Goal: Information Seeking & Learning: Check status

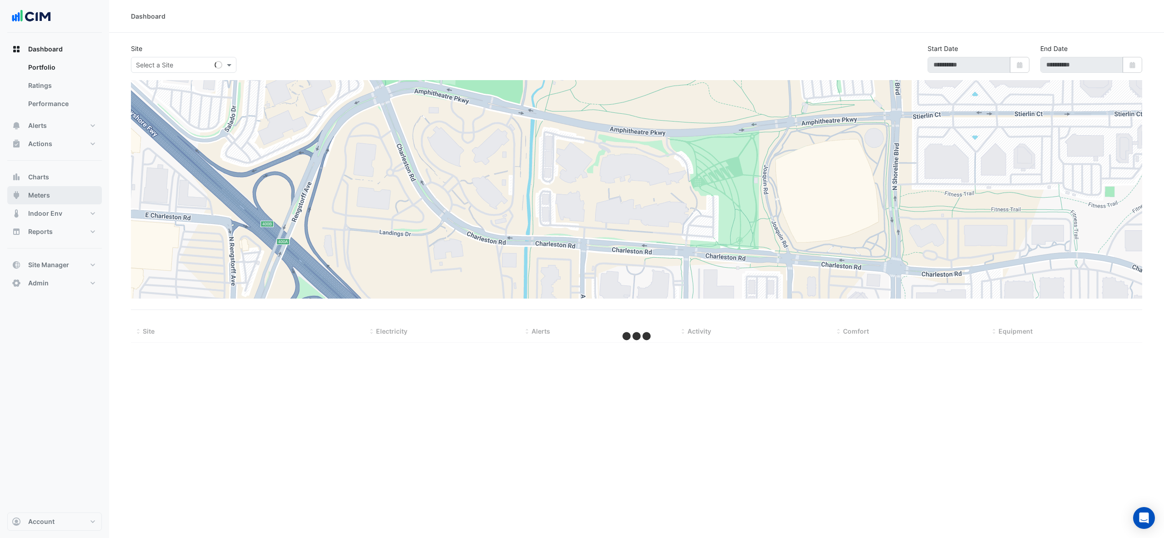
click at [61, 196] on button "Meters" at bounding box center [54, 195] width 95 height 18
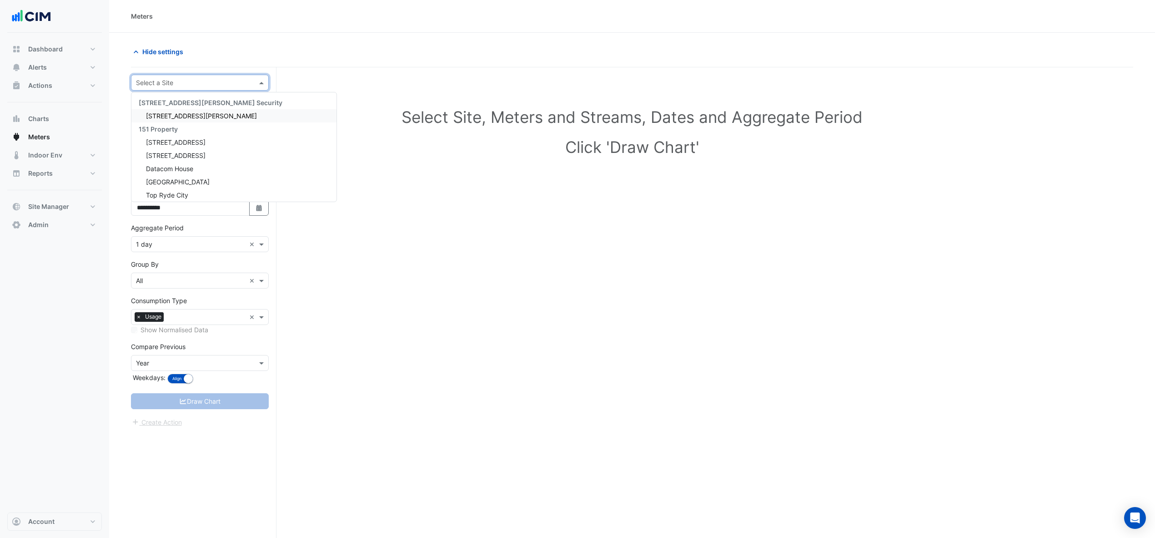
click at [231, 83] on input "text" at bounding box center [191, 83] width 110 height 10
type input "******"
click at [158, 114] on span "[GEOGRAPHIC_DATA]" at bounding box center [178, 116] width 64 height 8
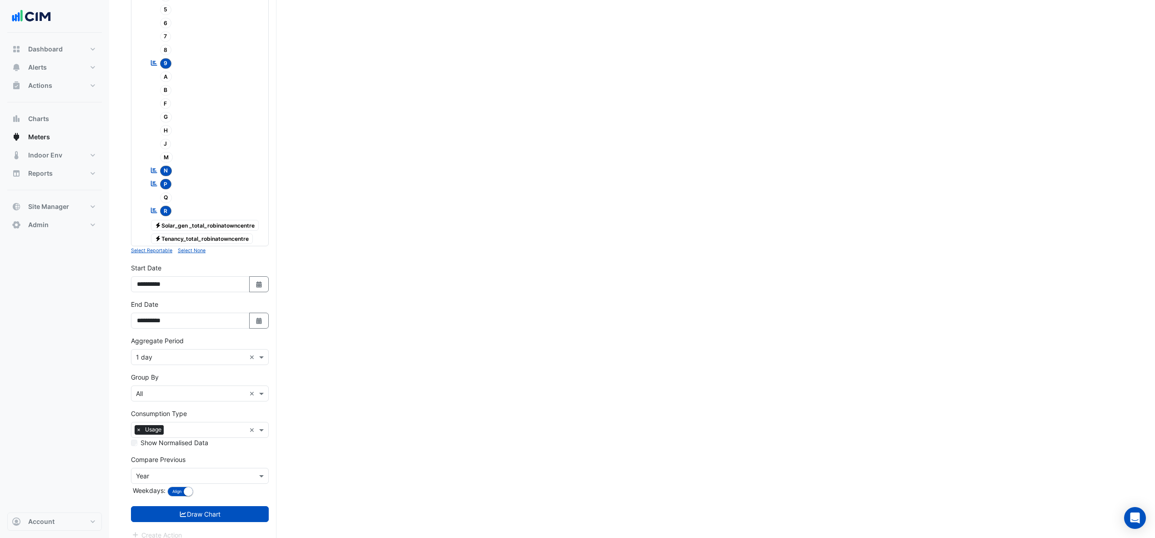
scroll to position [304, 0]
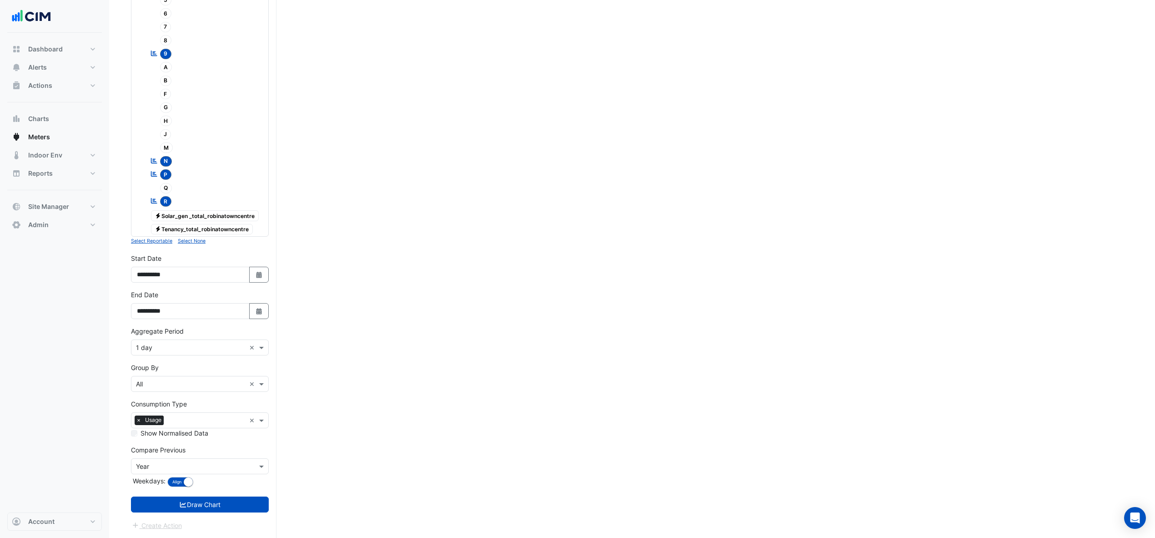
click at [192, 337] on div "Aggregate Period Aggregate Period × 1 day ×" at bounding box center [200, 340] width 138 height 29
click at [188, 344] on input "text" at bounding box center [191, 348] width 110 height 10
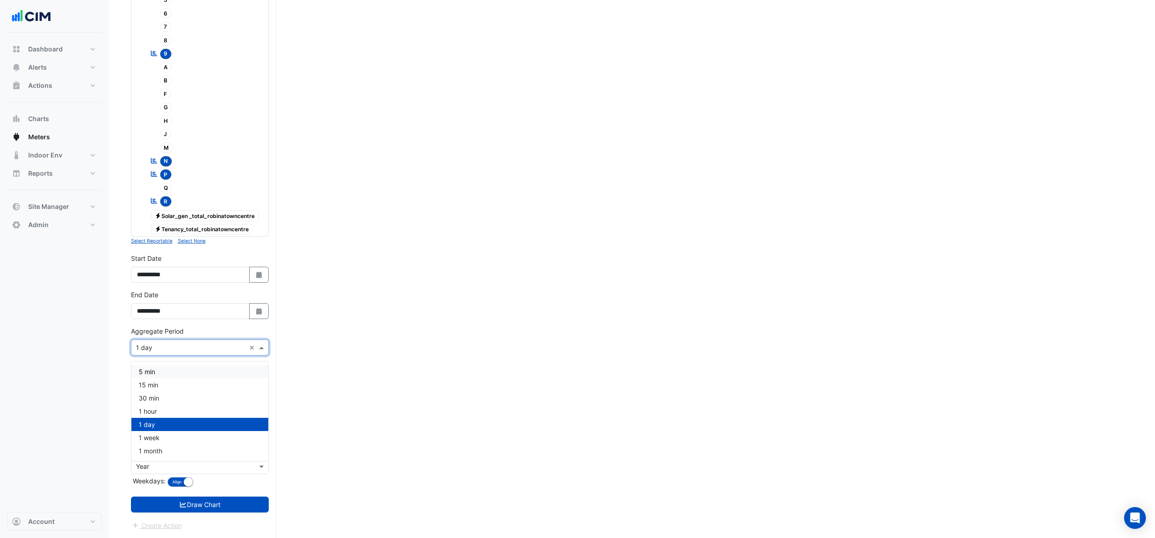
click at [196, 324] on div "**********" at bounding box center [200, 308] width 149 height 36
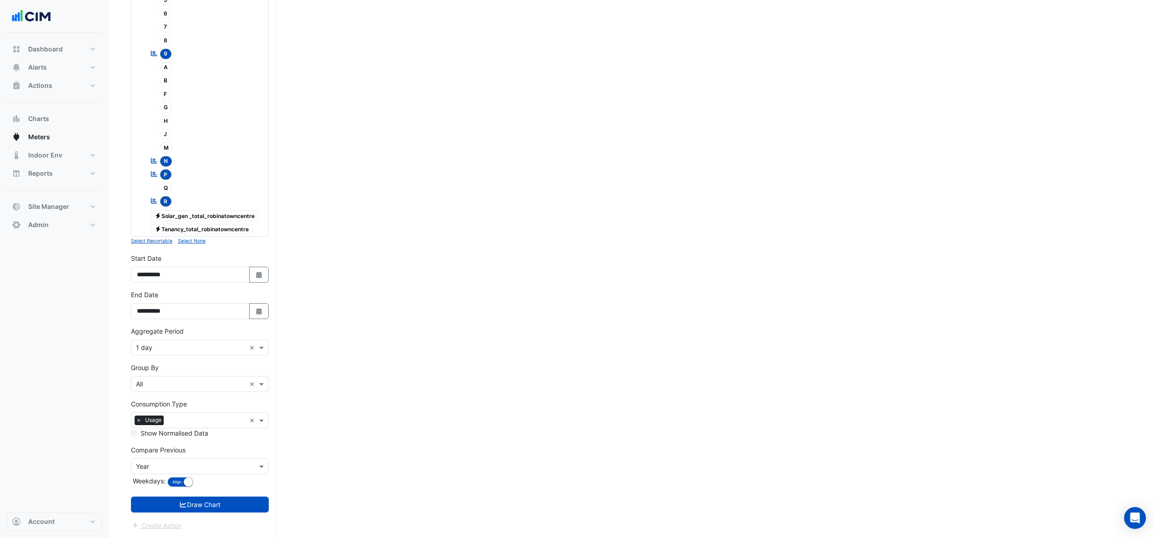
click at [222, 505] on button "Draw Chart" at bounding box center [200, 504] width 138 height 16
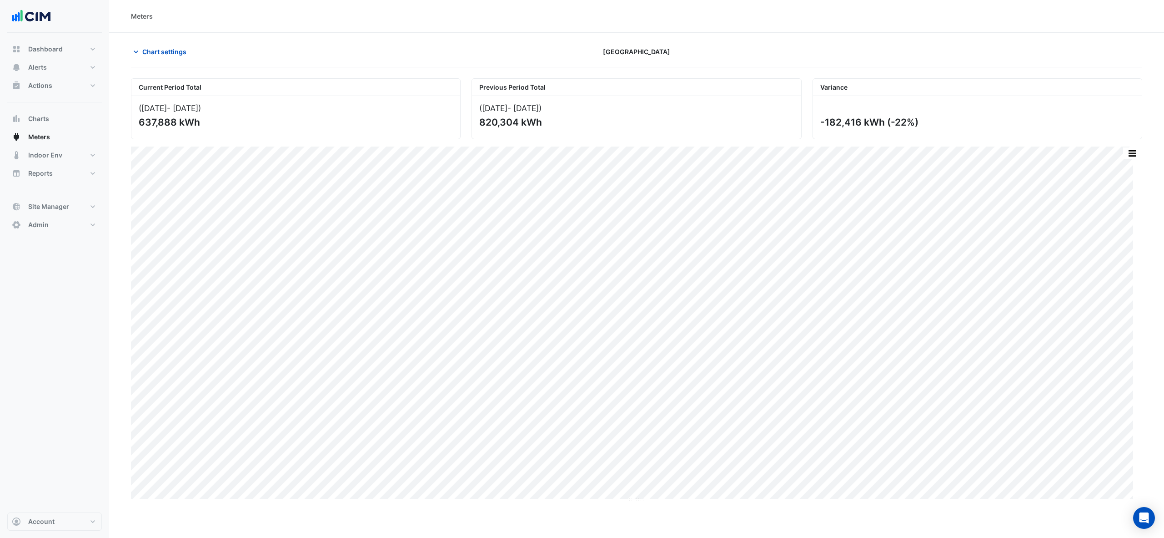
click at [146, 51] on span "Chart settings" at bounding box center [164, 52] width 44 height 10
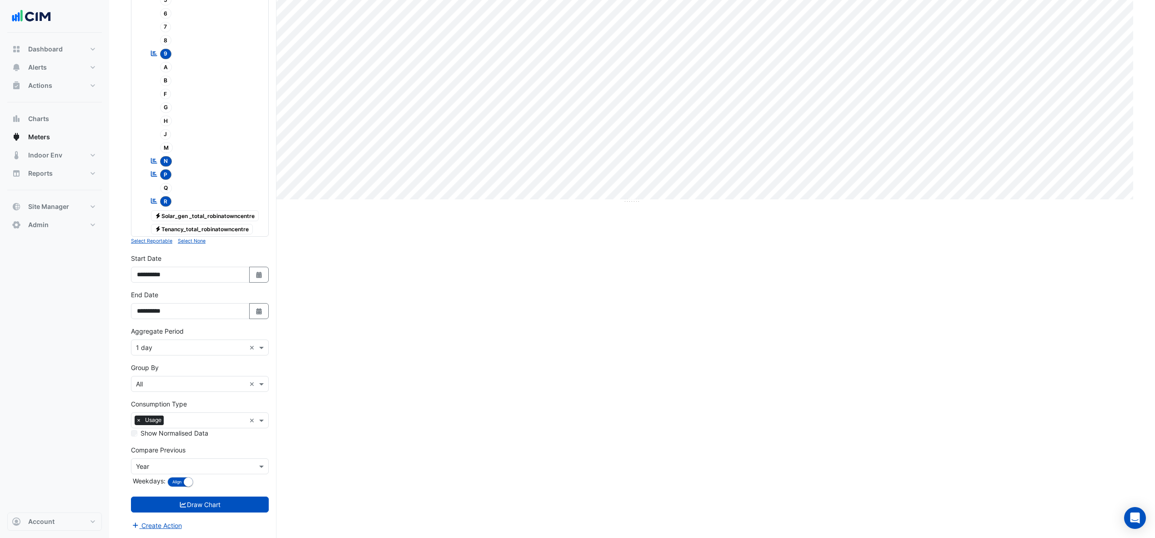
scroll to position [304, 0]
click at [188, 346] on input "text" at bounding box center [191, 348] width 110 height 10
click at [148, 408] on span "1 hour" at bounding box center [148, 411] width 18 height 8
click at [213, 503] on button "Draw Chart" at bounding box center [200, 504] width 138 height 16
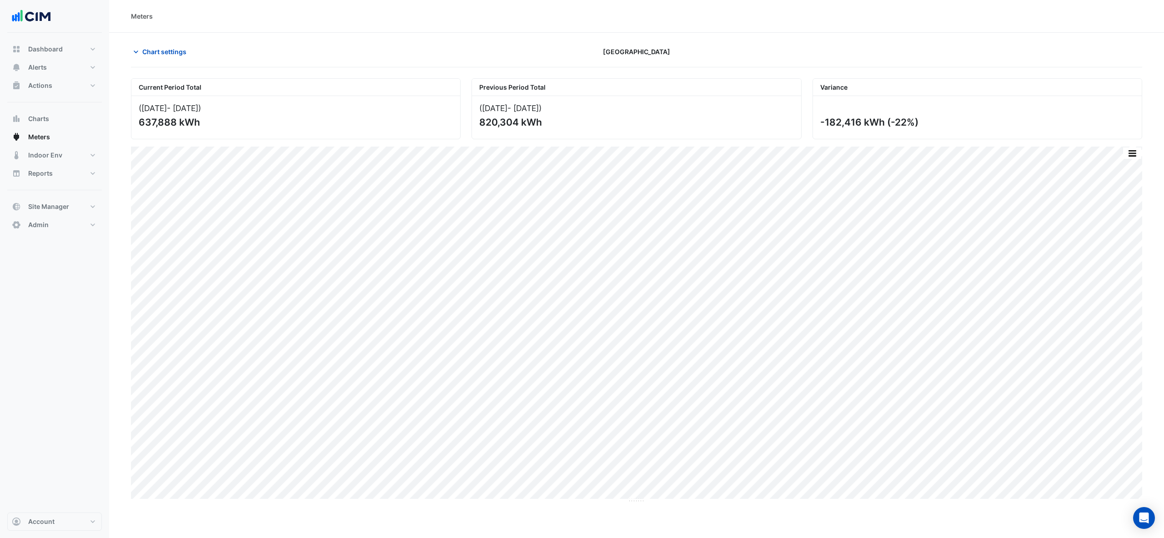
click at [158, 48] on span "Chart settings" at bounding box center [164, 52] width 44 height 10
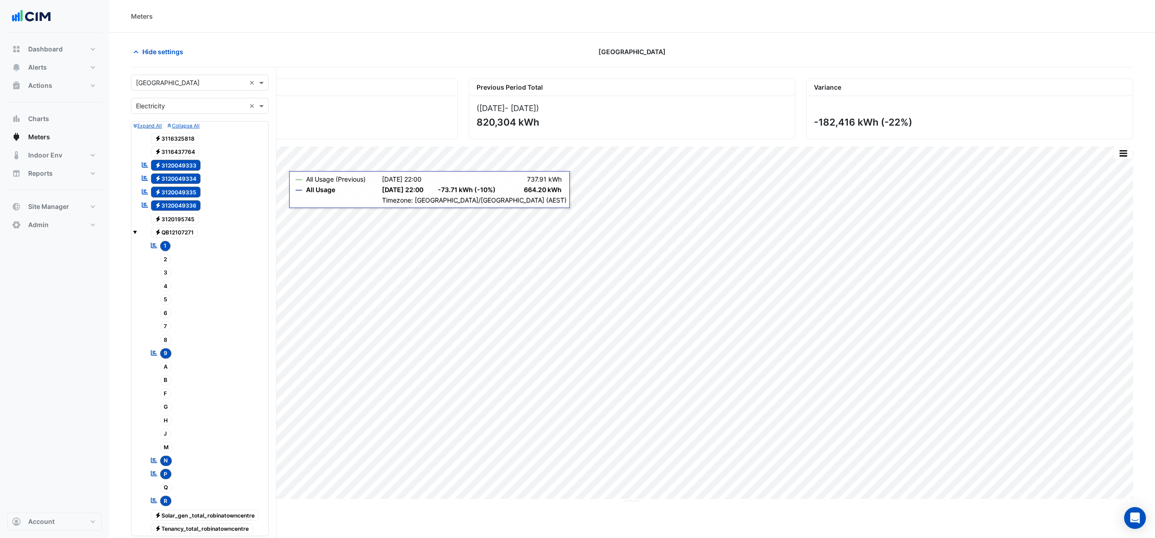
click at [186, 136] on span "Electricity 3116325818" at bounding box center [175, 138] width 48 height 11
click at [177, 154] on span "Electricity 3116437764" at bounding box center [175, 151] width 49 height 11
click at [173, 224] on span "Electricity 3120195745" at bounding box center [175, 218] width 48 height 11
click at [181, 130] on button "Collapse All" at bounding box center [183, 125] width 32 height 8
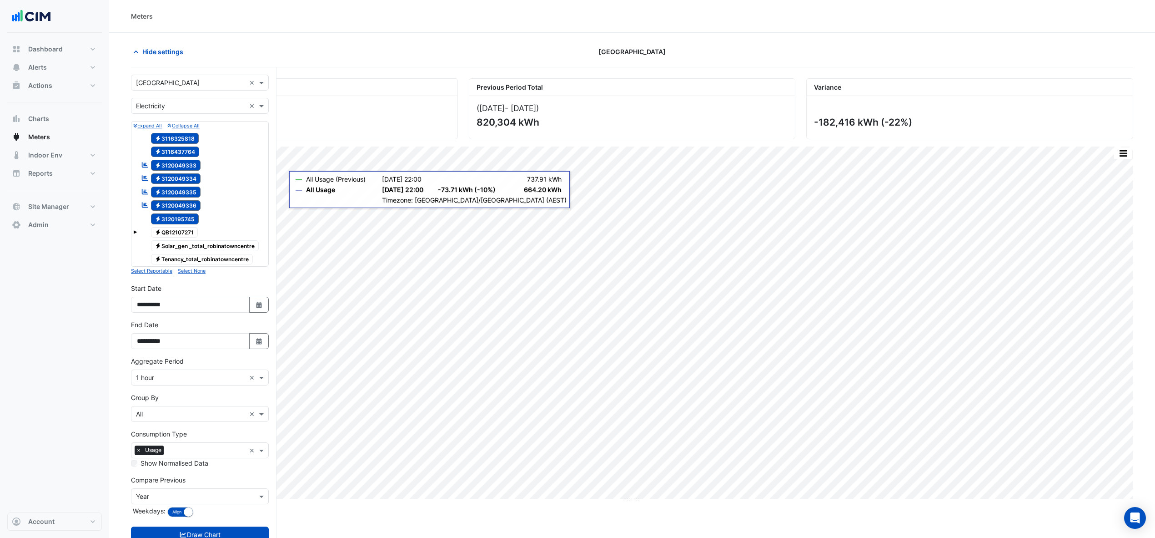
click at [178, 138] on span "Electricity 3116325818" at bounding box center [175, 138] width 48 height 11
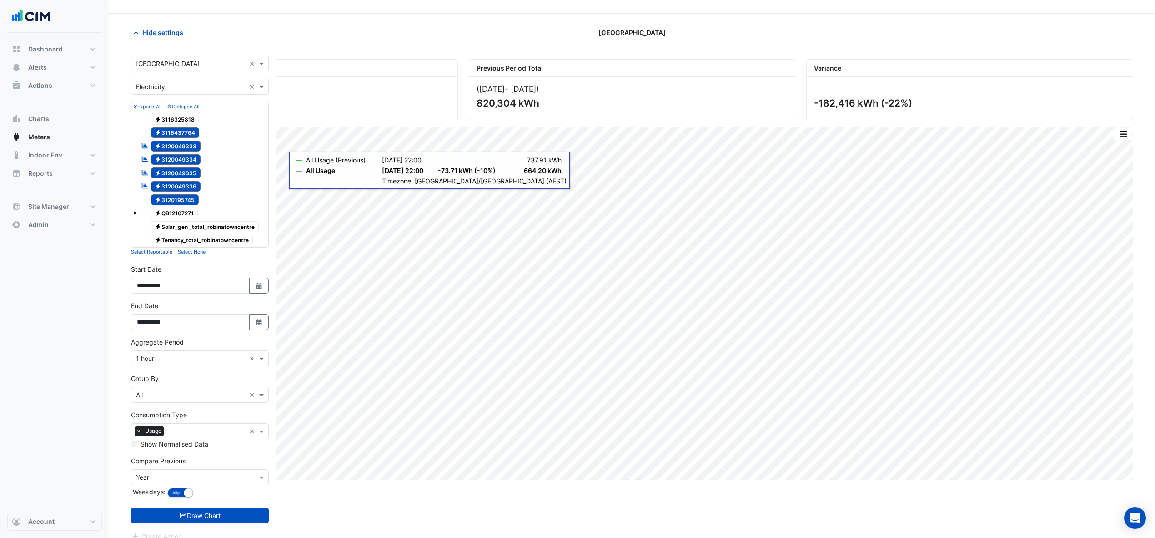
scroll to position [35, 0]
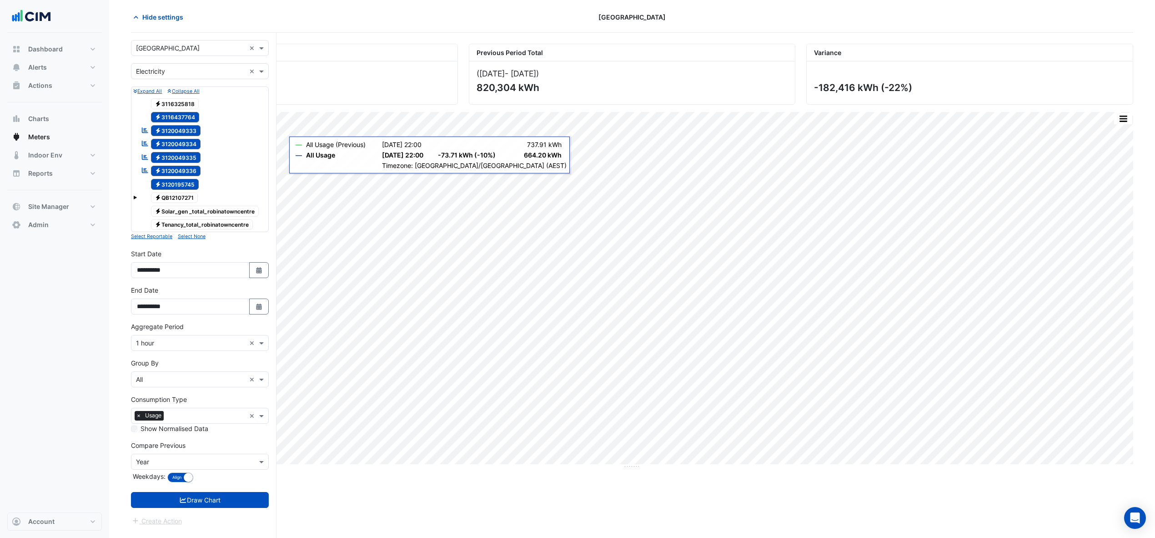
click at [186, 236] on small "Select None" at bounding box center [192, 236] width 28 height 6
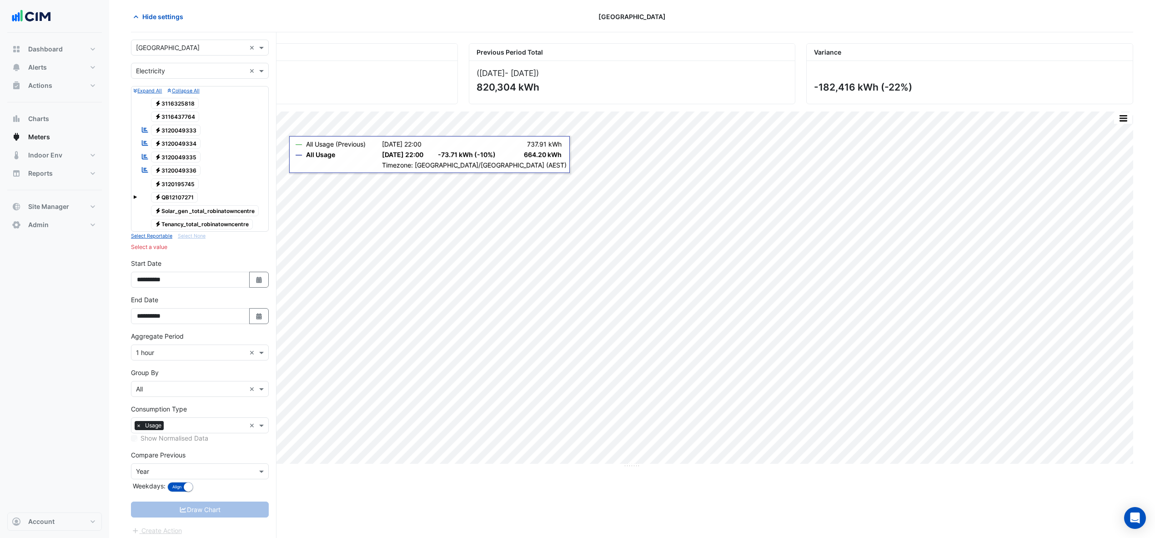
click at [148, 238] on small "Select Reportable" at bounding box center [151, 236] width 41 height 6
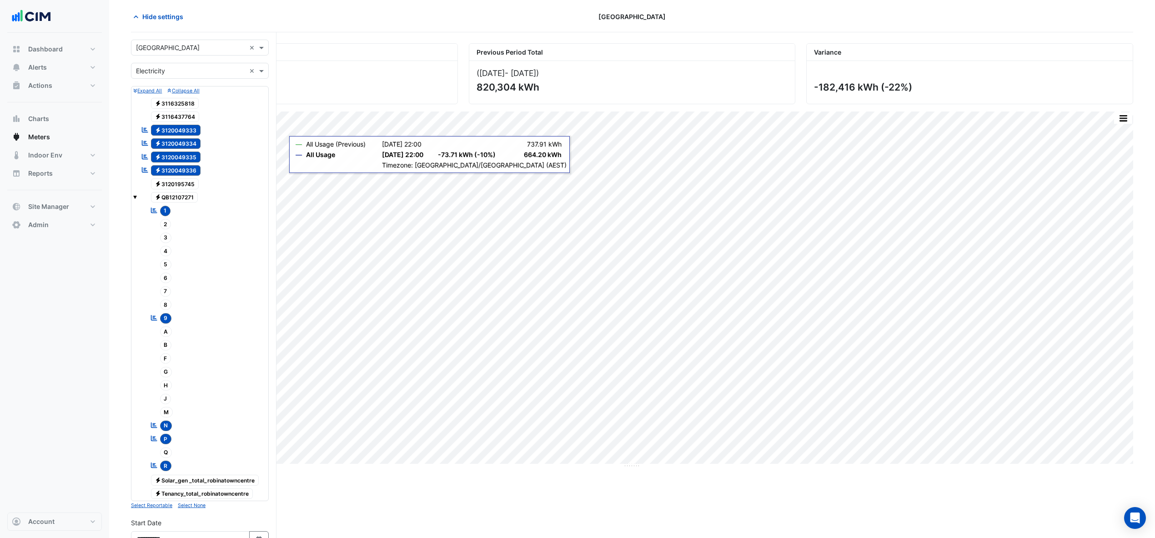
click at [166, 226] on span "2" at bounding box center [165, 224] width 11 height 10
click at [166, 239] on span "3" at bounding box center [166, 237] width 12 height 10
click at [166, 256] on span "4" at bounding box center [166, 251] width 12 height 10
click at [165, 268] on span "5" at bounding box center [166, 264] width 12 height 10
click at [166, 278] on span "6" at bounding box center [166, 277] width 12 height 10
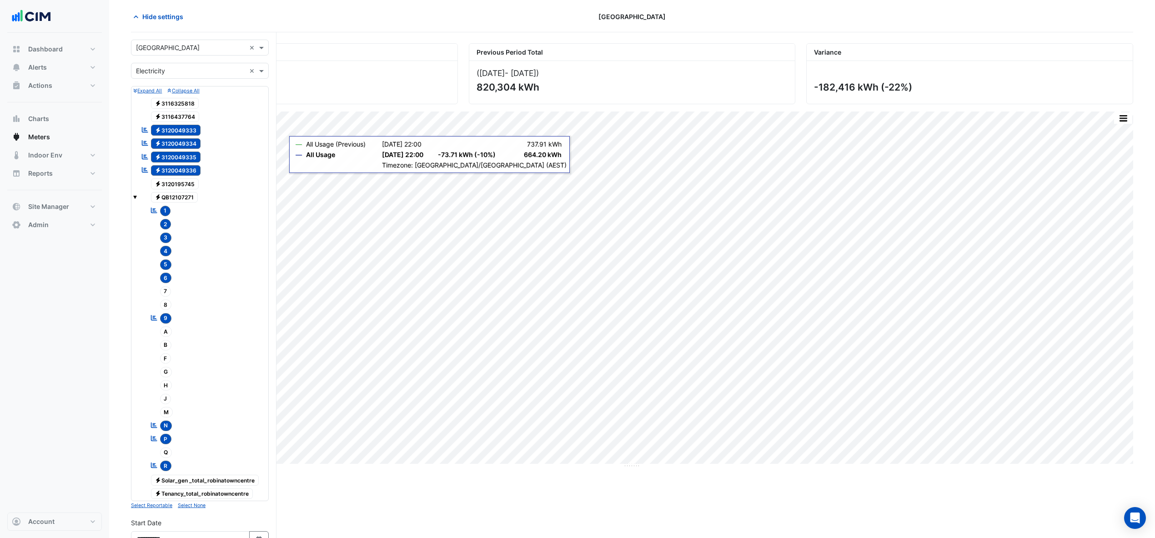
click at [166, 290] on span "7" at bounding box center [165, 291] width 11 height 10
click at [165, 304] on span "8" at bounding box center [166, 304] width 12 height 10
click at [166, 333] on span "A" at bounding box center [166, 331] width 12 height 10
click at [166, 352] on div at bounding box center [204, 351] width 124 height 1
click at [165, 348] on span "B" at bounding box center [166, 345] width 12 height 10
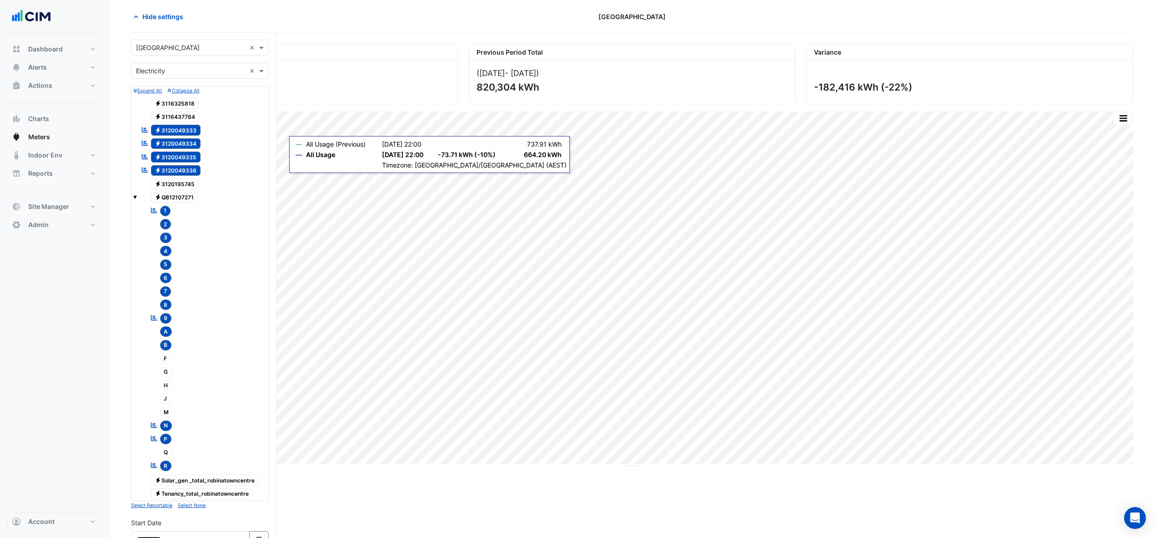
click at [166, 363] on span "F" at bounding box center [165, 358] width 11 height 10
click at [166, 376] on span "G" at bounding box center [166, 372] width 12 height 10
click at [166, 388] on span "H" at bounding box center [166, 385] width 12 height 10
click at [166, 404] on span "J" at bounding box center [165, 398] width 11 height 10
click at [165, 410] on span "M" at bounding box center [166, 412] width 13 height 10
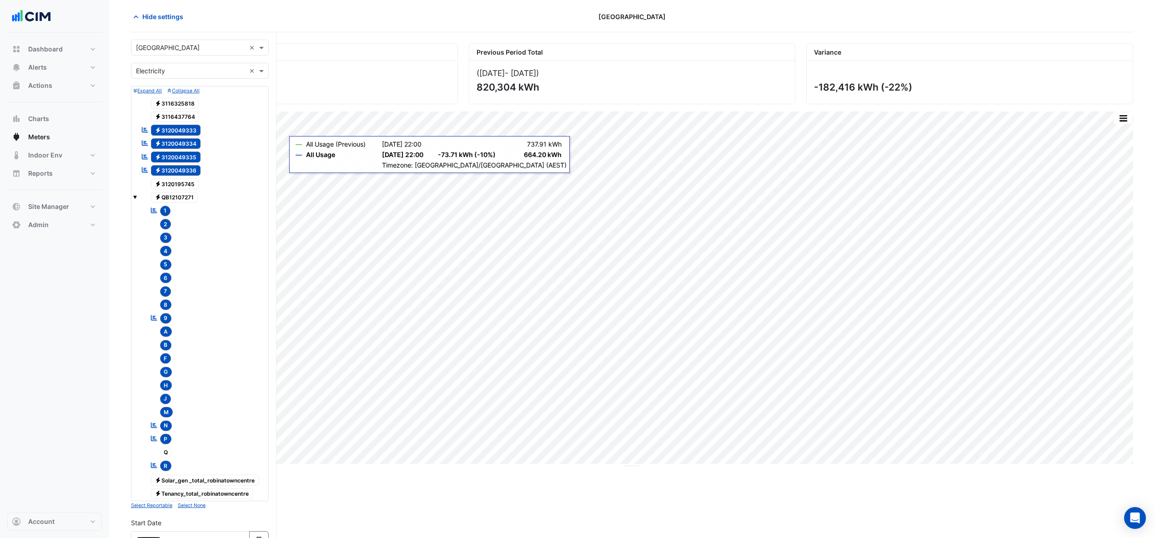
click at [168, 457] on span "Q" at bounding box center [166, 452] width 12 height 10
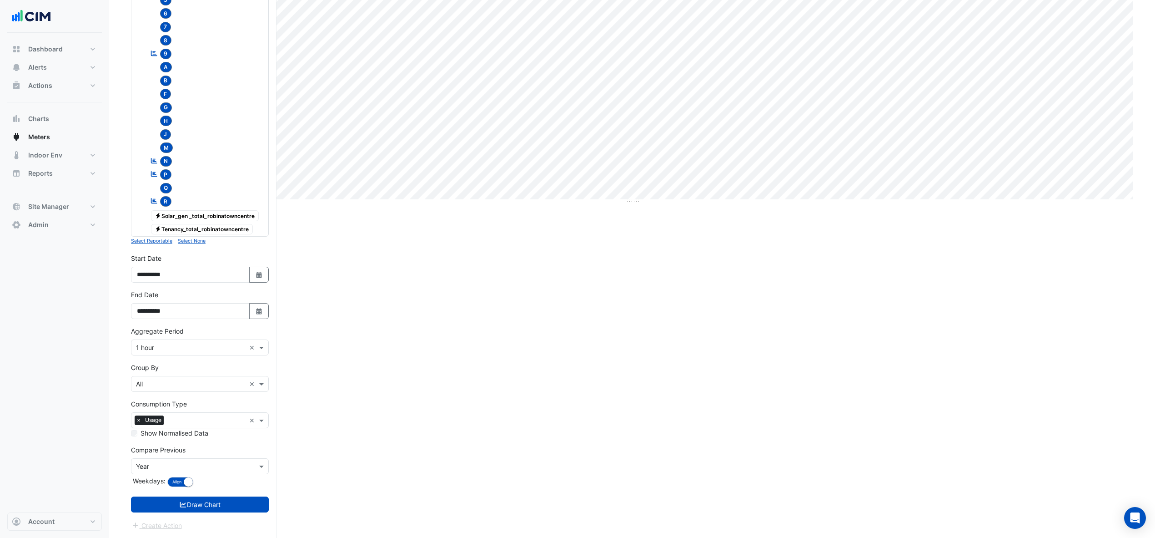
scroll to position [304, 0]
click at [188, 504] on button "Draw Chart" at bounding box center [200, 504] width 138 height 16
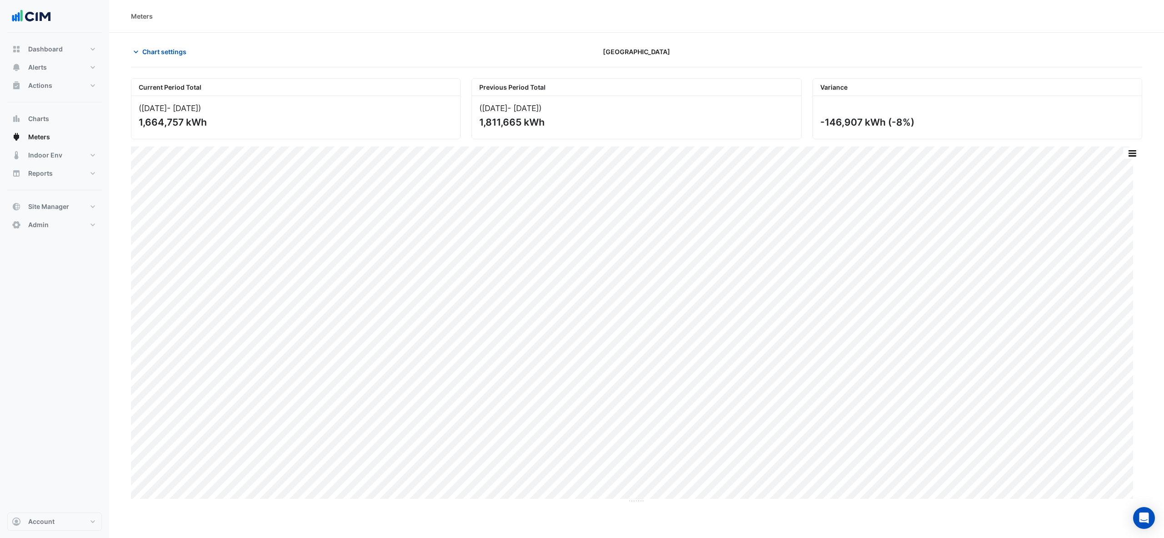
click at [150, 47] on span "Chart settings" at bounding box center [164, 52] width 44 height 10
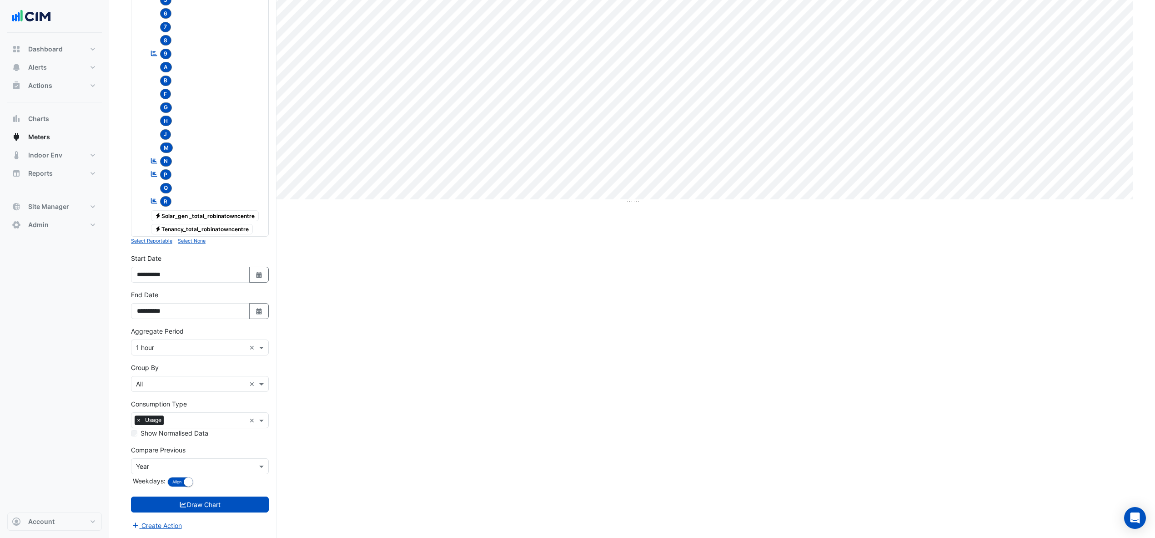
scroll to position [304, 0]
click at [262, 266] on button "Select Date" at bounding box center [259, 274] width 20 height 16
select select "*"
select select "****"
click at [468, 376] on div "Current Period Total (01 Aug 25 - 31 Aug 25 ) 1,664,757 kWh Previous Period Tot…" at bounding box center [632, 158] width 1002 height 759
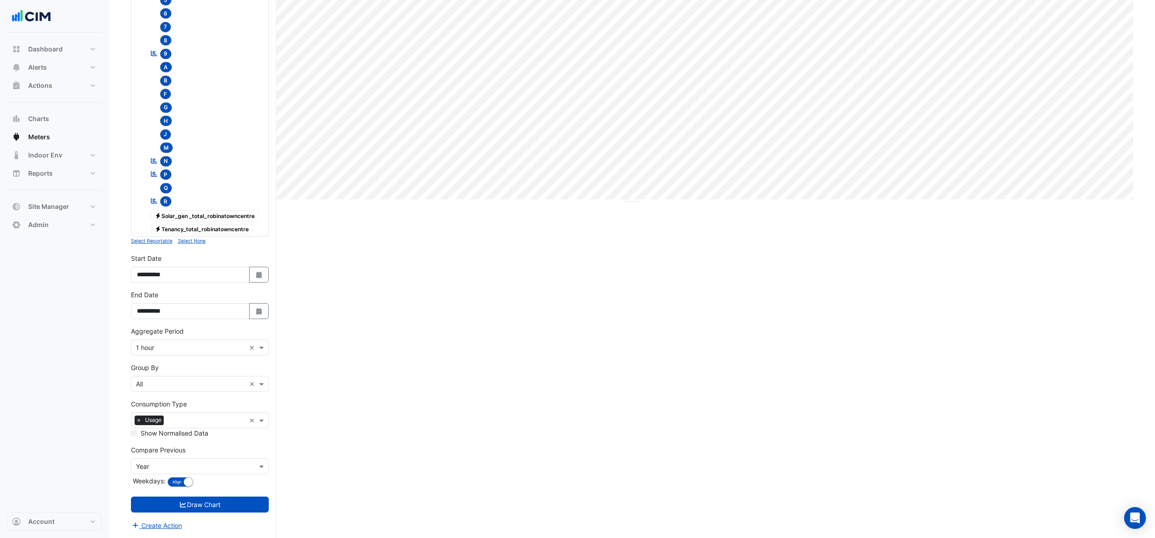
click at [182, 379] on input "text" at bounding box center [191, 384] width 110 height 10
click at [157, 414] on div "Meter" at bounding box center [199, 420] width 137 height 13
click at [170, 384] on input "text" at bounding box center [191, 384] width 110 height 10
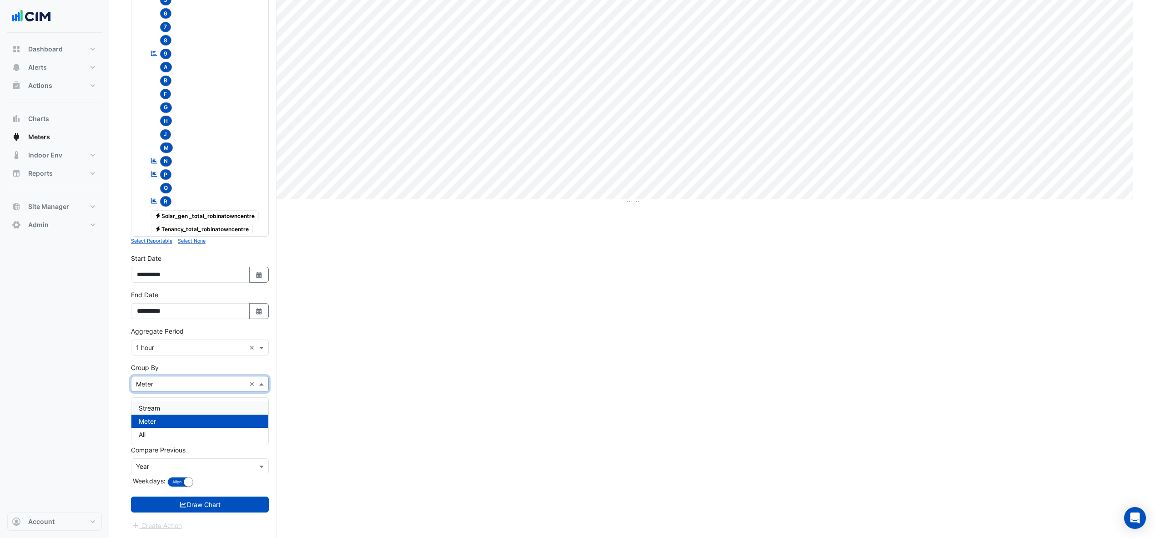
click at [159, 404] on span "Stream" at bounding box center [149, 408] width 21 height 8
click at [475, 417] on div "Current Period Total (01 Aug 25 - 31 Aug 25 ) 1,664,757 kWh Previous Period Tot…" at bounding box center [632, 158] width 1002 height 759
click at [206, 500] on button "Draw Chart" at bounding box center [200, 504] width 138 height 16
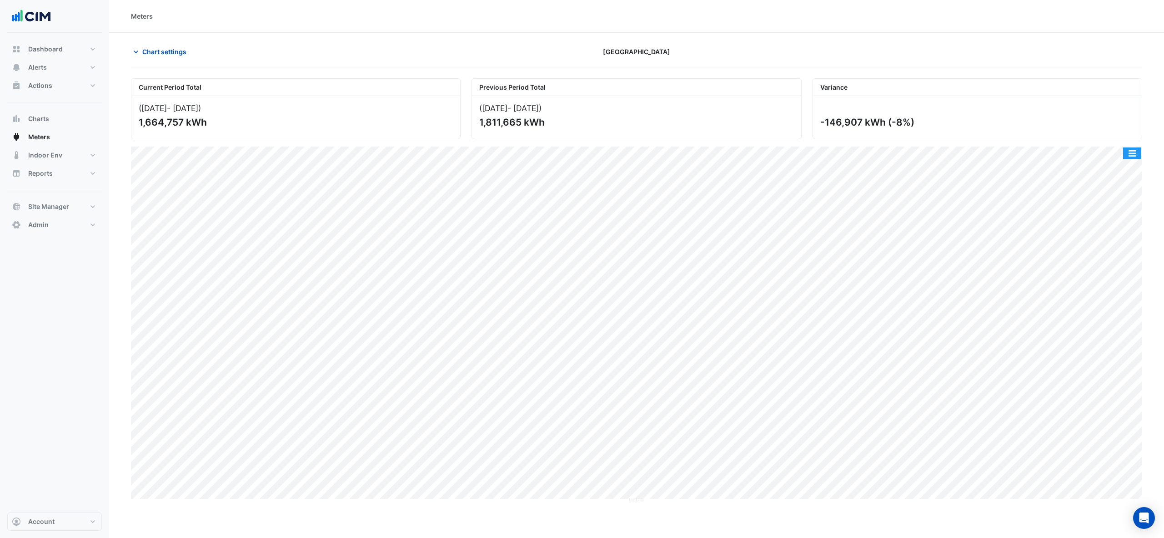
click at [1132, 156] on button "button" at bounding box center [1132, 152] width 18 height 11
click at [1117, 168] on div "Split by Stream" at bounding box center [1114, 169] width 55 height 16
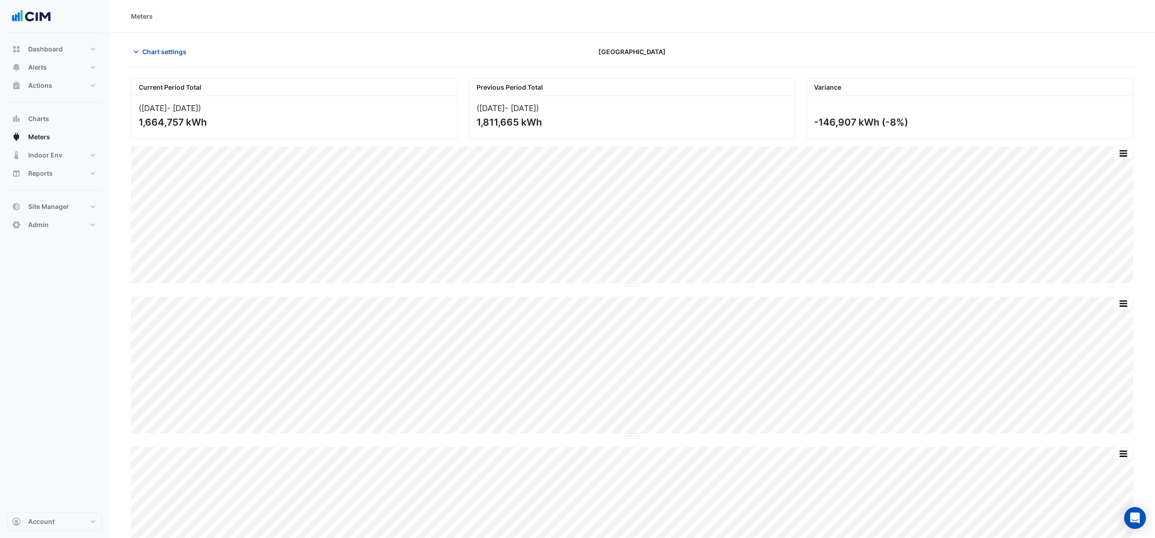
click at [175, 50] on span "Chart settings" at bounding box center [164, 52] width 44 height 10
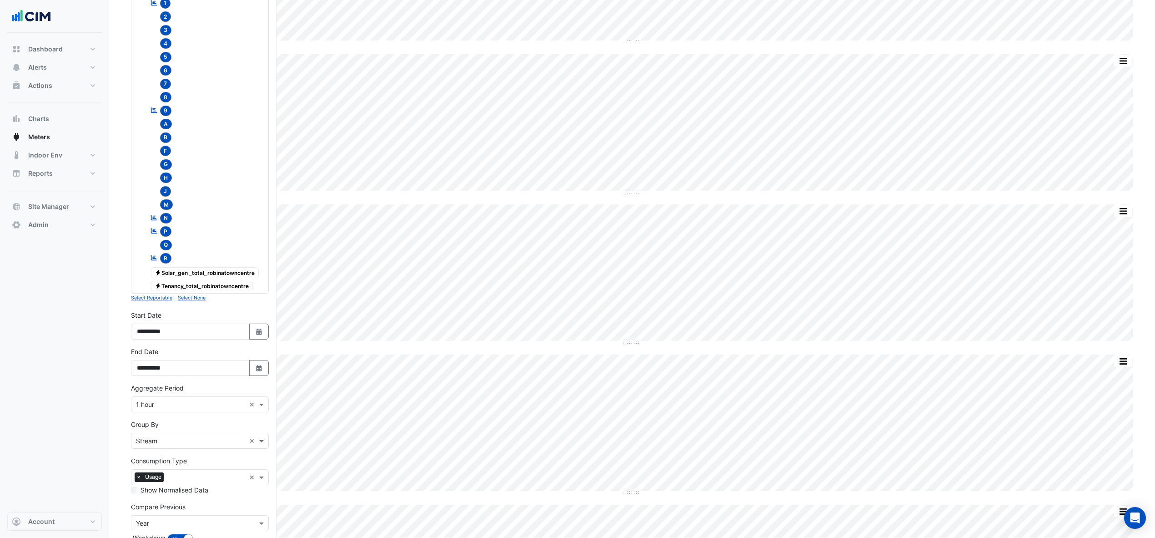
scroll to position [546, 0]
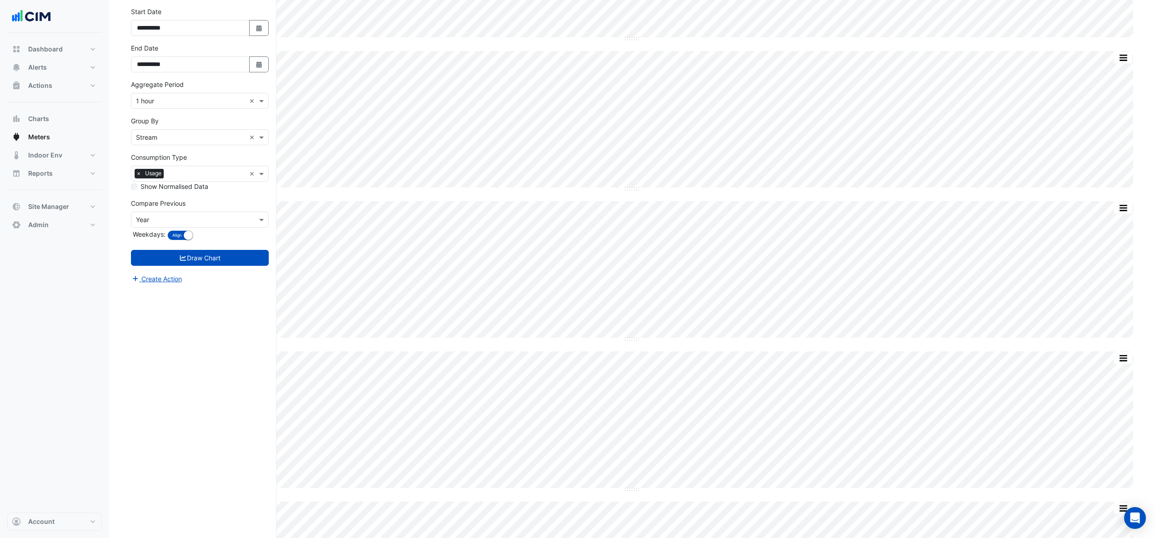
click at [157, 225] on input "text" at bounding box center [191, 220] width 110 height 10
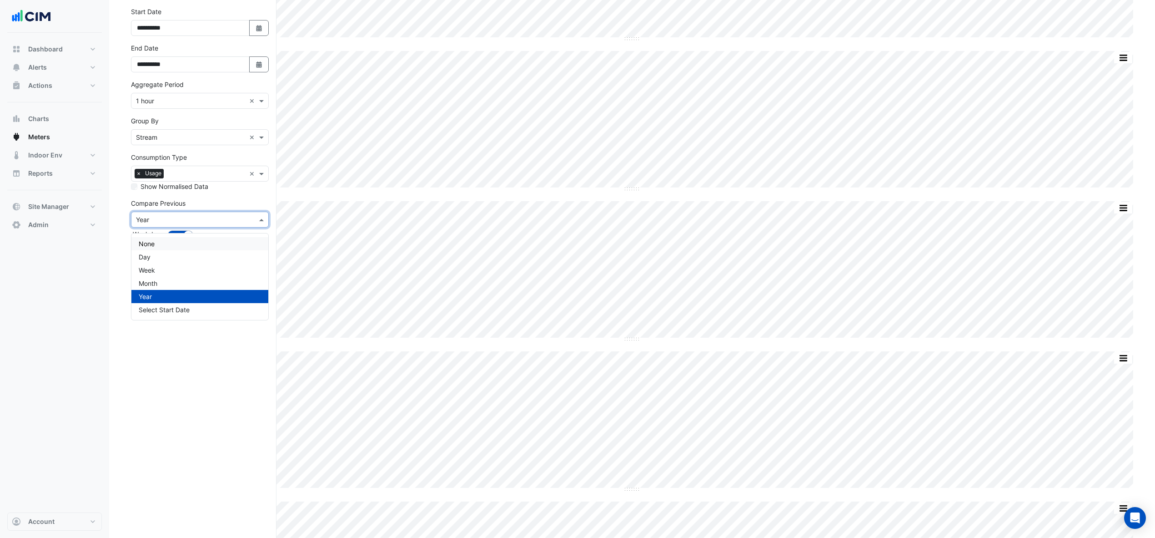
click at [155, 240] on span "None" at bounding box center [147, 244] width 16 height 8
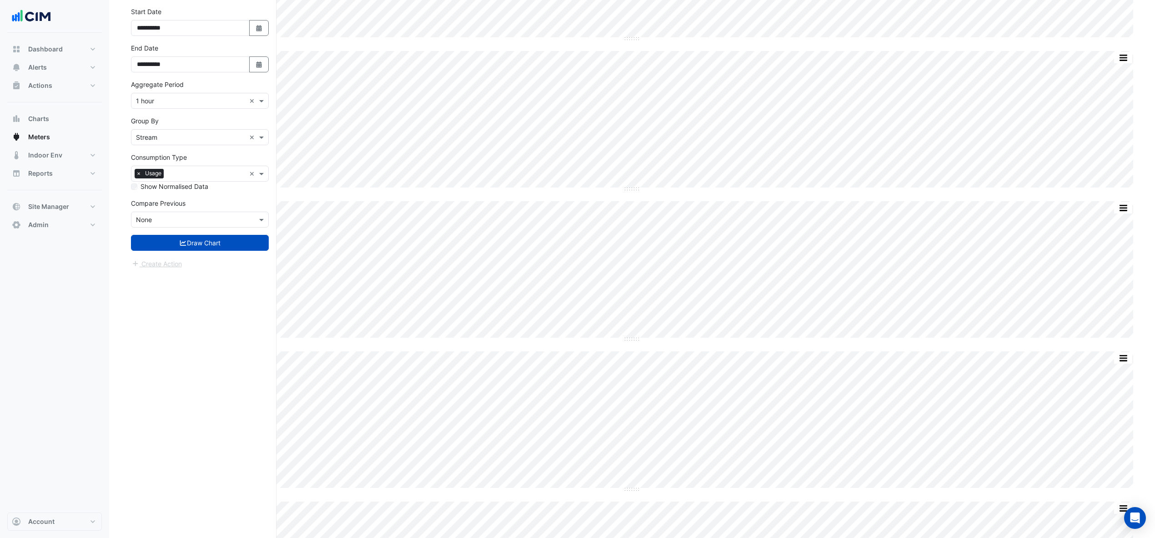
drag, startPoint x: 208, startPoint y: 239, endPoint x: 182, endPoint y: 366, distance: 130.0
click at [209, 239] on button "Draw Chart" at bounding box center [200, 243] width 138 height 16
click at [205, 245] on button "Draw Chart" at bounding box center [200, 243] width 138 height 16
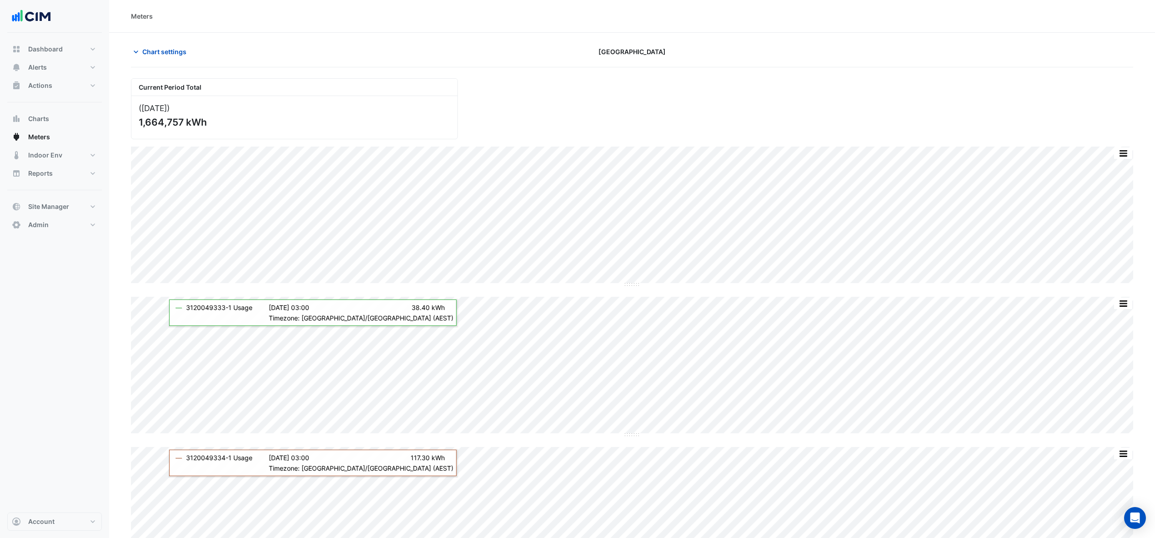
click at [161, 51] on span "Chart settings" at bounding box center [164, 52] width 44 height 10
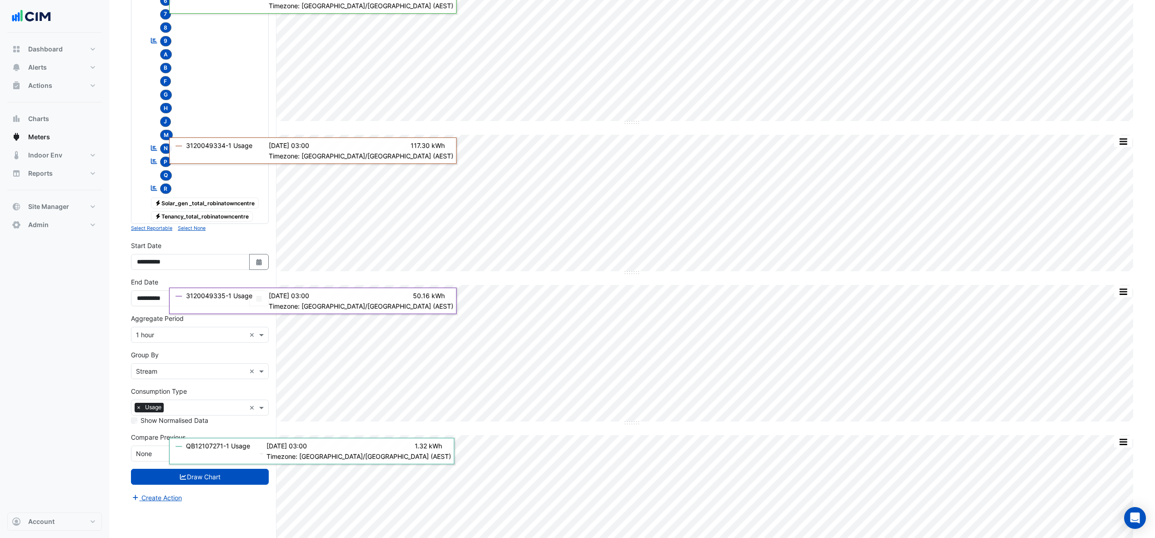
scroll to position [242, 0]
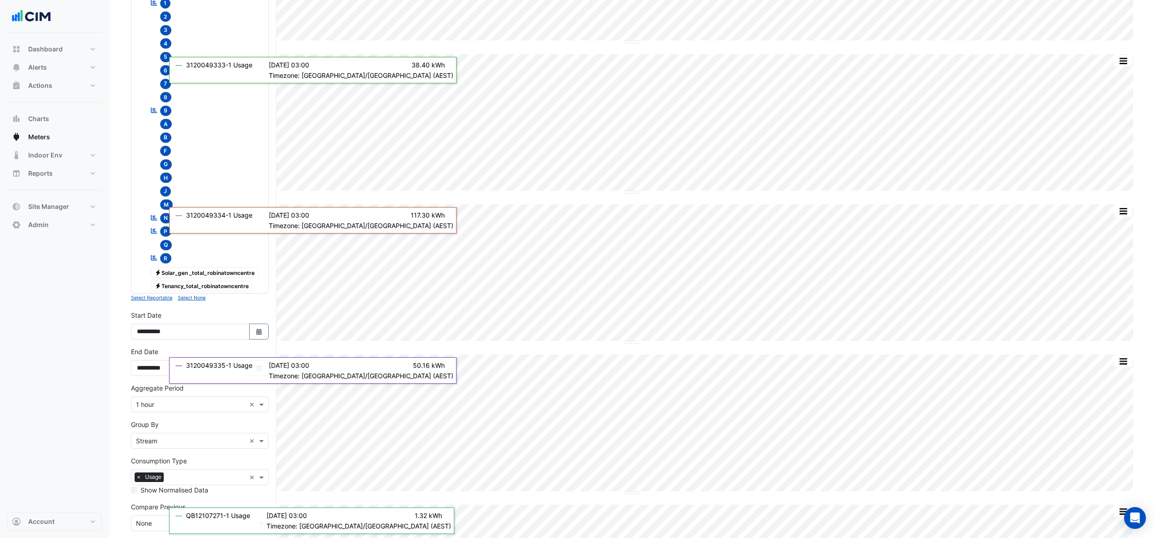
click at [199, 301] on small "Select None" at bounding box center [192, 298] width 28 height 6
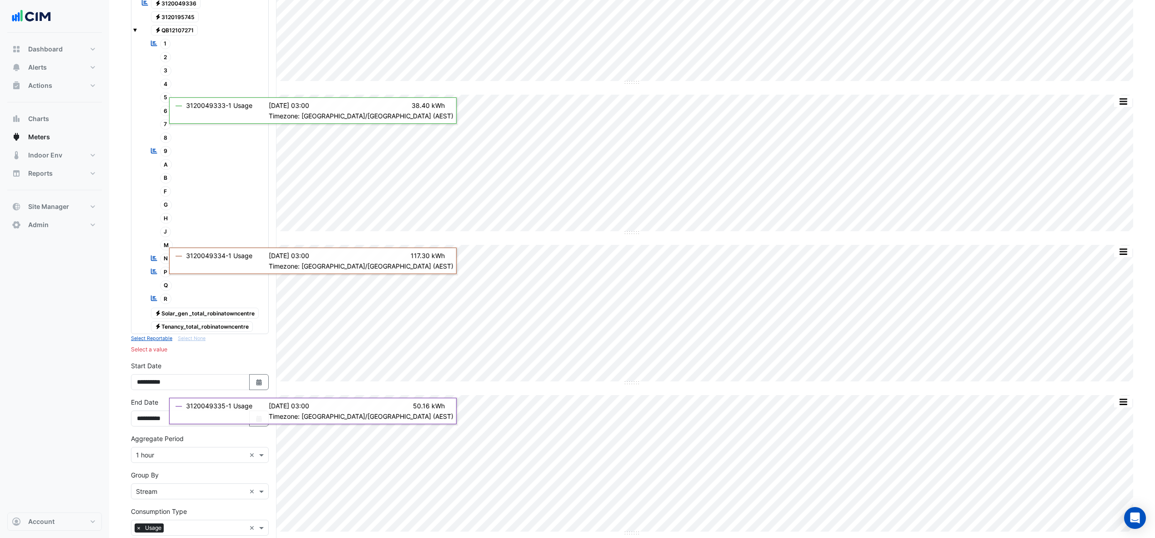
scroll to position [60, 0]
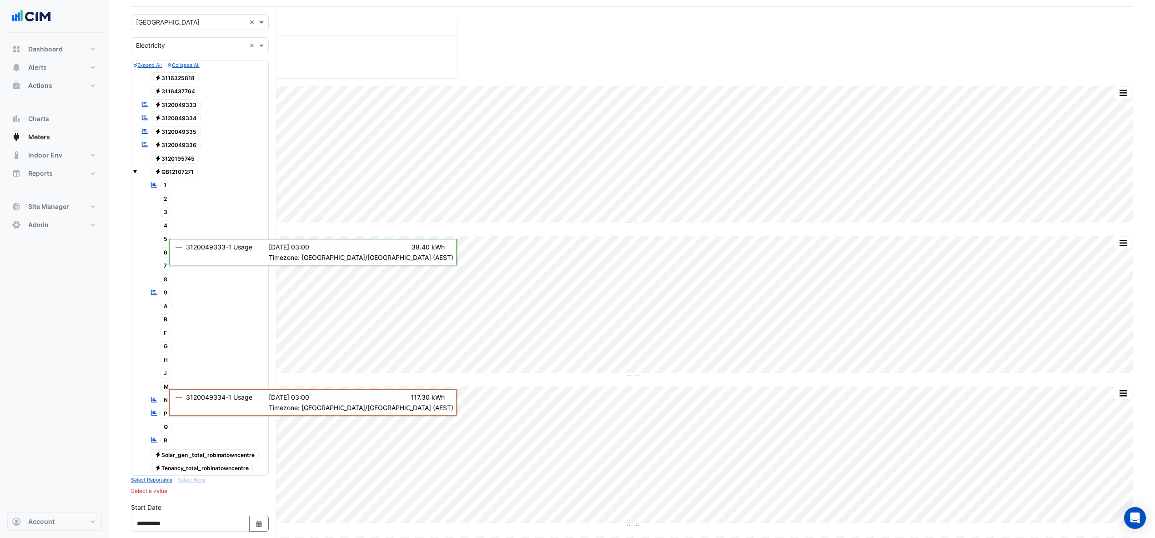
click at [162, 189] on span "1" at bounding box center [165, 185] width 11 height 10
click at [164, 205] on div "2" at bounding box center [160, 198] width 25 height 13
click at [166, 221] on div "Reportable 1 2 3 4 5" at bounding box center [204, 312] width 124 height 269
click at [164, 215] on span "3" at bounding box center [166, 212] width 12 height 10
click at [163, 231] on span "4" at bounding box center [166, 225] width 12 height 10
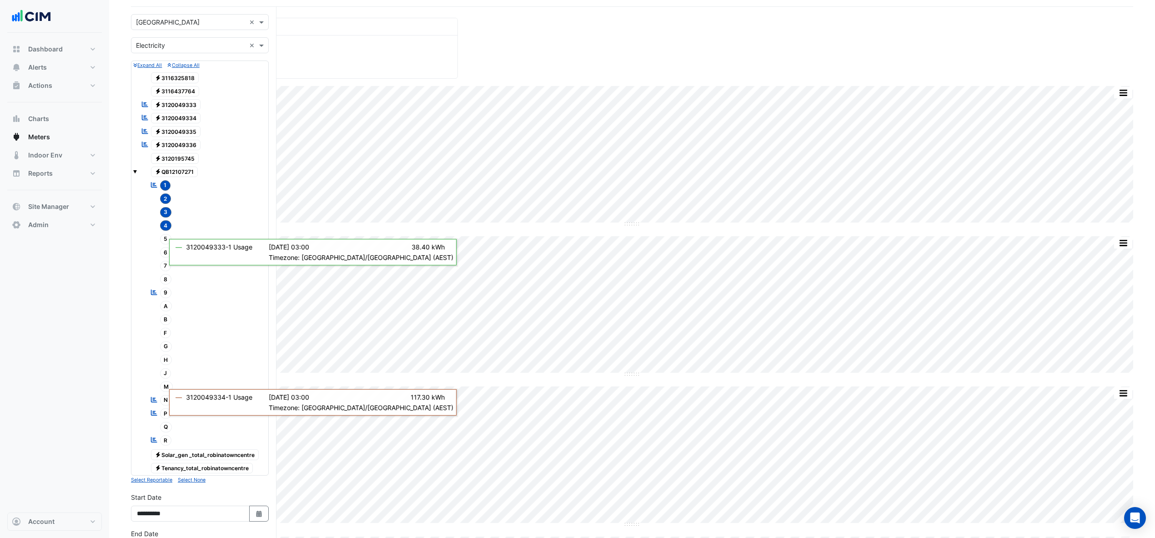
click at [164, 244] on span "5" at bounding box center [166, 239] width 12 height 10
click at [164, 251] on span "6" at bounding box center [166, 252] width 12 height 10
click at [162, 268] on span "7" at bounding box center [165, 266] width 11 height 10
drag, startPoint x: 164, startPoint y: 267, endPoint x: 164, endPoint y: 254, distance: 13.6
click at [164, 266] on span "7" at bounding box center [165, 266] width 11 height 10
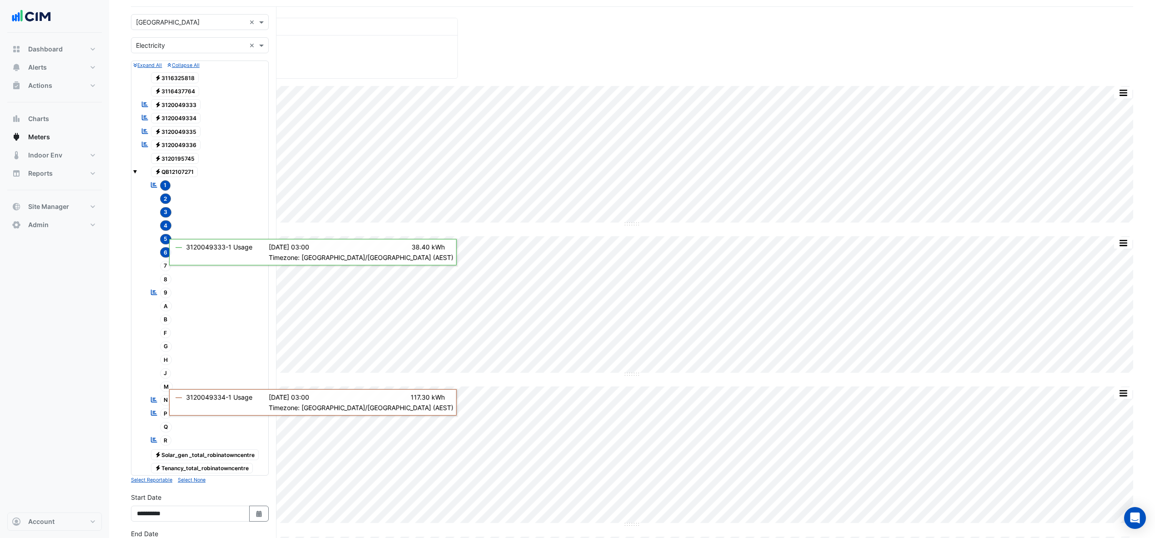
click at [164, 250] on span "6" at bounding box center [166, 252] width 12 height 10
click at [164, 240] on span "5" at bounding box center [166, 239] width 12 height 10
click at [165, 223] on span "4" at bounding box center [166, 225] width 12 height 10
click at [166, 209] on span "3" at bounding box center [166, 212] width 12 height 10
click at [167, 200] on span "2" at bounding box center [165, 198] width 11 height 10
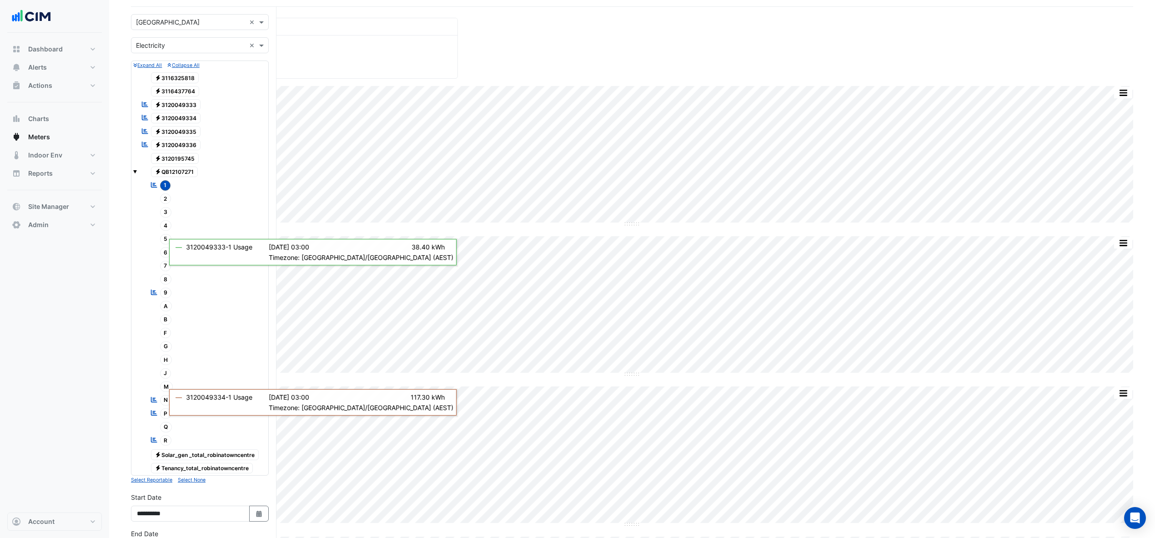
click at [168, 191] on div "Reportable 1" at bounding box center [160, 185] width 25 height 13
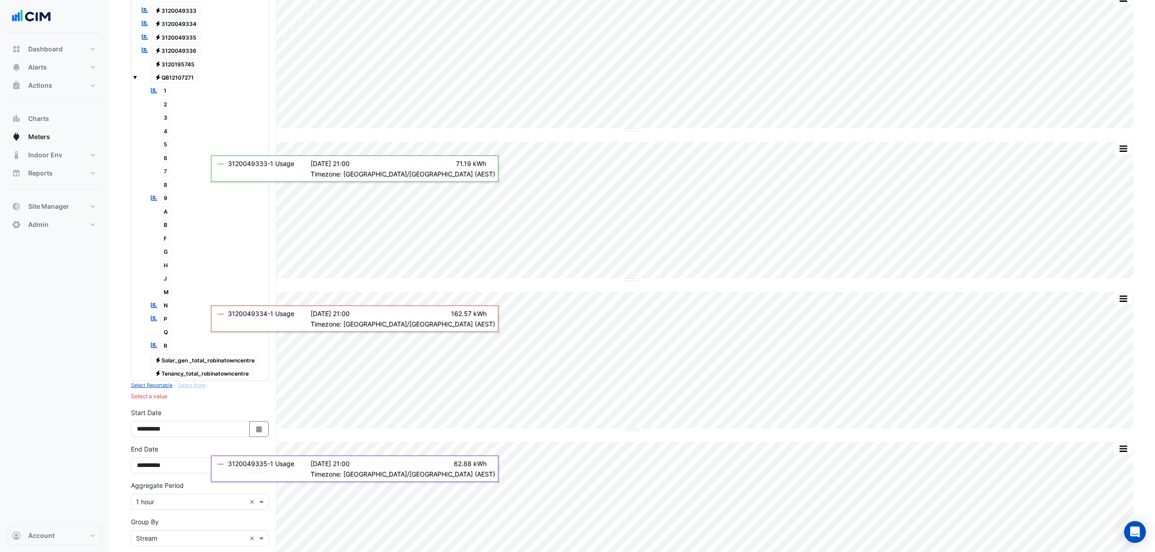
scroll to position [242, 0]
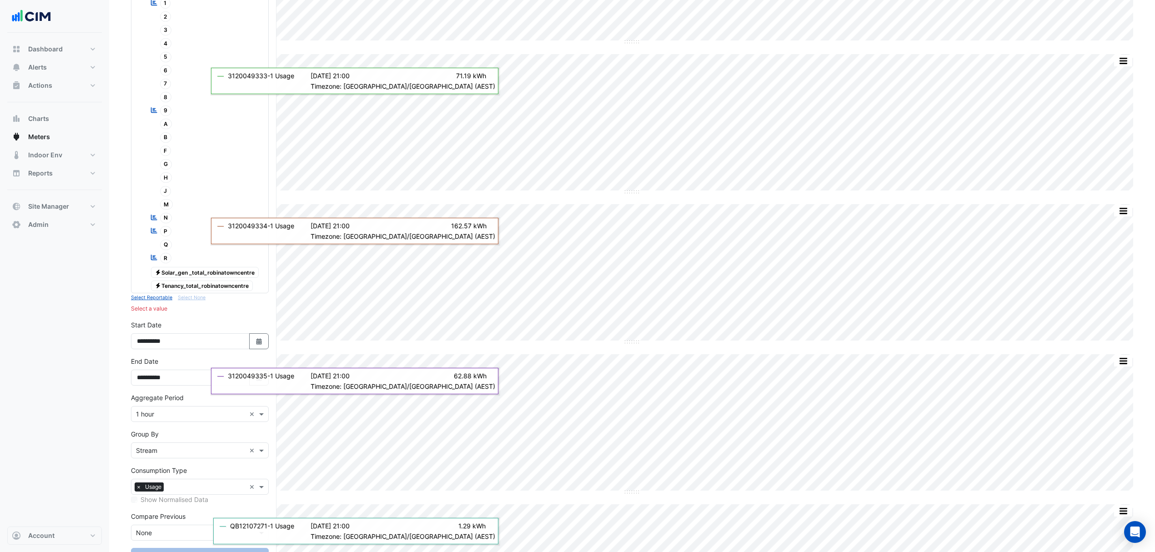
click at [220, 275] on span "Electricity Solar_gen _total_robinatowncentre" at bounding box center [205, 272] width 108 height 11
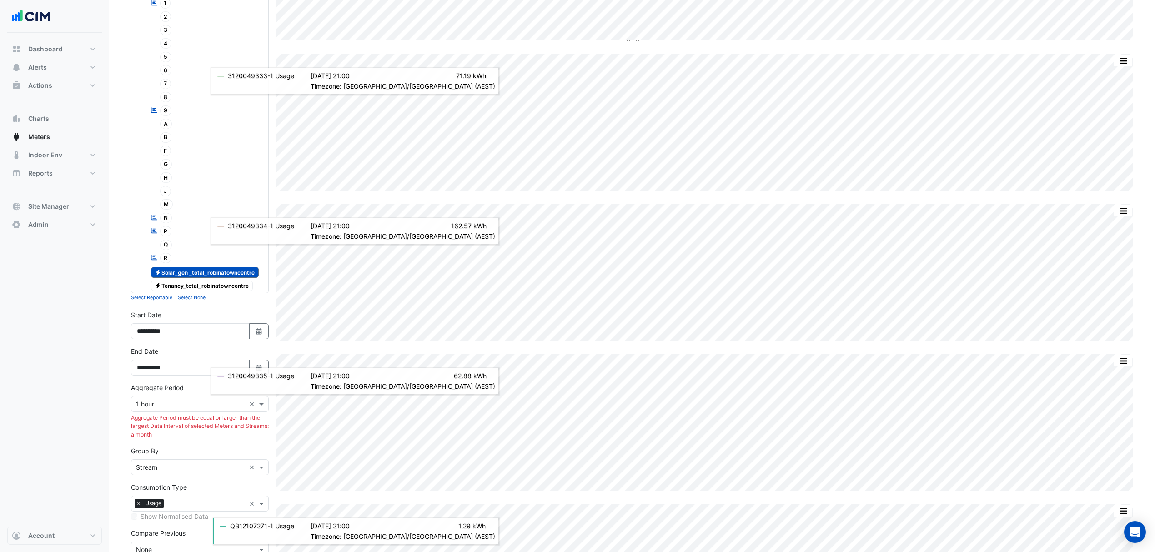
click at [218, 278] on span "Electricity Solar_gen _total_robinatowncentre" at bounding box center [205, 272] width 108 height 11
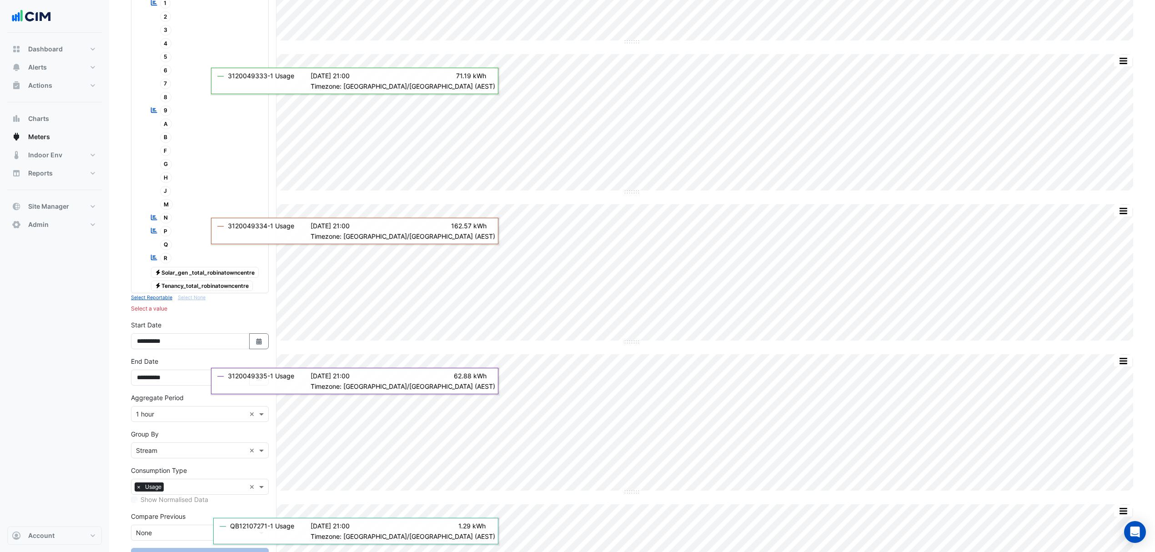
click at [217, 276] on span "Electricity Solar_gen _total_robinatowncentre" at bounding box center [205, 272] width 108 height 11
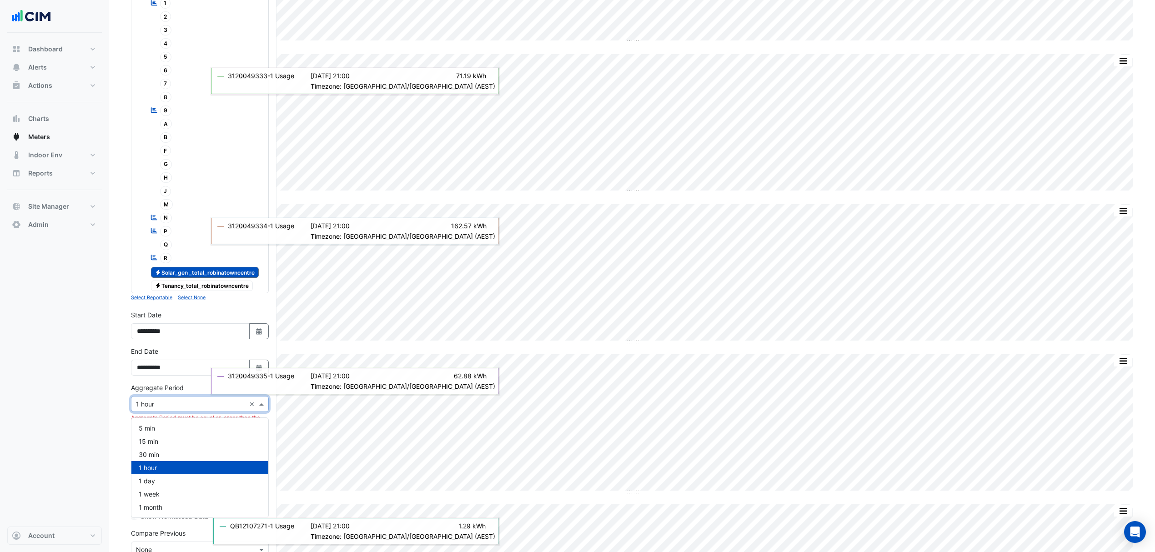
click at [164, 407] on input "text" at bounding box center [191, 405] width 110 height 10
click at [144, 506] on span "1 month" at bounding box center [151, 507] width 24 height 8
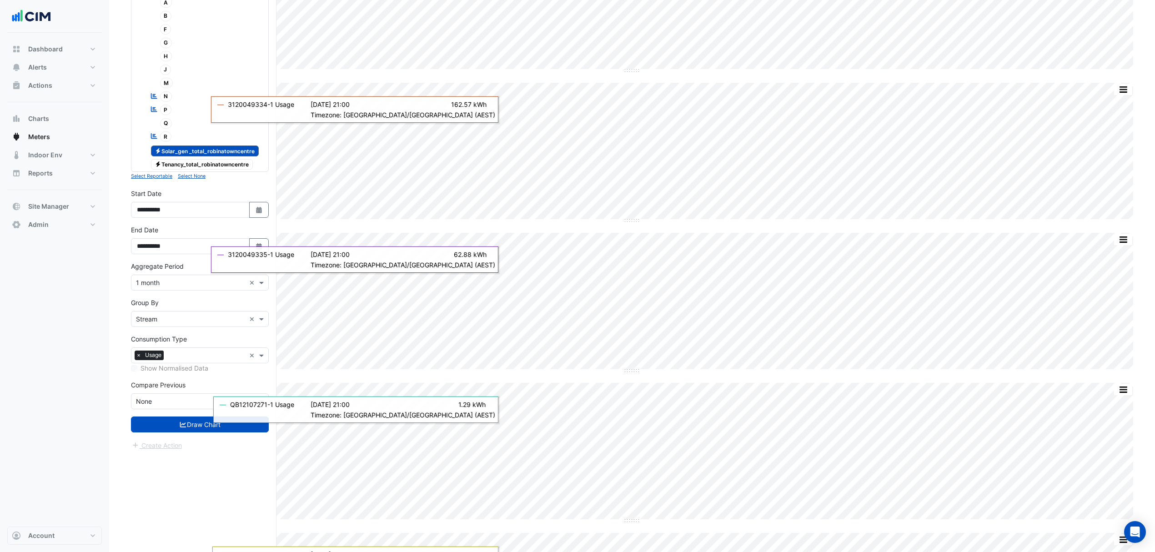
click at [184, 432] on button "Draw Chart" at bounding box center [200, 425] width 138 height 16
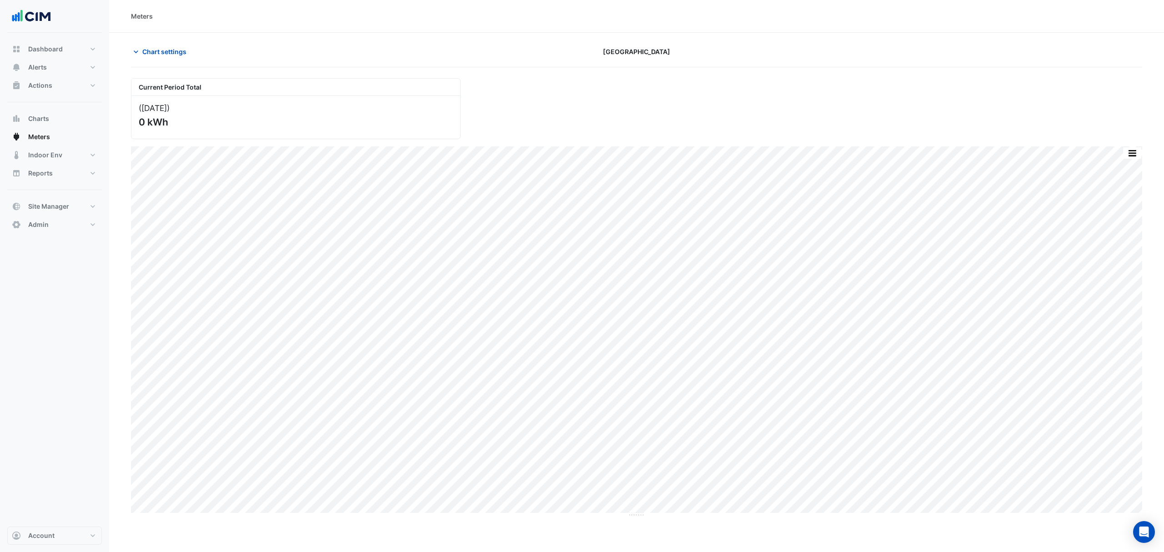
click at [160, 59] on button "Chart settings" at bounding box center [161, 52] width 61 height 16
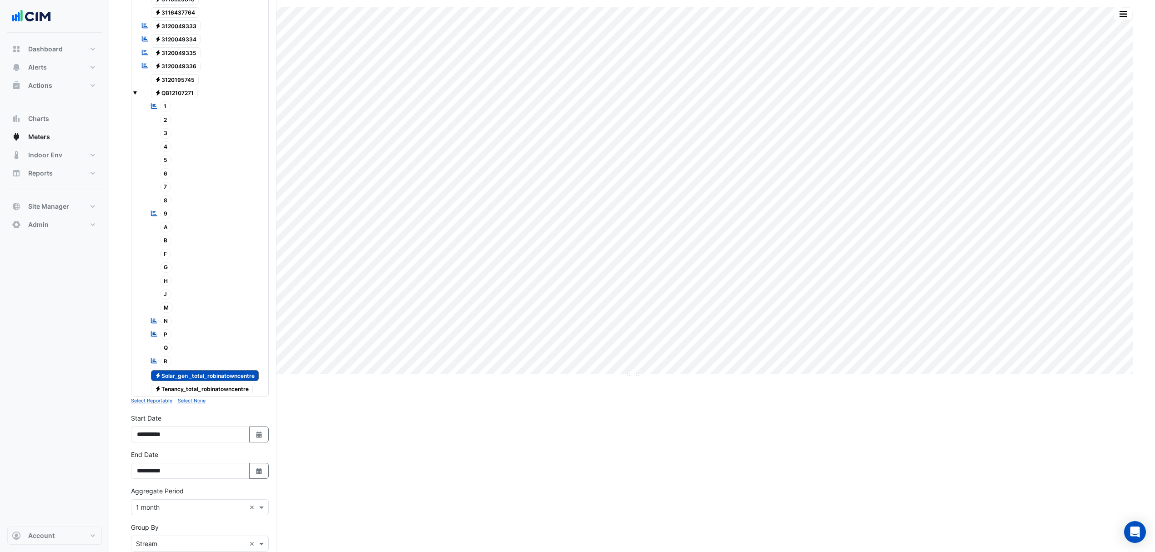
scroll to position [274, 0]
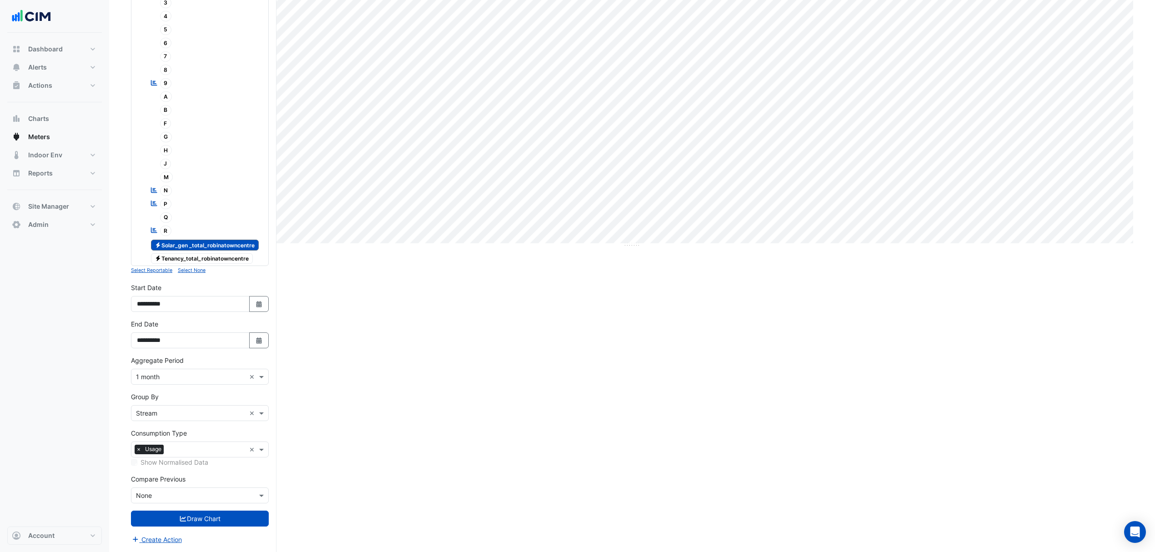
click at [190, 244] on span "Electricity Solar_gen _total_robinatowncentre" at bounding box center [205, 245] width 108 height 11
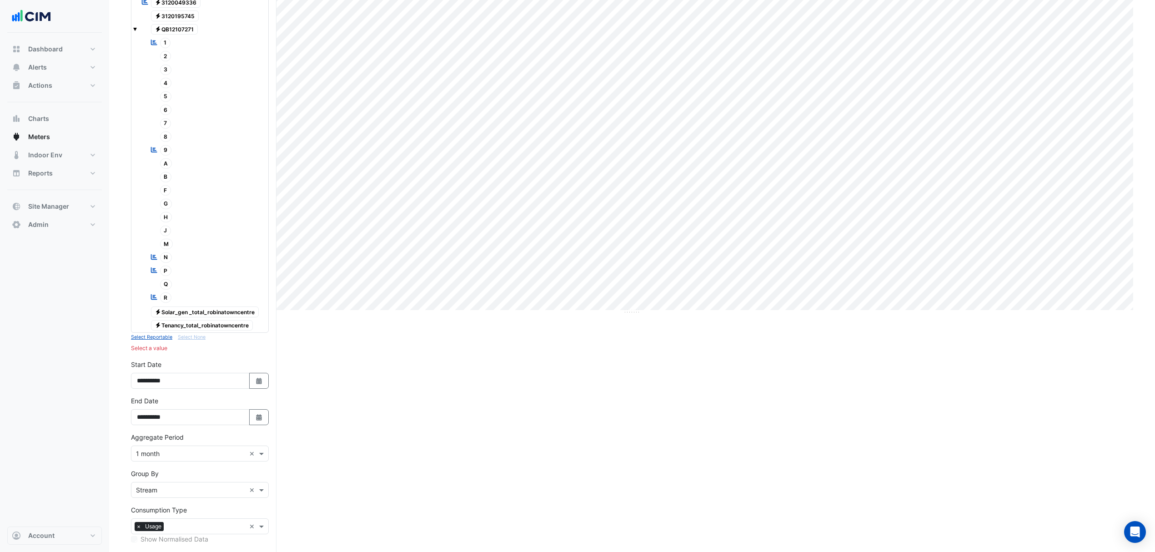
scroll to position [31, 0]
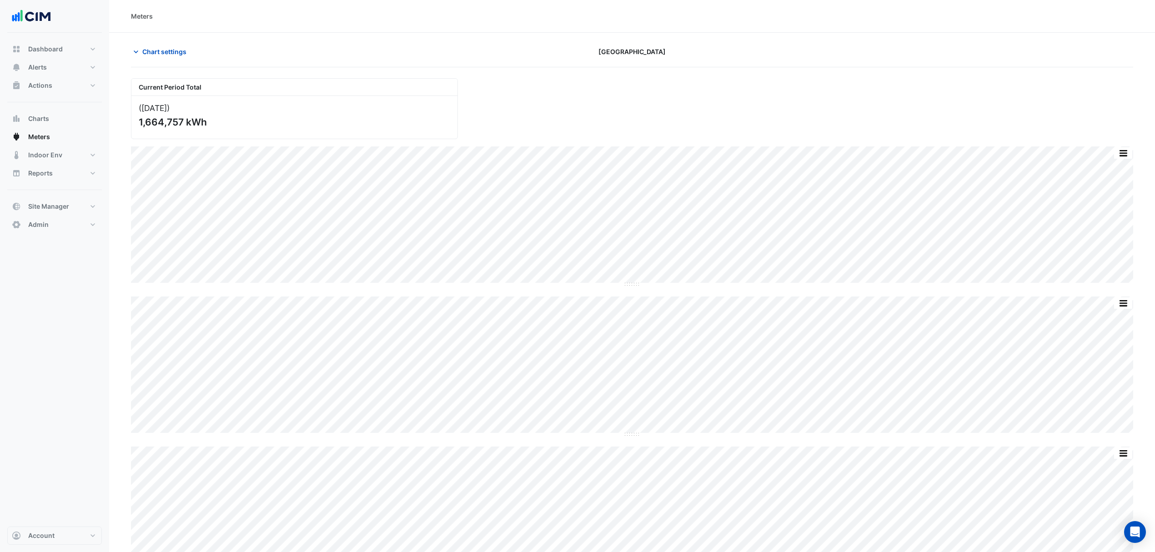
click at [145, 48] on span "Chart settings" at bounding box center [164, 52] width 44 height 10
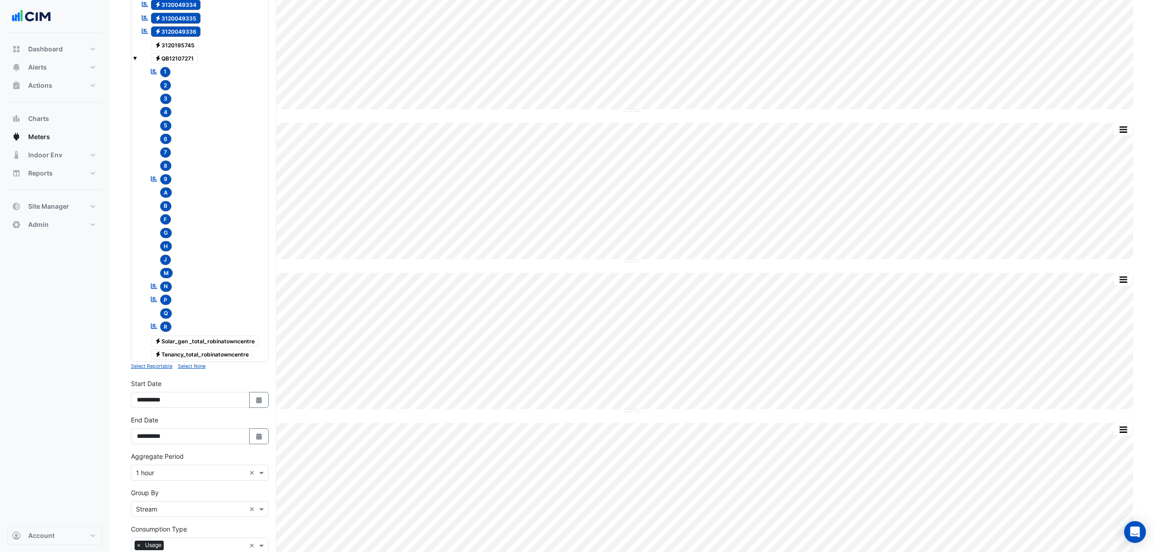
scroll to position [424, 0]
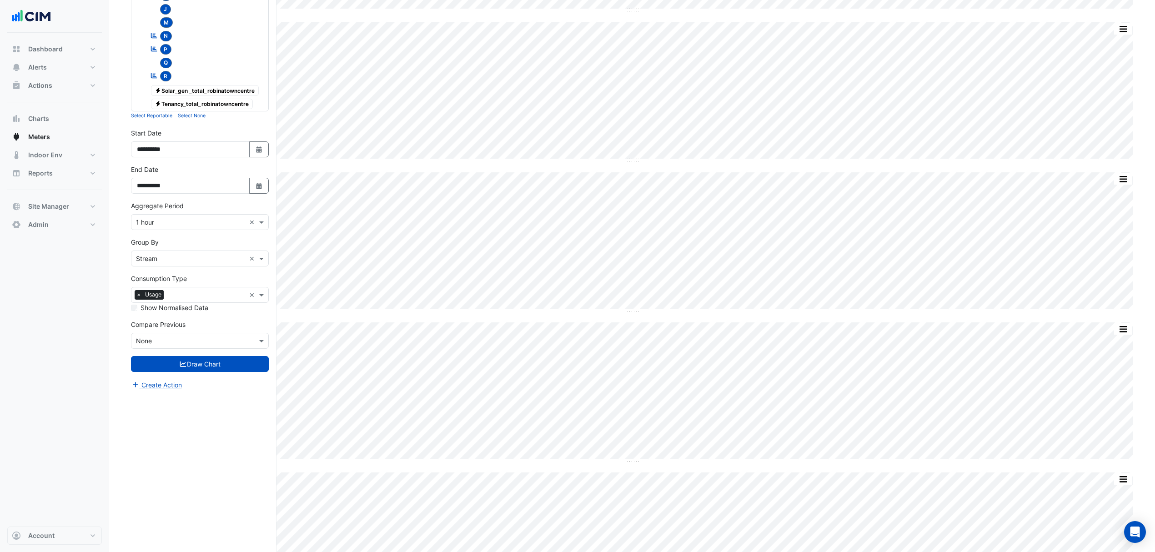
click at [191, 339] on input "text" at bounding box center [191, 342] width 110 height 10
click at [150, 420] on span "Year" at bounding box center [145, 418] width 13 height 8
drag, startPoint x: 182, startPoint y: 387, endPoint x: 199, endPoint y: 364, distance: 28.6
click at [199, 364] on form "Select a Site × Robina Town Centre × Utility Type × Electricity × Expand All Co…" at bounding box center [200, 27] width 138 height 755
click at [199, 362] on button "Align Don't align" at bounding box center [185, 357] width 36 height 10
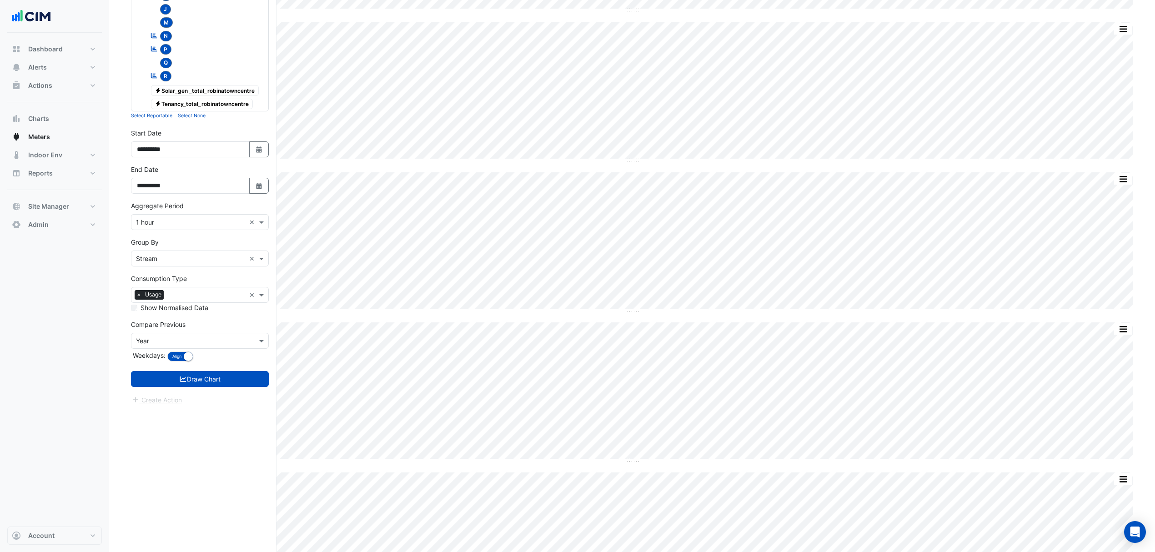
click at [188, 387] on button "Draw Chart" at bounding box center [200, 379] width 138 height 16
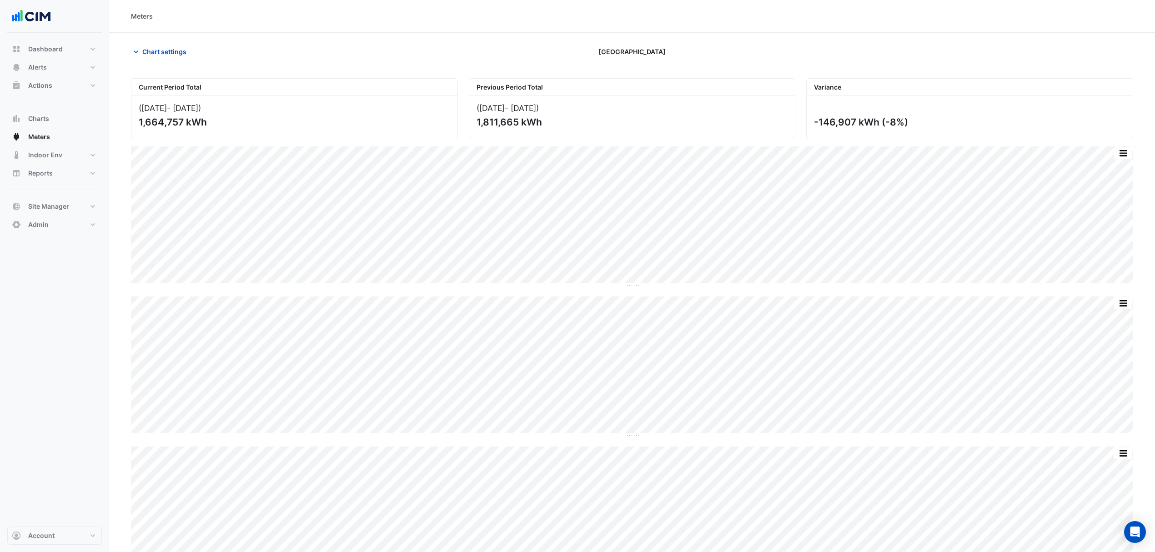
click at [180, 53] on span "Chart settings" at bounding box center [164, 52] width 44 height 10
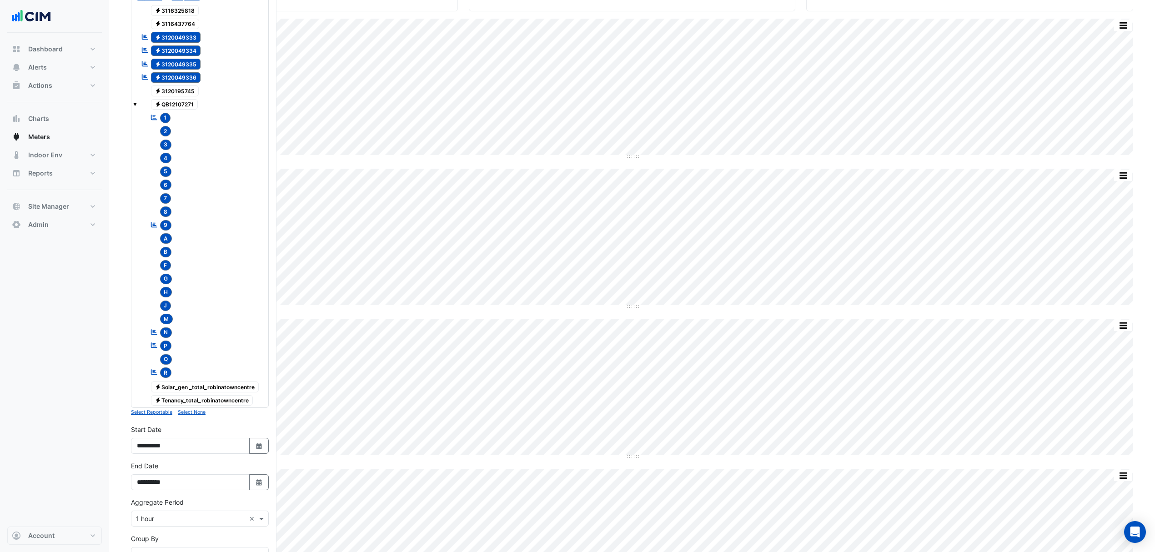
scroll to position [242, 0]
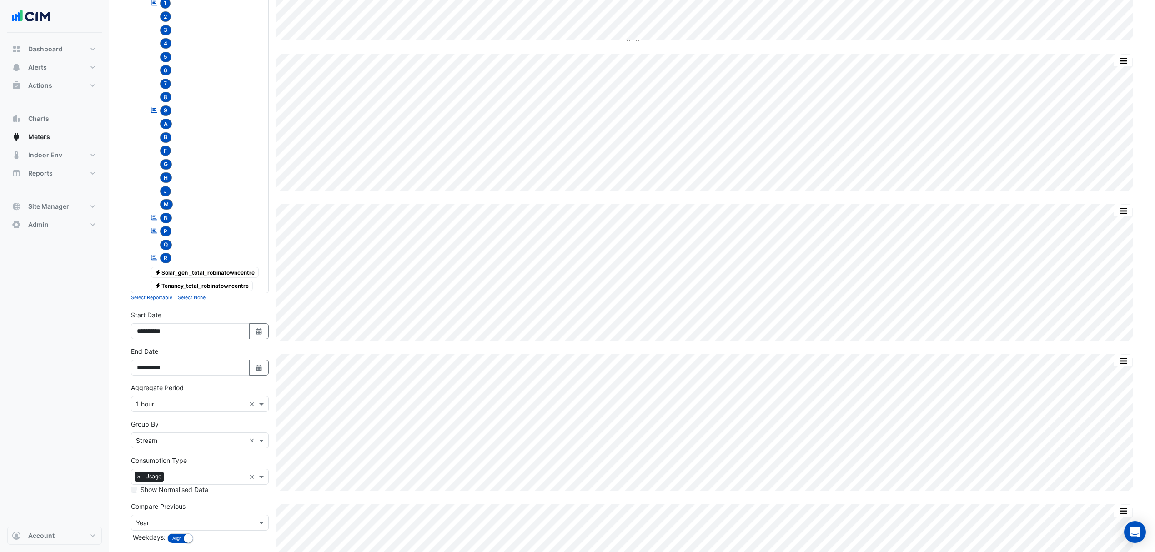
click at [259, 370] on icon "button" at bounding box center [258, 368] width 5 height 6
click at [230, 250] on span "Next month" at bounding box center [233, 251] width 7 height 7
select select "*"
click at [152, 296] on div "8" at bounding box center [146, 295] width 15 height 15
type input "**********"
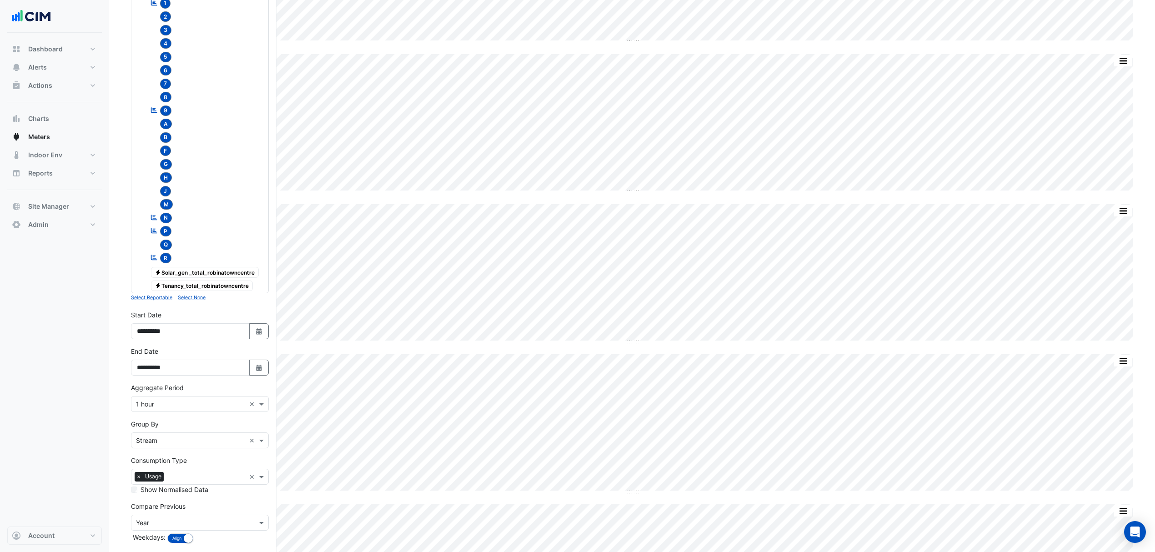
click at [266, 337] on button "Select Date" at bounding box center [259, 331] width 20 height 16
select select "*"
select select "****"
click at [237, 214] on button "Next month" at bounding box center [233, 214] width 11 height 15
select select "*"
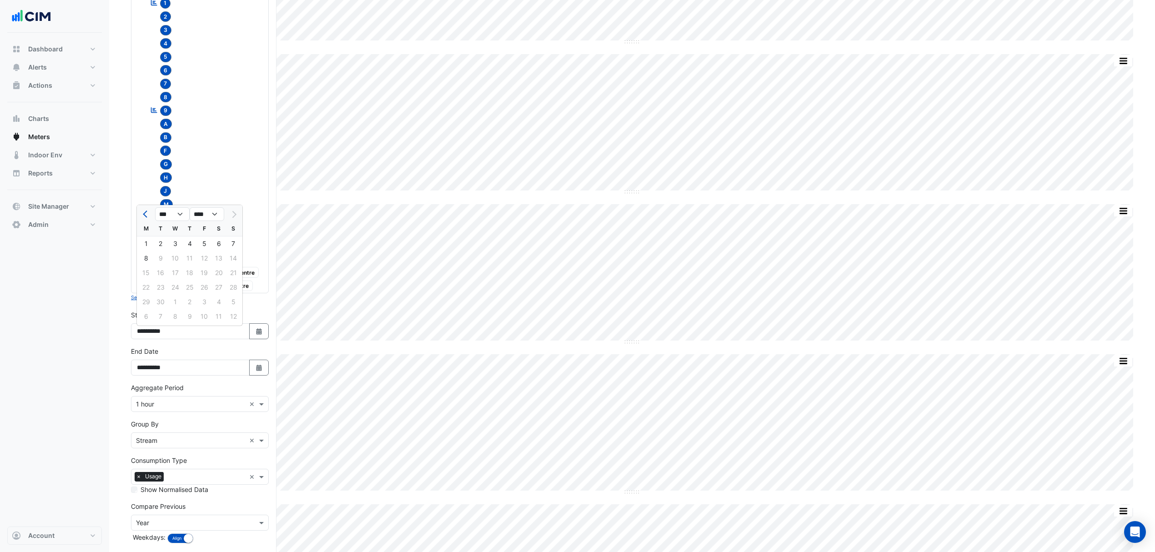
click at [145, 241] on div "1" at bounding box center [146, 243] width 15 height 15
type input "**********"
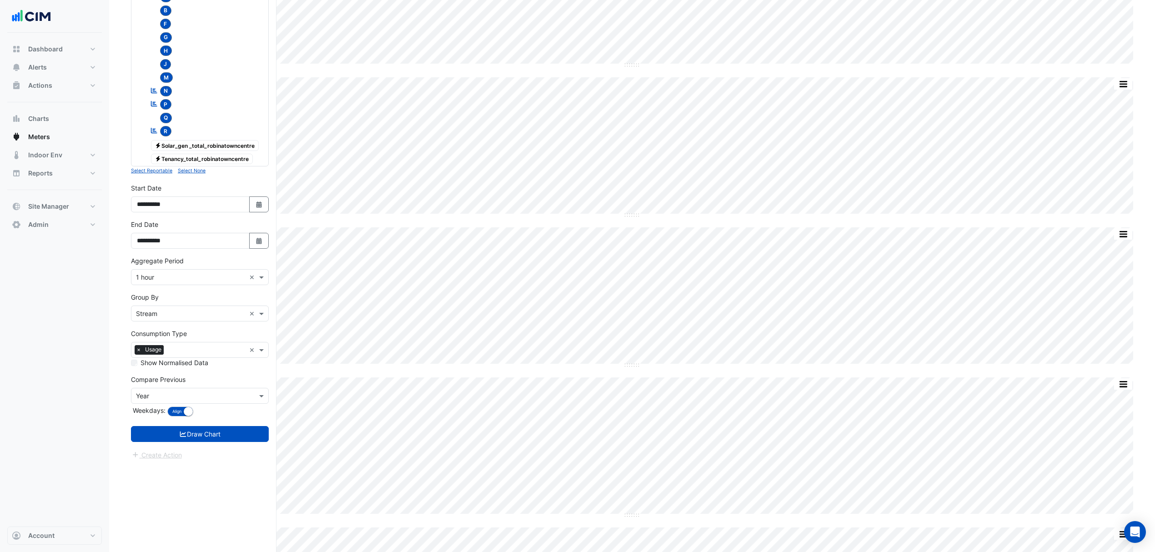
scroll to position [546, 0]
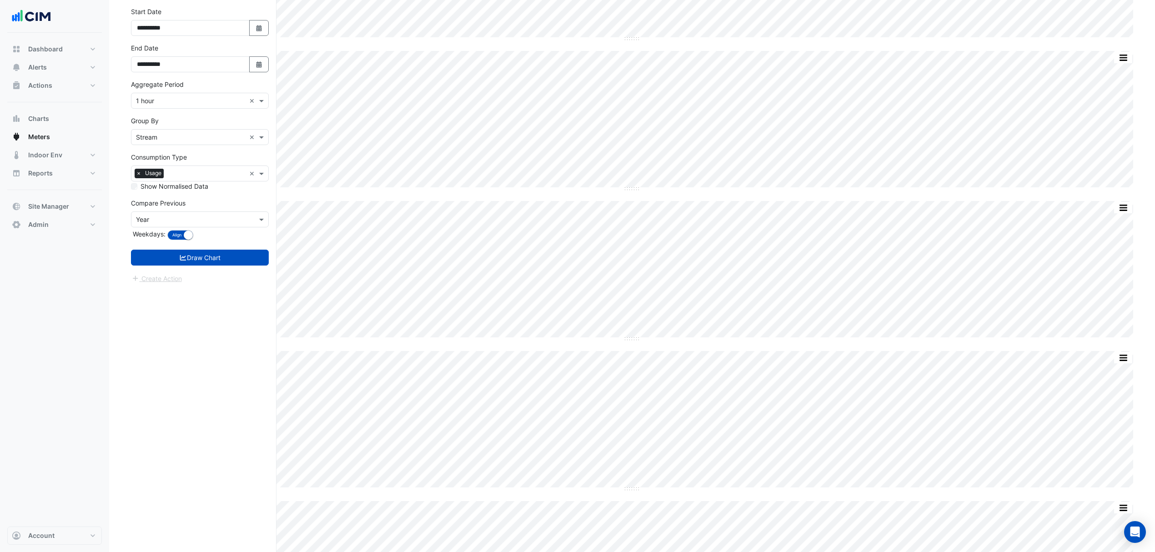
click at [216, 265] on button "Draw Chart" at bounding box center [200, 258] width 138 height 16
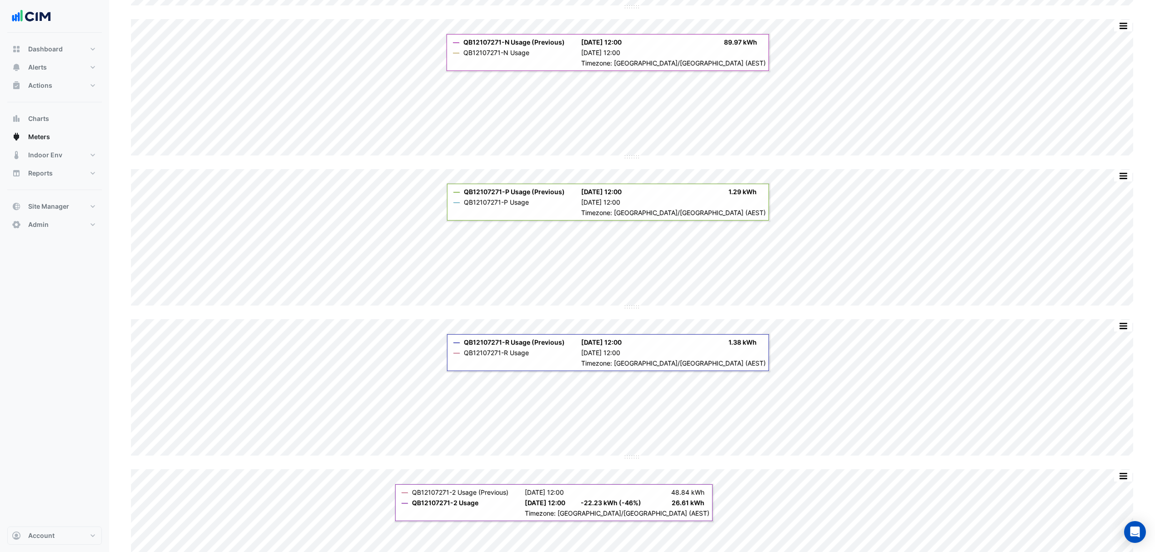
scroll to position [1091, 0]
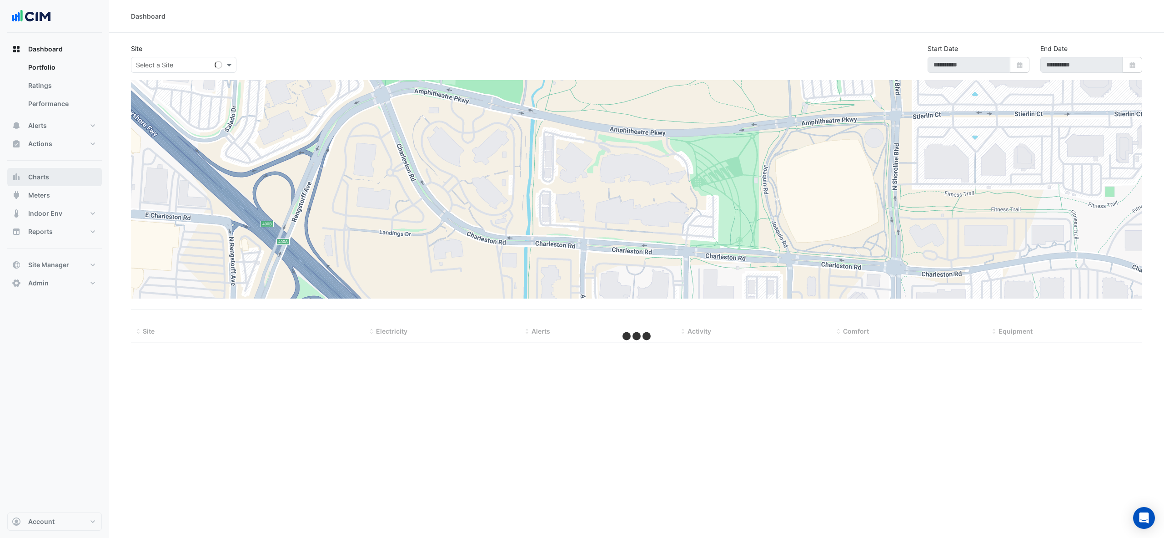
click at [30, 175] on button "Charts" at bounding box center [54, 177] width 95 height 18
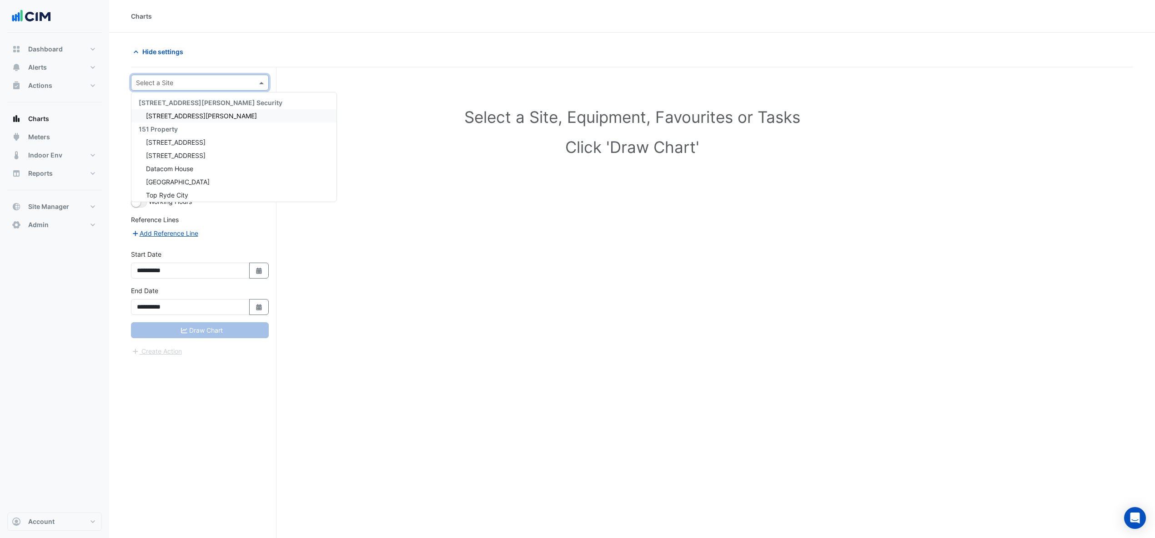
click at [182, 86] on input "text" at bounding box center [191, 83] width 110 height 10
type input "******"
click at [183, 115] on span "[GEOGRAPHIC_DATA]" at bounding box center [178, 116] width 64 height 8
click at [168, 114] on input "text" at bounding box center [191, 111] width 94 height 10
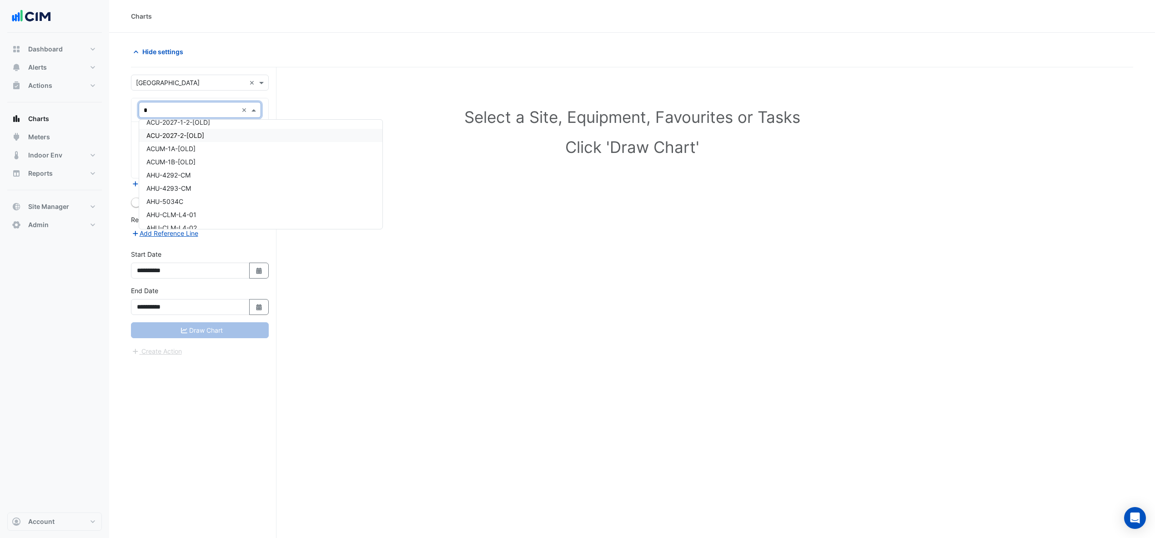
type input "**"
click at [170, 142] on span "W_CH-1-lowload" at bounding box center [170, 141] width 49 height 8
click at [251, 137] on span at bounding box center [254, 137] width 11 height 10
click at [253, 137] on span at bounding box center [254, 137] width 11 height 10
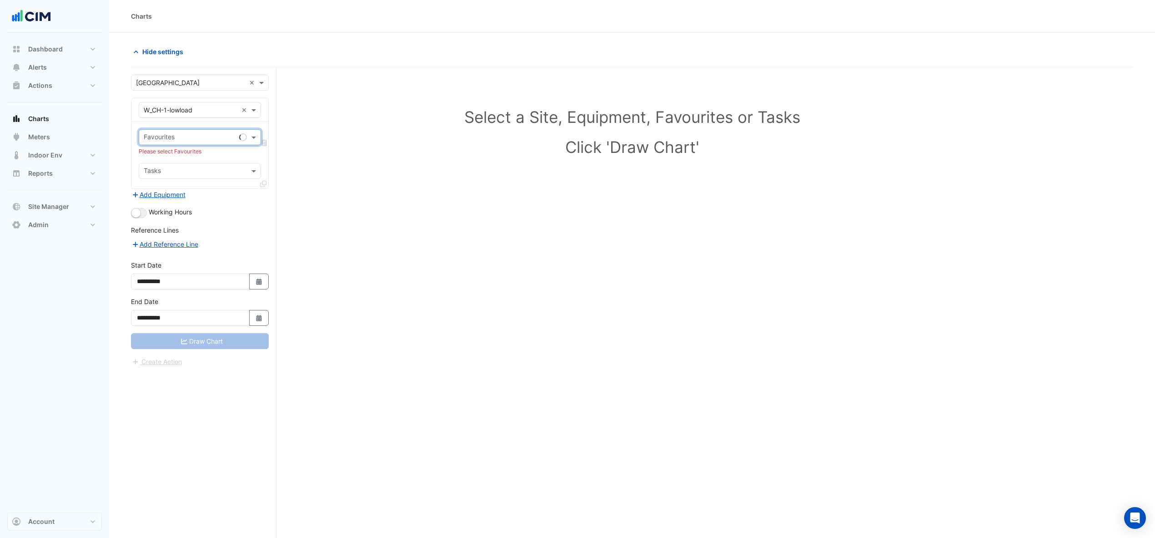
click at [253, 137] on span at bounding box center [254, 137] width 11 height 10
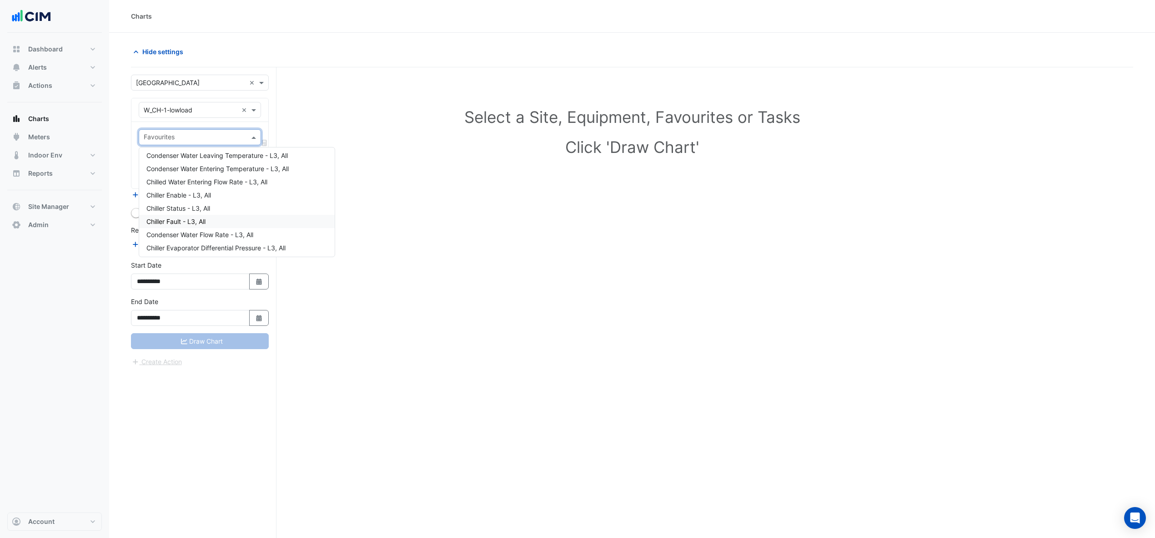
scroll to position [60, 0]
click at [190, 199] on span "Chiller Fault - L3, All" at bounding box center [175, 203] width 59 height 8
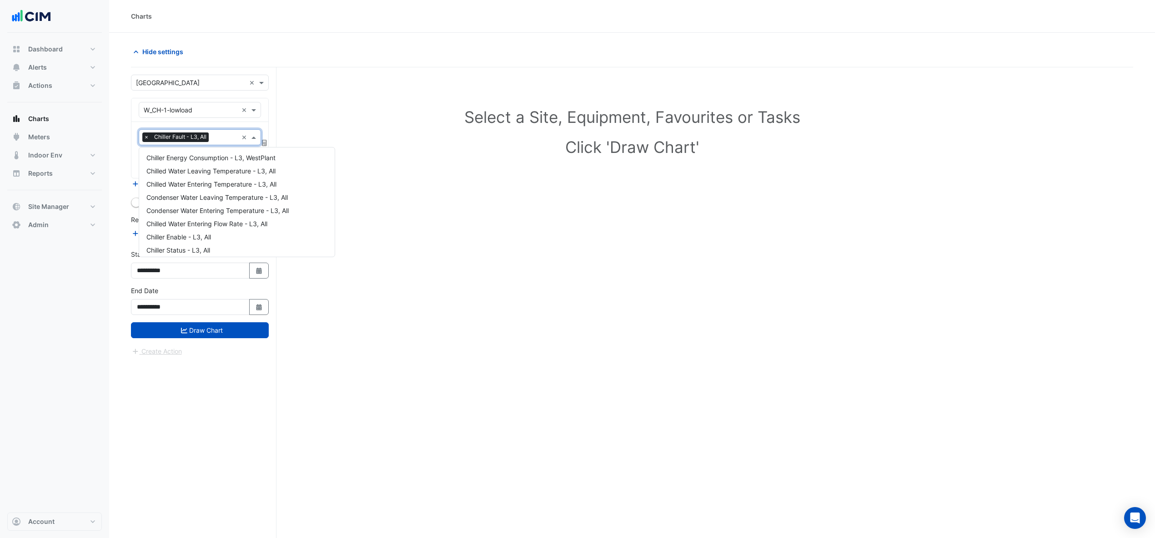
click at [228, 139] on input "text" at bounding box center [224, 138] width 25 height 10
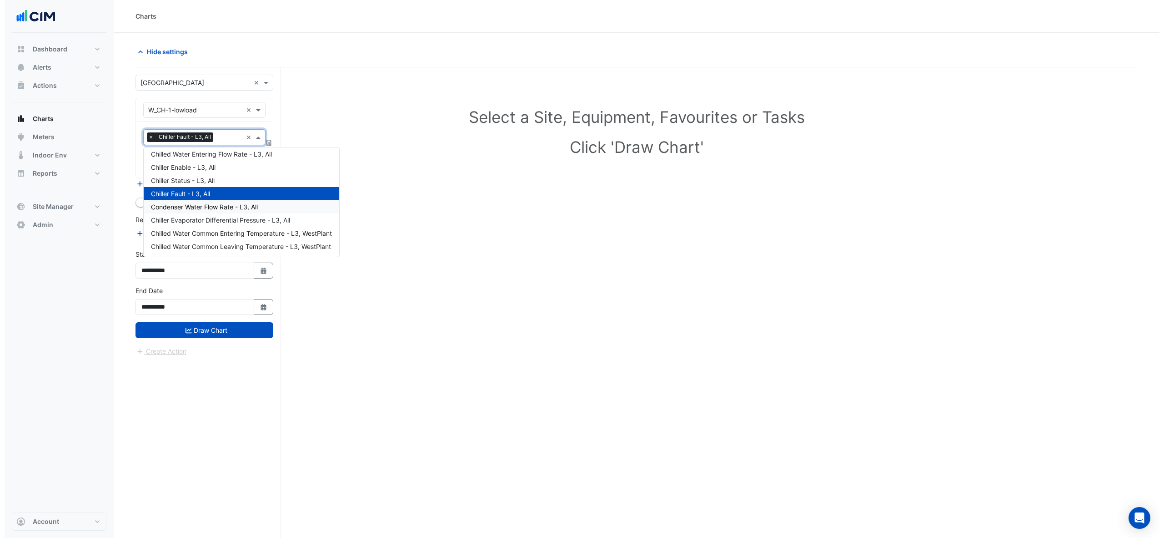
scroll to position [48, 0]
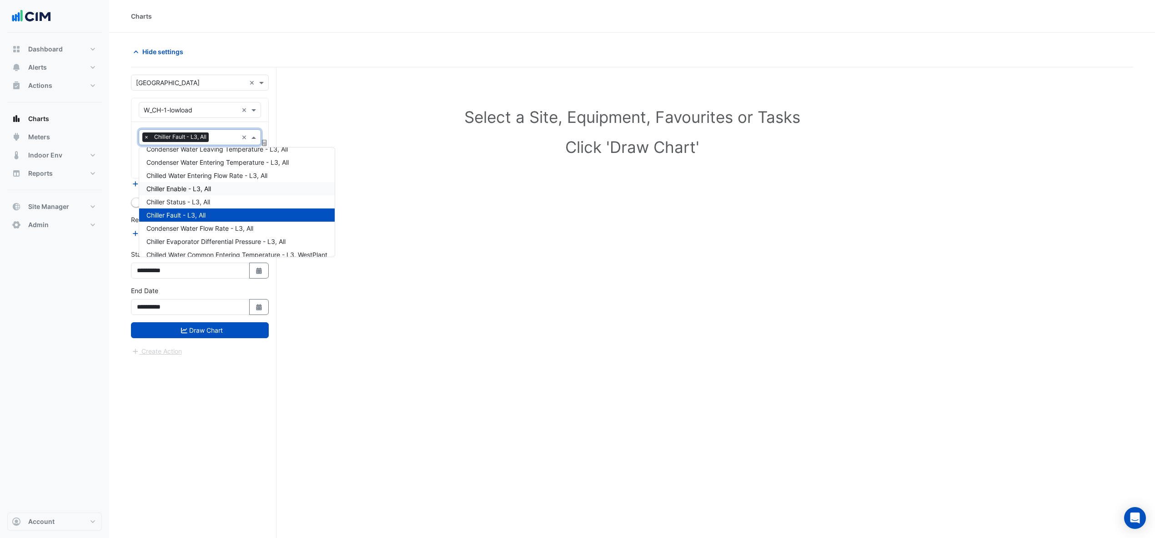
drag, startPoint x: 177, startPoint y: 201, endPoint x: 186, endPoint y: 189, distance: 14.6
click at [186, 189] on div "Chiller Energy Consumption - L3, WestPlant Chilled Water Leaving Temperature - …" at bounding box center [237, 248] width 196 height 290
click at [186, 189] on span "Chiller Enable - L3, All" at bounding box center [178, 189] width 65 height 8
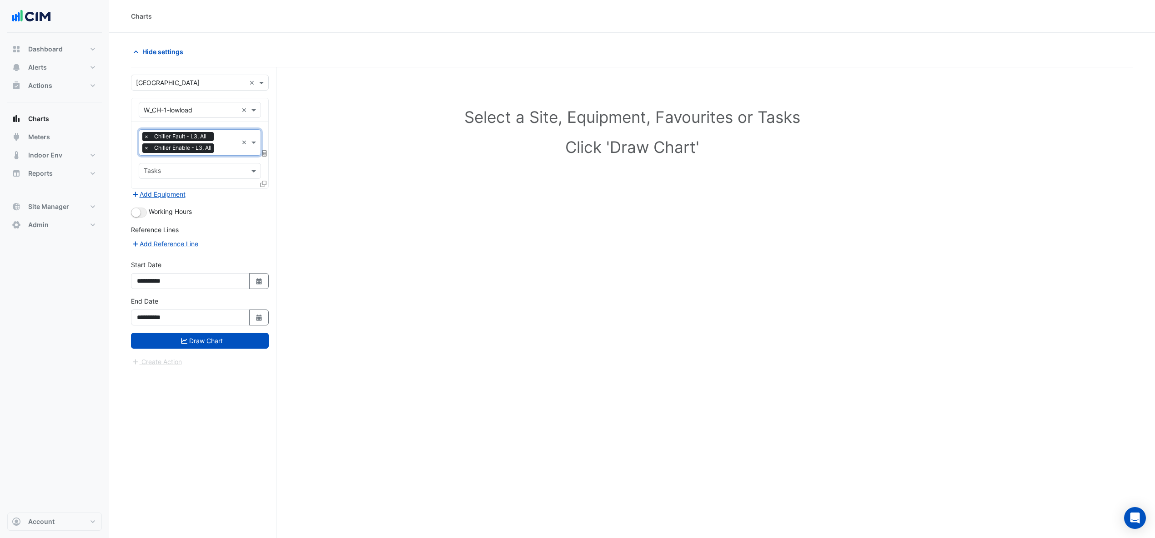
click at [145, 136] on span "×" at bounding box center [146, 136] width 8 height 9
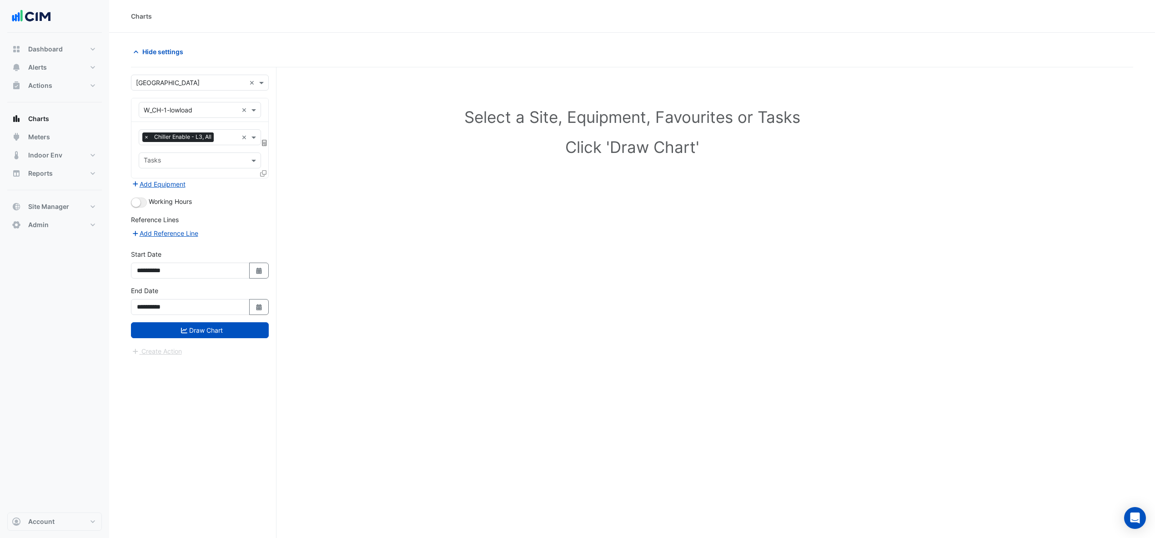
click at [259, 172] on div "Favourites × Chiller Enable - L3, All × Tasks" at bounding box center [199, 150] width 137 height 56
click at [261, 172] on icon at bounding box center [263, 173] width 6 height 6
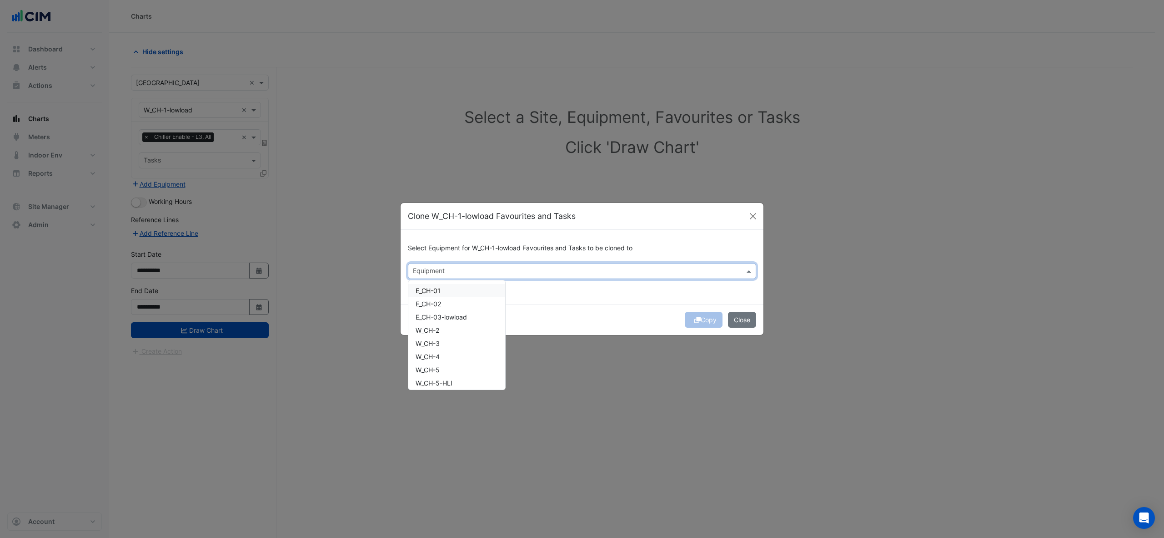
click at [429, 272] on input "text" at bounding box center [577, 272] width 328 height 10
click at [439, 288] on span "E_CH-01" at bounding box center [428, 290] width 25 height 8
click at [437, 303] on span "E_CH-02" at bounding box center [428, 304] width 25 height 8
click at [432, 315] on span "E_CH-03-lowload" at bounding box center [441, 317] width 51 height 8
click at [431, 327] on span "W_CH-2" at bounding box center [428, 330] width 24 height 8
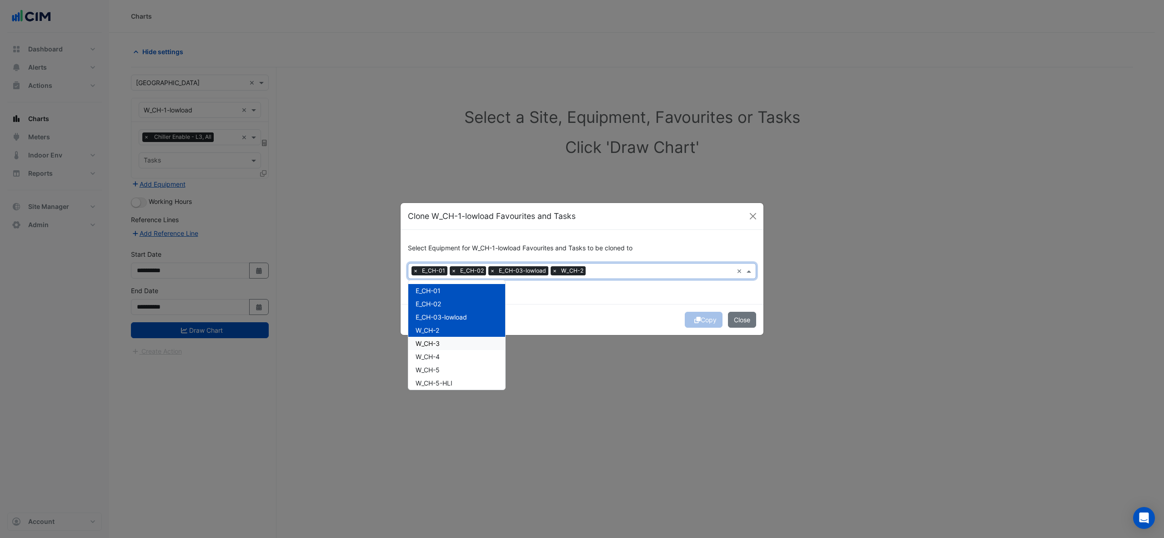
click at [430, 342] on span "W_CH-3" at bounding box center [428, 343] width 24 height 8
click at [420, 366] on span "W_CH-5" at bounding box center [428, 370] width 24 height 8
click at [432, 351] on div "W_CH-4" at bounding box center [456, 356] width 97 height 13
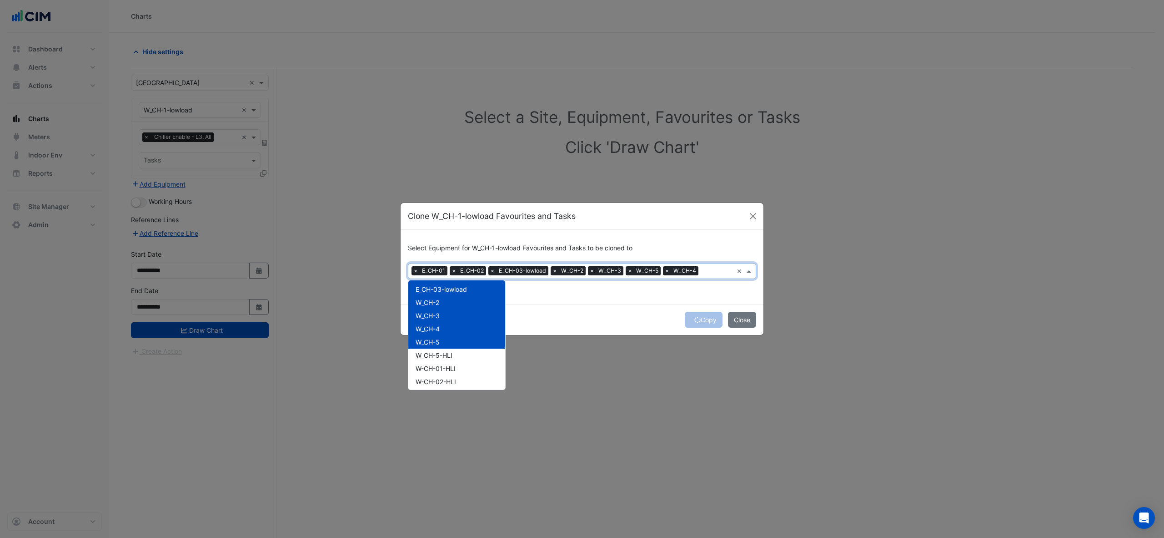
scroll to position [43, 0]
click at [592, 322] on div "Copy Close" at bounding box center [582, 319] width 363 height 31
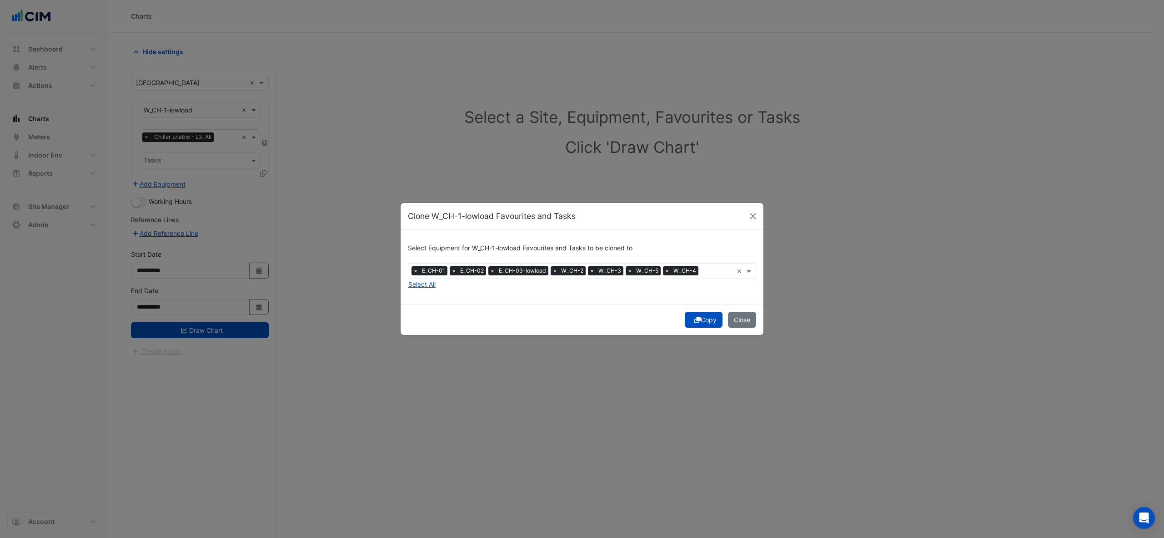
click at [708, 320] on button "Copy" at bounding box center [704, 320] width 38 height 16
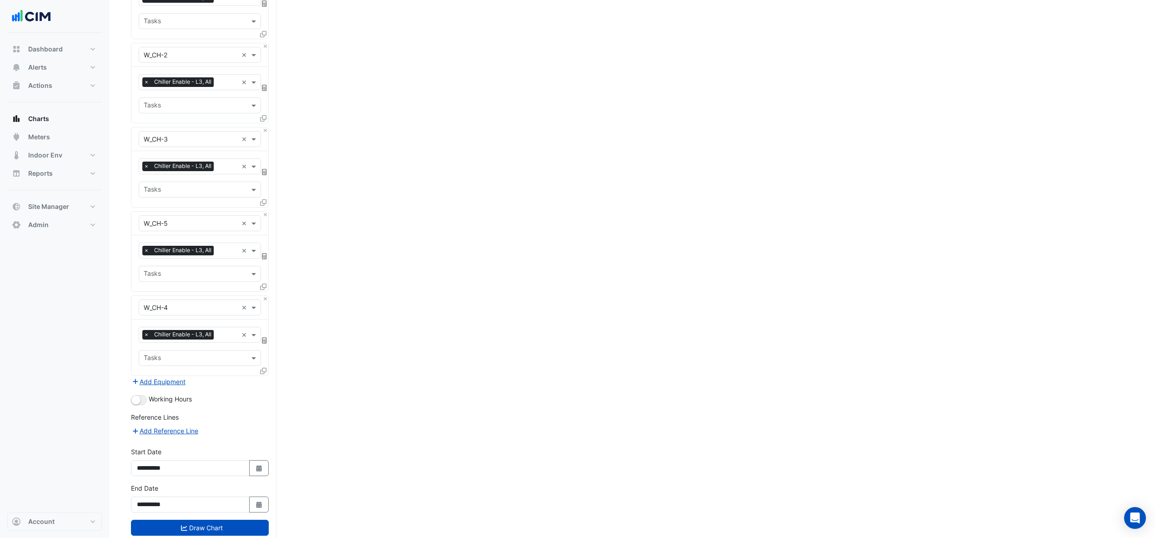
scroll to position [419, 0]
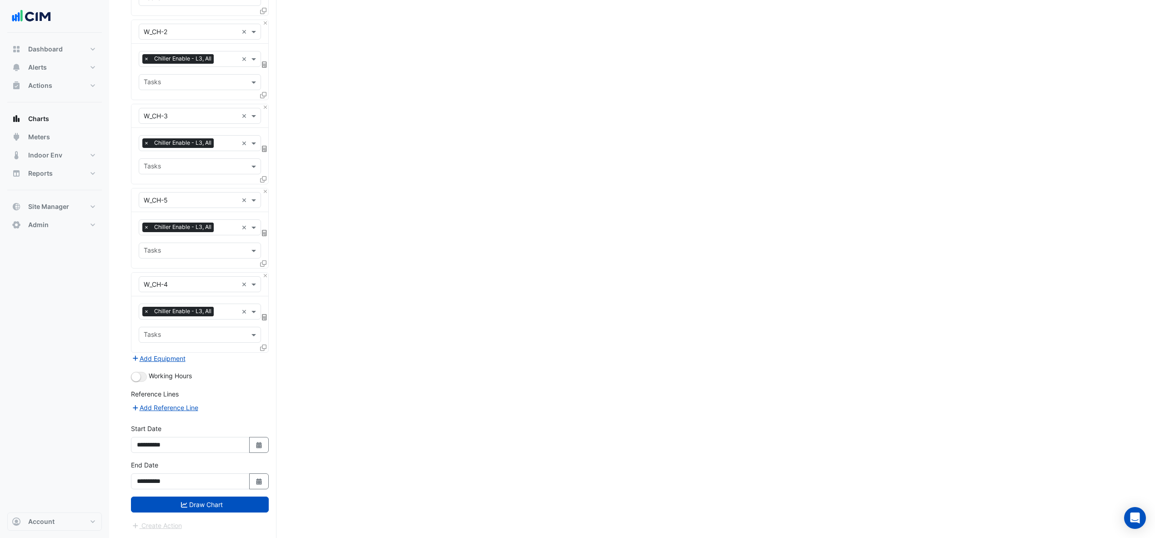
click at [226, 501] on button "Draw Chart" at bounding box center [200, 504] width 138 height 16
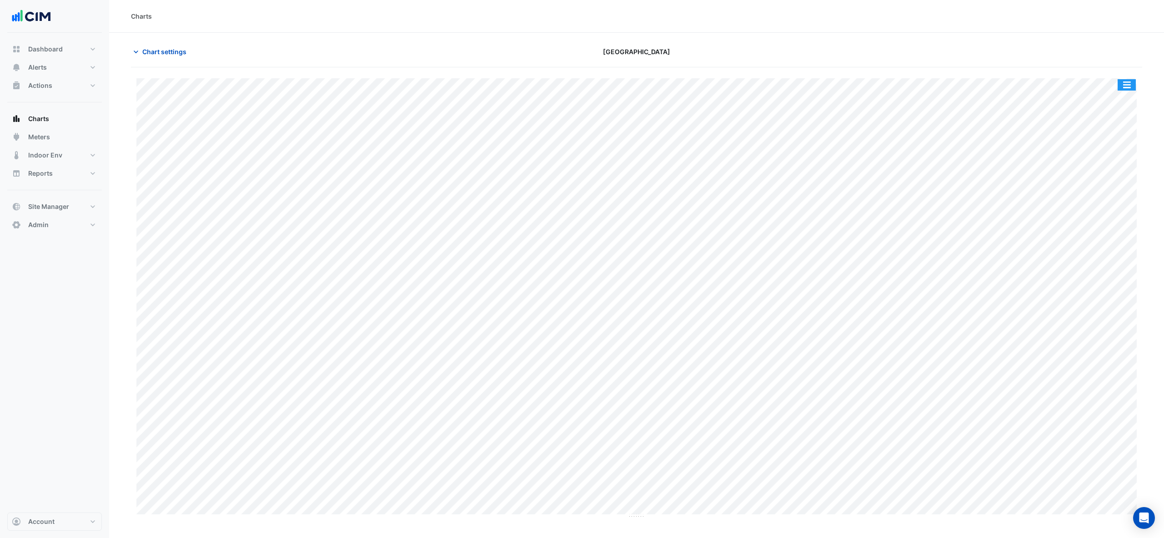
click at [1121, 84] on button "button" at bounding box center [1127, 84] width 18 height 11
click at [1115, 102] on div "Split by Equip" at bounding box center [1108, 101] width 55 height 16
click at [166, 48] on span "Chart settings" at bounding box center [164, 52] width 44 height 10
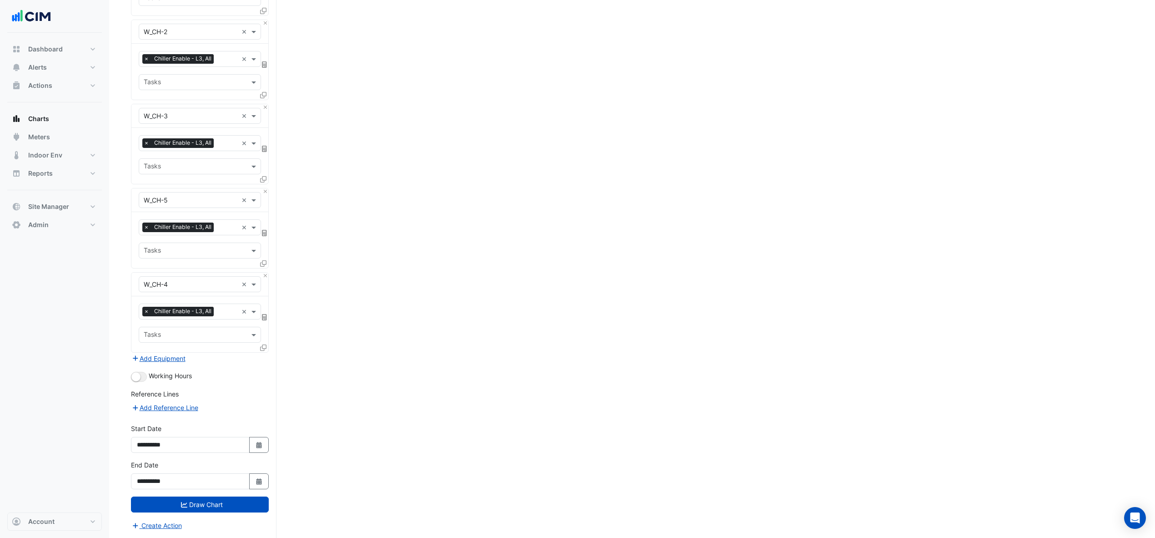
scroll to position [419, 0]
click at [251, 450] on button "Select Date" at bounding box center [259, 445] width 20 height 16
select select "*"
select select "****"
click at [199, 350] on div "1" at bounding box center [204, 357] width 15 height 15
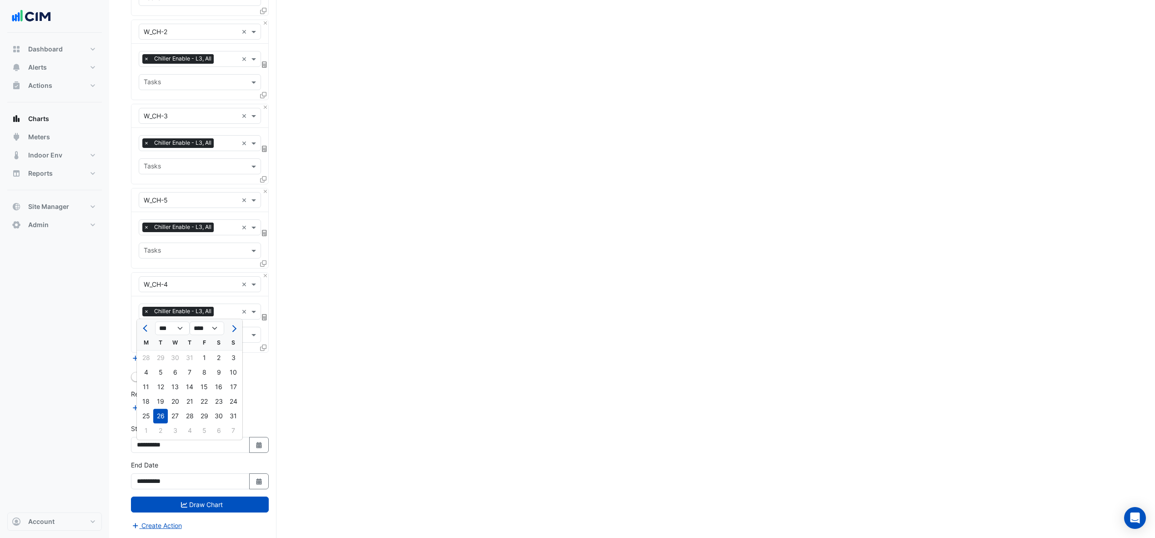
type input "**********"
click at [206, 501] on button "Draw Chart" at bounding box center [200, 504] width 138 height 16
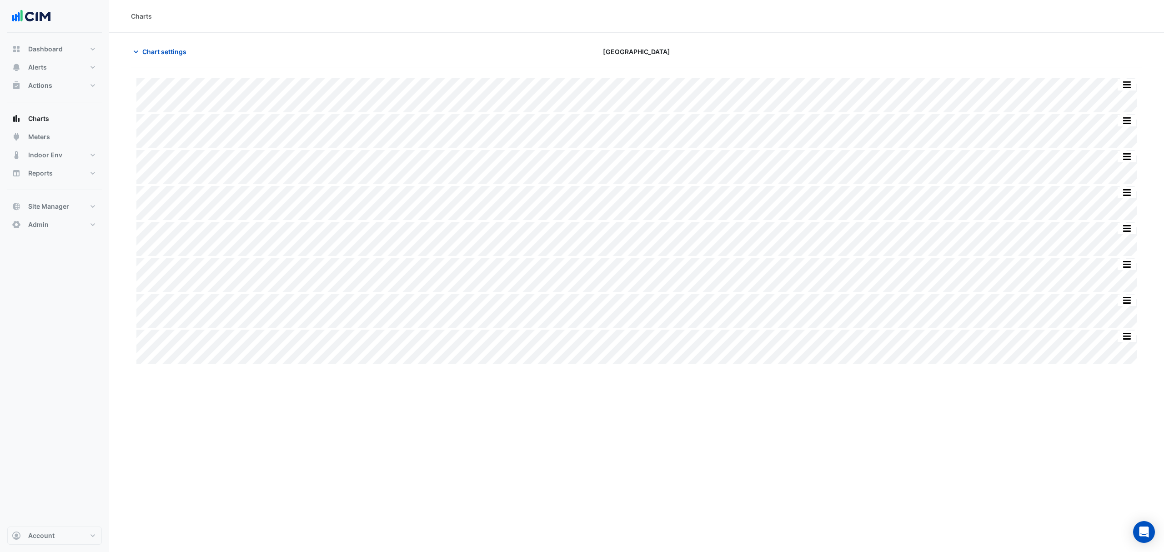
click at [165, 49] on span "Chart settings" at bounding box center [164, 52] width 44 height 10
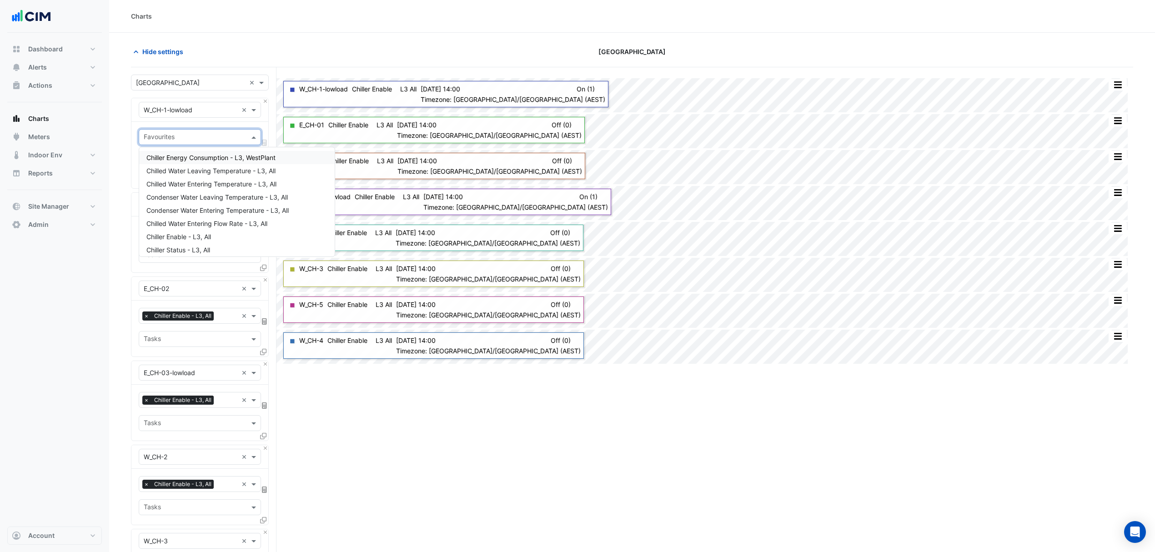
click at [244, 138] on input "text" at bounding box center [195, 138] width 102 height 10
click at [213, 136] on input "text" at bounding box center [195, 138] width 102 height 10
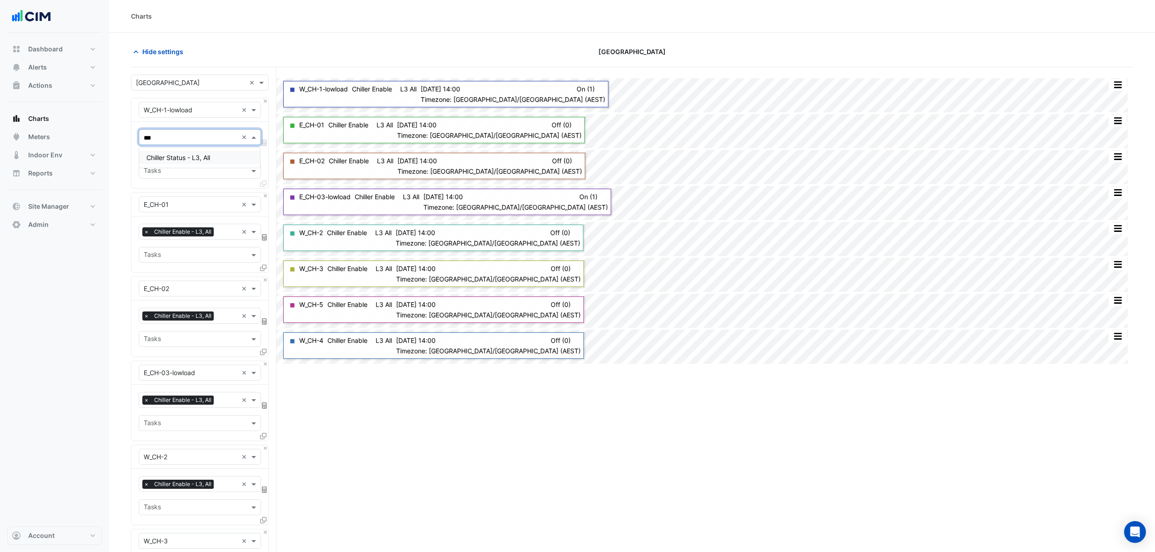
type input "****"
click at [218, 157] on div "Chiller Status - L3, All" at bounding box center [199, 157] width 121 height 13
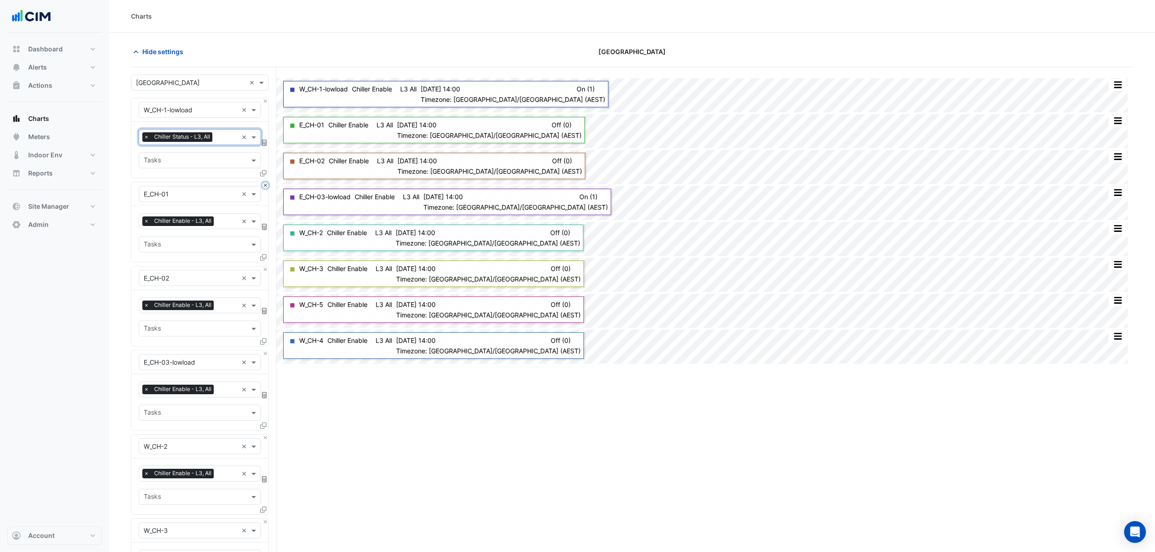
click at [263, 184] on button "Close" at bounding box center [265, 185] width 6 height 6
click at [263, 266] on button "Close" at bounding box center [265, 269] width 6 height 6
click at [263, 184] on button "Close" at bounding box center [265, 185] width 6 height 6
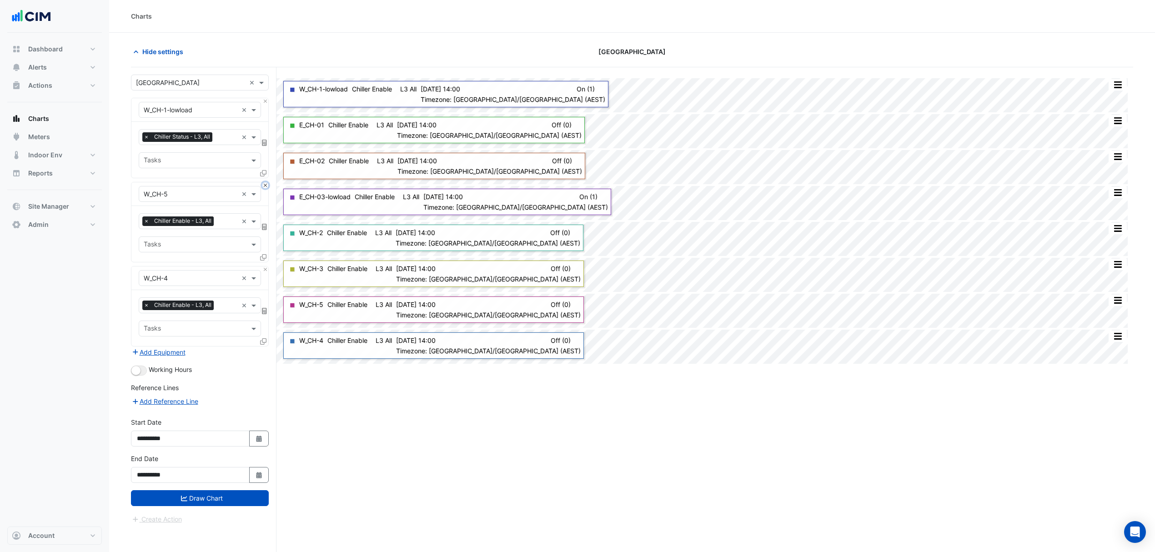
click at [263, 184] on button "Close" at bounding box center [265, 185] width 6 height 6
click at [263, 266] on button "Close" at bounding box center [265, 269] width 6 height 6
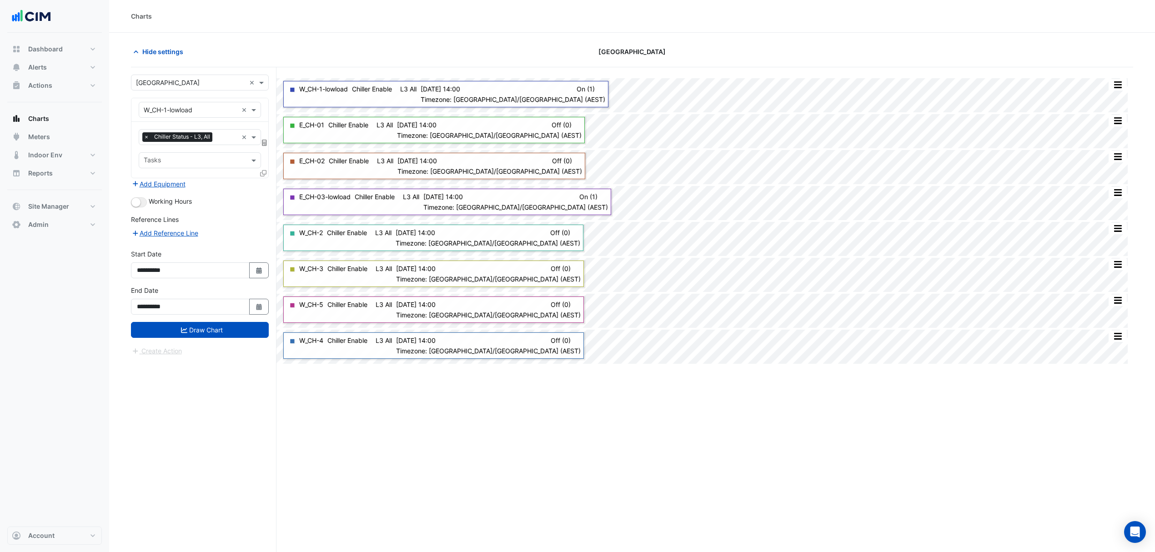
click at [267, 171] on div at bounding box center [264, 174] width 8 height 13
click at [266, 171] on div at bounding box center [264, 174] width 8 height 13
click at [262, 173] on icon at bounding box center [263, 173] width 6 height 6
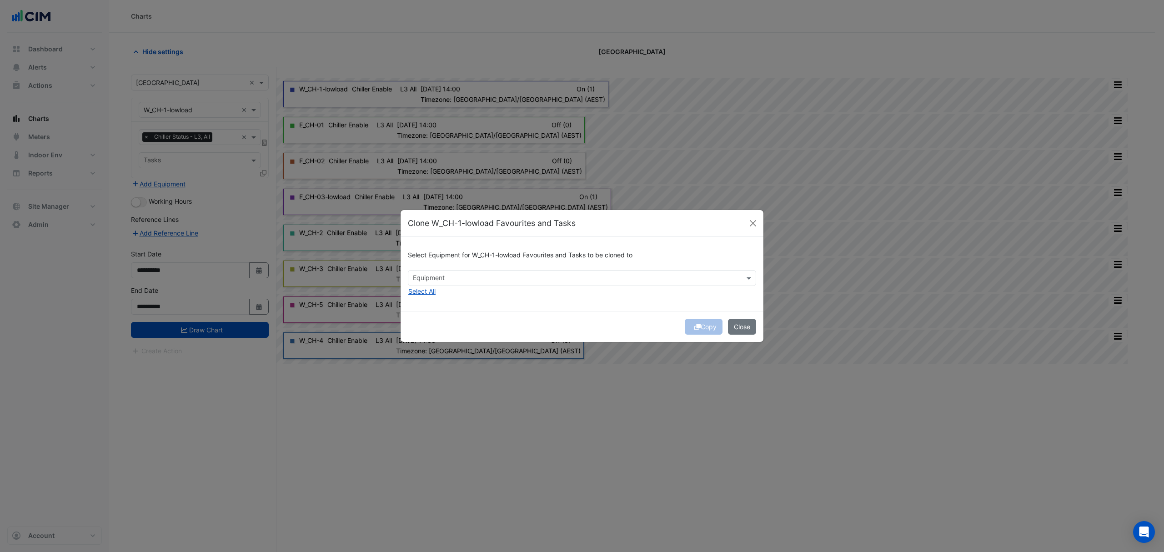
click at [456, 277] on input "text" at bounding box center [577, 279] width 328 height 10
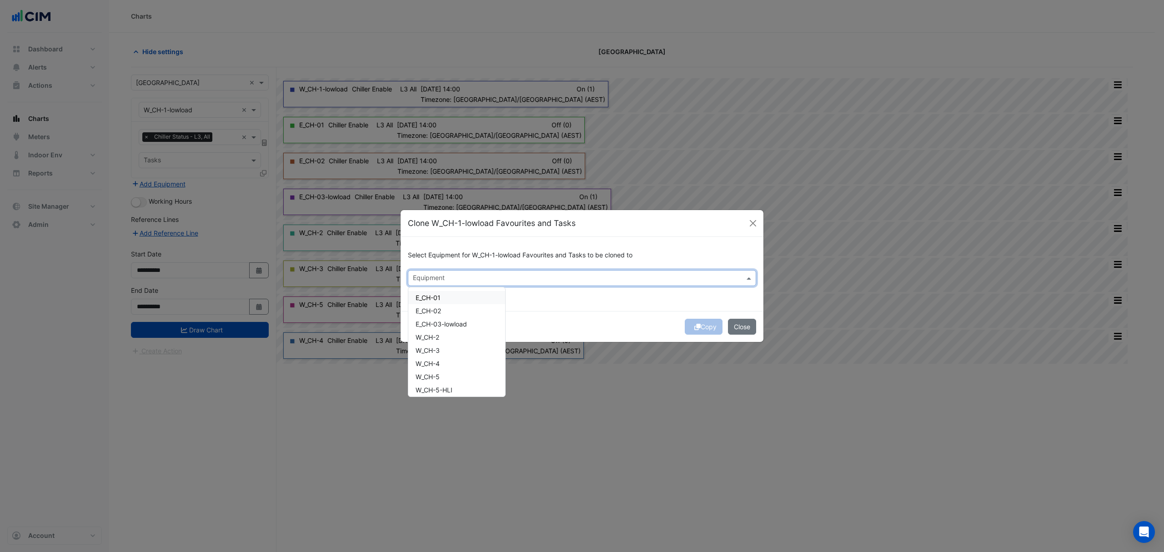
click at [460, 289] on div "E_CH-01 E_CH-02 E_CH-03-lowload W_CH-2 W_CH-3 W_CH-4 W_CH-5 W_CH-5-HLI W-CH-01-…" at bounding box center [456, 341] width 97 height 109
click at [452, 301] on div "E_CH-01" at bounding box center [456, 297] width 97 height 13
click at [436, 312] on span "E_CH-02" at bounding box center [428, 311] width 25 height 8
click at [437, 320] on span "E_CH-03-lowload" at bounding box center [441, 324] width 51 height 8
click at [435, 330] on div "E_CH-03-lowload" at bounding box center [456, 323] width 97 height 13
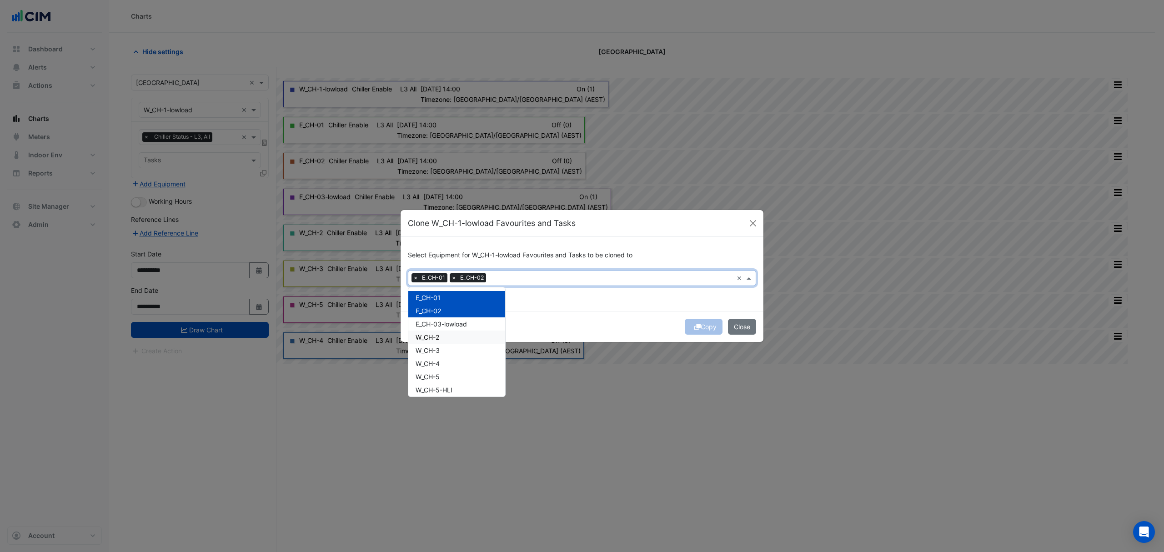
drag, startPoint x: 435, startPoint y: 329, endPoint x: 443, endPoint y: 326, distance: 8.4
click at [442, 327] on div "E_CH-03-lowload" at bounding box center [456, 323] width 97 height 13
click at [438, 340] on span "W_CH-2" at bounding box center [428, 337] width 24 height 8
click at [436, 345] on div "W_CH-3" at bounding box center [456, 350] width 97 height 13
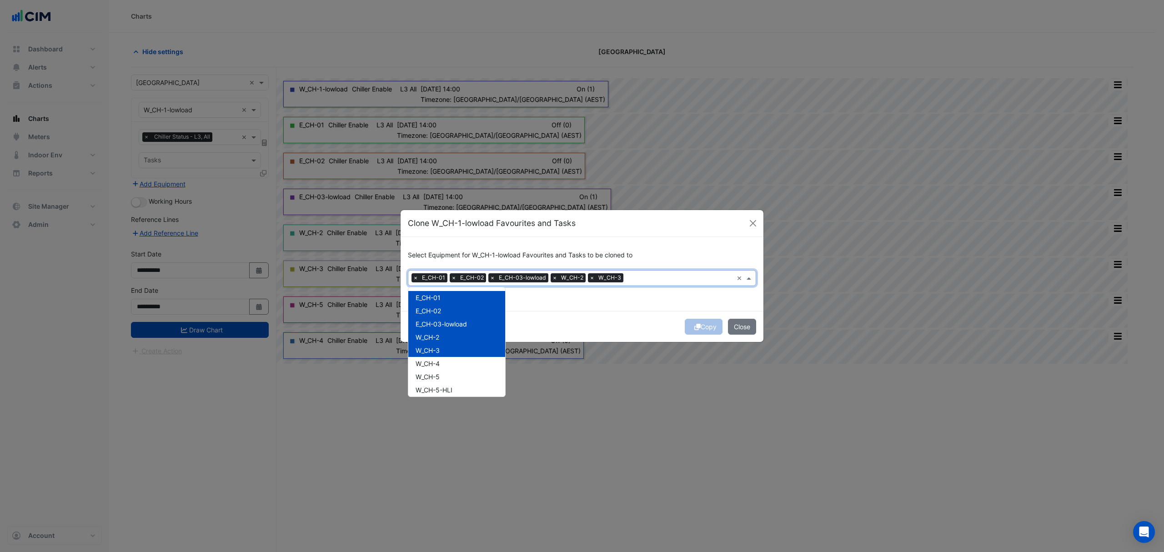
click at [435, 356] on div "W_CH-3" at bounding box center [456, 350] width 97 height 13
click at [434, 347] on span "W_CH-3" at bounding box center [428, 351] width 24 height 8
click at [433, 361] on span "W_CH-4" at bounding box center [428, 364] width 24 height 8
click at [430, 375] on span "W_CH-5" at bounding box center [428, 377] width 24 height 8
click at [628, 328] on div "Copy Close" at bounding box center [582, 326] width 363 height 31
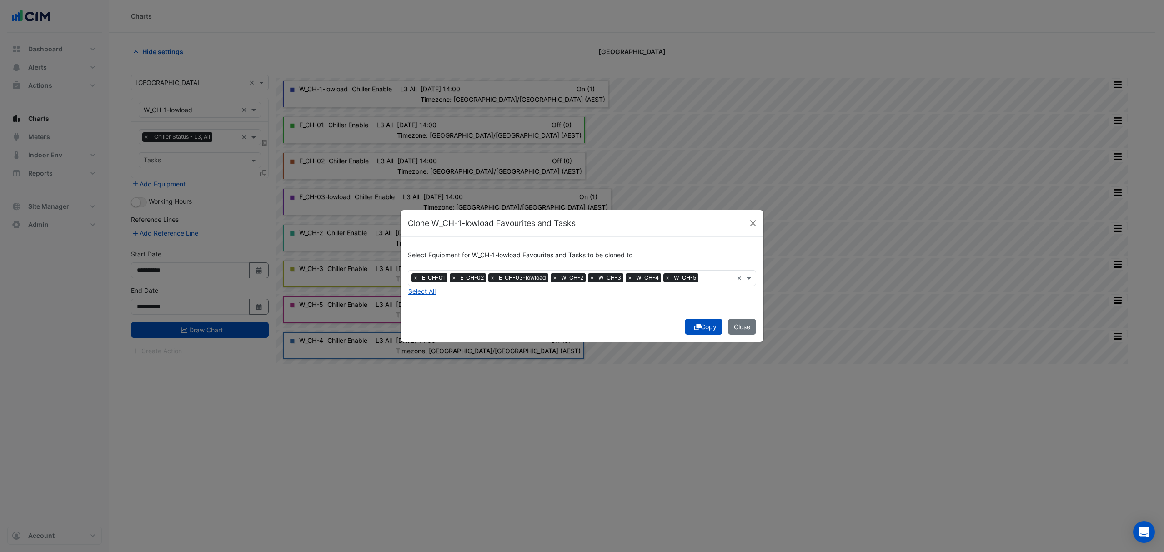
click at [694, 321] on button "Copy" at bounding box center [704, 327] width 38 height 16
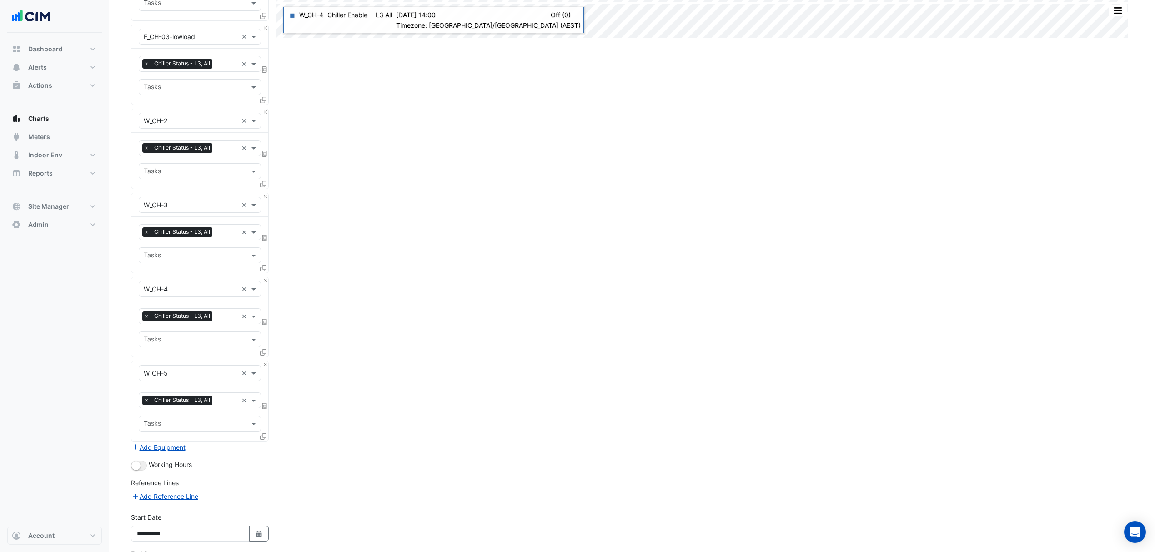
scroll to position [405, 0]
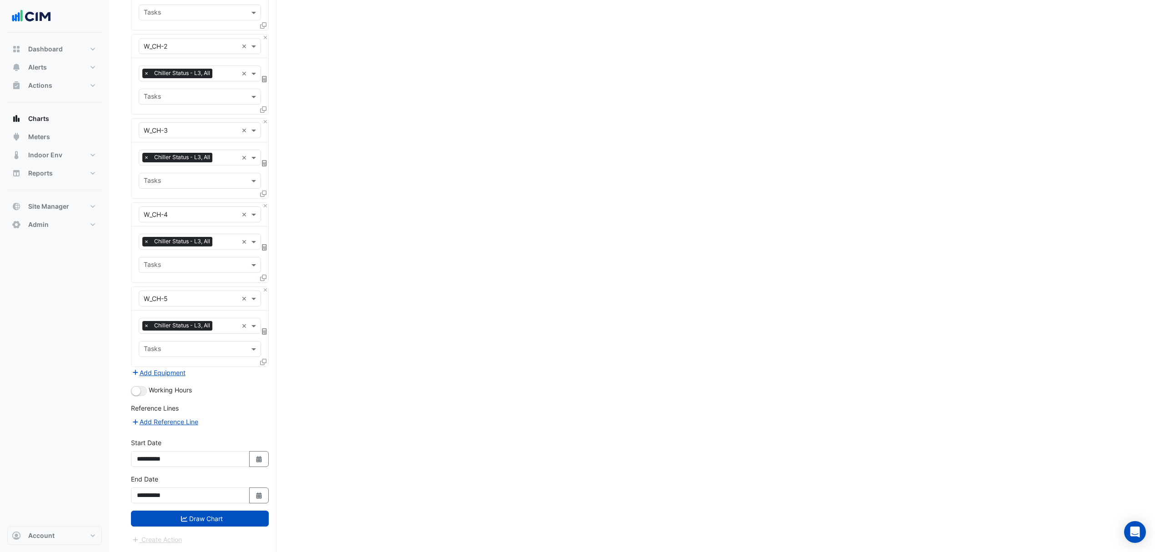
click at [211, 524] on button "Draw Chart" at bounding box center [200, 519] width 138 height 16
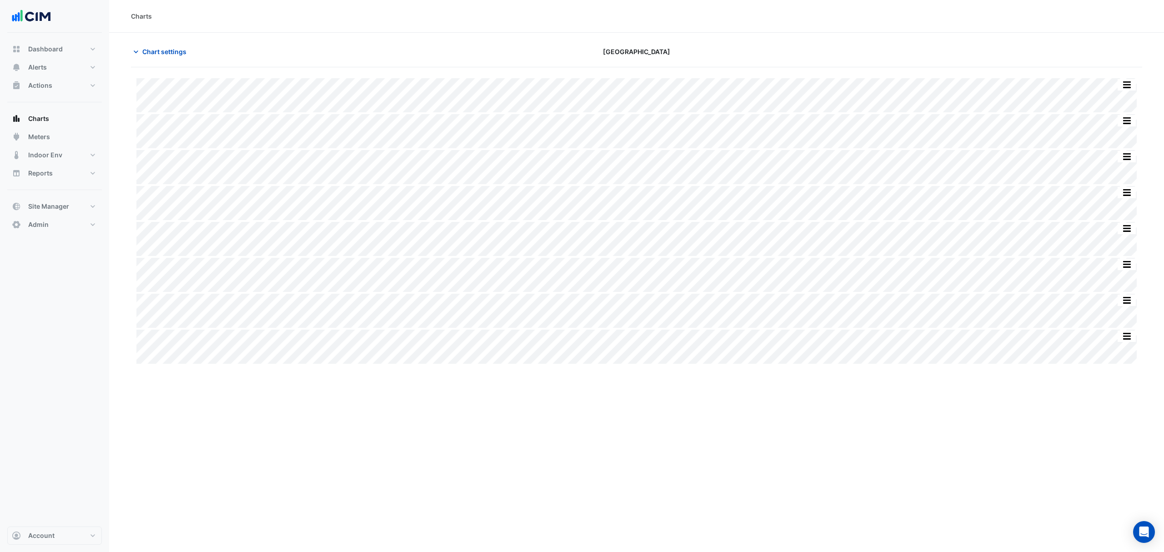
click at [155, 51] on span "Chart settings" at bounding box center [164, 52] width 44 height 10
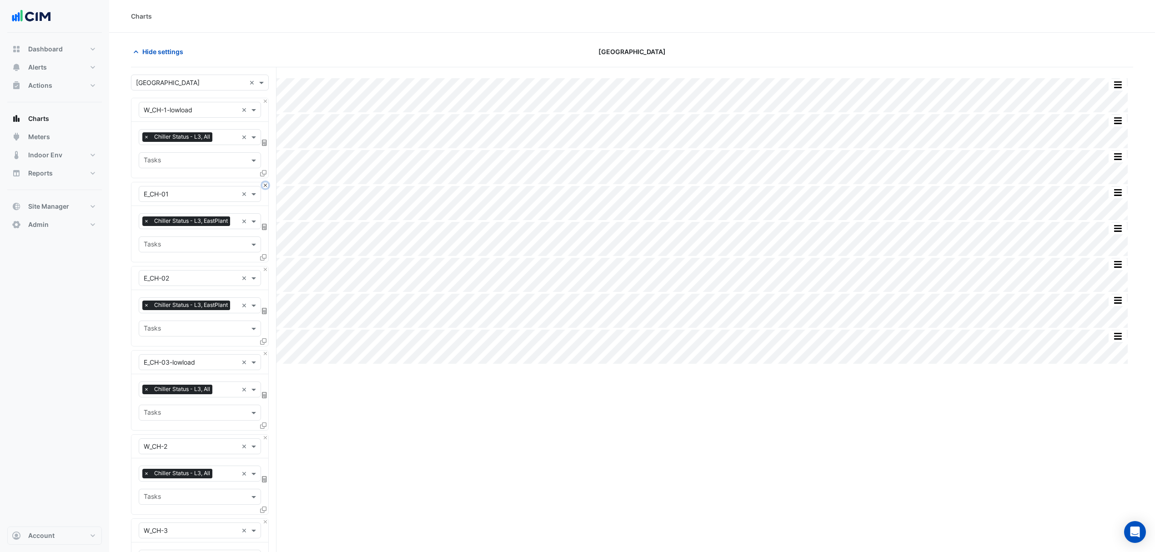
click at [264, 187] on button "Close" at bounding box center [265, 185] width 6 height 6
click at [264, 266] on button "Close" at bounding box center [265, 269] width 6 height 6
click at [264, 187] on button "Close" at bounding box center [265, 185] width 6 height 6
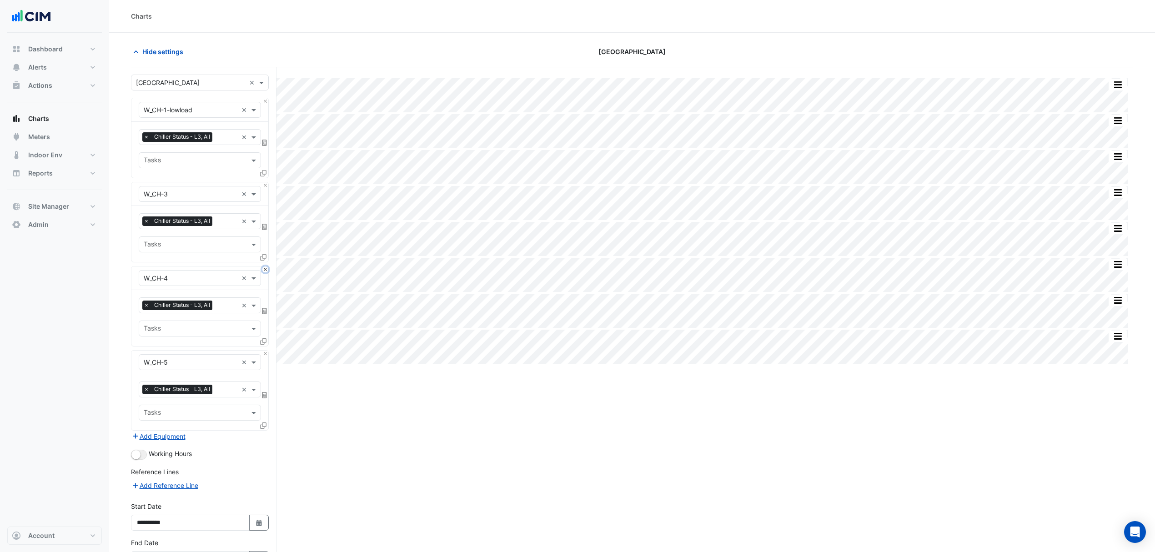
click at [264, 266] on button "Close" at bounding box center [265, 269] width 6 height 6
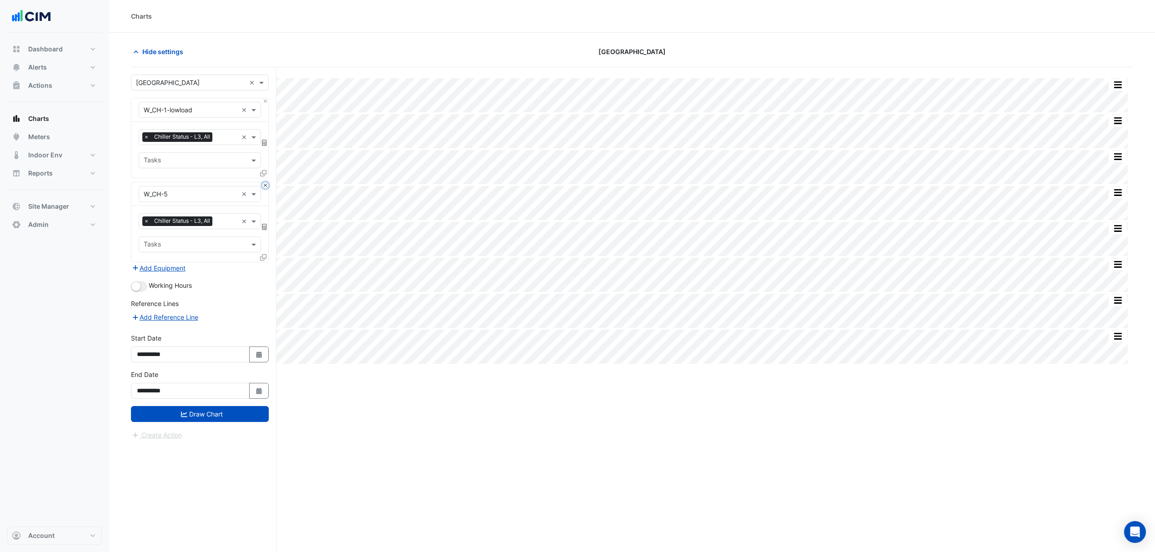
click at [264, 187] on button "Close" at bounding box center [265, 185] width 6 height 6
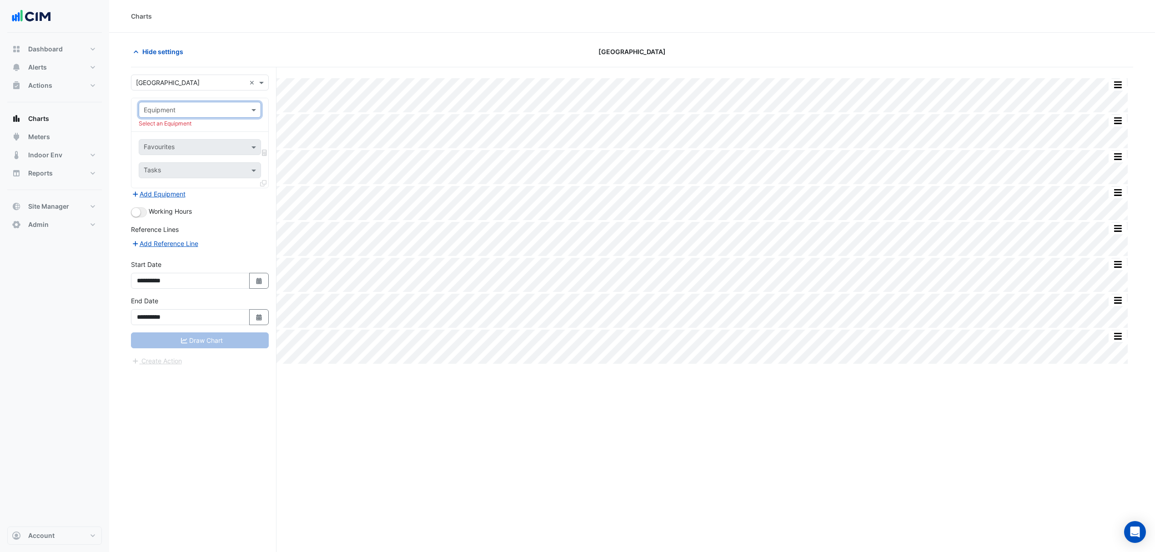
click at [237, 111] on div at bounding box center [199, 110] width 121 height 10
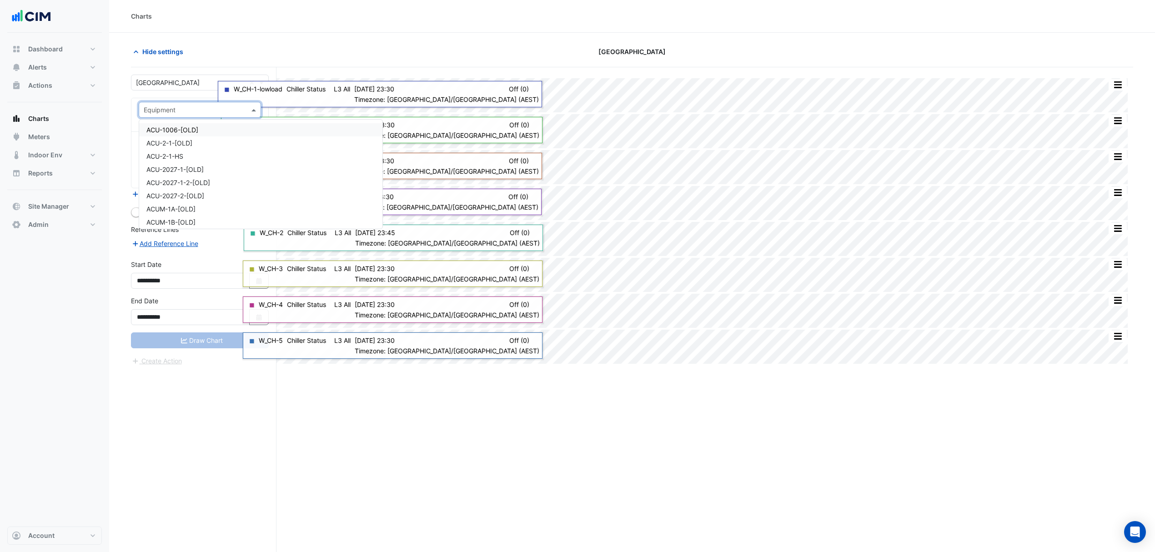
click at [184, 113] on input "text" at bounding box center [191, 111] width 94 height 10
click at [186, 110] on input "text" at bounding box center [191, 111] width 94 height 10
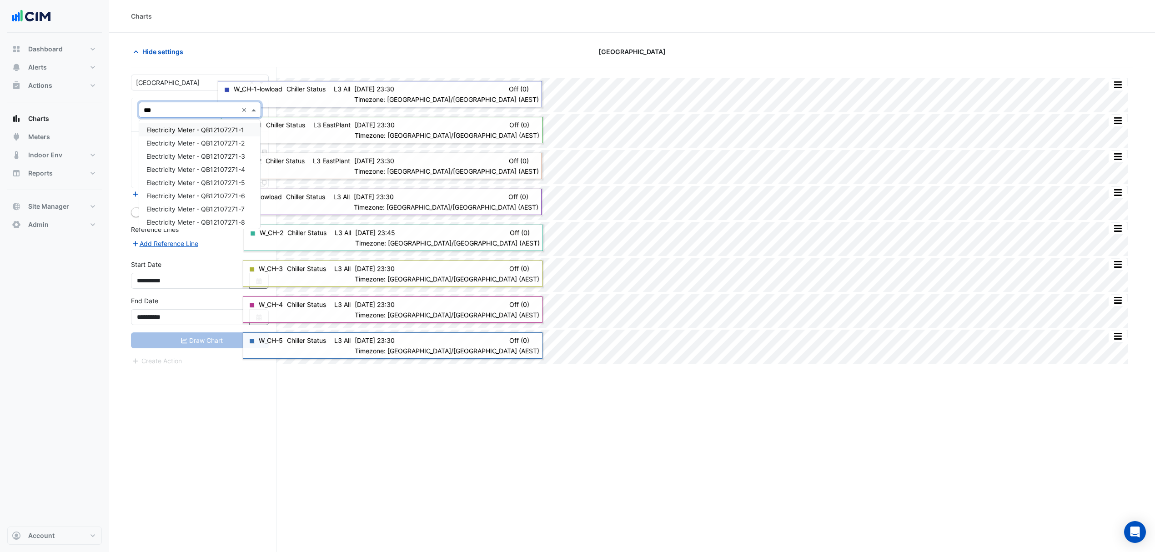
type input "****"
click at [223, 129] on span "Electricity Meter - QB12107271-A" at bounding box center [195, 128] width 99 height 8
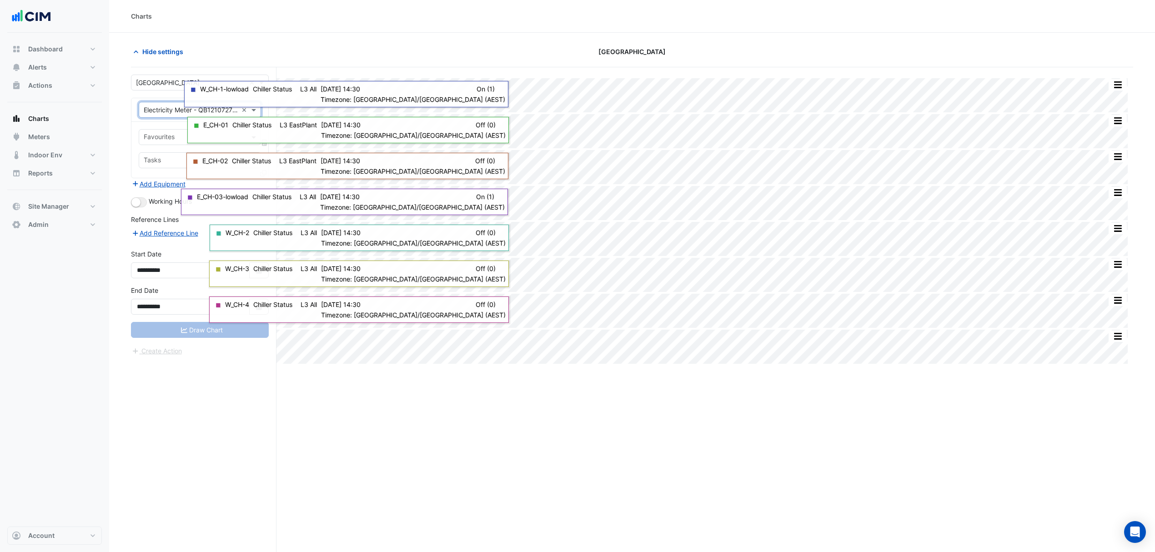
click at [515, 455] on div "Split All Split None Print Save as JPEG Save as PNG Pivot Data Table Export CSV…" at bounding box center [632, 326] width 1002 height 519
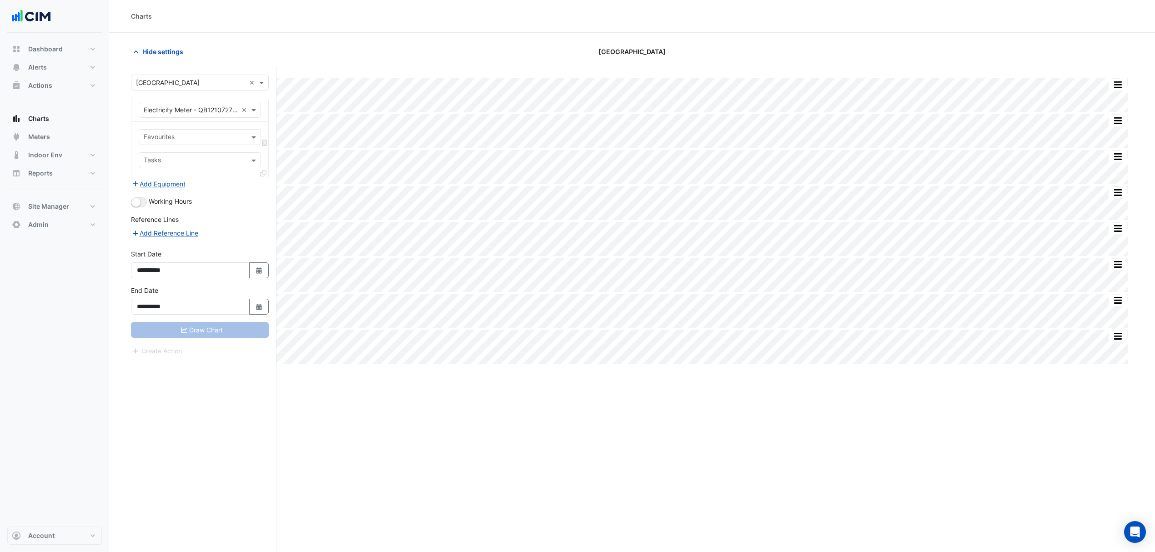
click at [199, 131] on div "Favourites" at bounding box center [192, 137] width 106 height 14
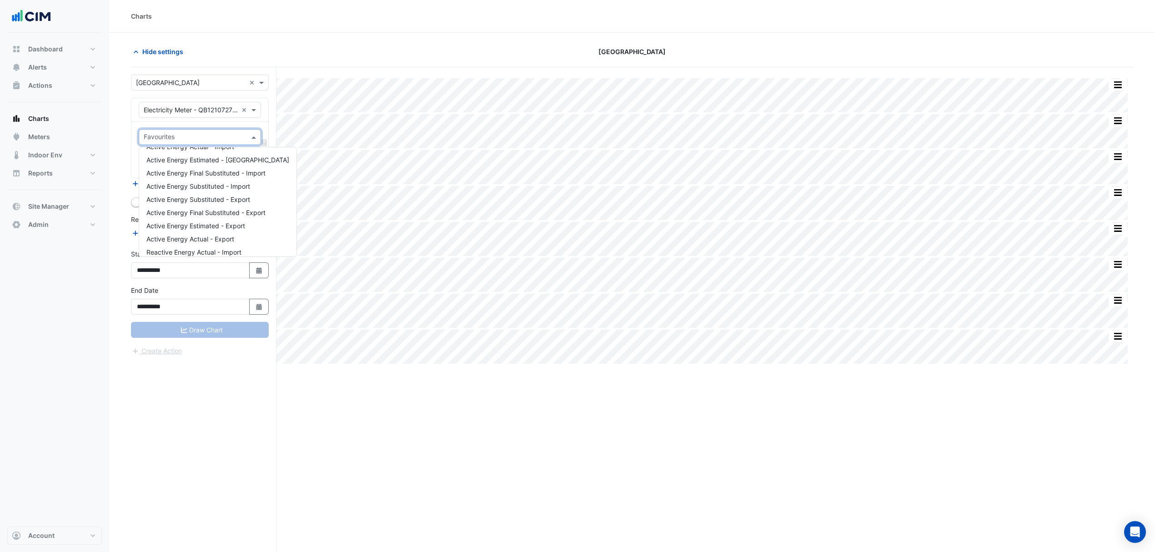
scroll to position [0, 0]
click at [206, 159] on span "Active Energy Actual - Import" at bounding box center [190, 158] width 88 height 8
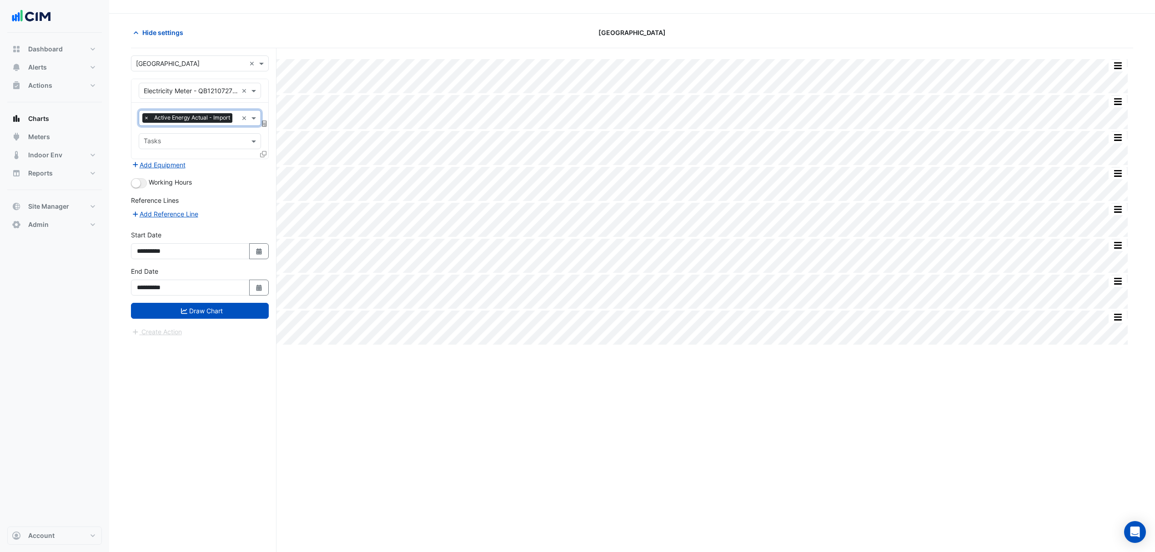
scroll to position [35, 0]
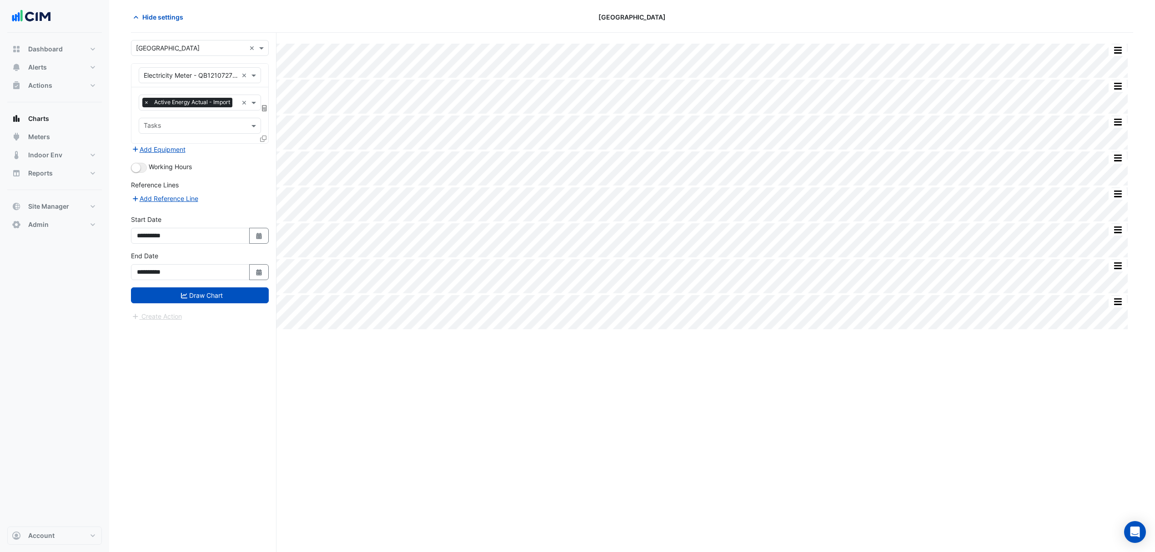
click at [242, 303] on button "Draw Chart" at bounding box center [200, 295] width 138 height 16
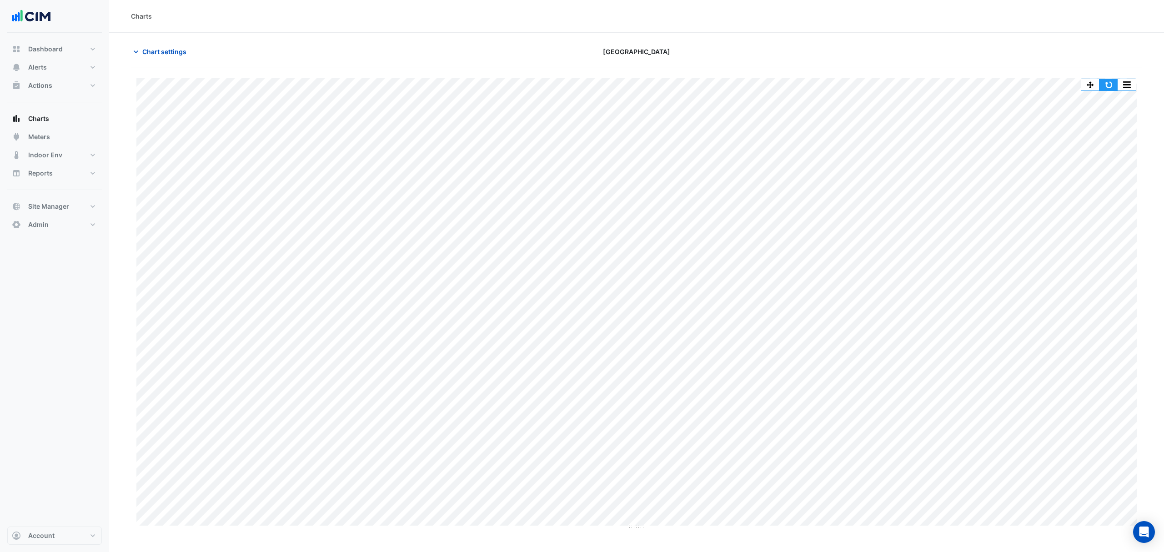
click at [1112, 82] on button "button" at bounding box center [1109, 84] width 18 height 11
click at [144, 50] on span "Chart settings" at bounding box center [164, 52] width 44 height 10
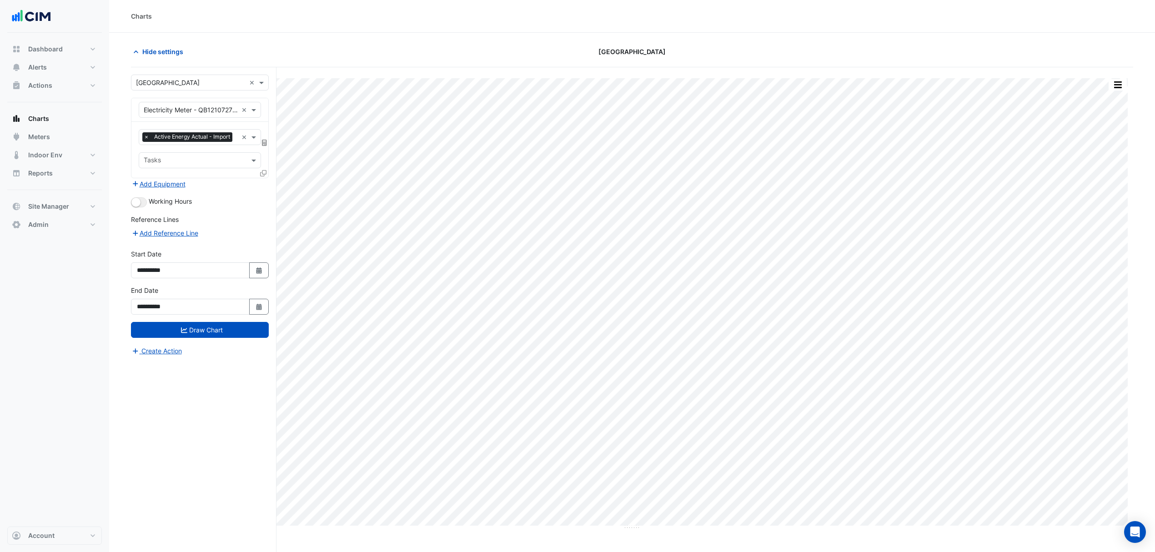
click at [236, 143] on input "text" at bounding box center [237, 138] width 2 height 10
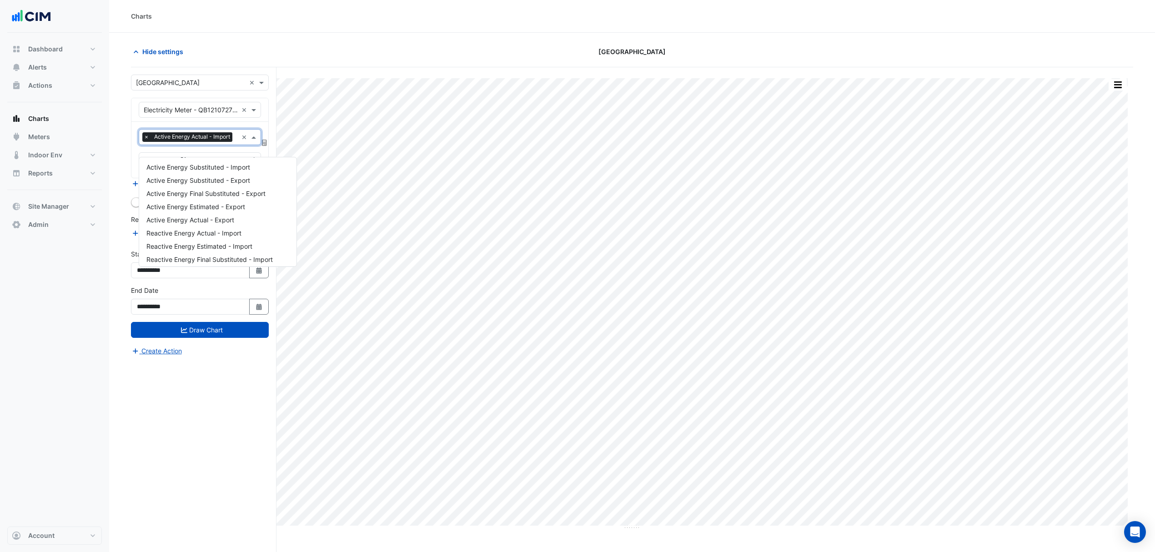
scroll to position [60, 0]
click at [208, 202] on span "Active Energy Actual - Export" at bounding box center [190, 200] width 88 height 8
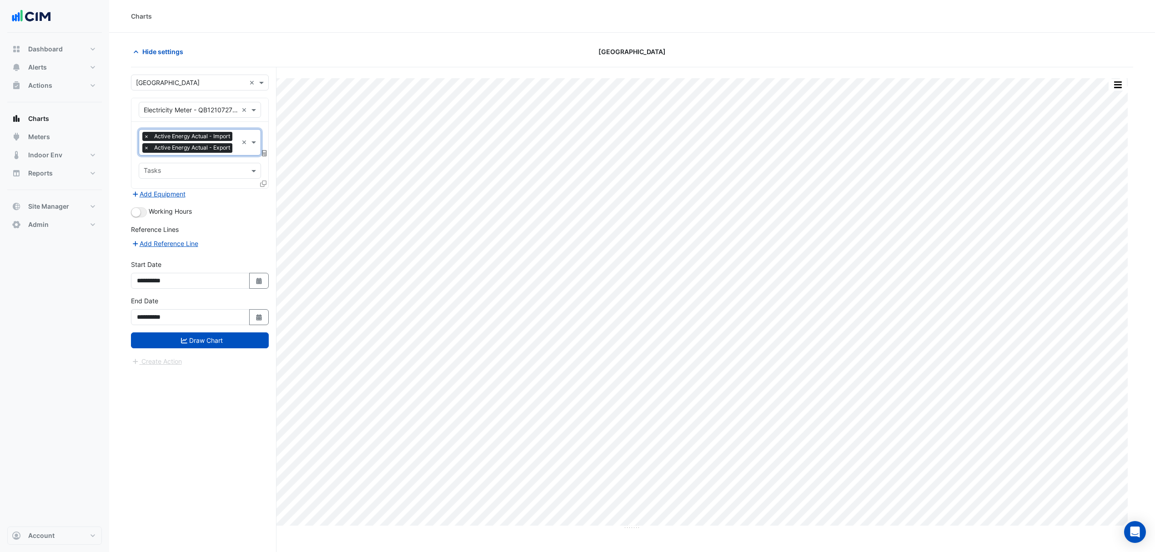
click at [201, 346] on button "Draw Chart" at bounding box center [200, 340] width 138 height 16
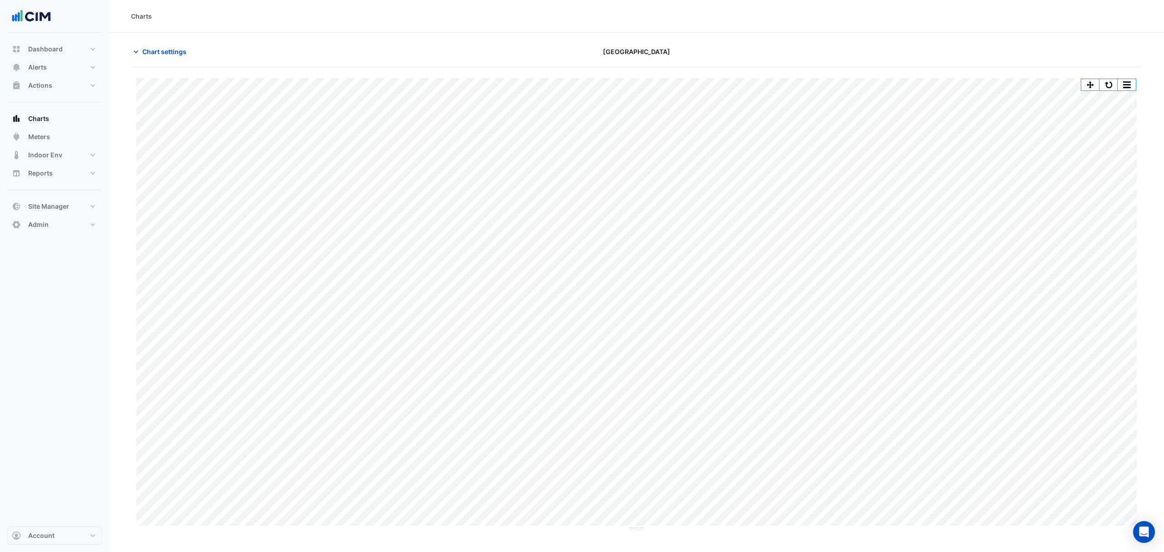
click at [158, 45] on button "Chart settings" at bounding box center [161, 52] width 61 height 16
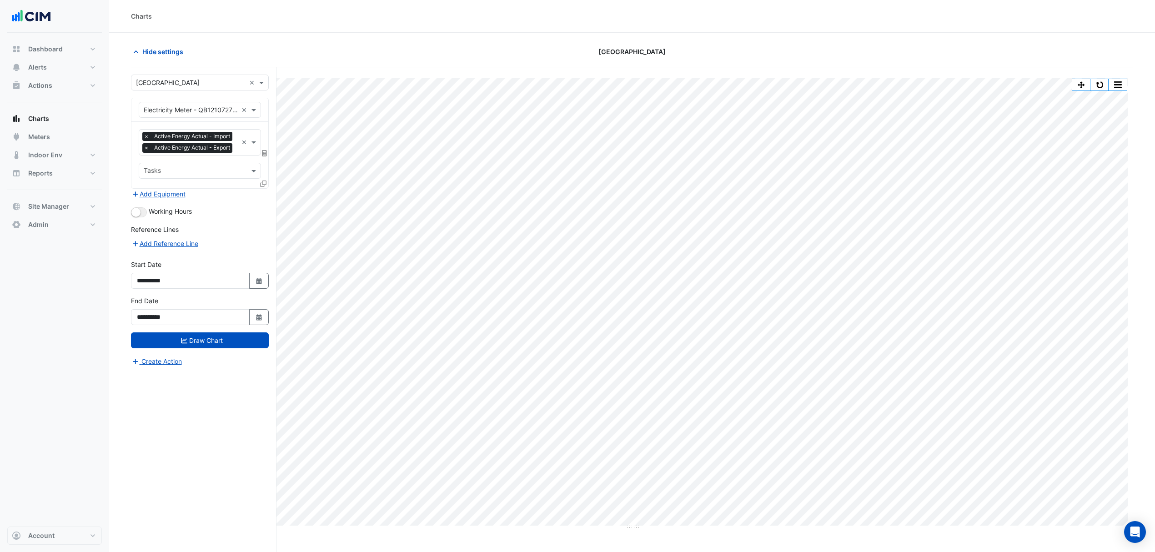
click at [193, 79] on input "text" at bounding box center [191, 83] width 110 height 10
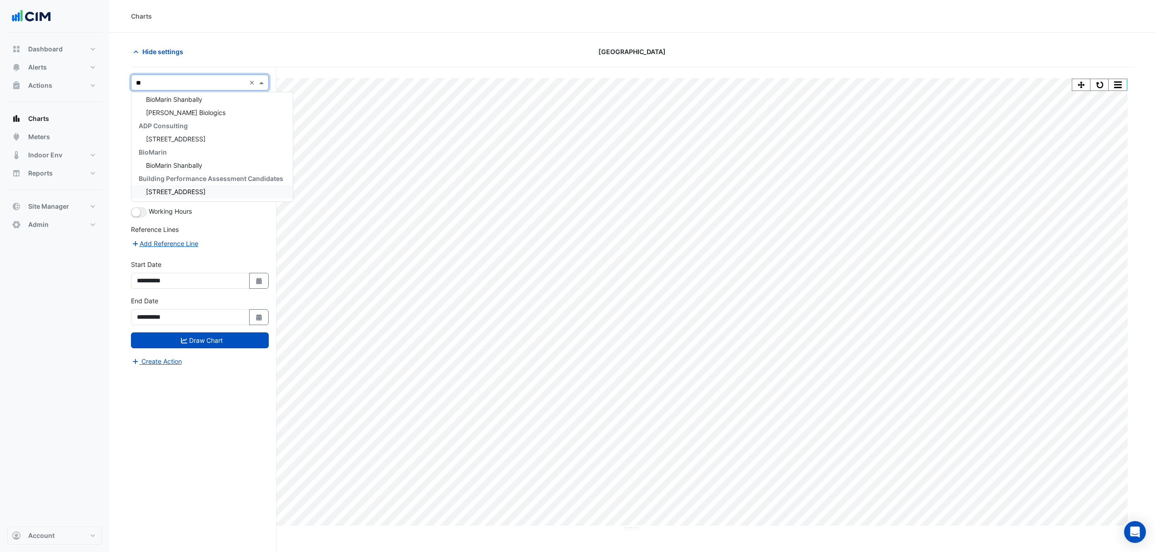
scroll to position [17, 0]
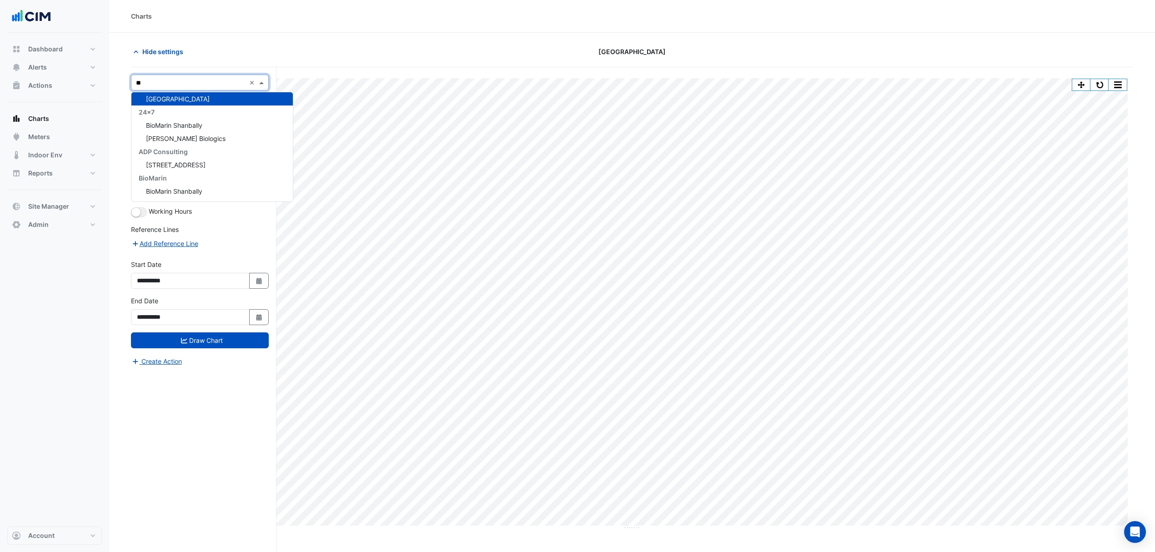
type input "***"
click at [176, 117] on div "Big Top" at bounding box center [199, 115] width 137 height 13
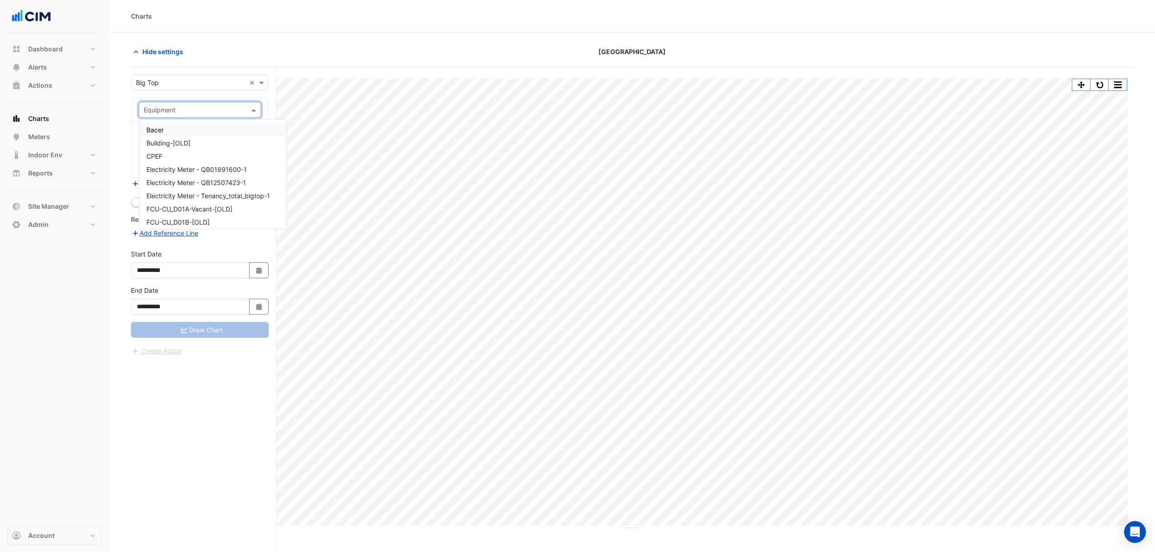
click at [255, 111] on span at bounding box center [254, 110] width 11 height 10
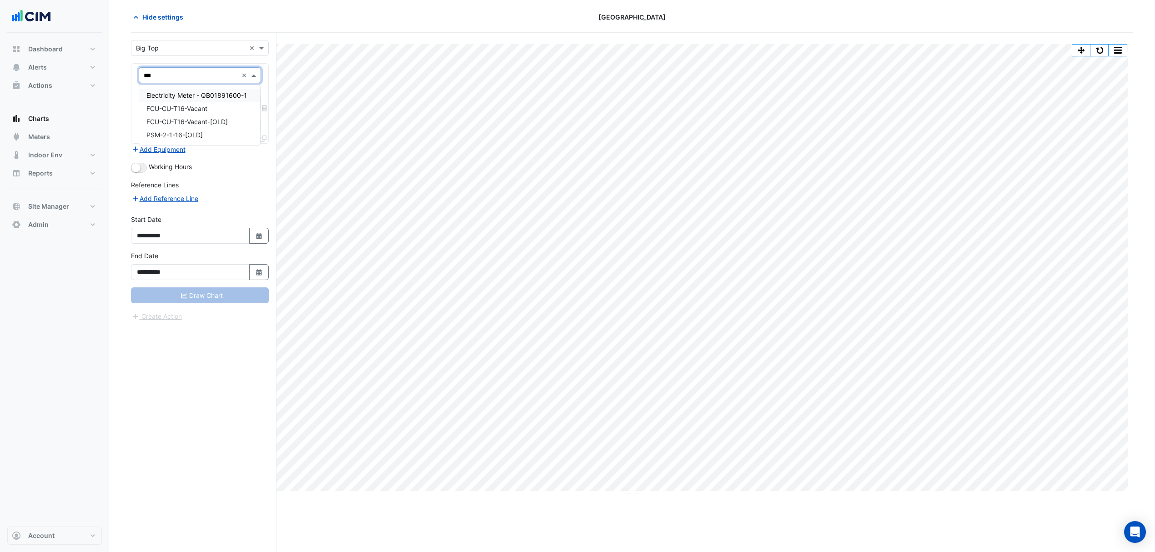
type input "****"
click at [210, 104] on div "Electricity Meter - QB01891600-1" at bounding box center [199, 95] width 121 height 20
click at [215, 91] on span "Electricity Meter - QB01891600-1" at bounding box center [196, 95] width 101 height 8
click at [254, 104] on span at bounding box center [254, 103] width 11 height 10
click at [254, 103] on span at bounding box center [254, 103] width 11 height 10
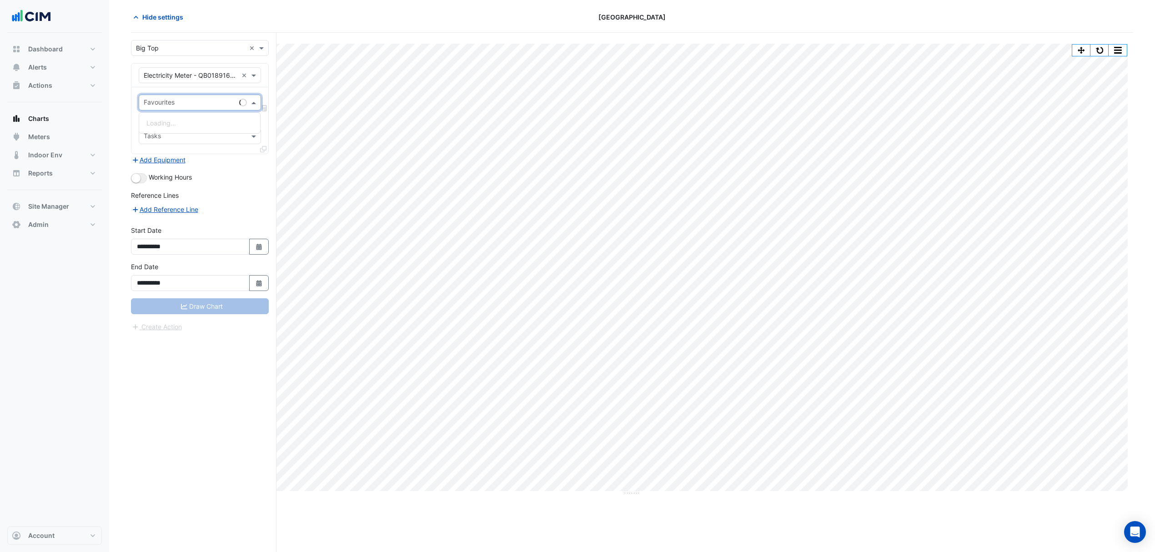
click at [254, 103] on span at bounding box center [254, 103] width 11 height 10
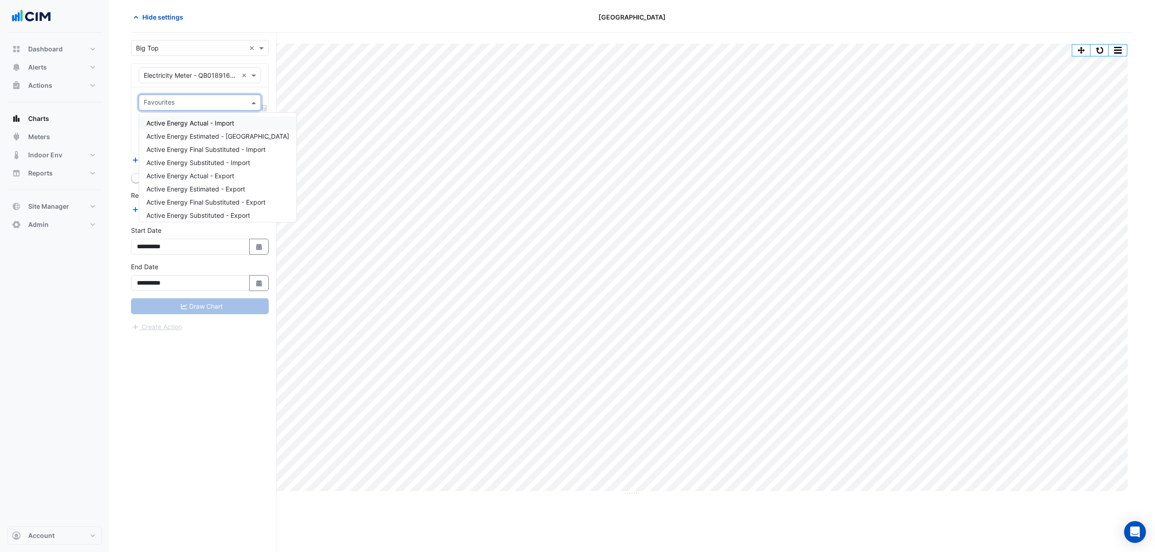
click at [200, 124] on span "Active Energy Actual - Import" at bounding box center [190, 123] width 88 height 8
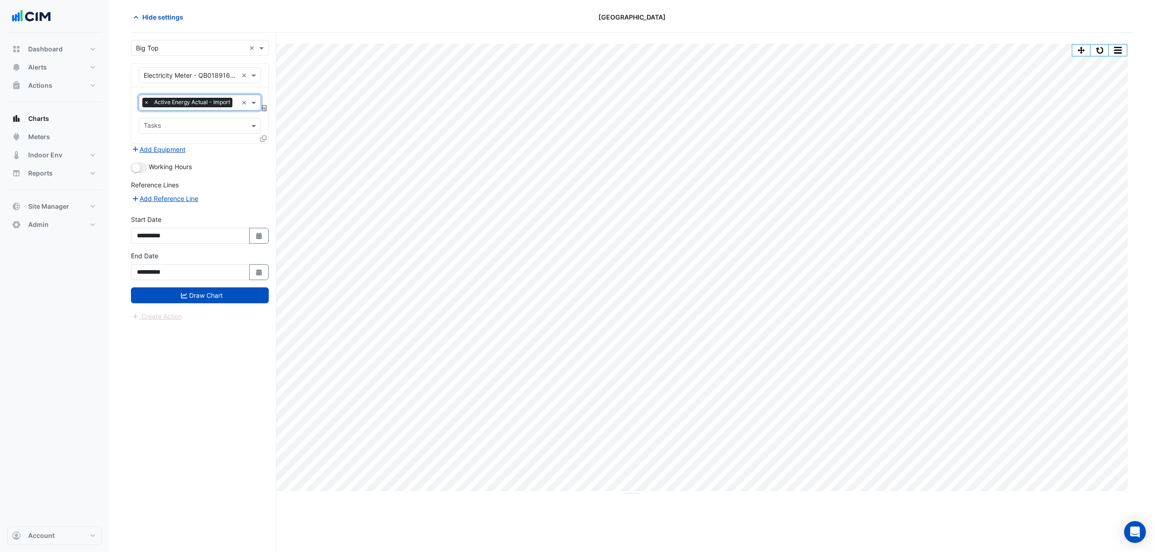
click at [228, 303] on button "Draw Chart" at bounding box center [200, 295] width 138 height 16
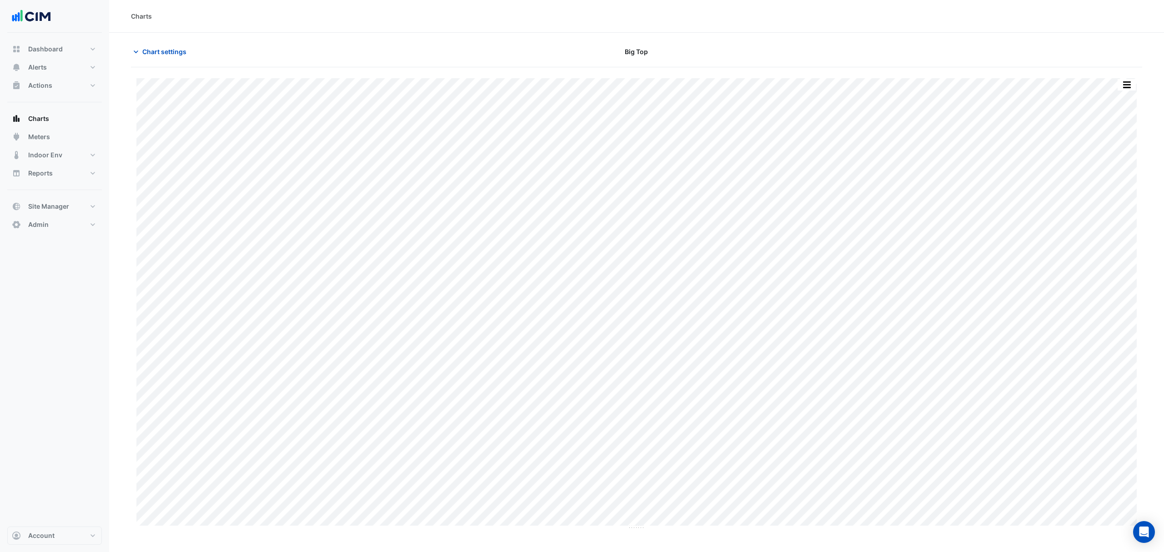
click at [177, 46] on button "Chart settings" at bounding box center [161, 52] width 61 height 16
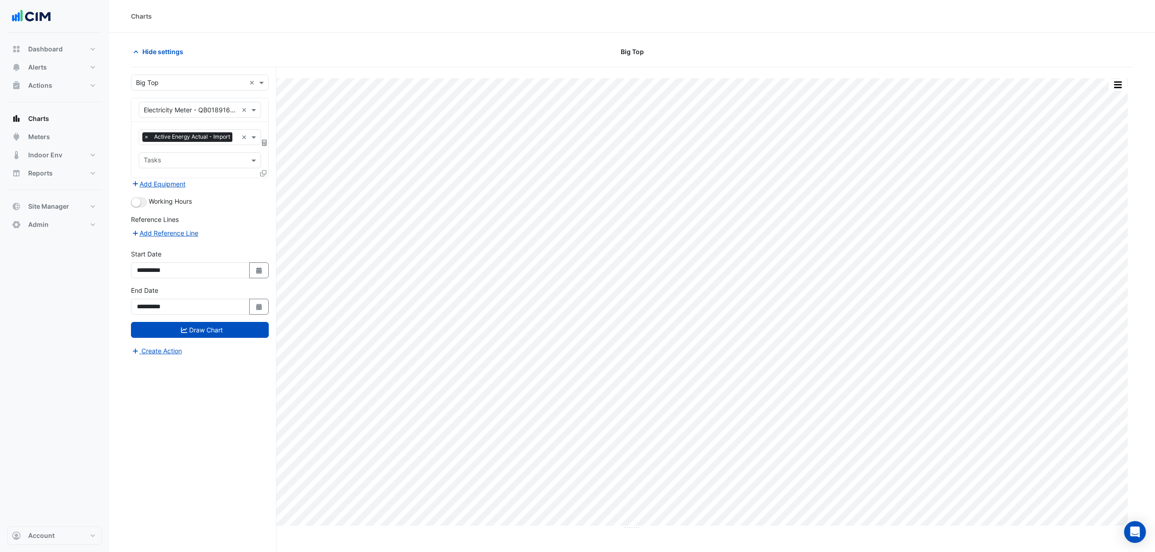
click at [176, 143] on div "× Active Energy Actual - Import" at bounding box center [188, 137] width 92 height 11
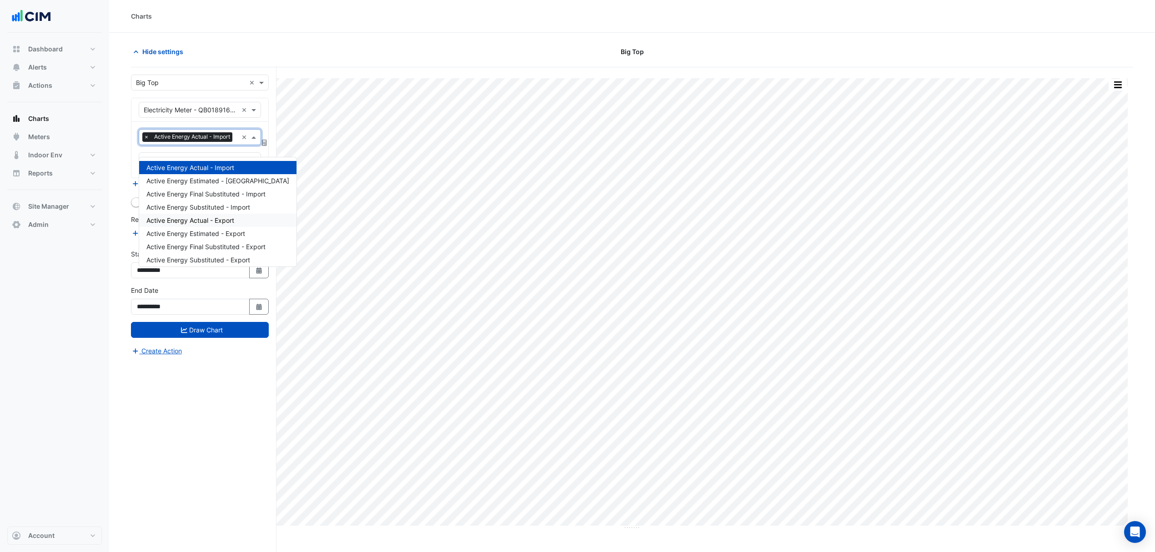
click at [200, 218] on span "Active Energy Actual - Export" at bounding box center [190, 220] width 88 height 8
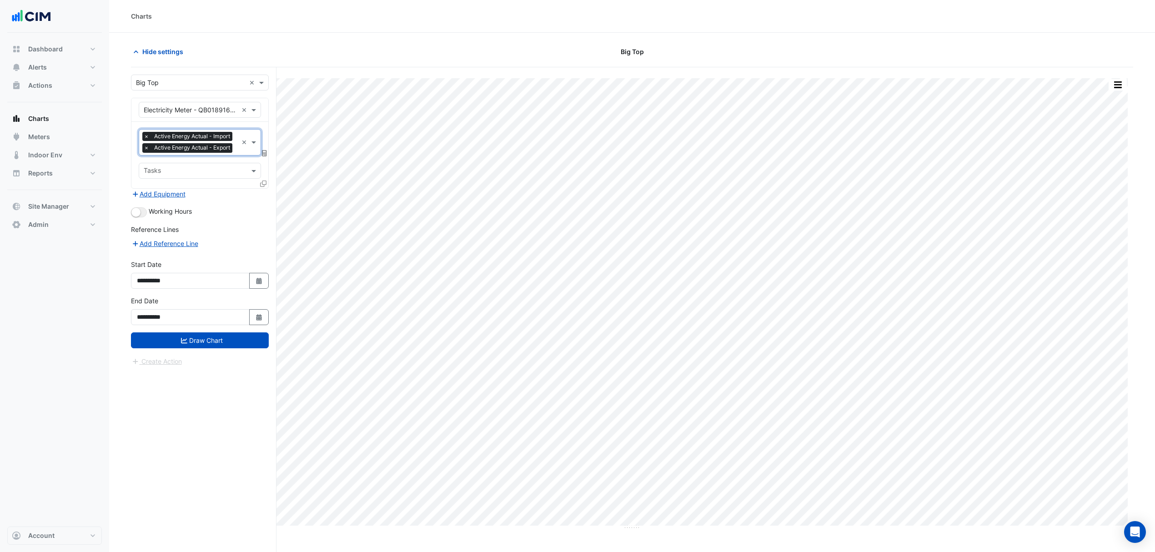
click at [181, 343] on icon "submit" at bounding box center [184, 340] width 6 height 5
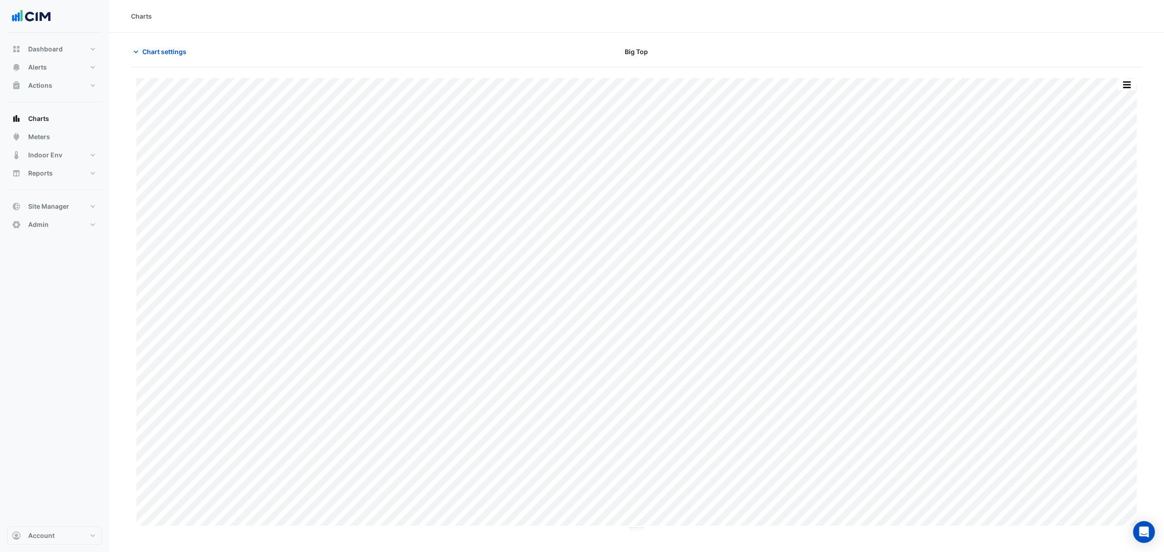
click at [144, 50] on span "Chart settings" at bounding box center [164, 52] width 44 height 10
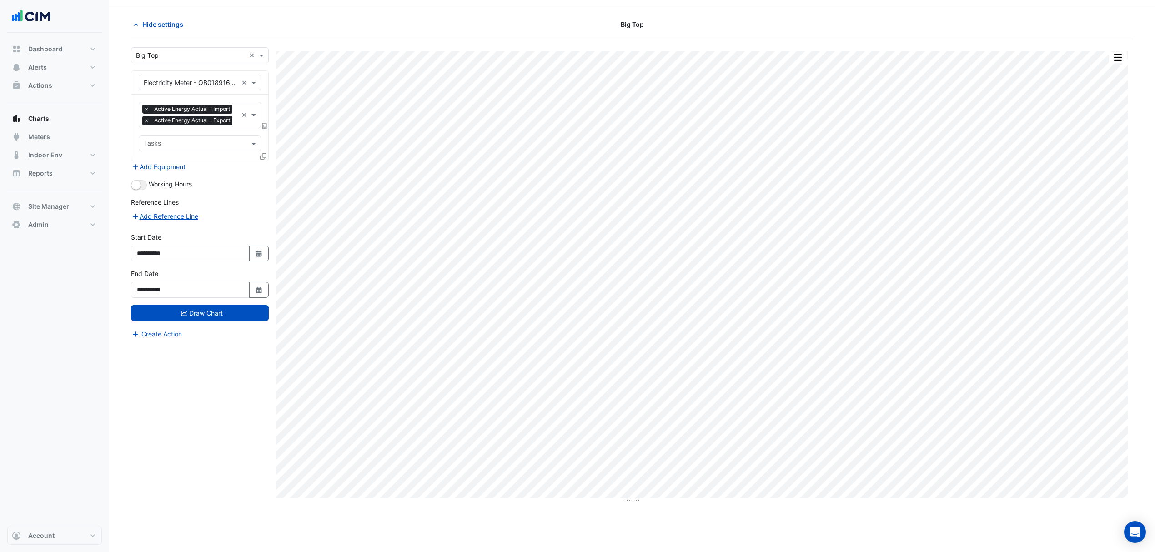
scroll to position [35, 0]
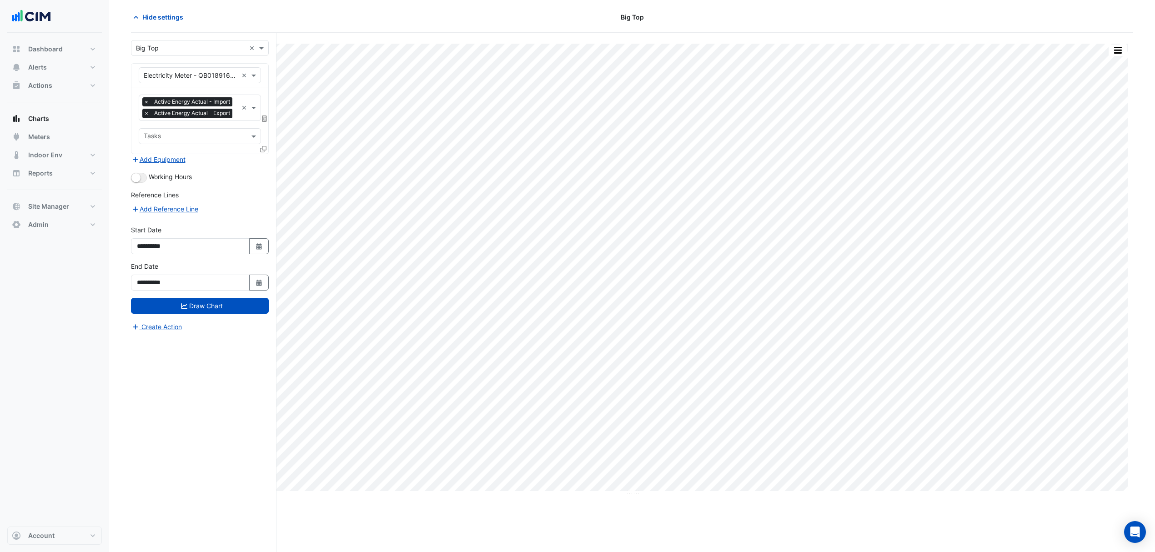
click at [255, 250] on icon "Select Date" at bounding box center [259, 246] width 8 height 6
select select "*"
select select "****"
click at [145, 132] on button "Previous month" at bounding box center [146, 138] width 11 height 15
select select "*"
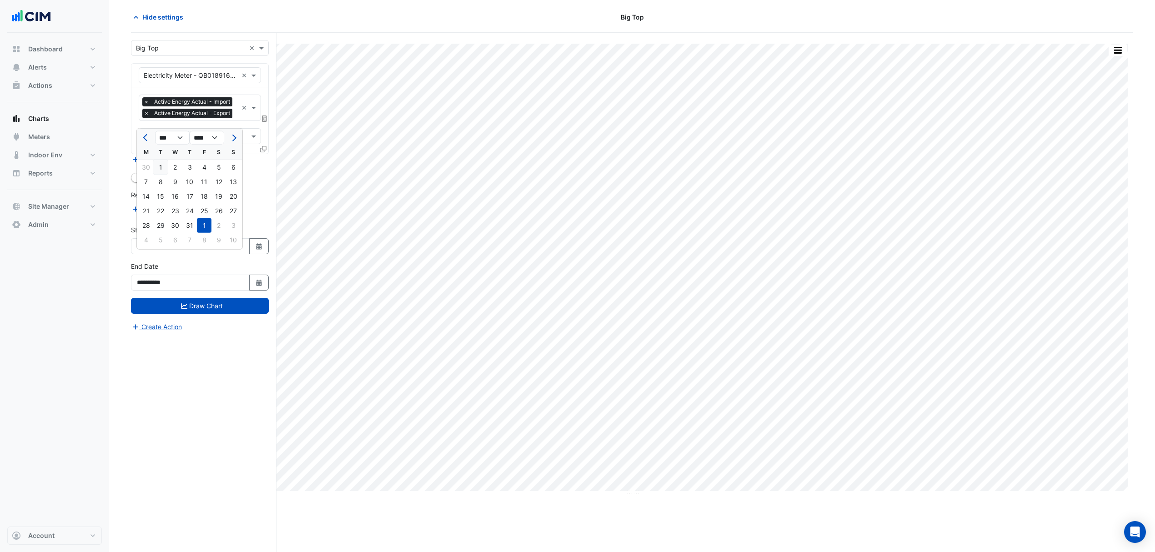
drag, startPoint x: 164, startPoint y: 170, endPoint x: 187, endPoint y: 235, distance: 69.6
click at [164, 170] on div "1" at bounding box center [160, 167] width 15 height 15
type input "**********"
click at [184, 332] on form "**********" at bounding box center [200, 186] width 138 height 292
click at [189, 314] on button "Draw Chart" at bounding box center [200, 306] width 138 height 16
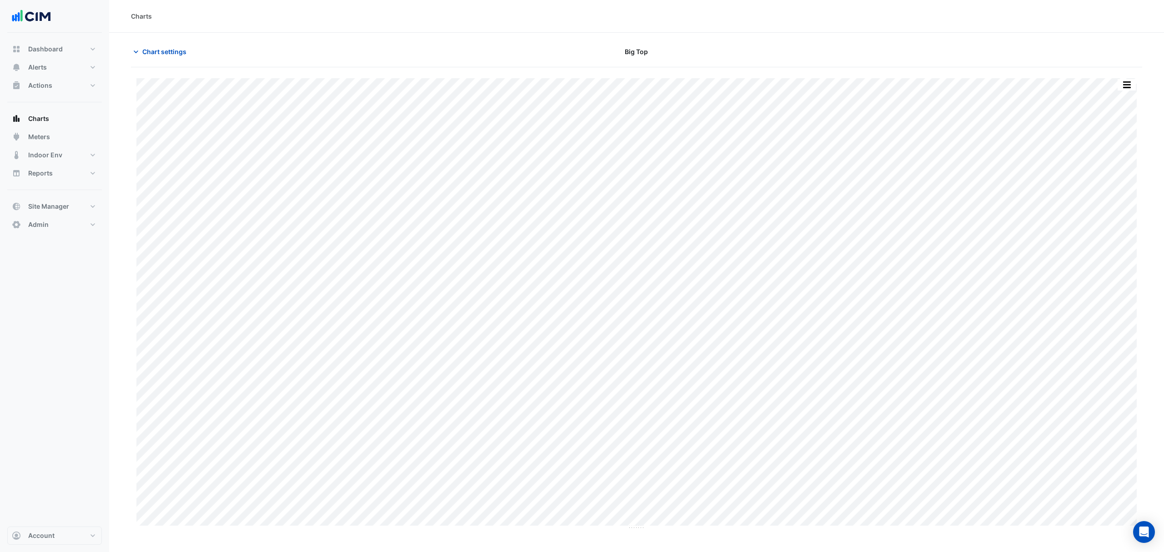
click at [163, 57] on button "Chart settings" at bounding box center [161, 52] width 61 height 16
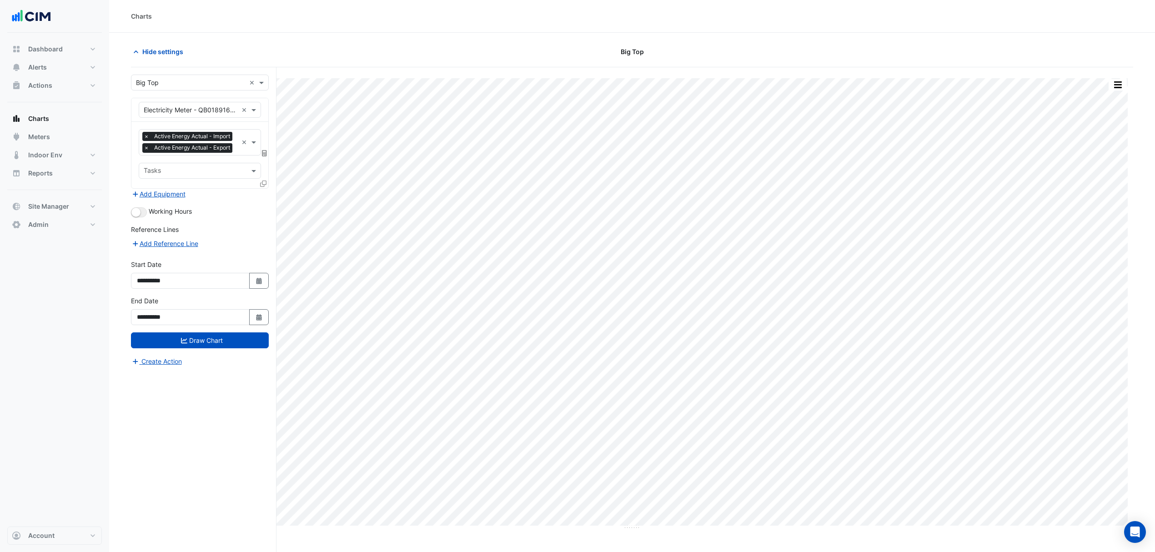
click at [264, 289] on button "Select Date" at bounding box center [259, 281] width 20 height 16
select select "*"
select select "****"
click at [147, 167] on button "Previous month" at bounding box center [146, 172] width 11 height 15
select select "*"
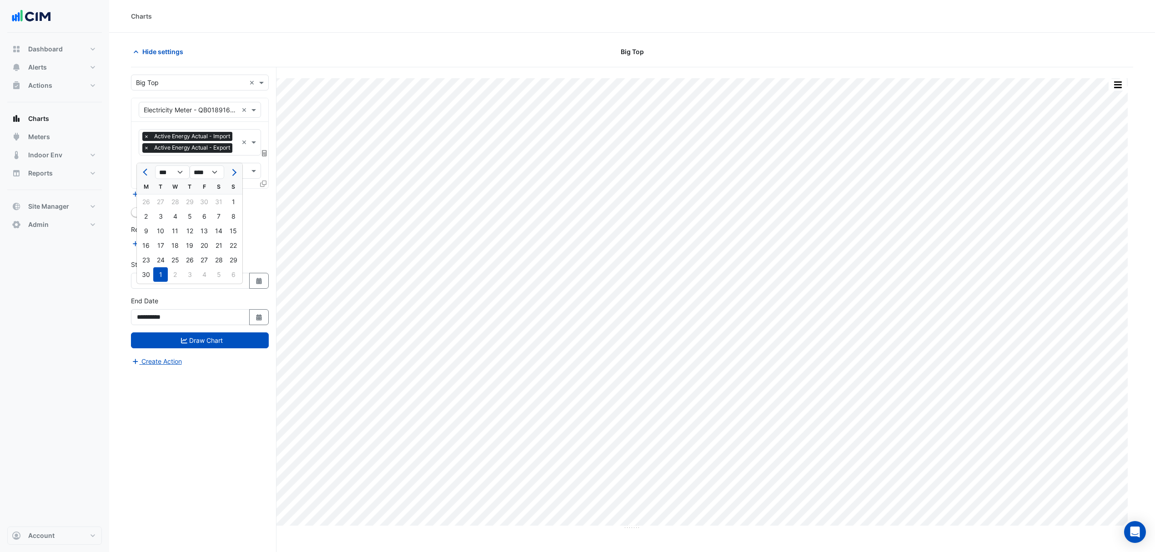
click at [236, 198] on div "1" at bounding box center [233, 202] width 15 height 15
type input "**********"
click at [197, 348] on button "Draw Chart" at bounding box center [200, 340] width 138 height 16
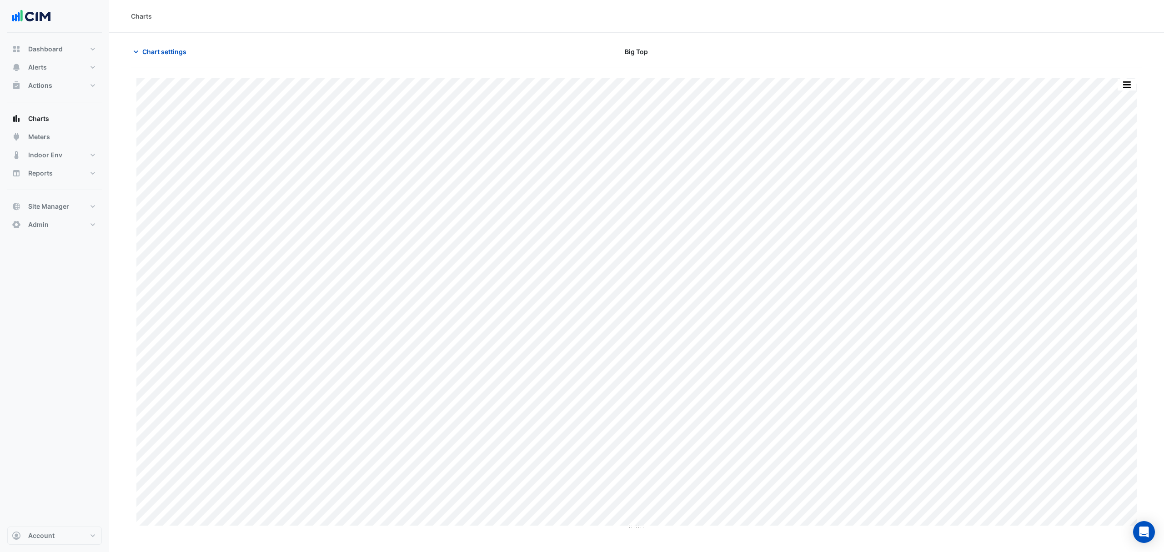
click at [150, 54] on span "Chart settings" at bounding box center [164, 52] width 44 height 10
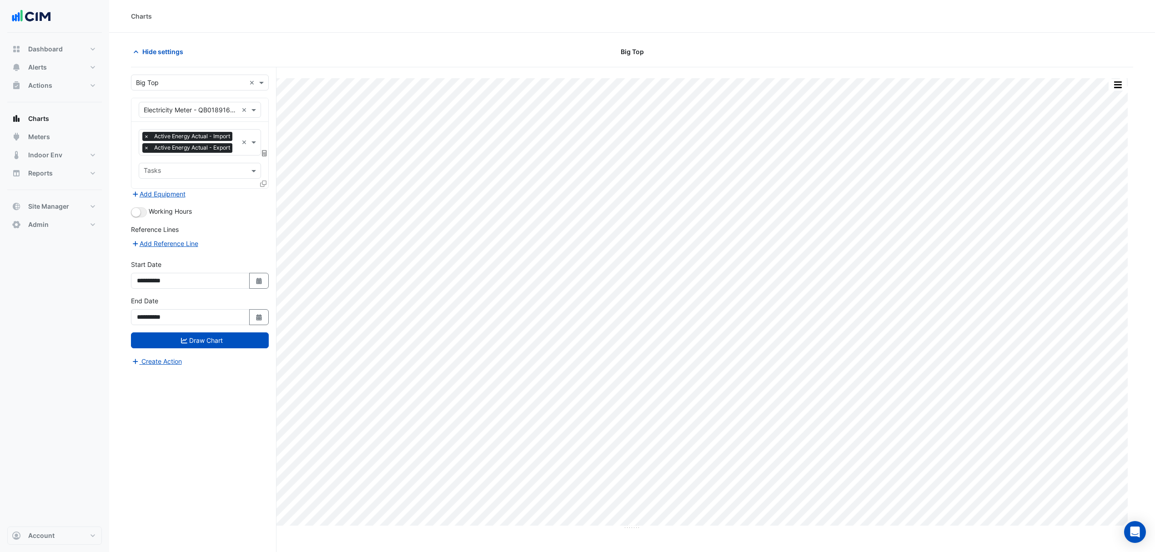
click at [262, 187] on icon at bounding box center [263, 184] width 6 height 6
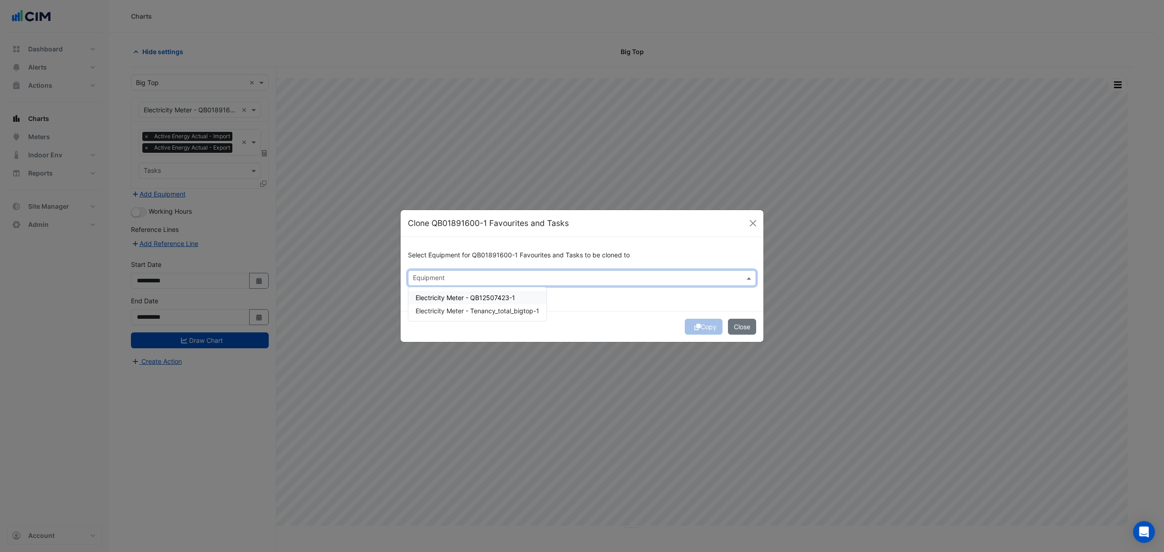
click at [417, 276] on input "text" at bounding box center [577, 279] width 328 height 10
click at [442, 294] on span "Electricity Meter - QB12507423-1" at bounding box center [466, 298] width 100 height 8
type input "***"
click at [706, 322] on button "Copy" at bounding box center [704, 327] width 38 height 16
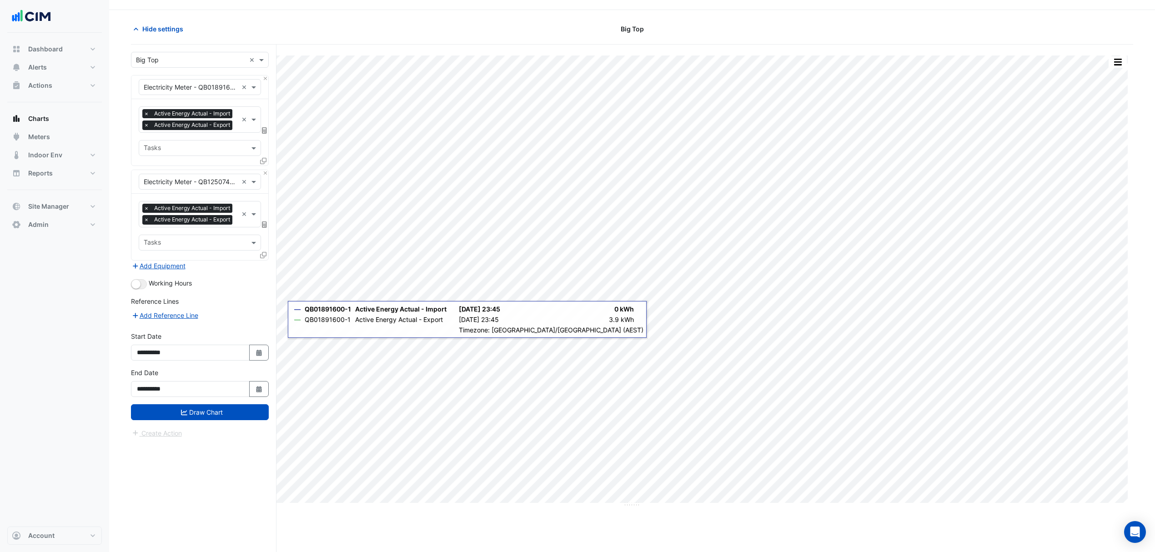
scroll to position [35, 0]
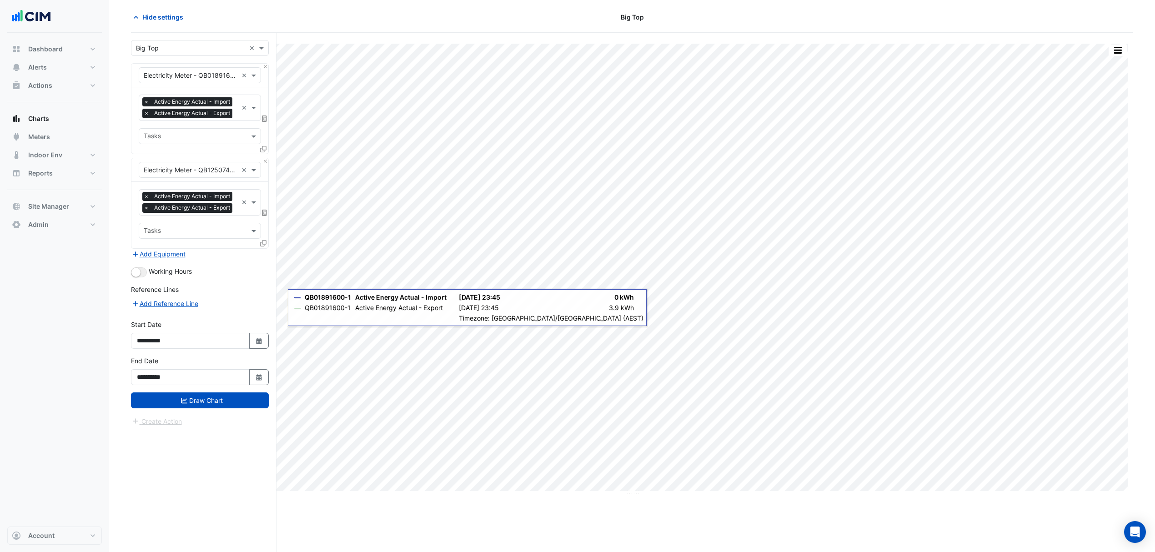
click at [204, 408] on button "Draw Chart" at bounding box center [200, 400] width 138 height 16
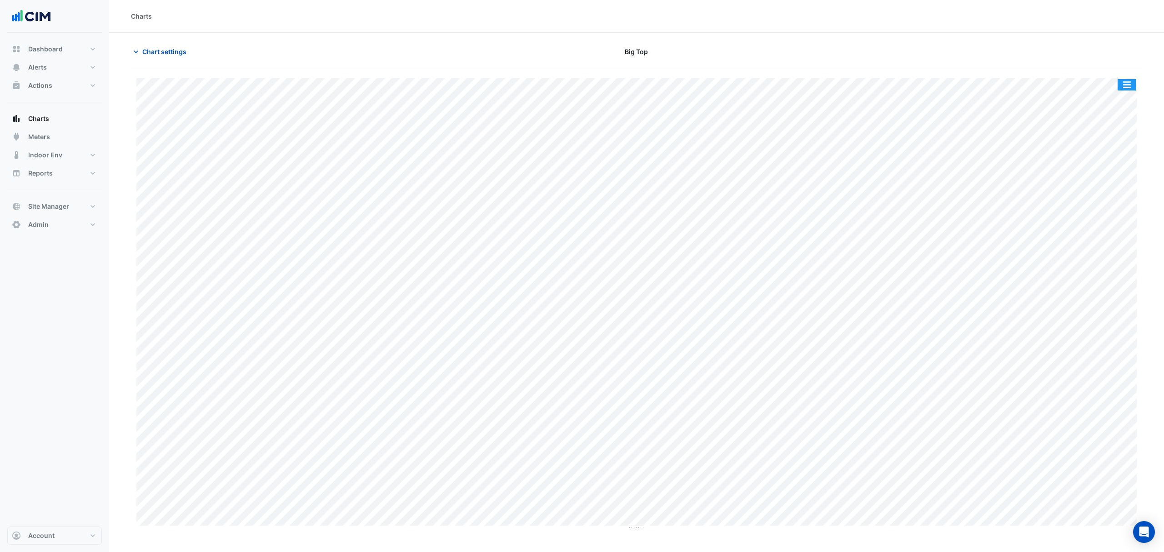
click at [1127, 85] on button "button" at bounding box center [1127, 84] width 18 height 11
drag, startPoint x: 1116, startPoint y: 103, endPoint x: 1117, endPoint y: 95, distance: 8.4
click at [1117, 95] on div "Split by Equip" at bounding box center [1108, 101] width 55 height 16
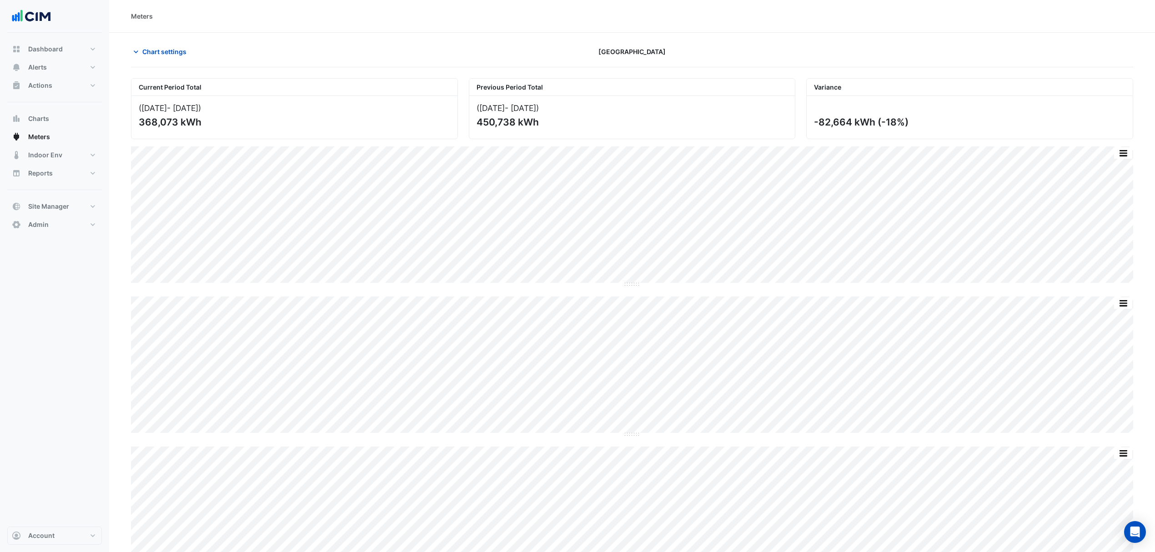
click at [161, 57] on button "Chart settings" at bounding box center [161, 52] width 61 height 16
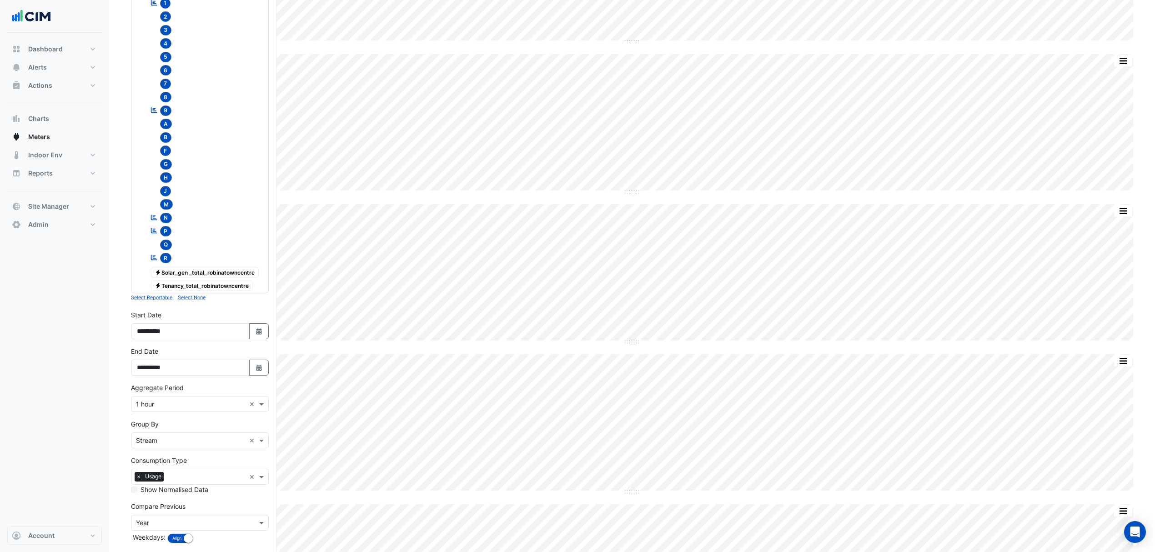
scroll to position [485, 0]
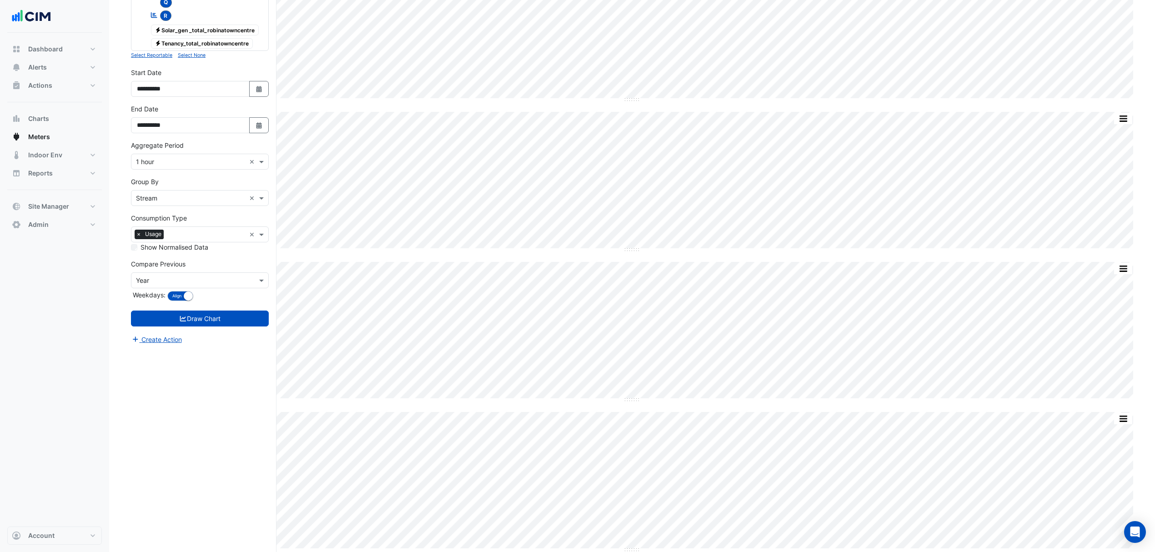
click at [253, 132] on button "Select Date" at bounding box center [259, 125] width 20 height 16
click at [175, 182] on div "3" at bounding box center [175, 178] width 15 height 15
click at [212, 327] on button "Draw Chart" at bounding box center [200, 319] width 138 height 16
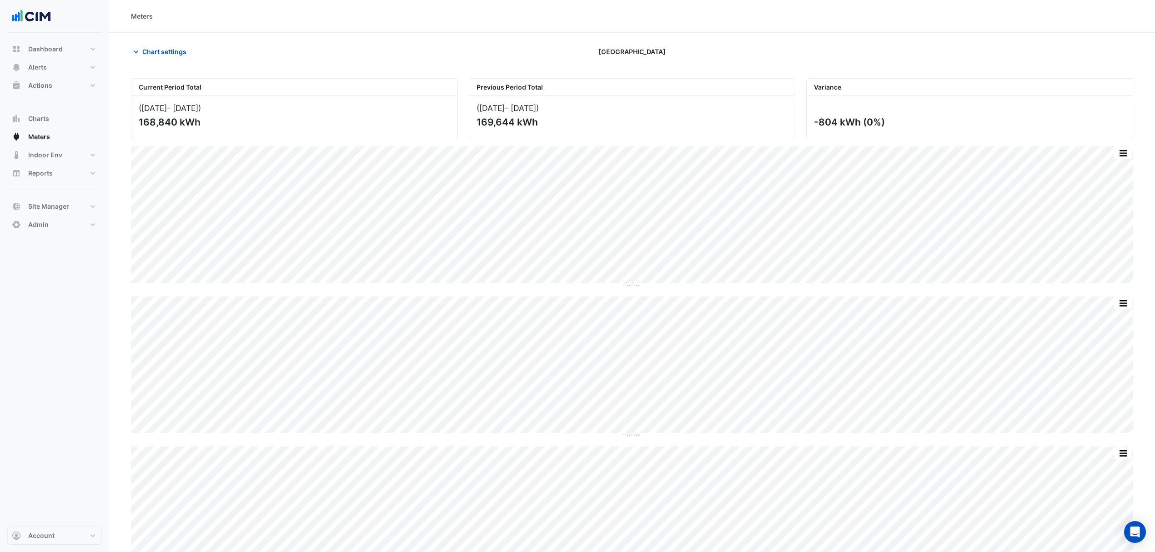
click at [168, 51] on span "Chart settings" at bounding box center [164, 52] width 44 height 10
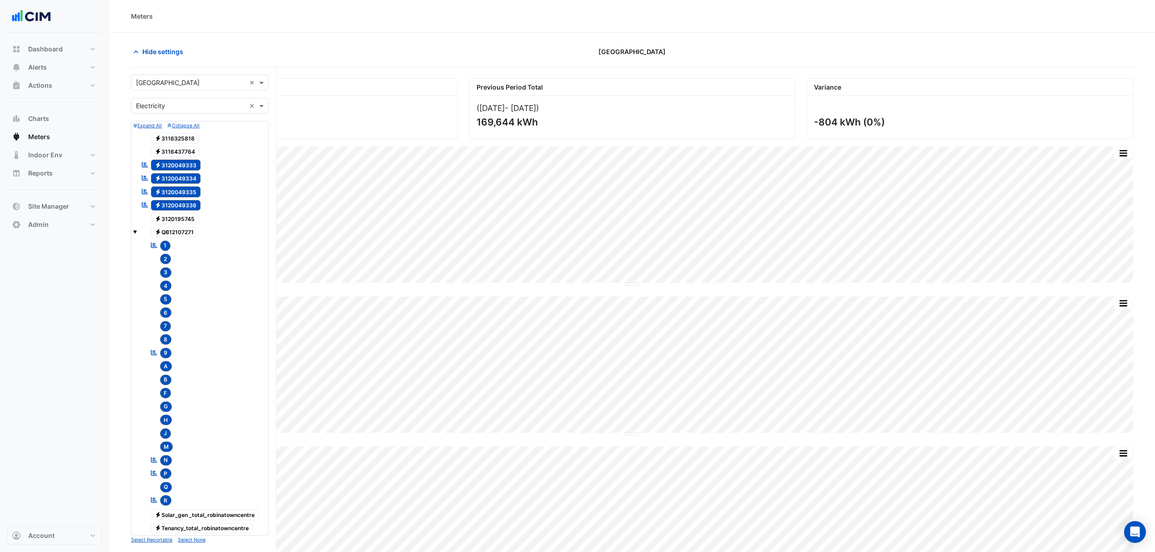
click at [169, 51] on span "Hide settings" at bounding box center [162, 52] width 41 height 10
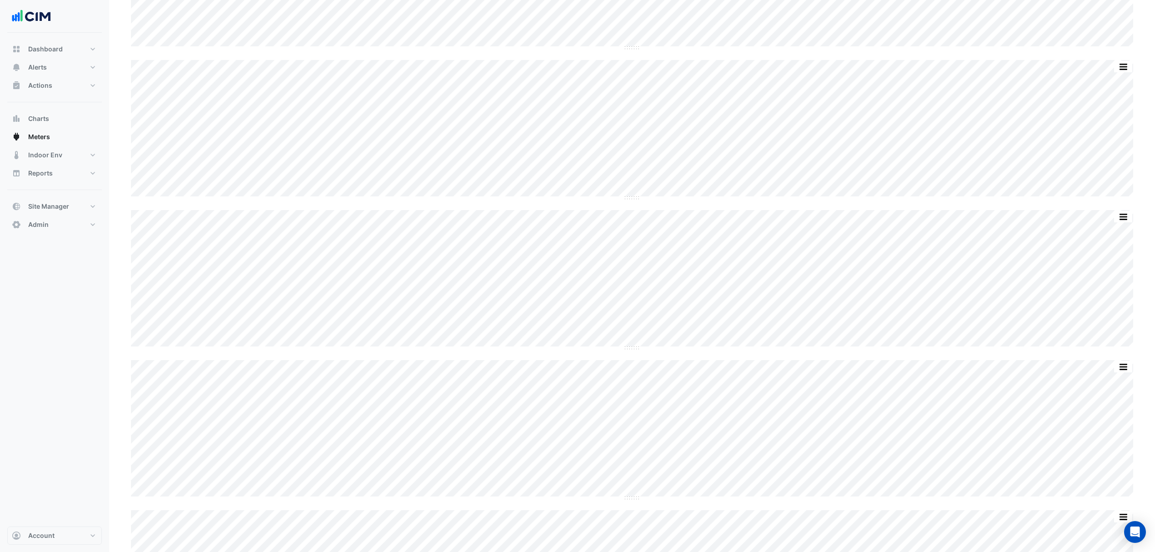
scroll to position [3196, 0]
click at [610, 241] on div "Split by Meter Split None Print Save as JPEG Save as PNG Pivot Data Table Expor…" at bounding box center [632, 171] width 1002 height 139
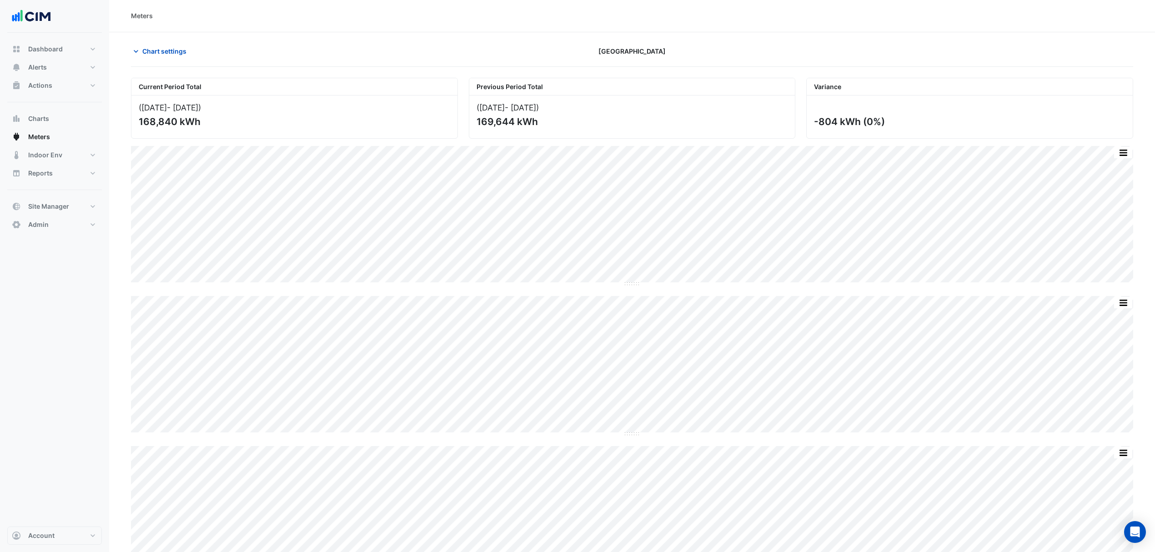
scroll to position [0, 0]
click at [154, 51] on span "Chart settings" at bounding box center [164, 52] width 44 height 10
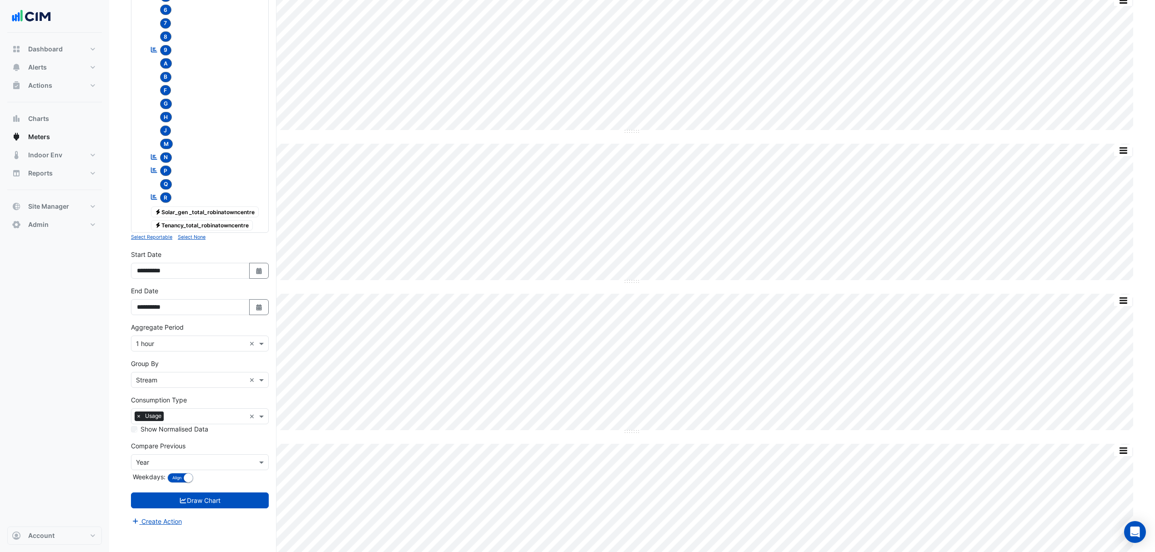
scroll to position [546, 0]
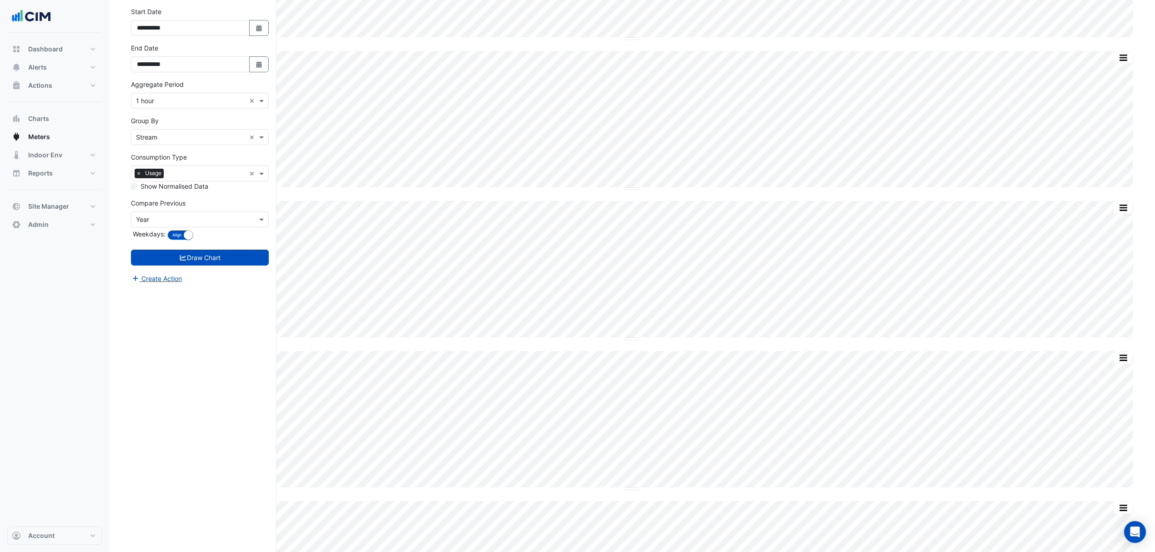
click at [257, 72] on button "Select Date" at bounding box center [259, 64] width 20 height 16
click at [163, 120] on div "2" at bounding box center [160, 117] width 15 height 15
click at [188, 266] on button "Draw Chart" at bounding box center [200, 258] width 138 height 16
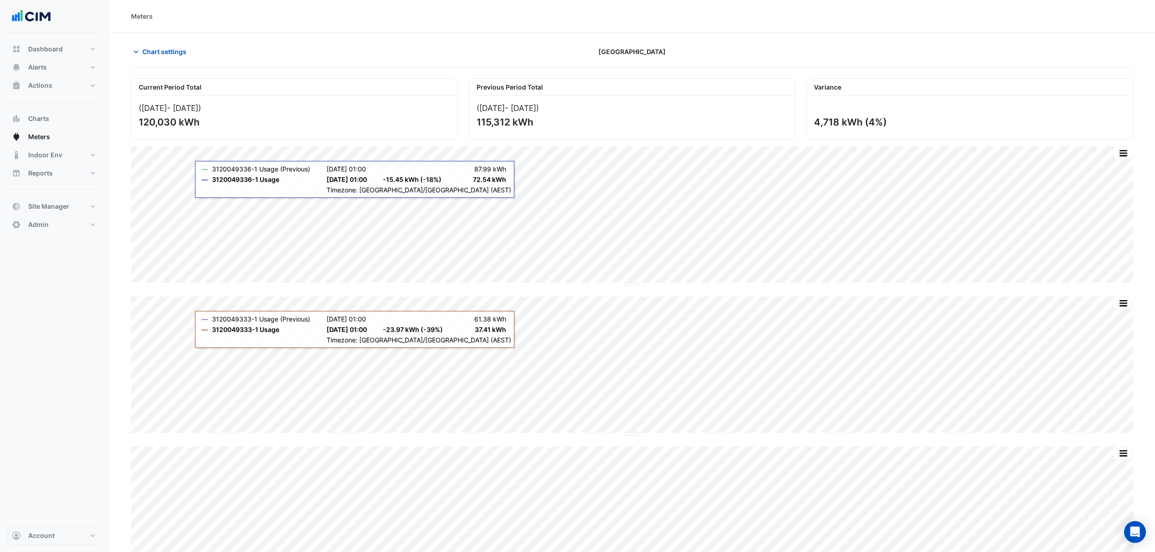
click at [175, 56] on span "Chart settings" at bounding box center [164, 52] width 44 height 10
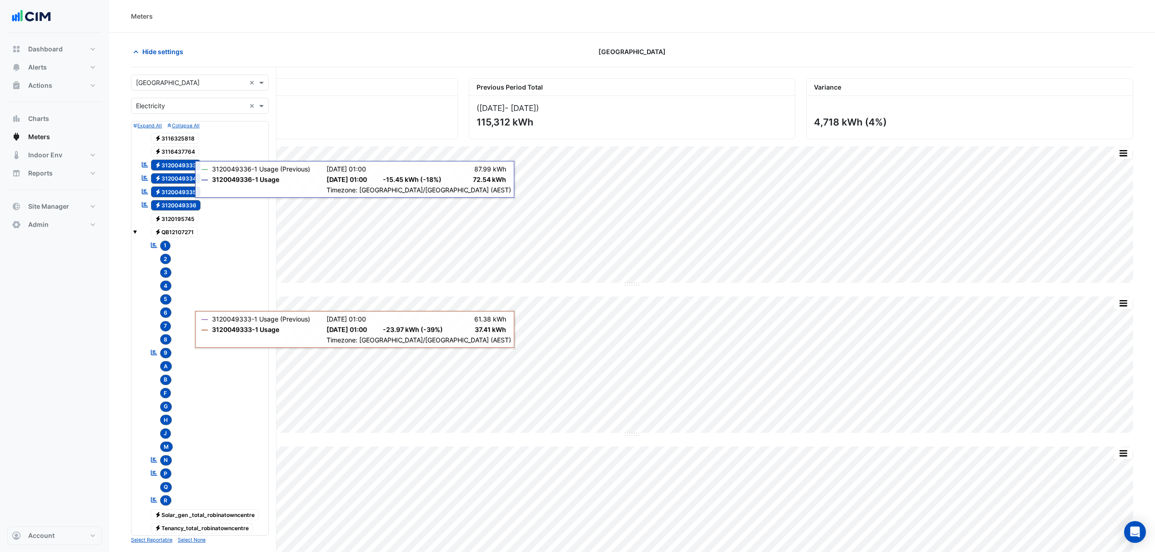
scroll to position [303, 0]
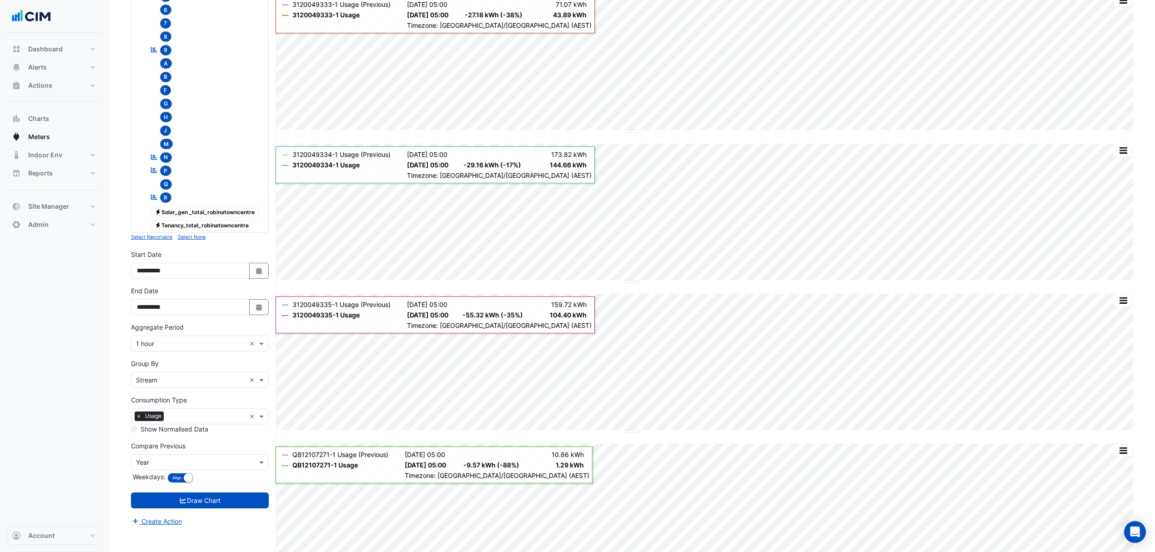
click at [265, 313] on button "Select Date" at bounding box center [259, 307] width 20 height 16
click at [229, 216] on div "7" at bounding box center [233, 220] width 15 height 15
type input "**********"
click at [181, 501] on icon "submit" at bounding box center [183, 501] width 8 height 6
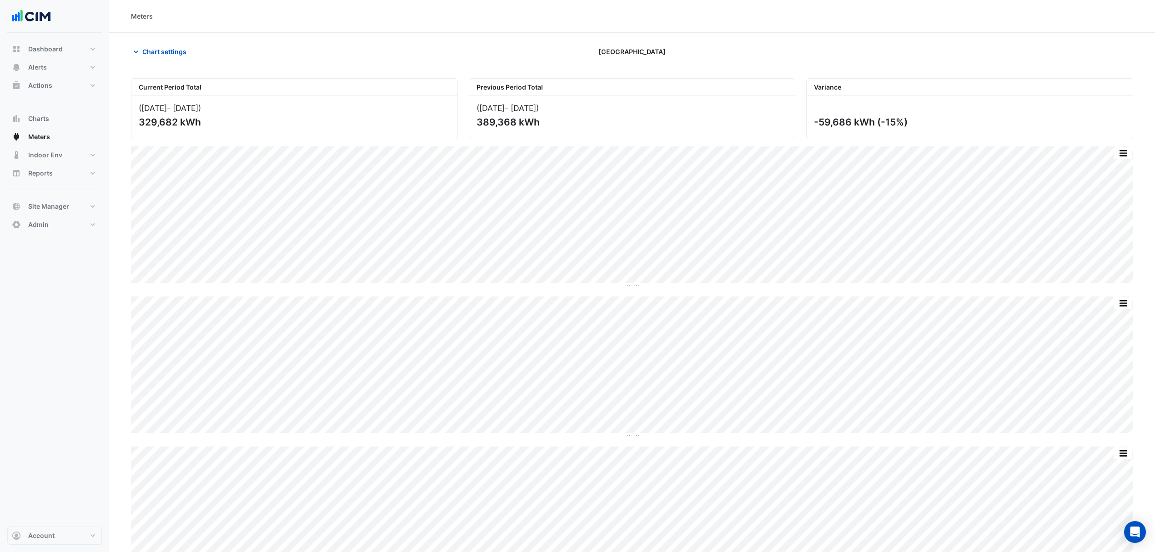
click at [161, 48] on span "Chart settings" at bounding box center [164, 52] width 44 height 10
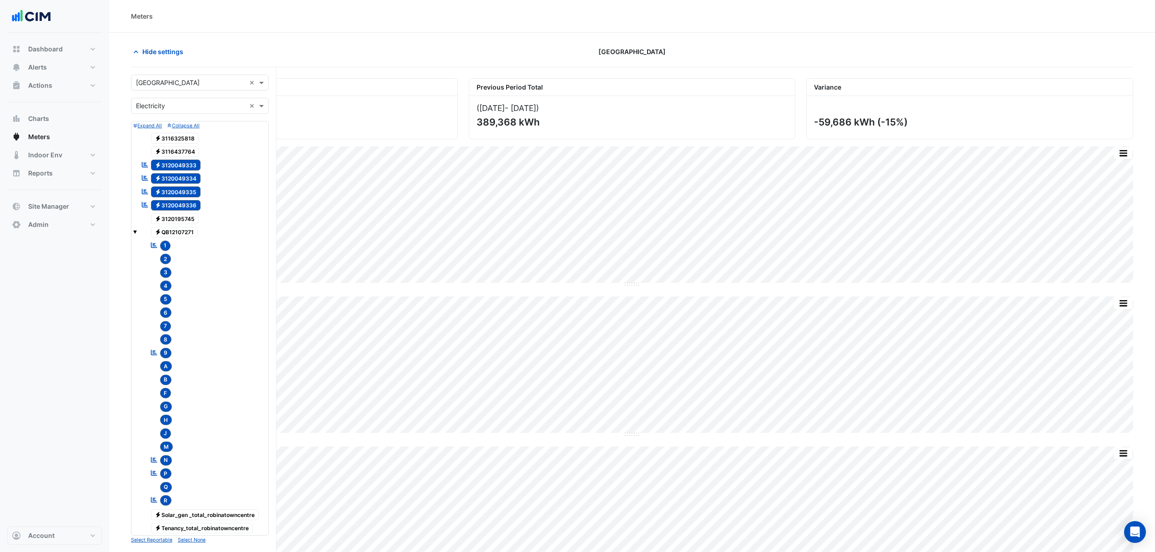
click at [193, 235] on span "Electricity QB12107271" at bounding box center [174, 232] width 47 height 11
click at [135, 232] on span at bounding box center [135, 232] width 4 height 4
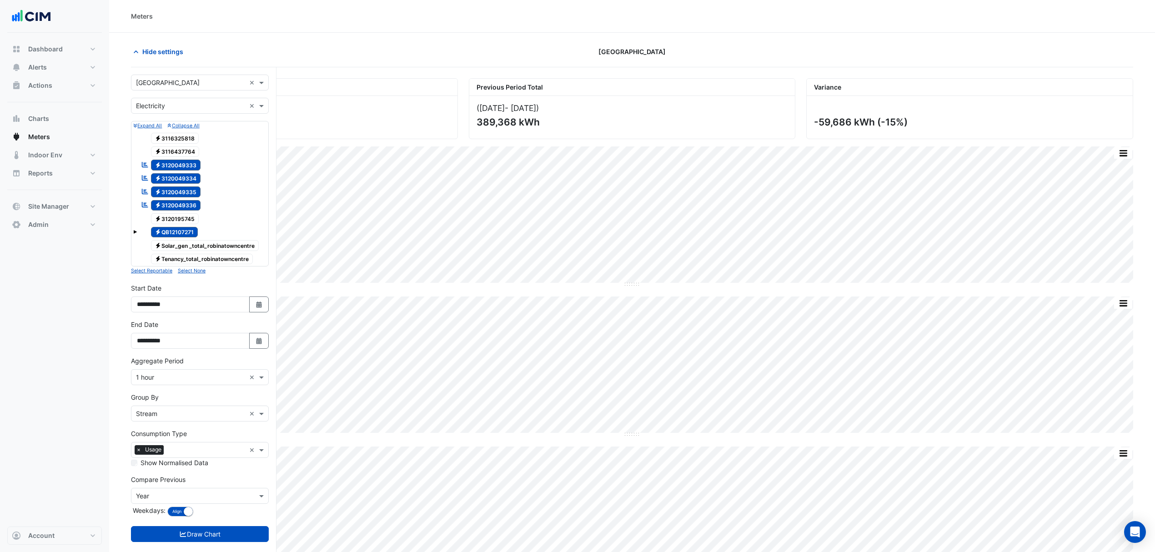
click at [135, 232] on span at bounding box center [135, 232] width 4 height 4
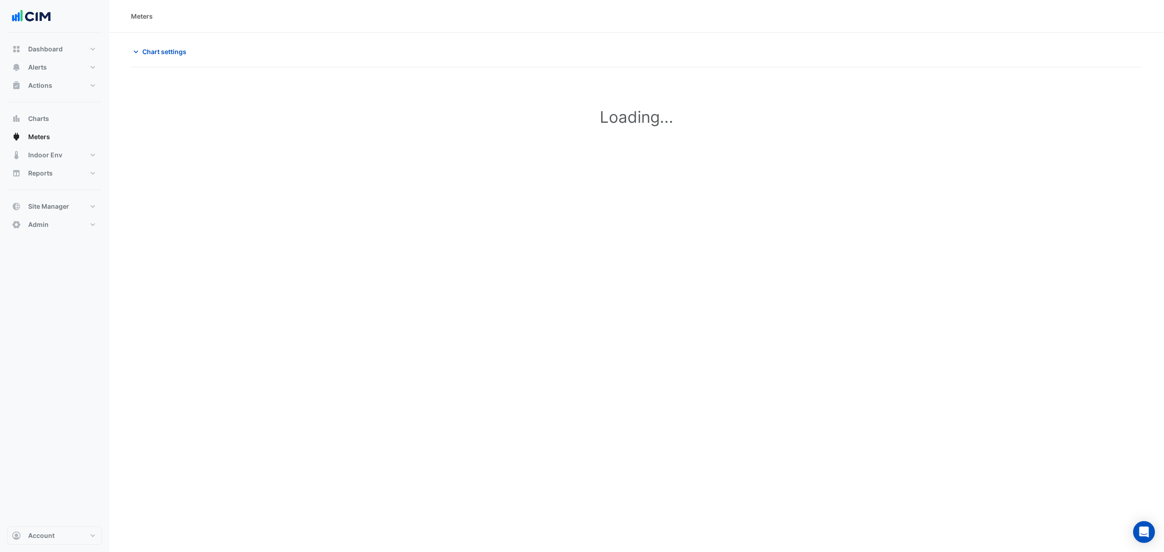
type input "**********"
click at [166, 45] on button "Chart settings" at bounding box center [161, 52] width 61 height 16
click at [162, 47] on span "Chart settings" at bounding box center [164, 52] width 44 height 10
click at [161, 50] on span "Chart settings" at bounding box center [164, 52] width 44 height 10
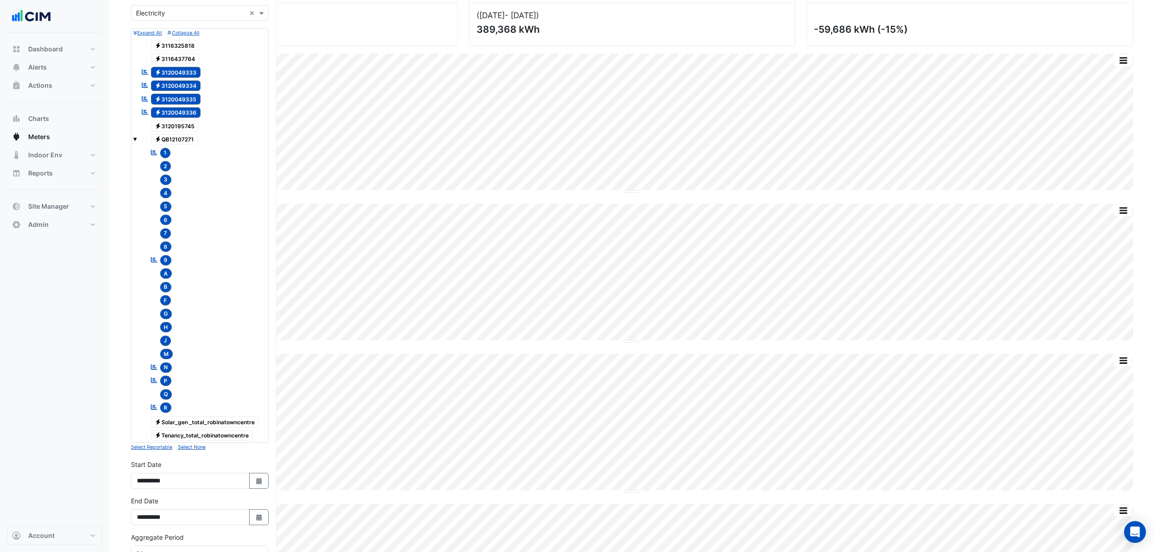
scroll to position [182, 0]
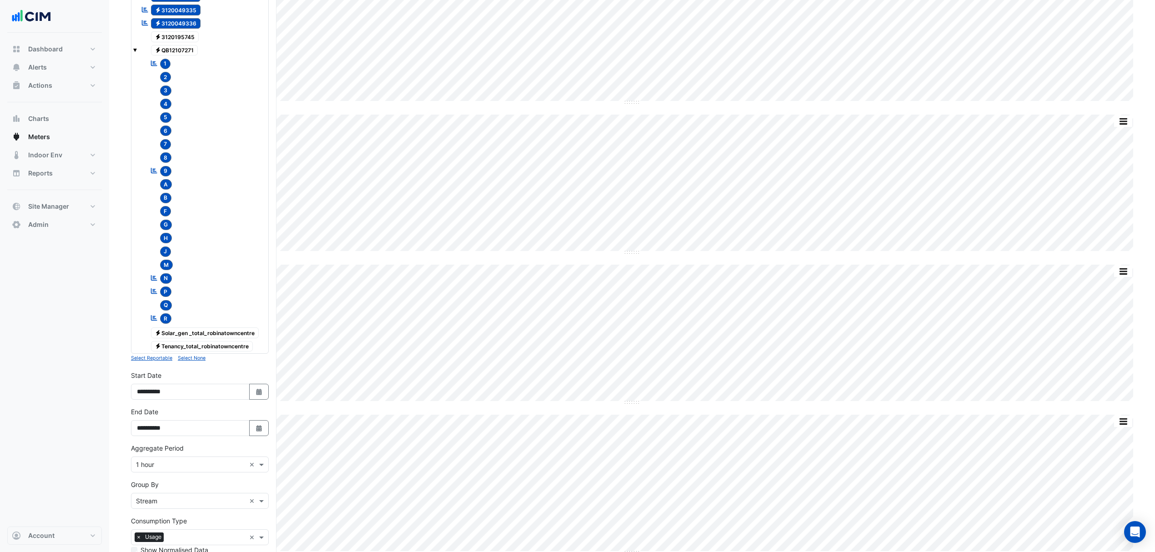
click at [199, 361] on small "Select None" at bounding box center [192, 358] width 28 height 6
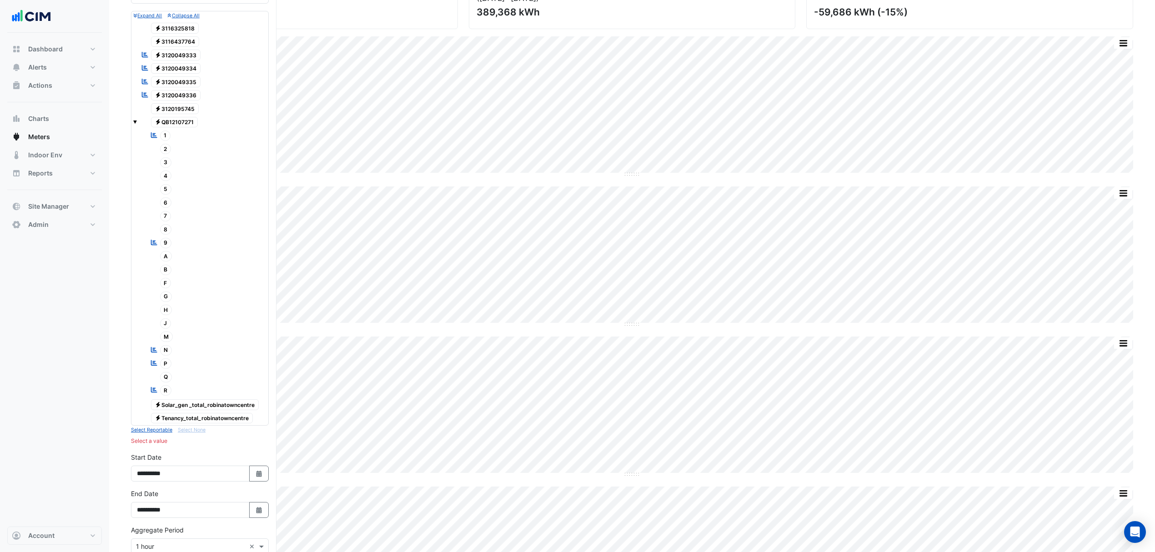
scroll to position [0, 0]
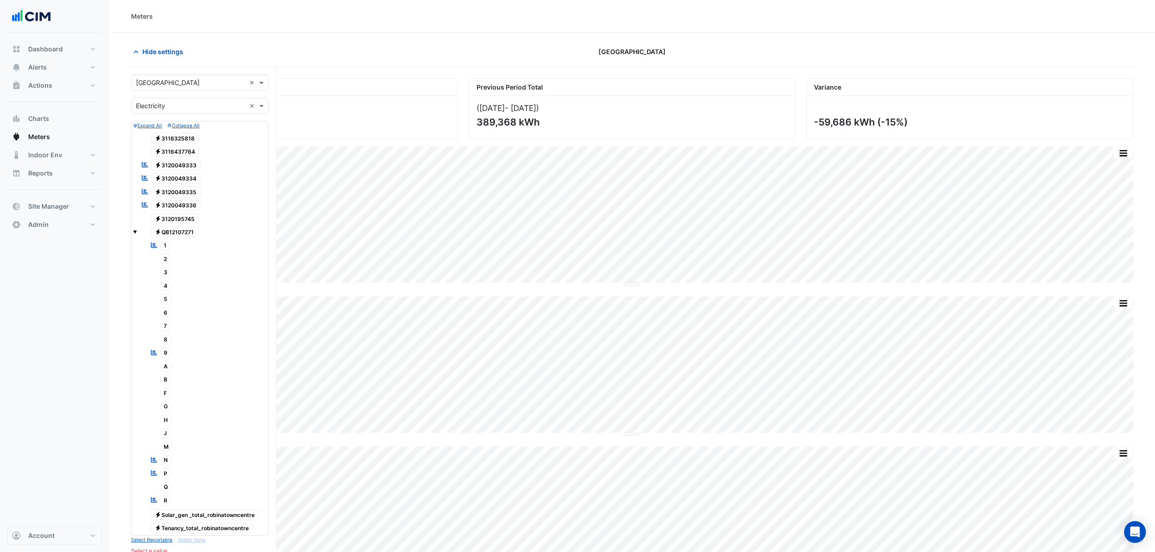
click at [168, 232] on span "Electricity QB12107271" at bounding box center [174, 232] width 47 height 11
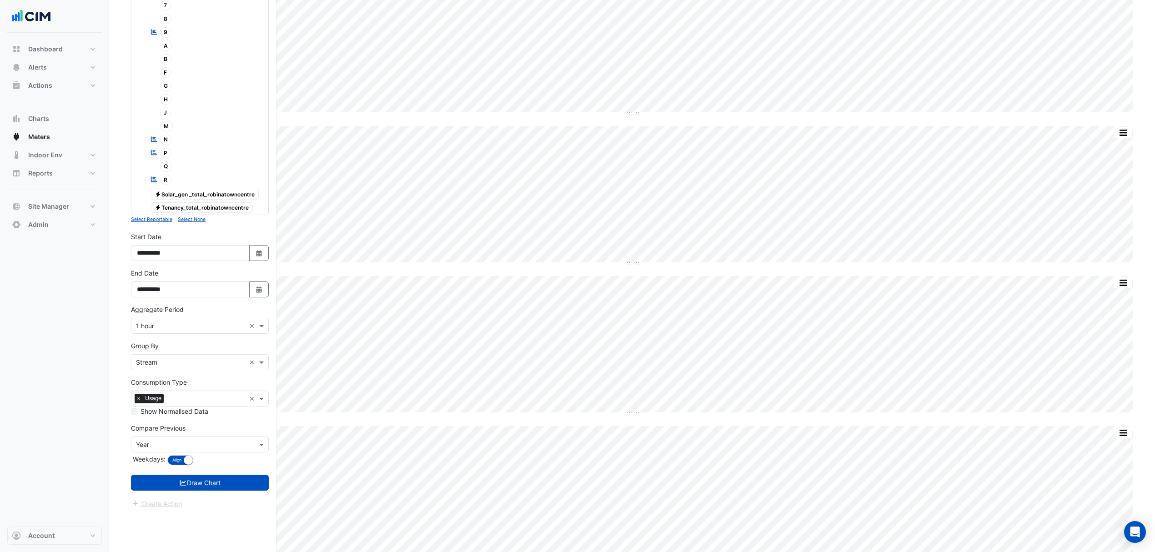
scroll to position [485, 0]
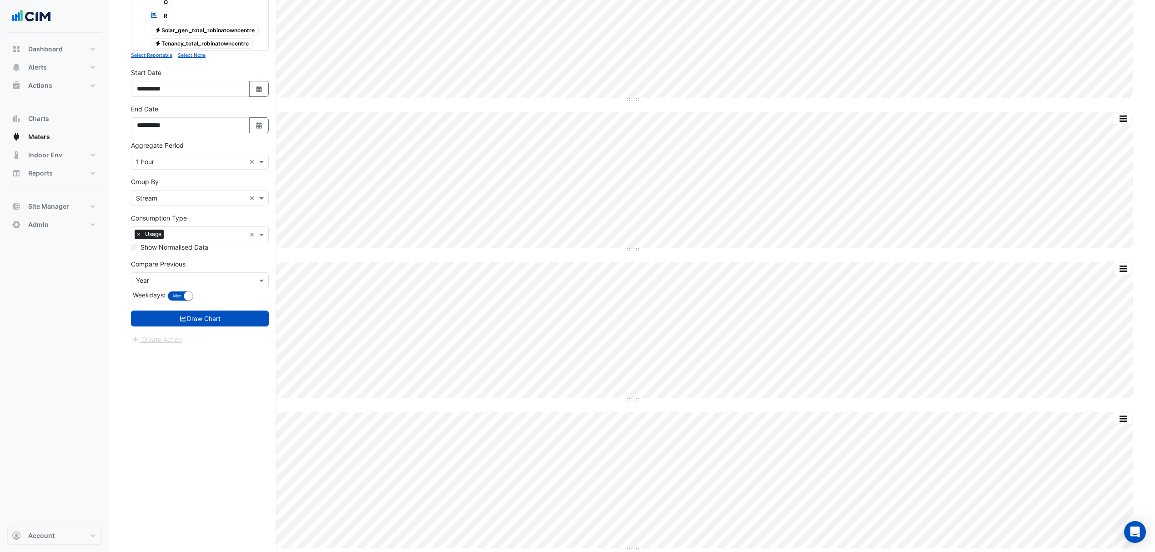
click at [181, 321] on icon "submit" at bounding box center [183, 319] width 8 height 6
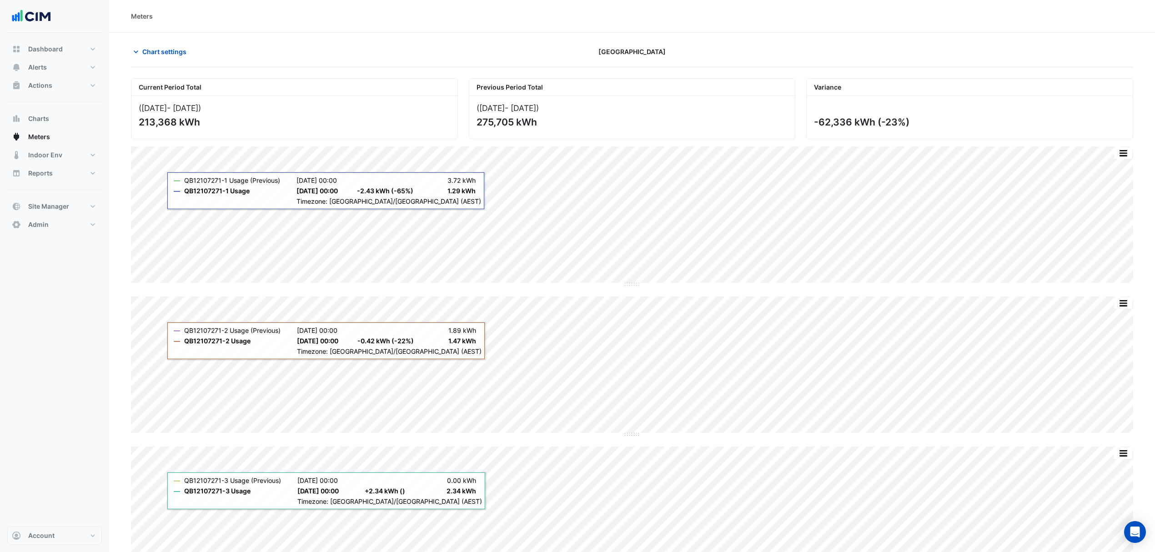
click at [180, 60] on div "Chart settings Robina Town Centre" at bounding box center [632, 56] width 1002 height 24
click at [178, 55] on span "Chart settings" at bounding box center [164, 52] width 44 height 10
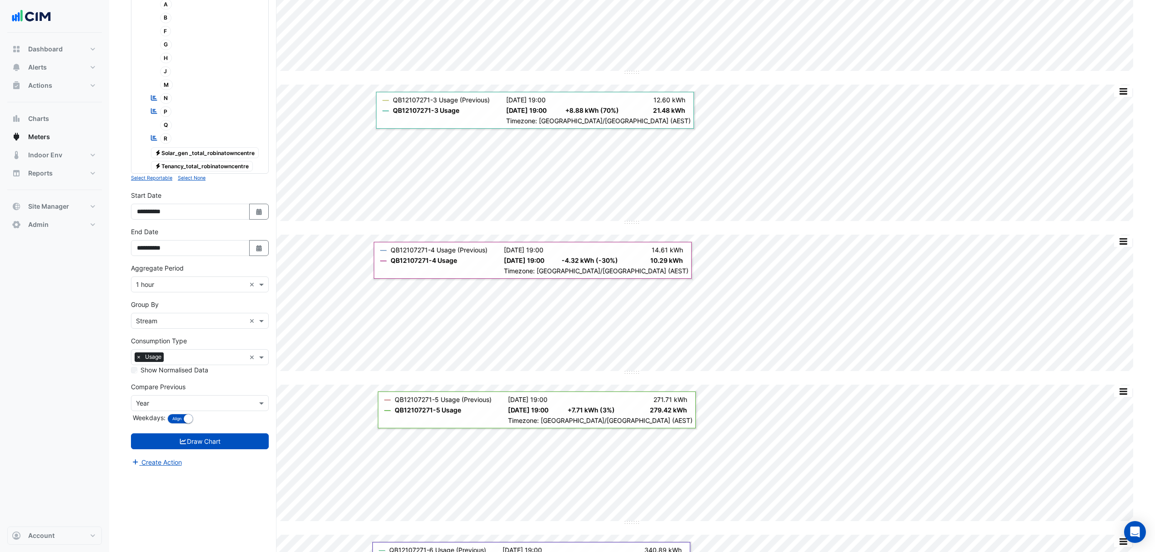
scroll to position [485, 0]
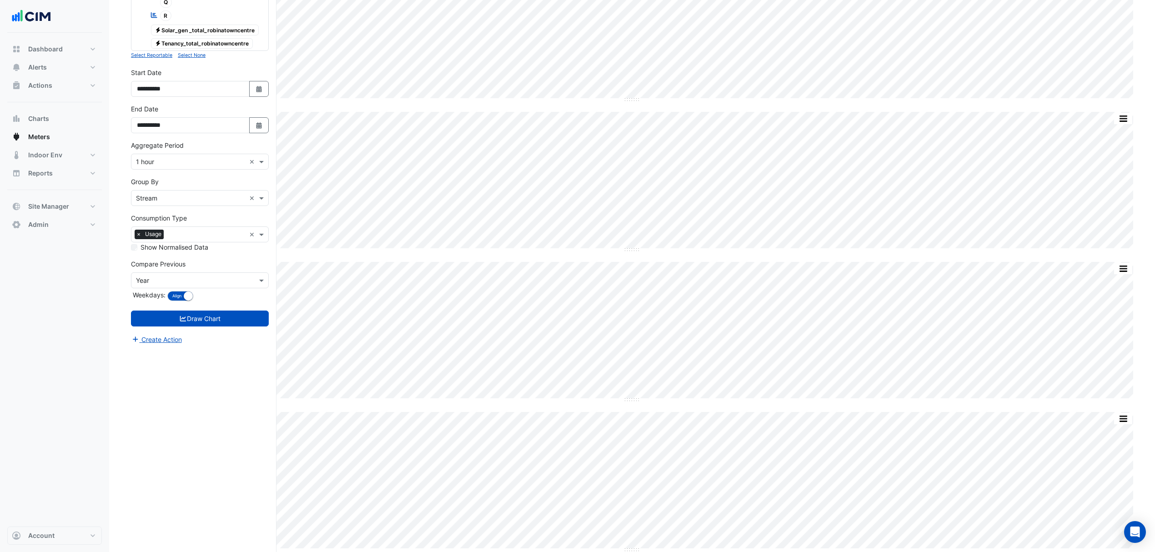
click at [182, 240] on input "text" at bounding box center [206, 236] width 78 height 10
click at [181, 240] on input "text" at bounding box center [206, 236] width 78 height 10
click at [186, 219] on label "Consumption Type" at bounding box center [159, 218] width 56 height 10
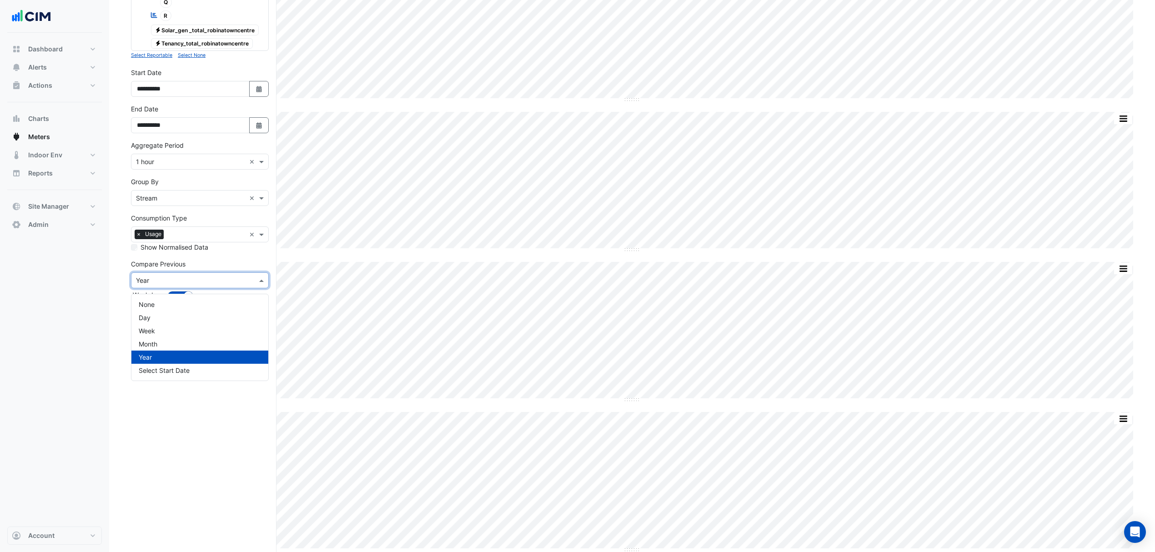
click at [159, 286] on input "text" at bounding box center [191, 281] width 110 height 10
click at [152, 306] on span "None" at bounding box center [147, 305] width 16 height 8
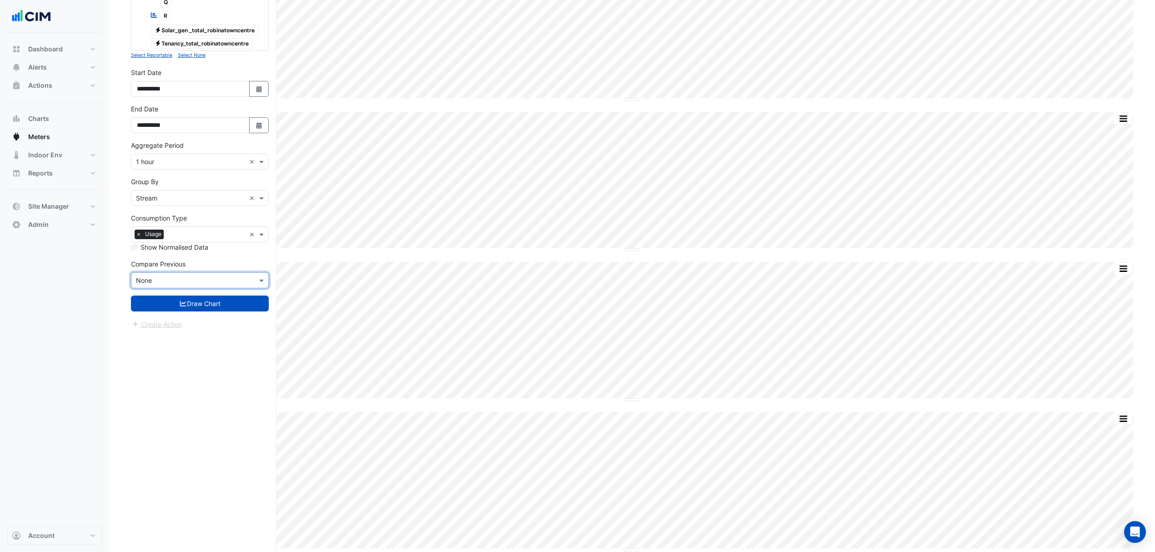
click at [185, 312] on button "Draw Chart" at bounding box center [200, 304] width 138 height 16
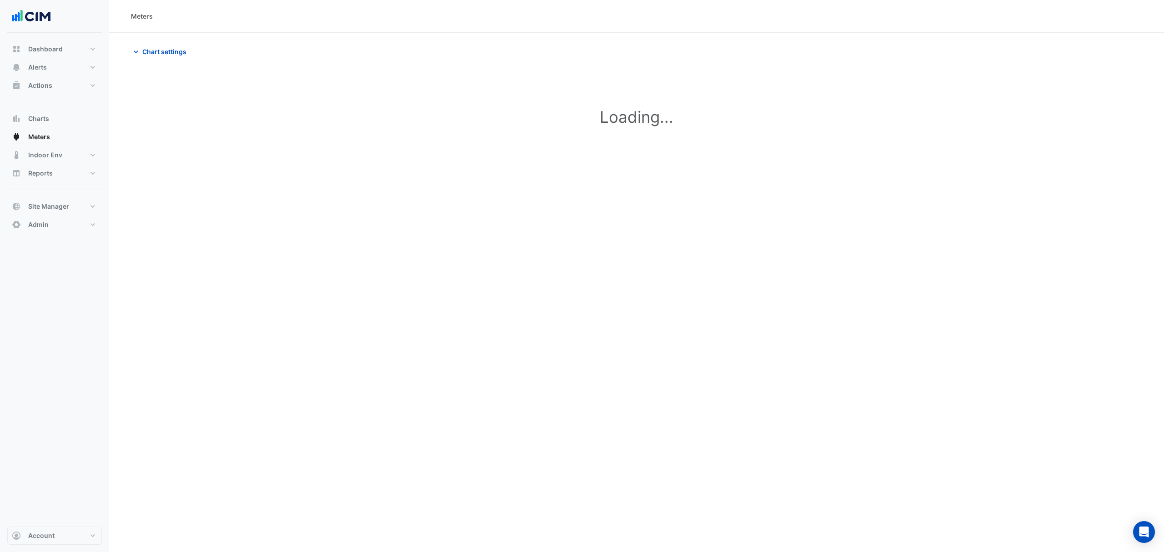
type input "**********"
click at [171, 47] on span "Chart settings" at bounding box center [164, 52] width 44 height 10
click at [150, 49] on span "Chart settings" at bounding box center [164, 52] width 44 height 10
click at [137, 52] on icon "button" at bounding box center [135, 51] width 9 height 9
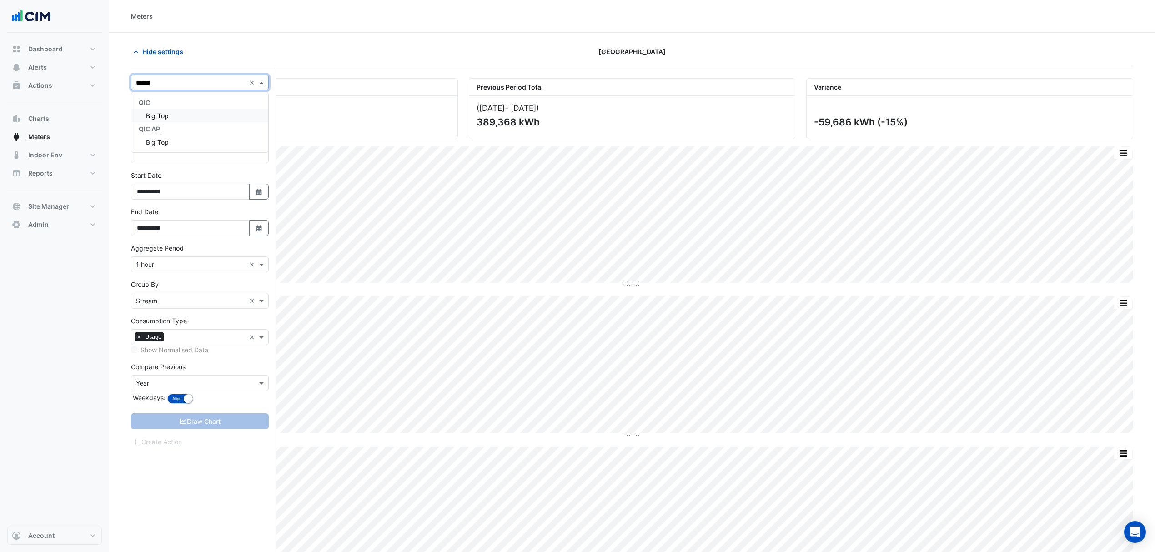
type input "*******"
click at [160, 121] on div "Big Top" at bounding box center [199, 115] width 137 height 13
click at [187, 108] on input "text" at bounding box center [191, 106] width 110 height 10
click at [170, 129] on div "Electricity" at bounding box center [199, 125] width 137 height 13
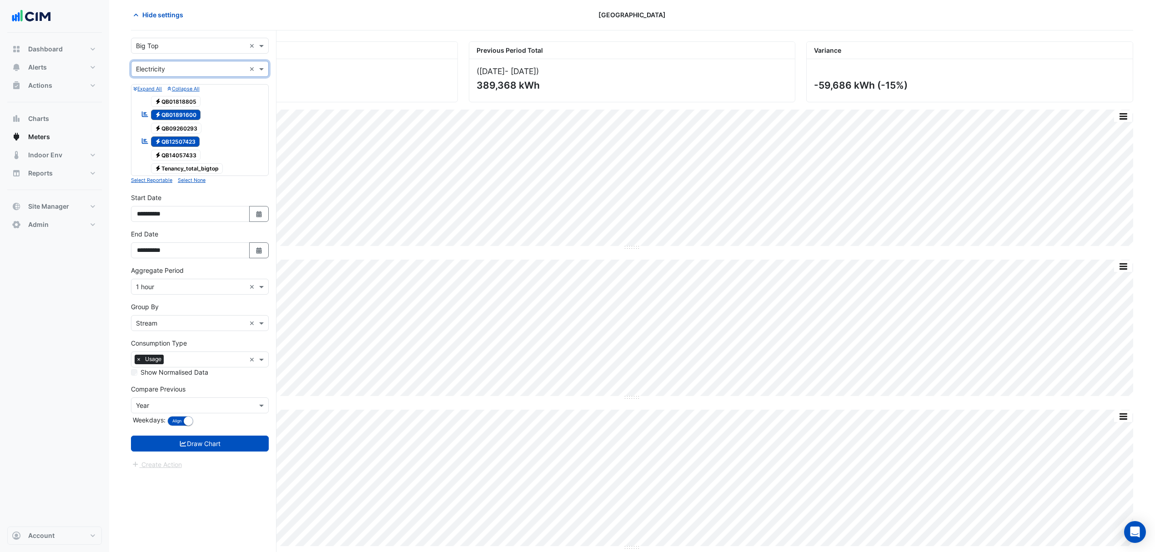
scroll to position [121, 0]
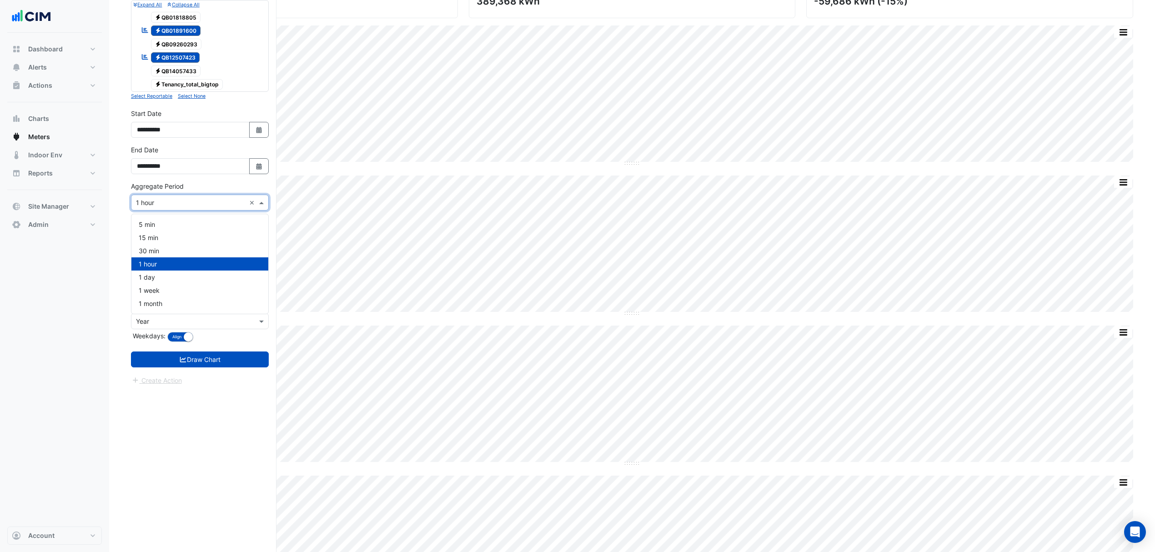
click at [201, 202] on input "text" at bounding box center [191, 203] width 110 height 10
click at [204, 186] on div "Aggregate Period Aggregate Period × 1 hour ×" at bounding box center [200, 195] width 138 height 29
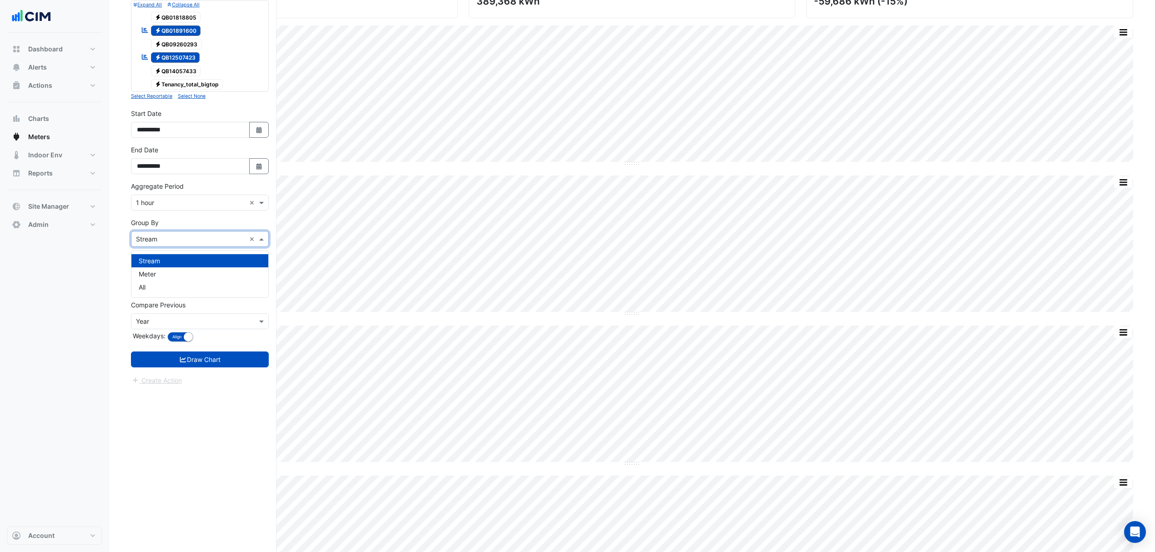
click at [175, 239] on input "text" at bounding box center [191, 240] width 110 height 10
click at [191, 224] on div "Group By Group By × Stream ×" at bounding box center [200, 232] width 138 height 29
click at [169, 366] on button "Draw Chart" at bounding box center [200, 360] width 138 height 16
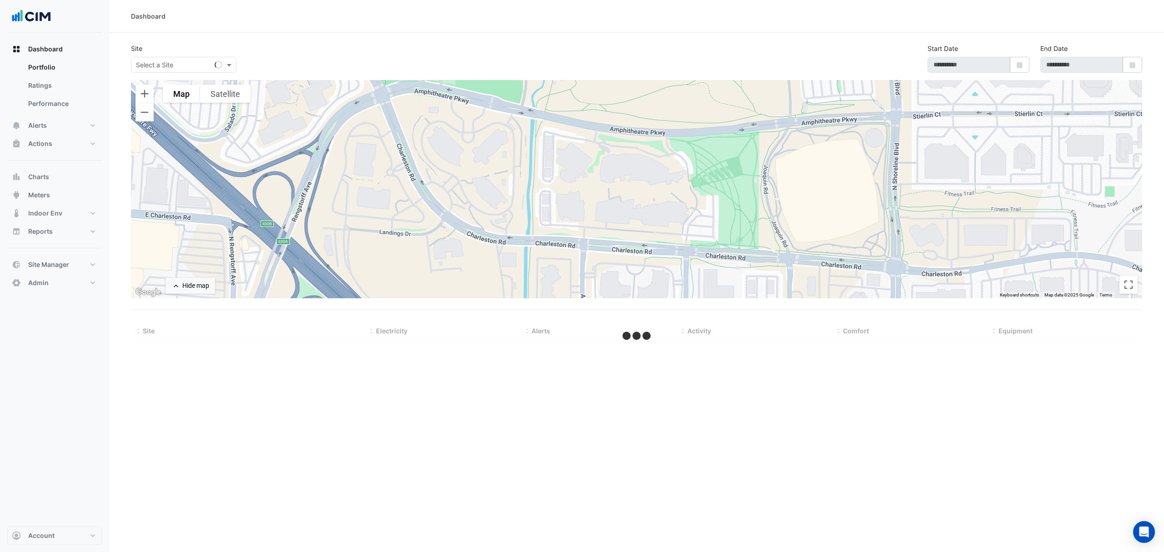
select select "***"
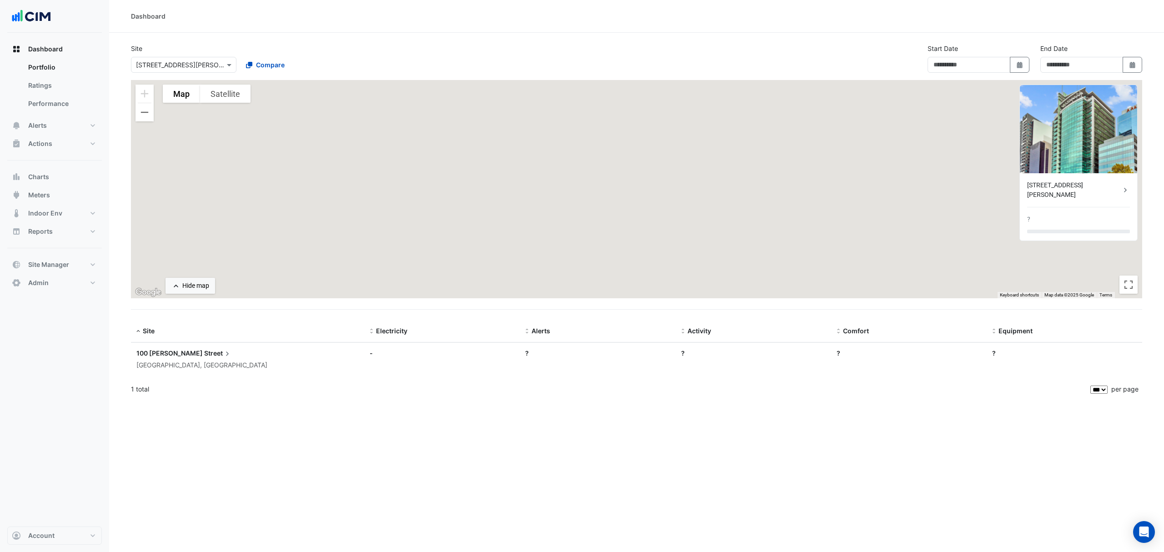
type input "**********"
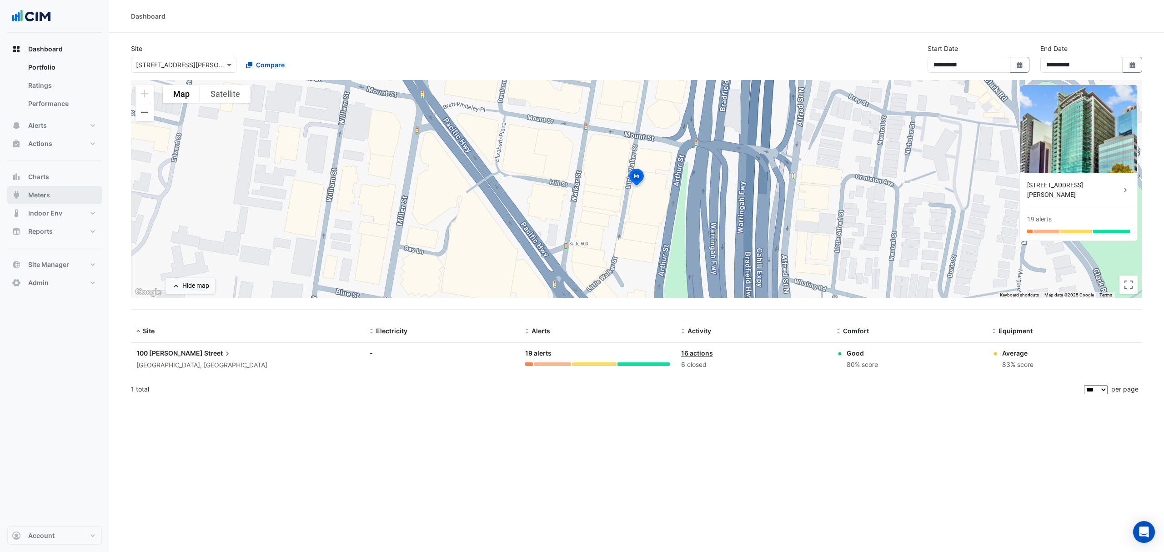
click at [48, 191] on span "Meters" at bounding box center [39, 195] width 22 height 9
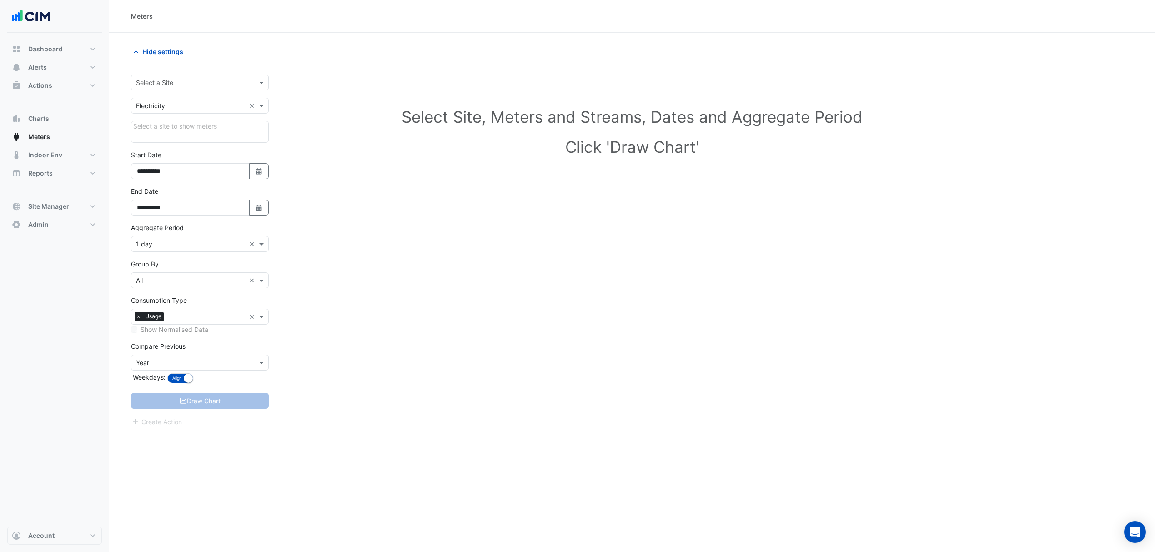
click at [236, 84] on input "text" at bounding box center [191, 83] width 110 height 10
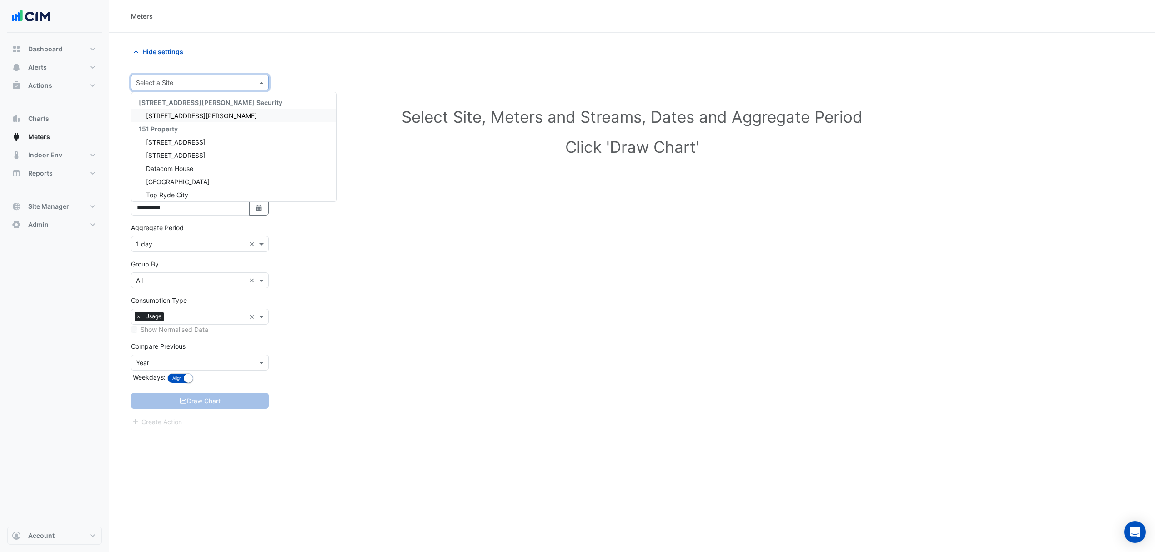
type input "*"
click at [175, 83] on input "text" at bounding box center [191, 83] width 110 height 10
type input "*****"
click at [205, 118] on div "Kippa Ring" at bounding box center [199, 115] width 137 height 13
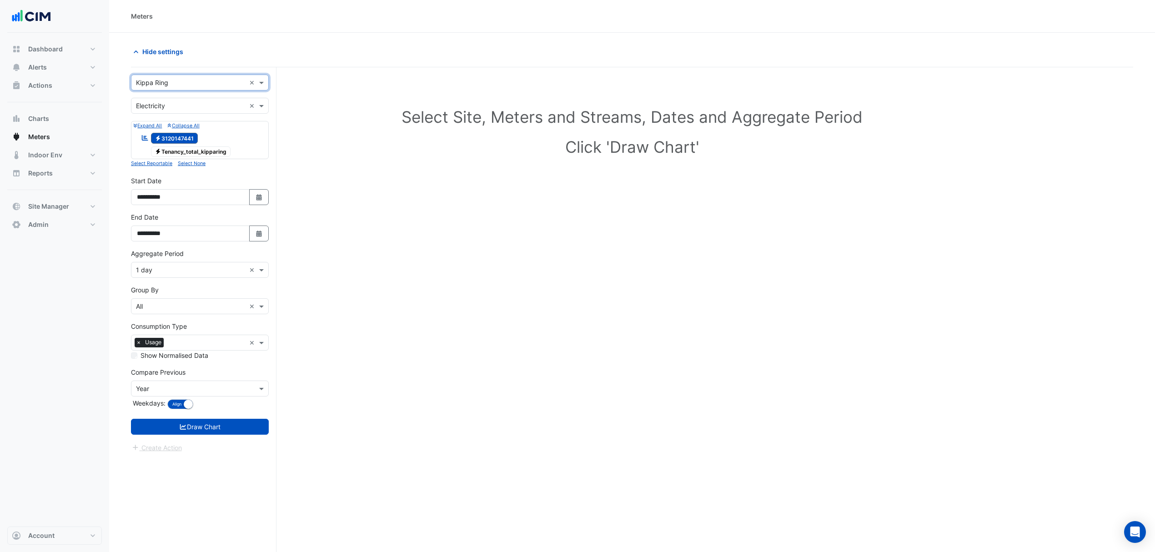
click at [249, 236] on button "Select Date" at bounding box center [259, 234] width 20 height 16
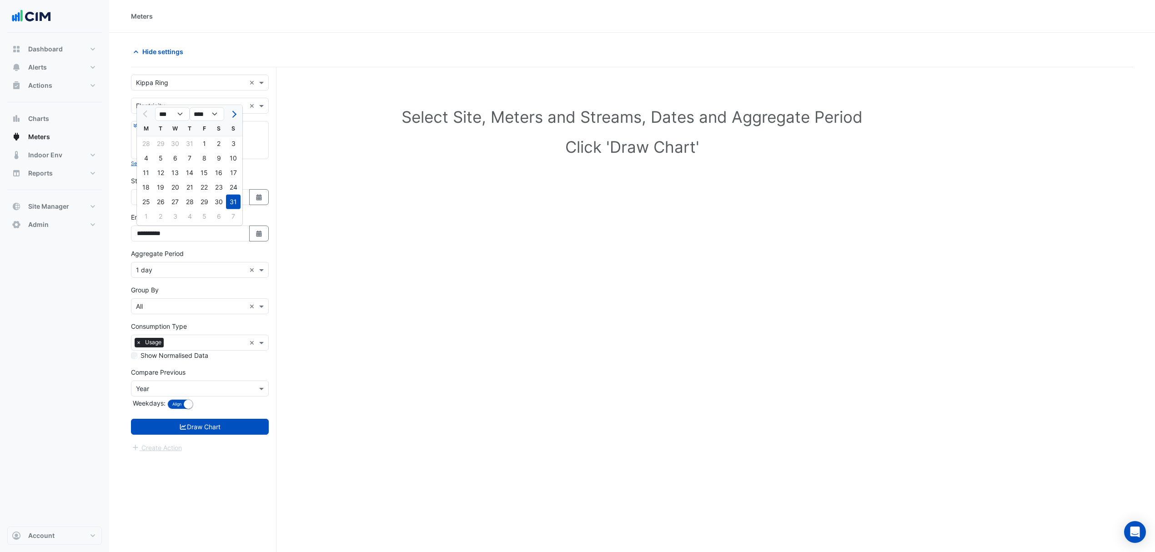
click at [231, 108] on button "Next month" at bounding box center [233, 114] width 11 height 15
select select "*"
click at [150, 157] on div "8" at bounding box center [146, 158] width 15 height 15
type input "**********"
click at [206, 438] on form "**********" at bounding box center [200, 264] width 138 height 378
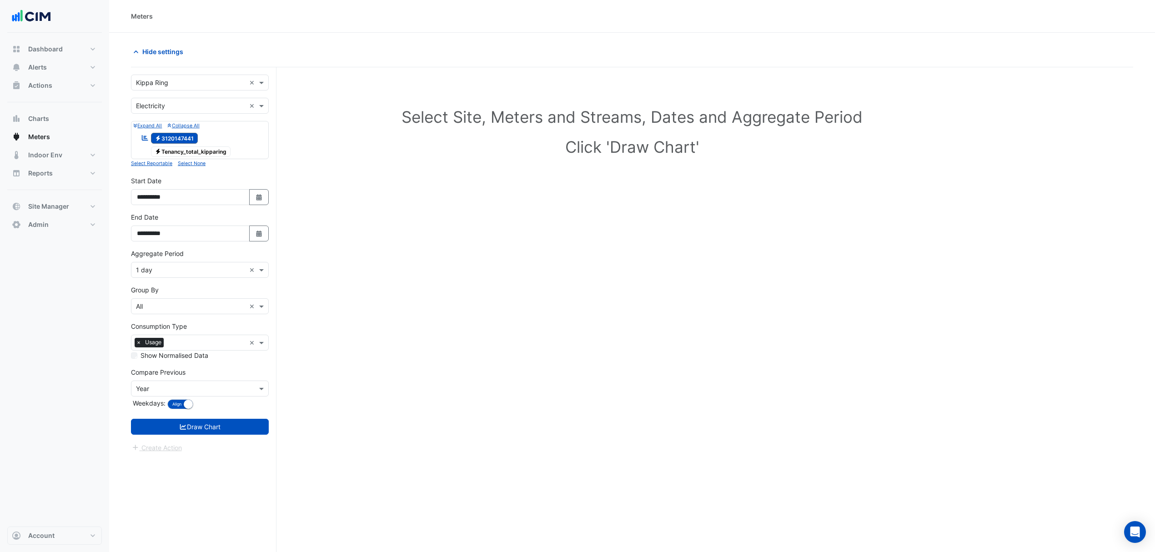
click at [209, 426] on button "Draw Chart" at bounding box center [200, 427] width 138 height 16
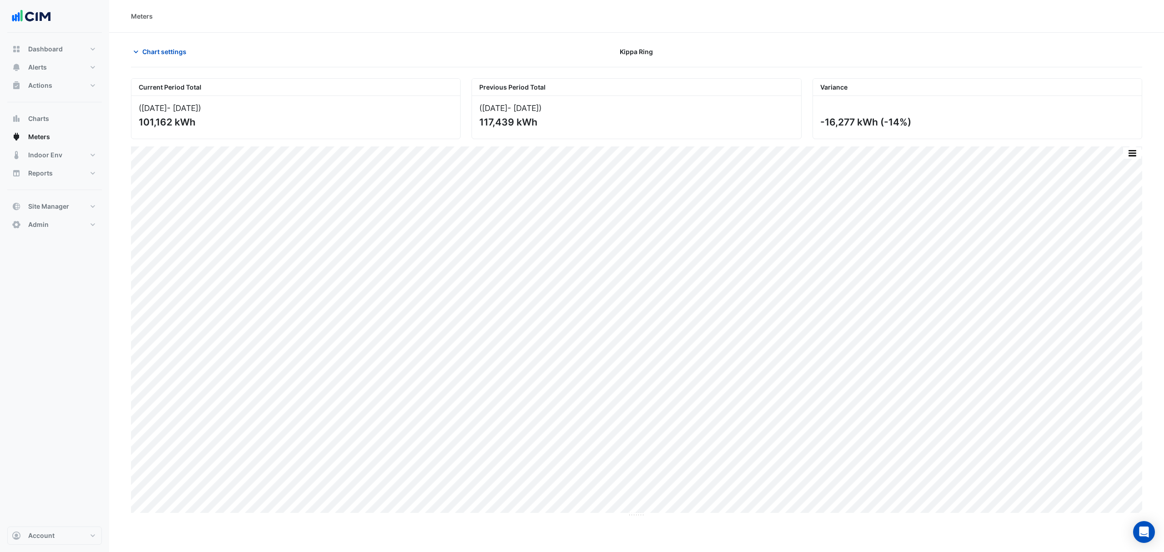
click at [157, 49] on span "Chart settings" at bounding box center [164, 52] width 44 height 10
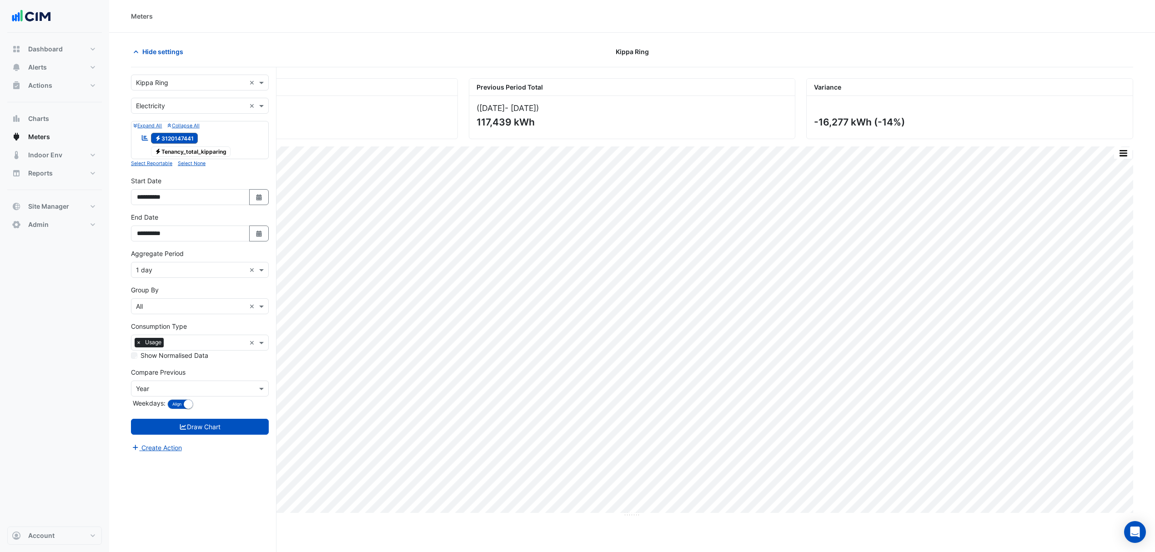
click at [193, 266] on input "text" at bounding box center [191, 271] width 110 height 10
click at [145, 324] on div "1 hour" at bounding box center [199, 330] width 137 height 13
click at [182, 422] on button "Draw Chart" at bounding box center [200, 427] width 138 height 16
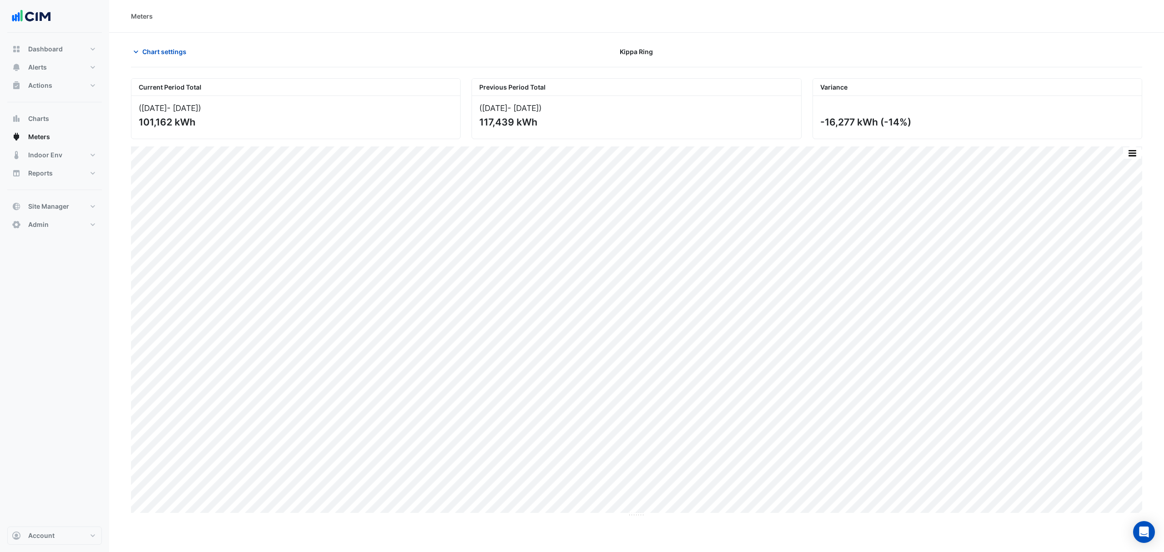
click at [170, 57] on button "Chart settings" at bounding box center [161, 52] width 61 height 16
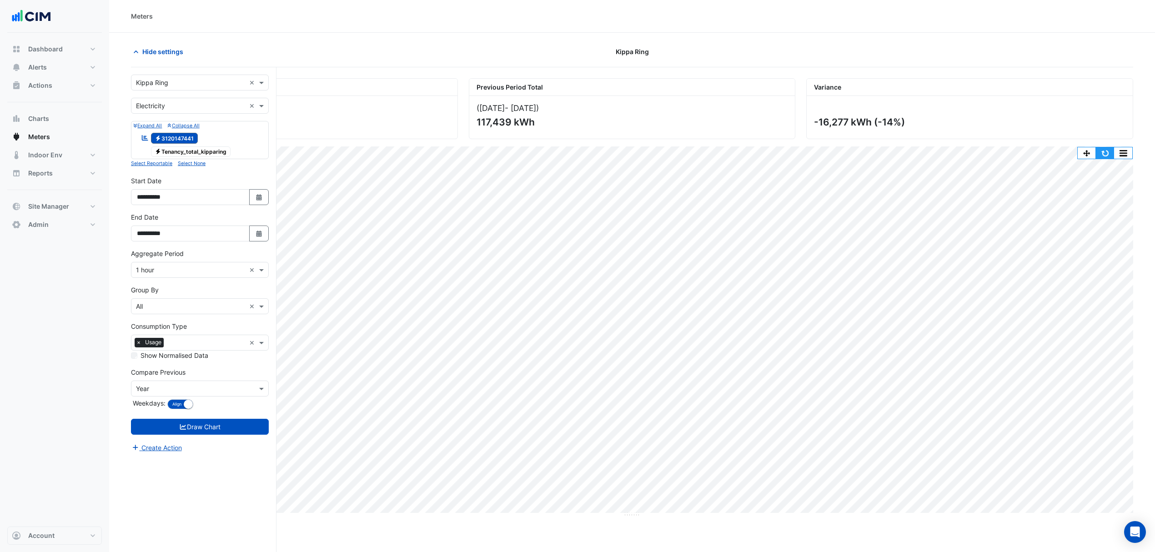
click at [1105, 154] on button "button" at bounding box center [1105, 152] width 18 height 11
click at [157, 79] on input "text" at bounding box center [191, 83] width 110 height 10
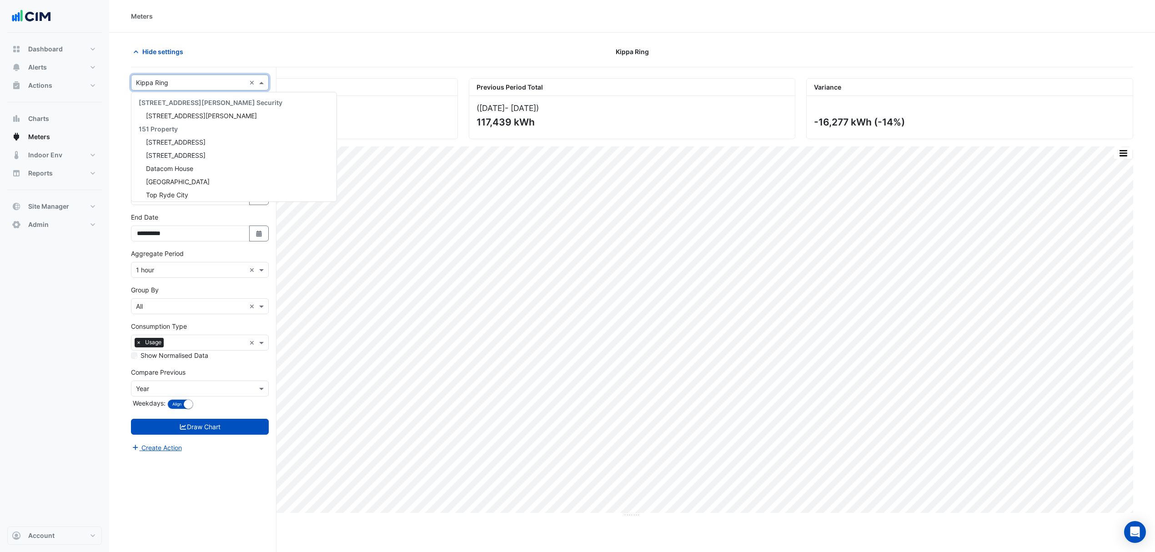
scroll to position [12439, 0]
click at [144, 52] on span "Hide settings" at bounding box center [162, 52] width 41 height 10
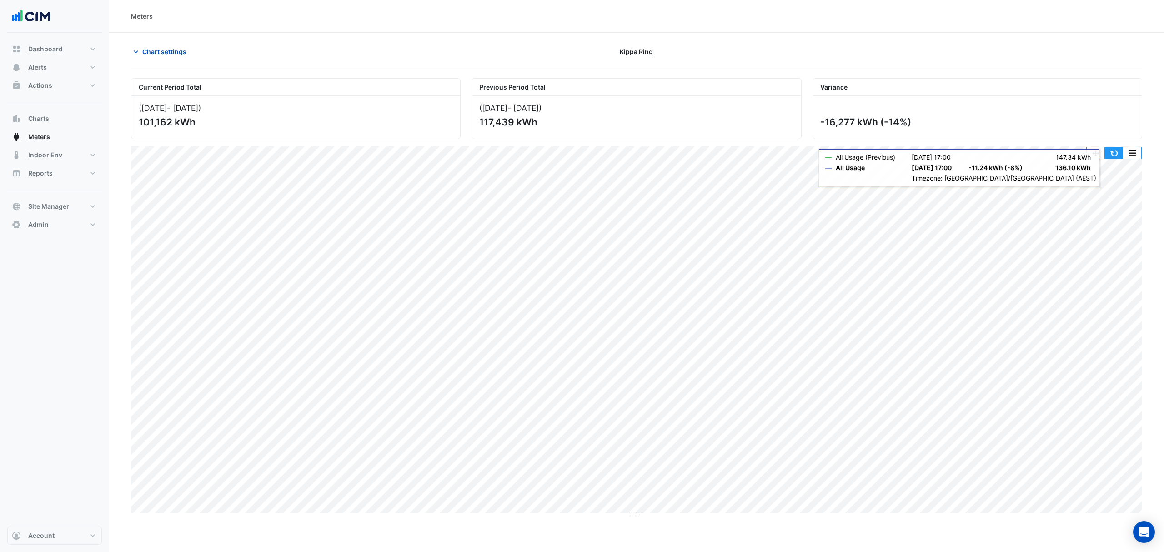
click at [1112, 153] on button "button" at bounding box center [1114, 152] width 18 height 11
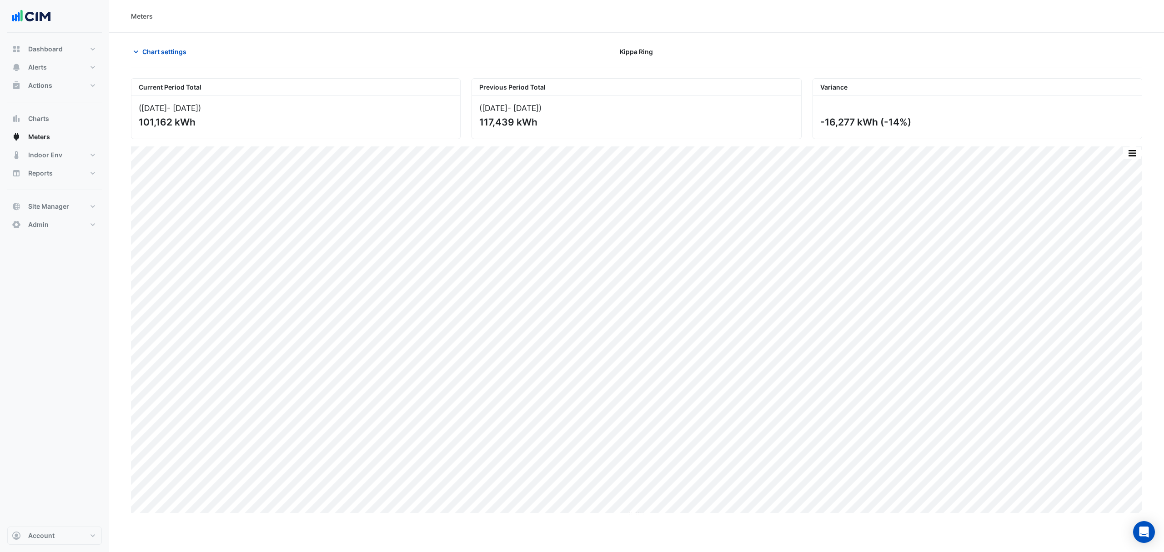
click at [157, 54] on span "Chart settings" at bounding box center [164, 52] width 44 height 10
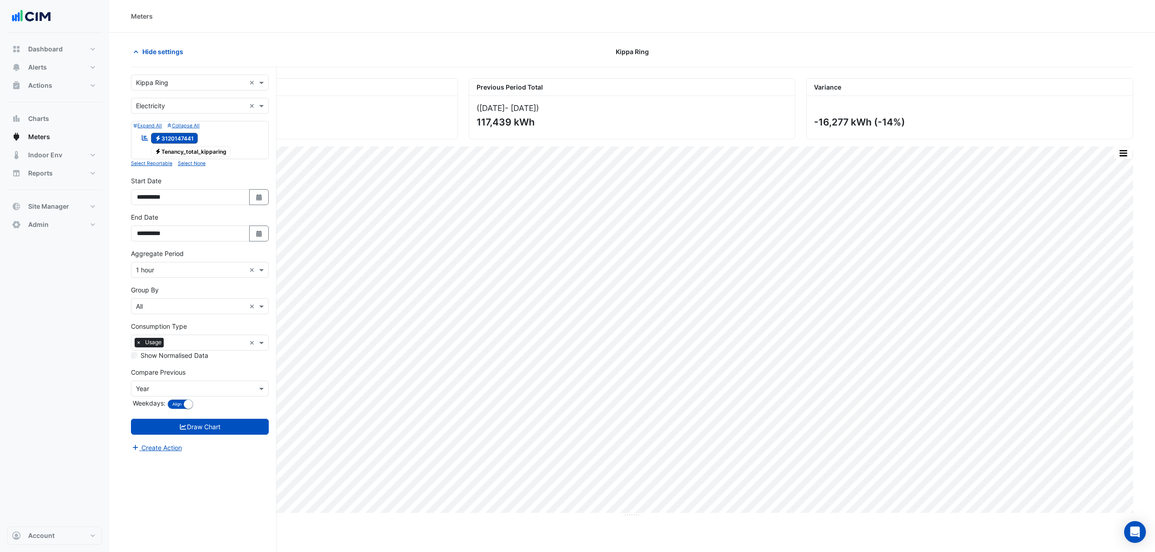
click at [189, 106] on input "text" at bounding box center [191, 106] width 110 height 10
click at [194, 79] on input "text" at bounding box center [191, 83] width 110 height 10
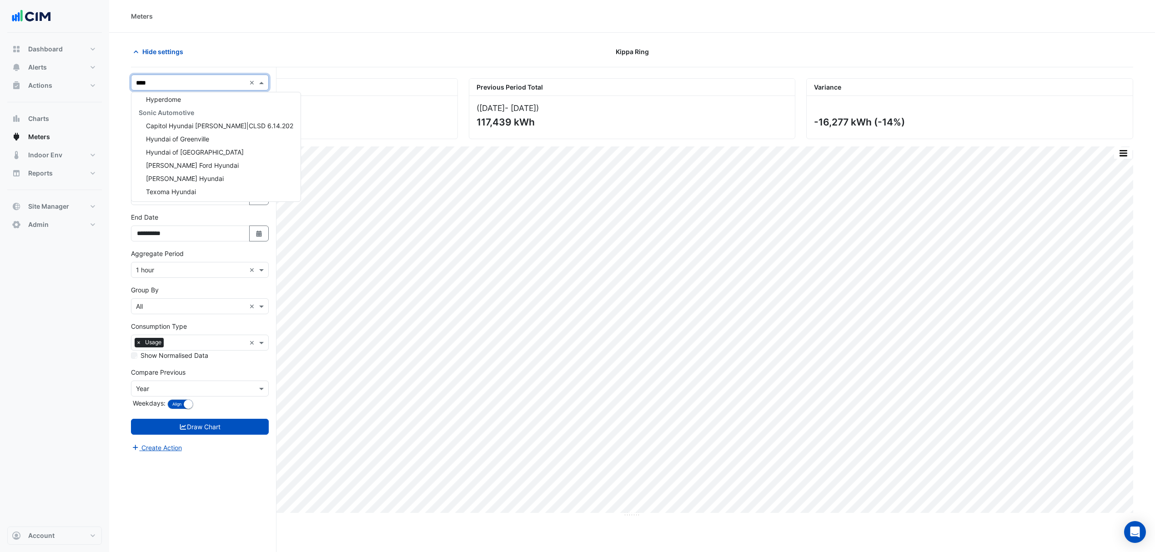
scroll to position [0, 0]
type input "*********"
click at [155, 117] on span "Hyperdome" at bounding box center [163, 116] width 35 height 8
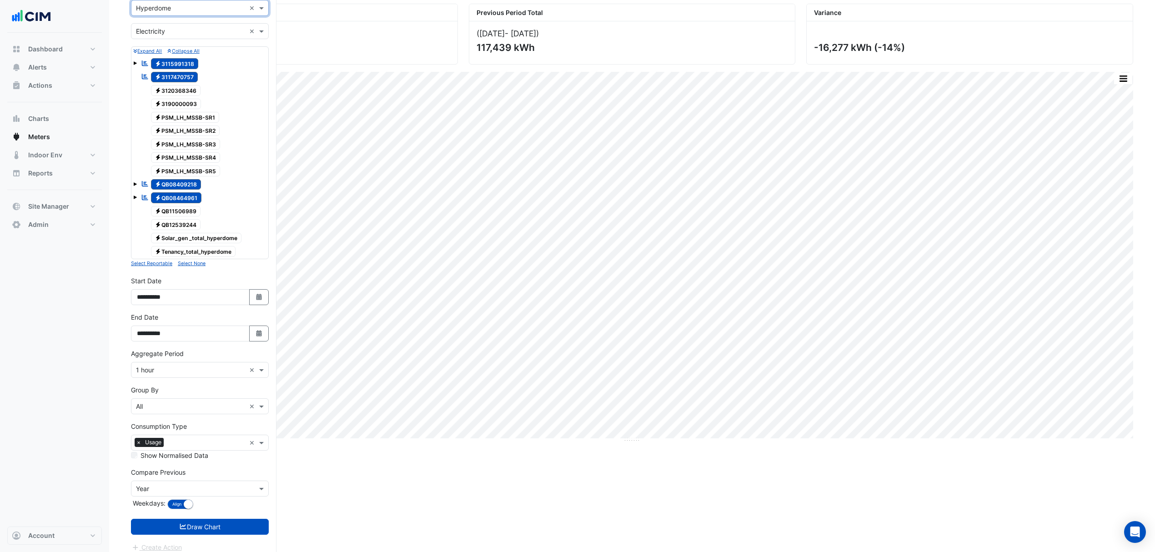
scroll to position [86, 0]
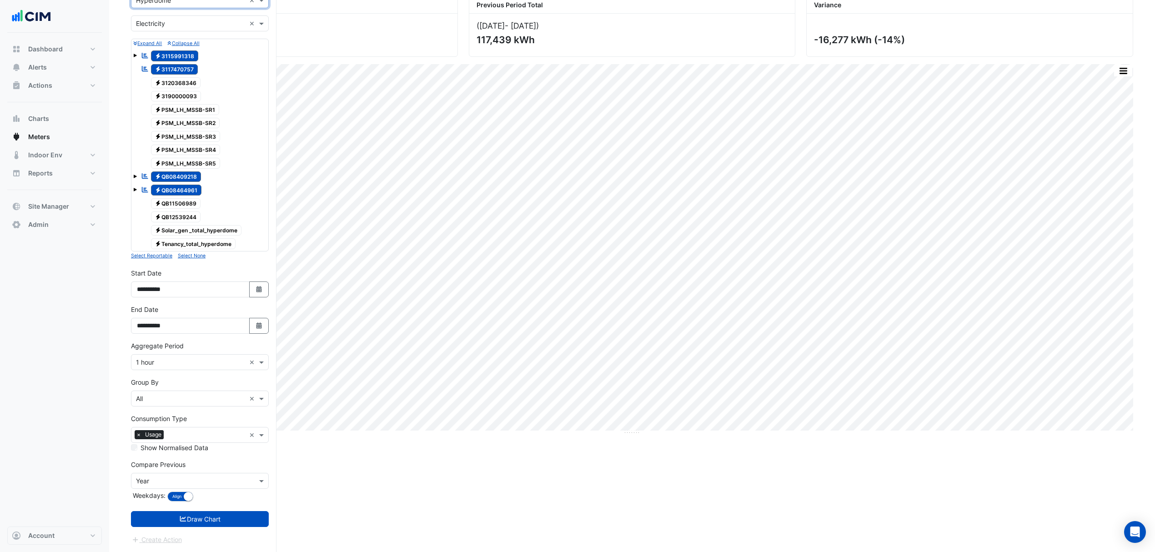
click at [206, 517] on button "Draw Chart" at bounding box center [200, 519] width 138 height 16
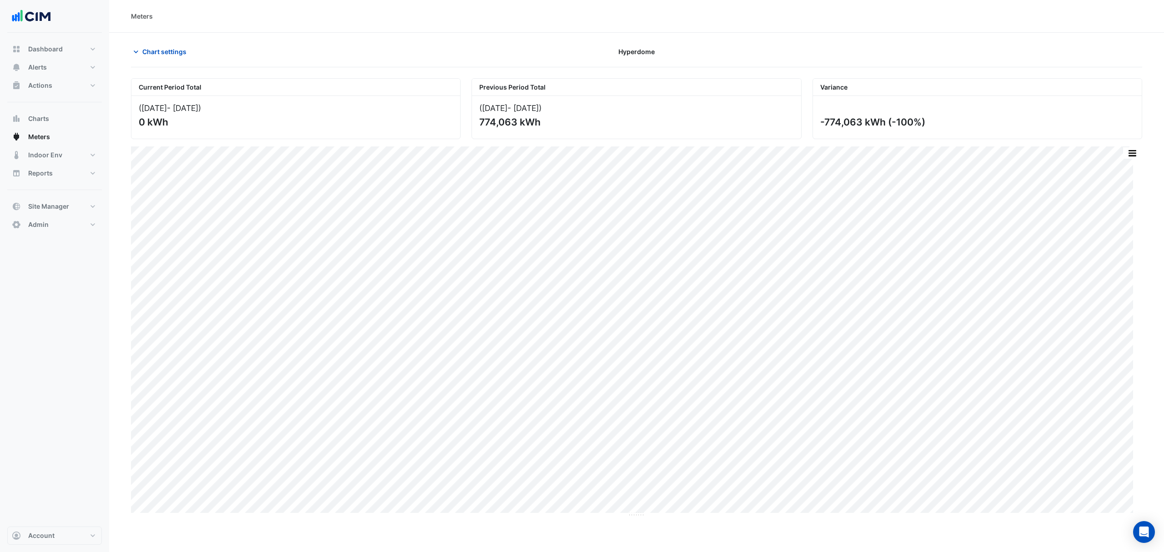
click at [186, 52] on span "Chart settings" at bounding box center [164, 52] width 44 height 10
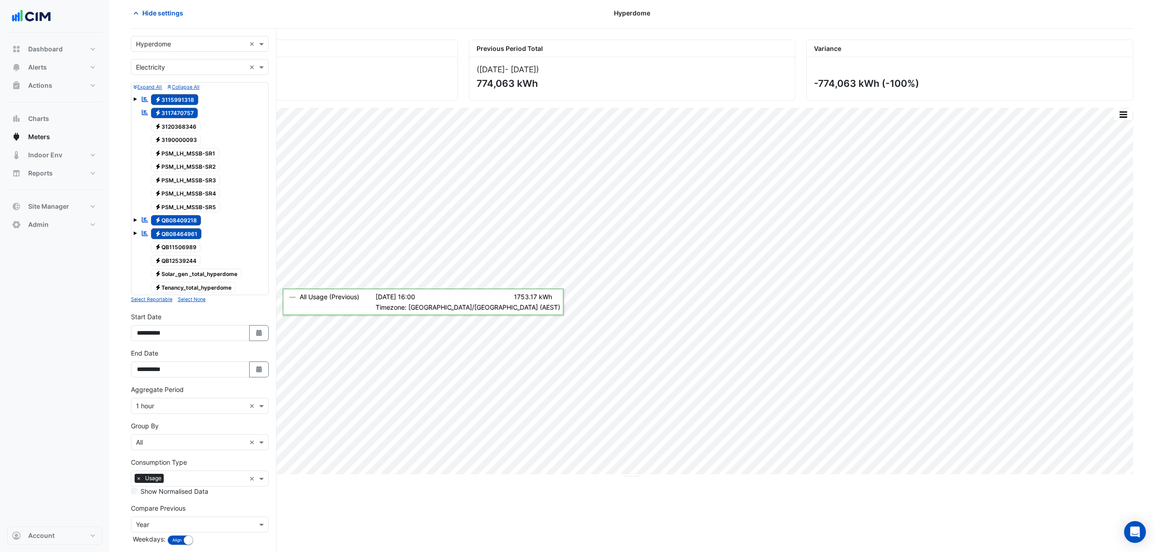
scroll to position [60, 0]
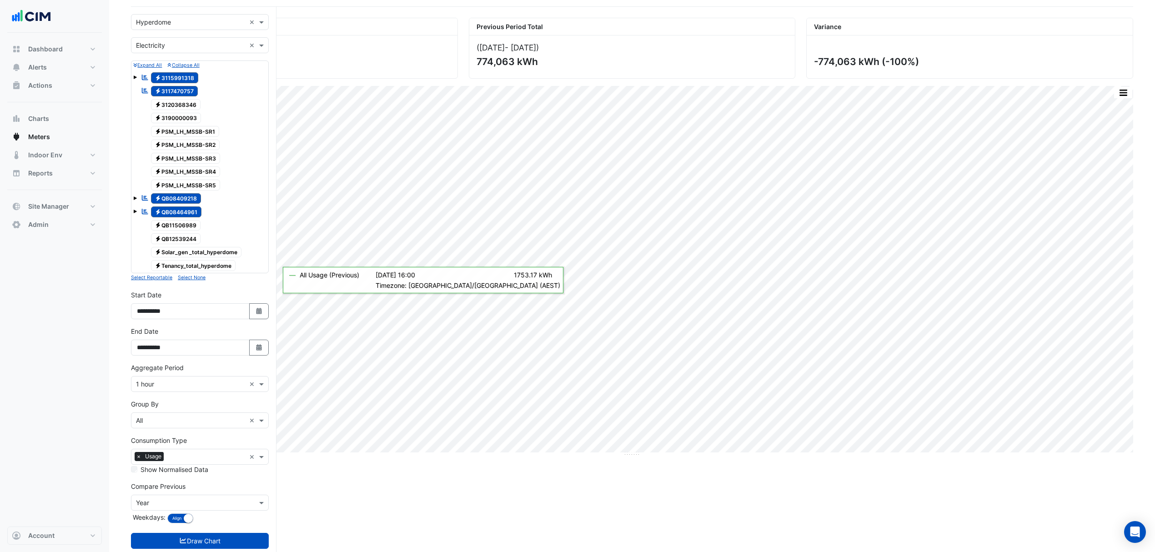
click at [262, 309] on button "Select Date" at bounding box center [259, 311] width 20 height 16
select select "*"
select select "****"
click at [137, 193] on div at bounding box center [146, 193] width 18 height 15
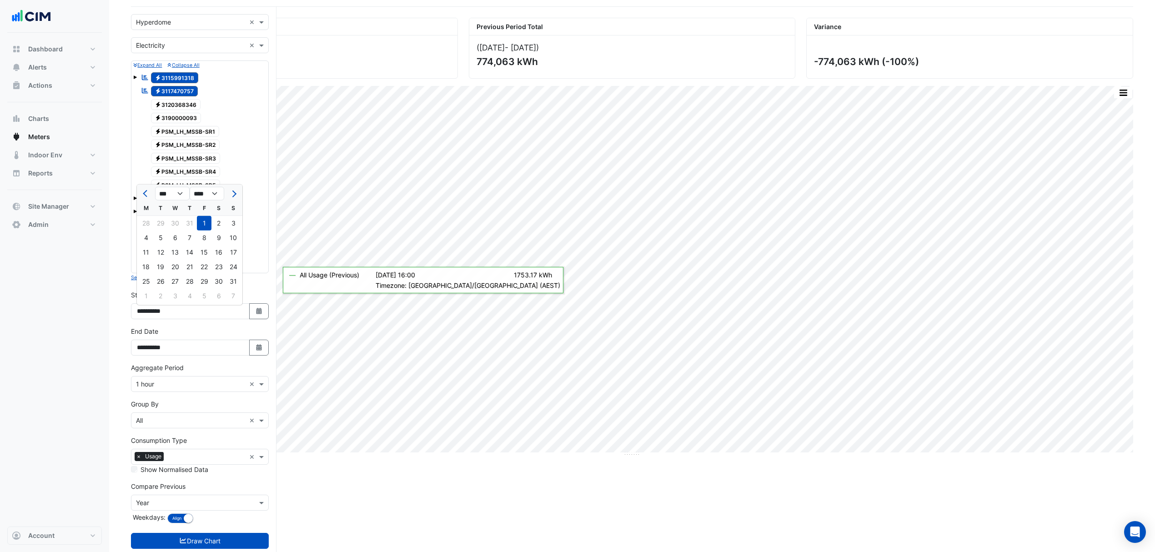
click at [137, 193] on div at bounding box center [146, 193] width 18 height 15
click at [140, 192] on div at bounding box center [146, 193] width 18 height 15
click at [143, 191] on button "Previous month" at bounding box center [146, 193] width 11 height 15
click at [143, 191] on ngb-datepicker "*** *** *** *** *** *** *** *** *** **** **** **** **** **** **** **** **** ***…" at bounding box center [189, 244] width 106 height 121
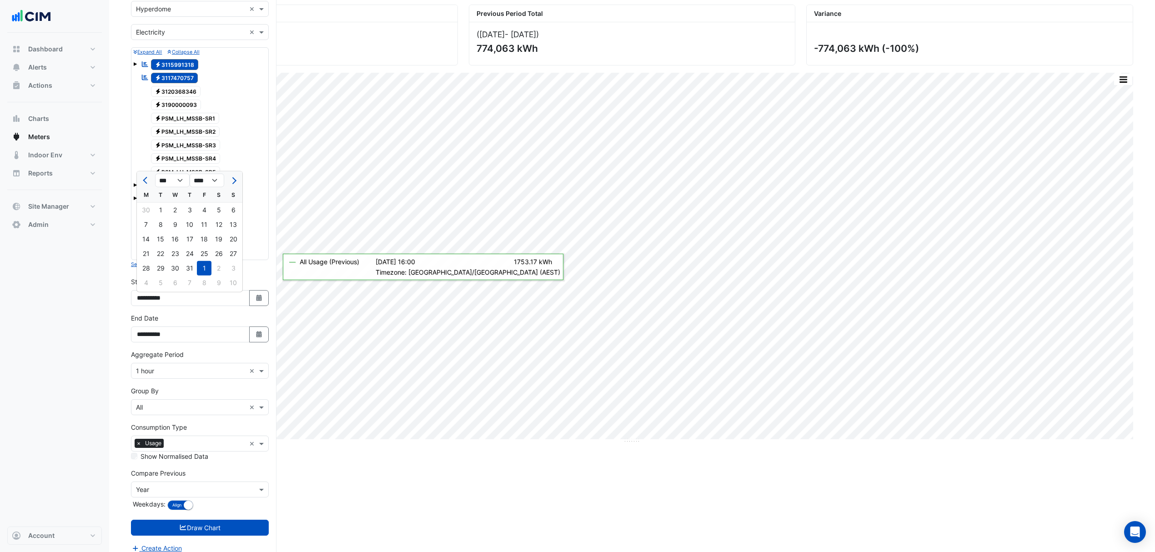
scroll to position [86, 0]
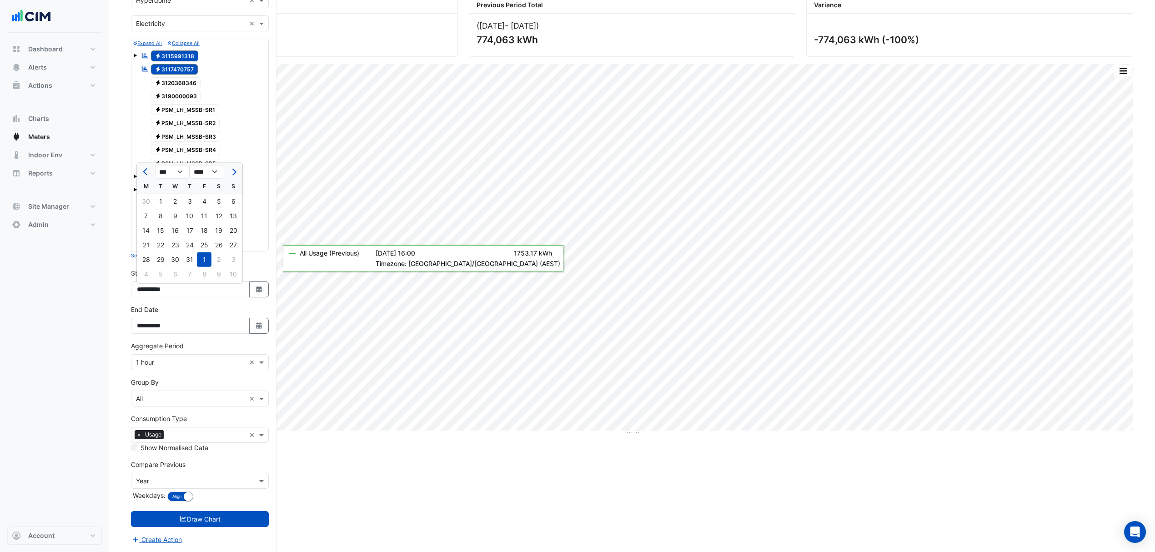
click at [146, 168] on span "Previous month" at bounding box center [146, 171] width 7 height 7
select select "*"
click at [193, 199] on div "1" at bounding box center [189, 201] width 15 height 15
type input "**********"
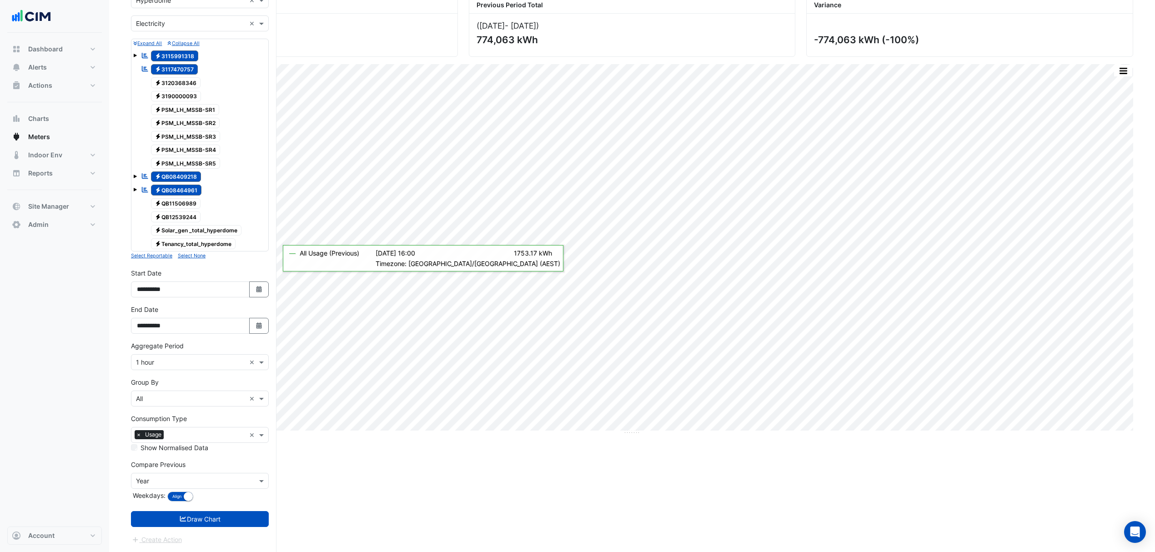
click at [205, 513] on button "Draw Chart" at bounding box center [200, 519] width 138 height 16
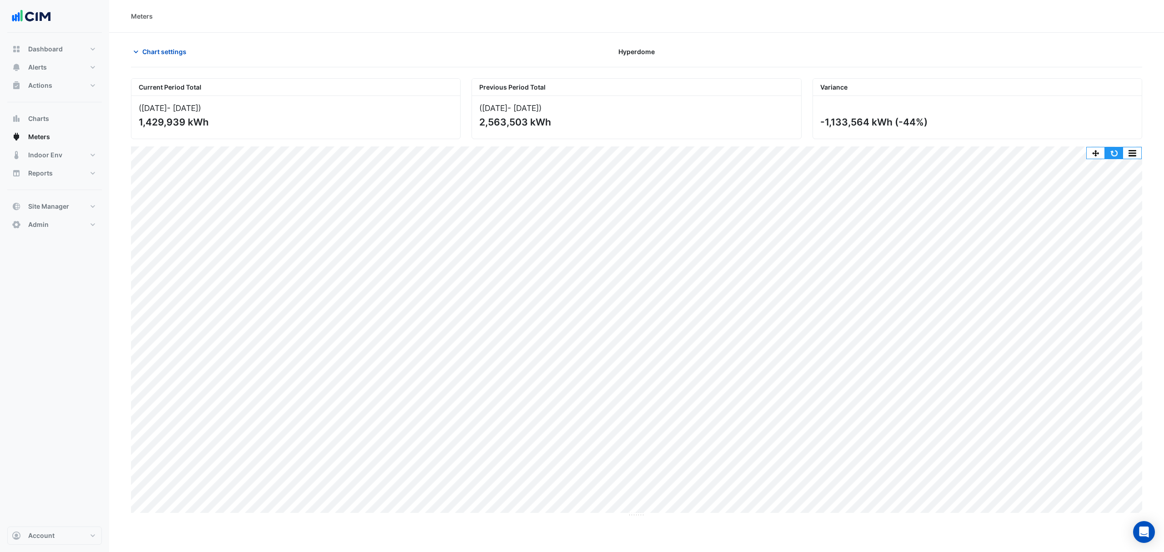
click at [1117, 156] on button "button" at bounding box center [1114, 152] width 18 height 11
click at [166, 55] on span "Chart settings" at bounding box center [164, 52] width 44 height 10
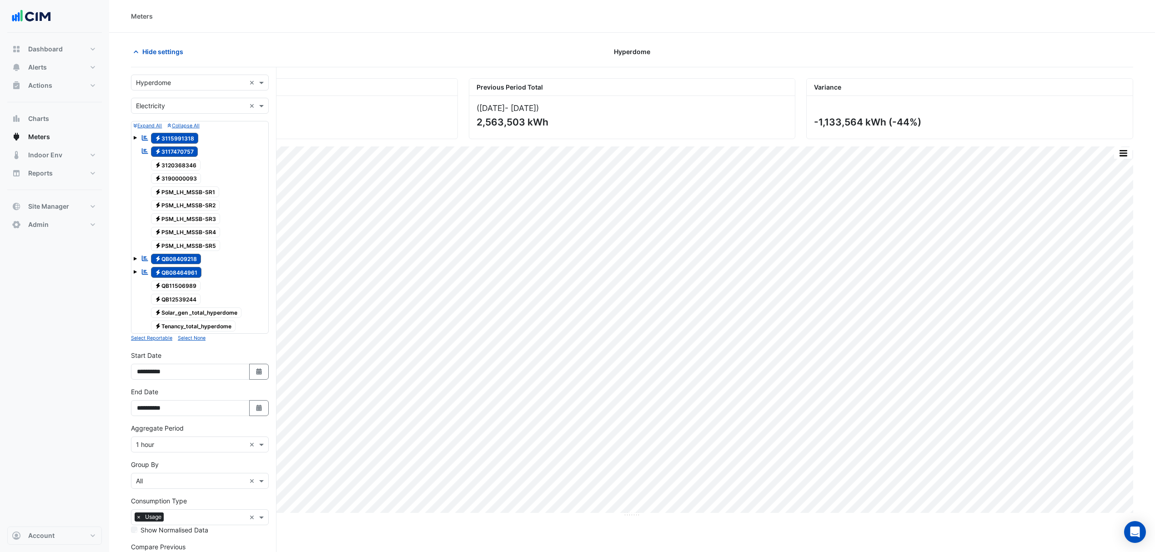
click at [137, 273] on div "Reportable Electricity QB08464961" at bounding box center [199, 272] width 133 height 13
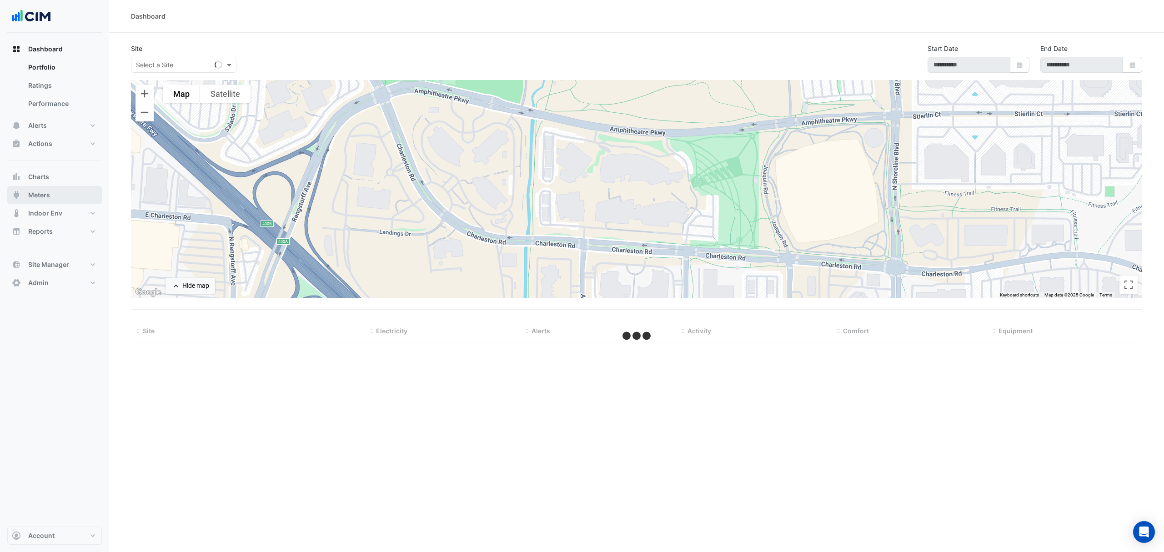
click at [53, 195] on button "Meters" at bounding box center [54, 195] width 95 height 18
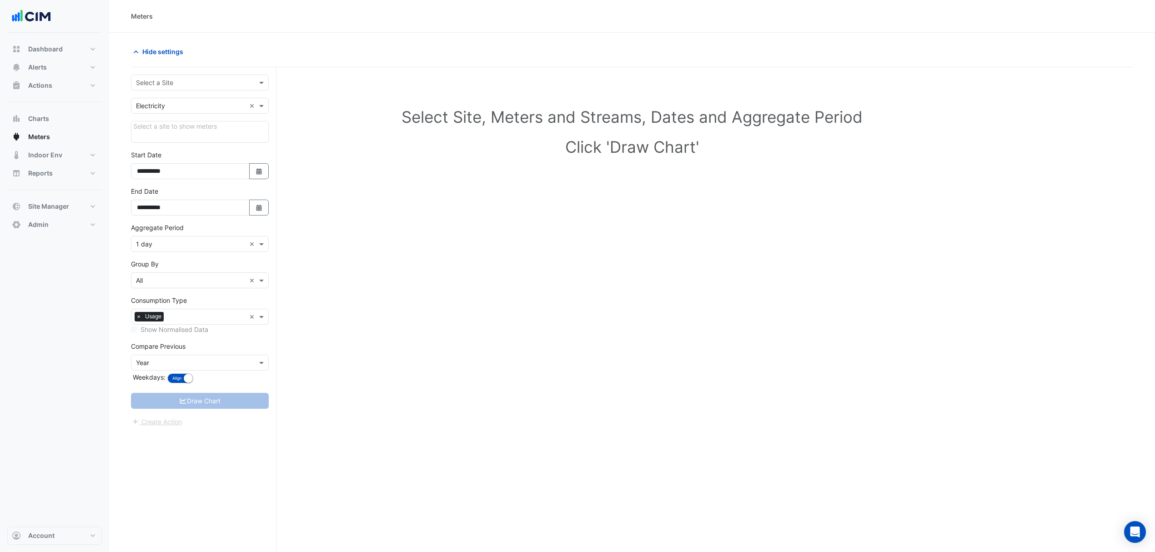
click at [144, 81] on input "text" at bounding box center [191, 83] width 110 height 10
type input "*****"
click at [160, 111] on div "Kippa Ring" at bounding box center [199, 115] width 137 height 13
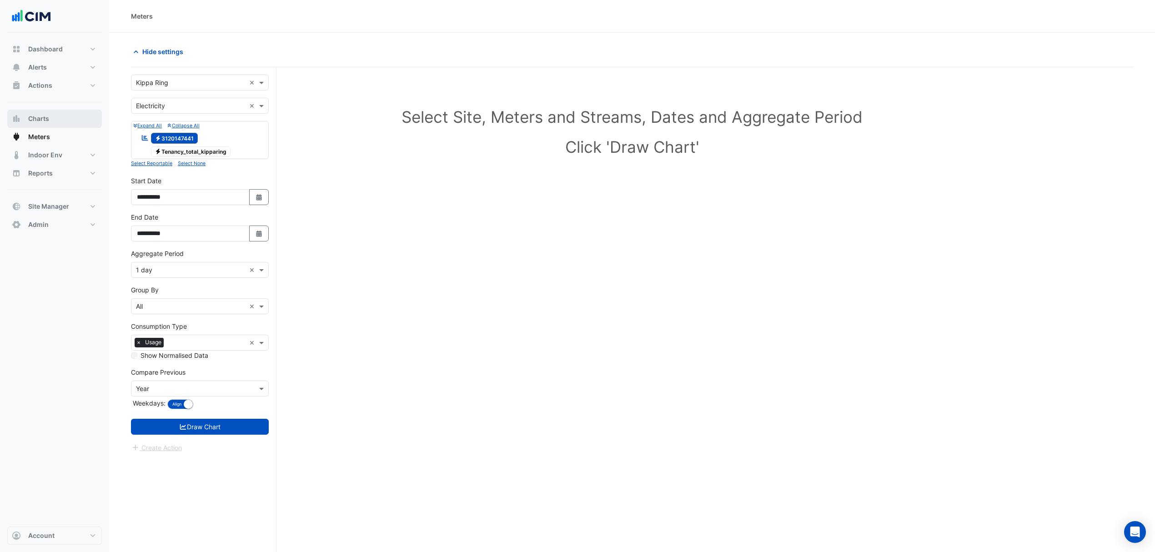
click at [40, 122] on span "Charts" at bounding box center [38, 118] width 21 height 9
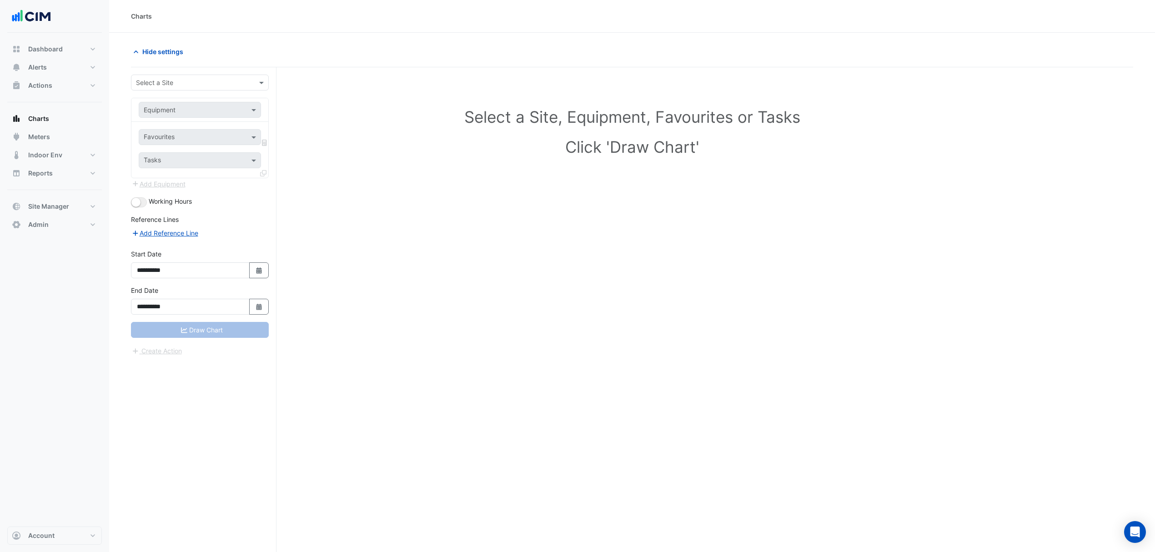
click at [190, 80] on input "text" at bounding box center [191, 83] width 110 height 10
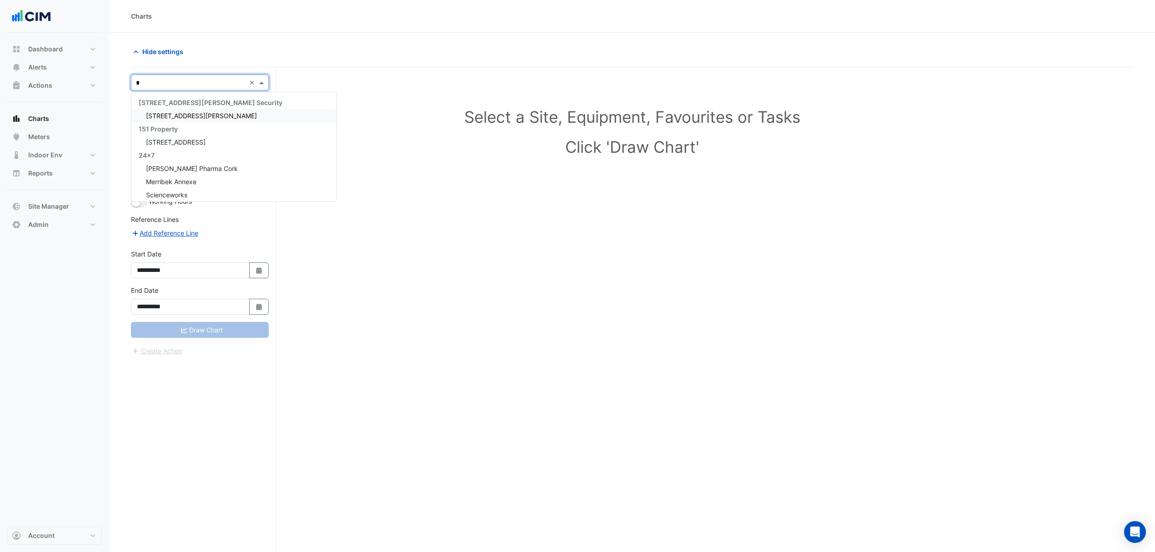
type input "*"
click at [55, 126] on button "Charts" at bounding box center [54, 119] width 95 height 18
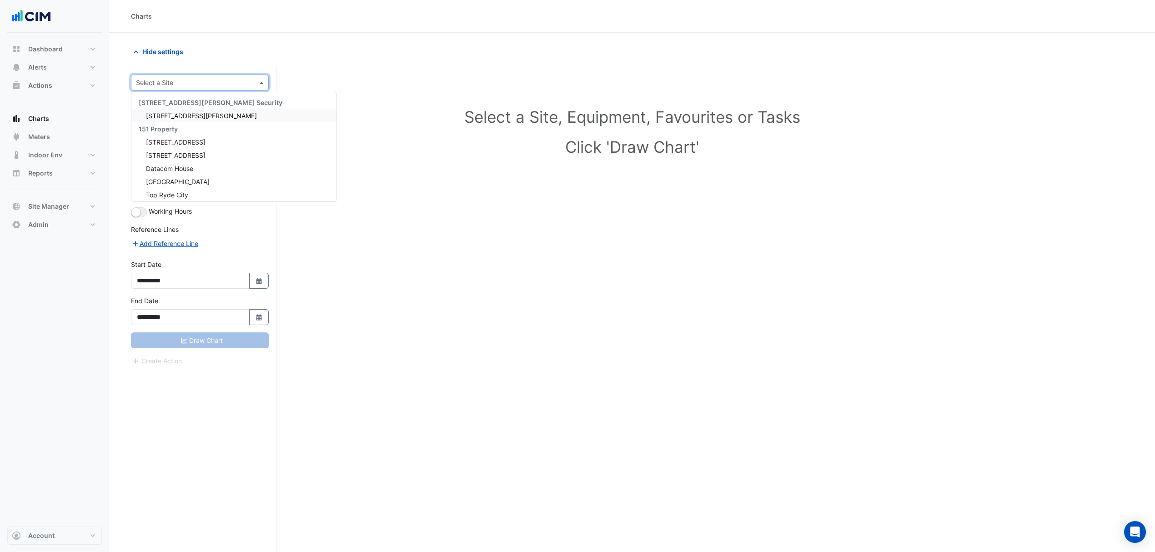
click at [175, 82] on input "text" at bounding box center [191, 83] width 110 height 10
type input "*****"
click at [202, 115] on div "Kippa Ring" at bounding box center [199, 115] width 137 height 13
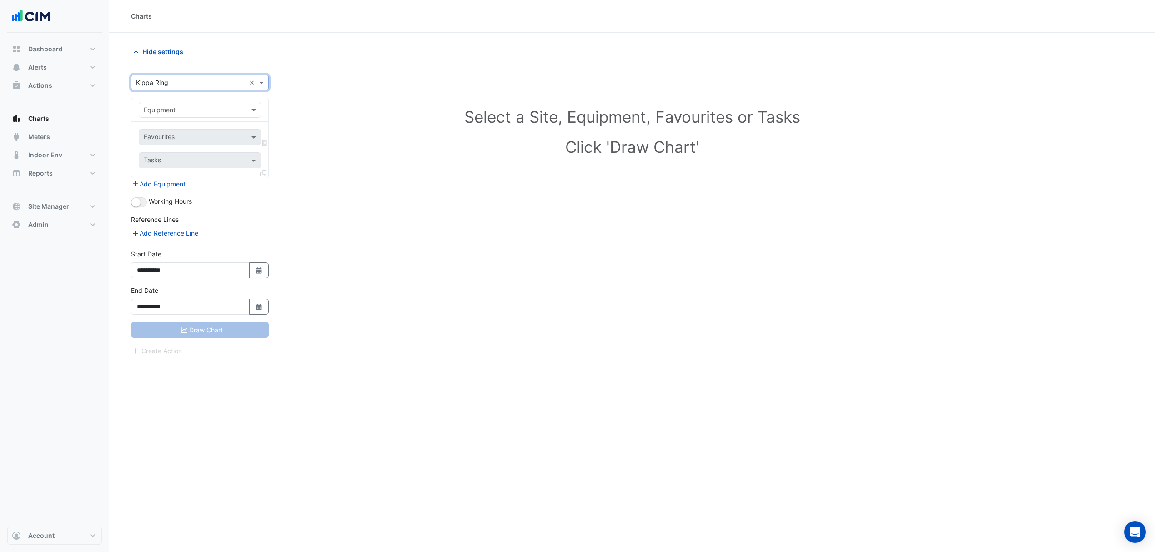
click at [198, 114] on input "text" at bounding box center [191, 111] width 94 height 10
type input "****"
click at [218, 126] on span "Electricity Meter - 3120147441-1" at bounding box center [194, 130] width 97 height 8
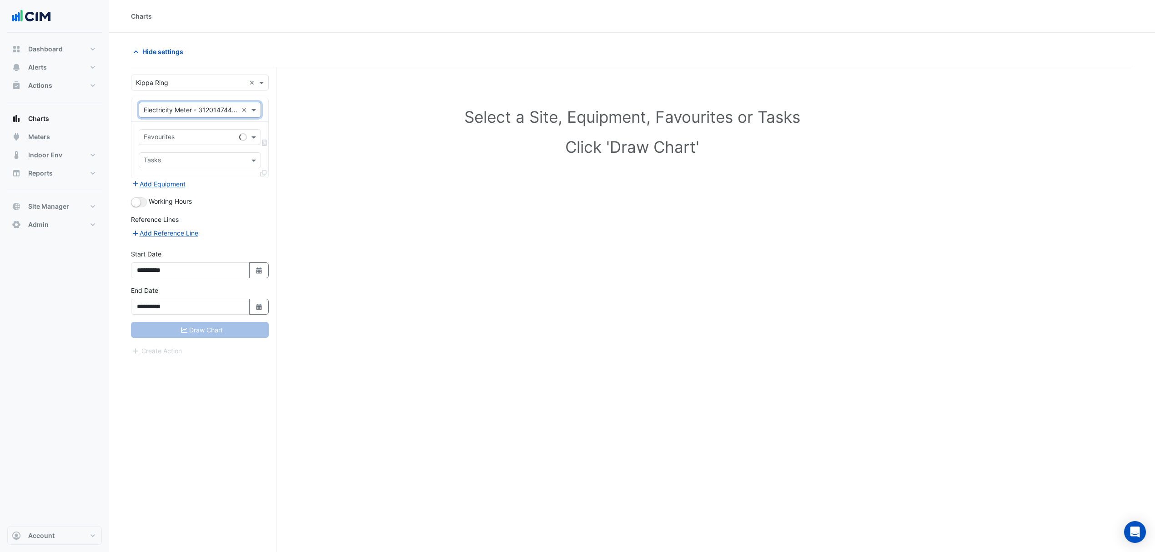
click at [218, 133] on div "Favourites" at bounding box center [187, 137] width 96 height 14
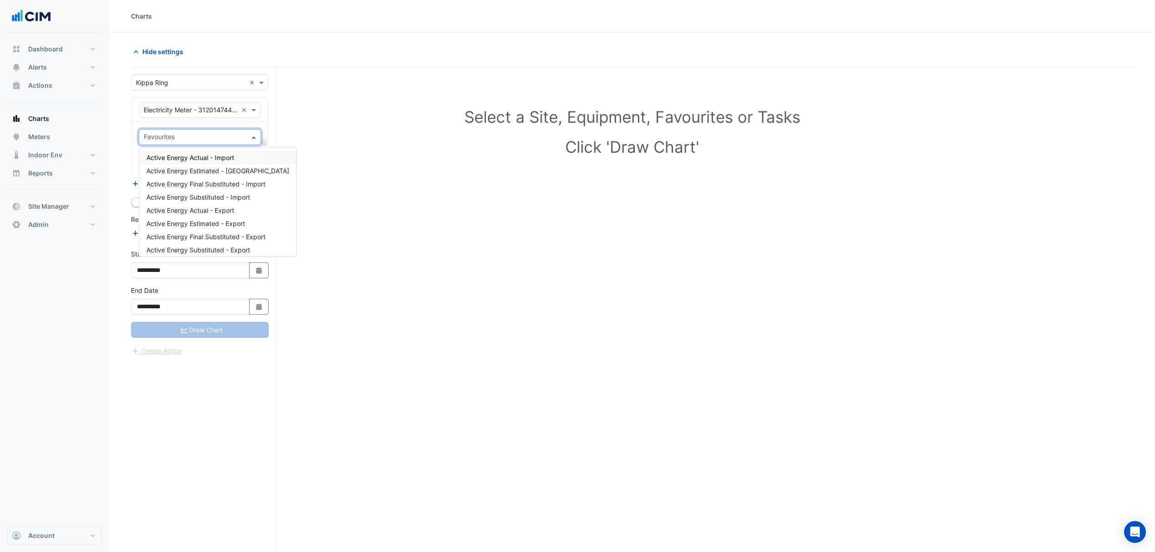
click at [253, 134] on span at bounding box center [254, 137] width 11 height 10
click at [206, 157] on span "Active Energy Actual - Import" at bounding box center [190, 158] width 88 height 8
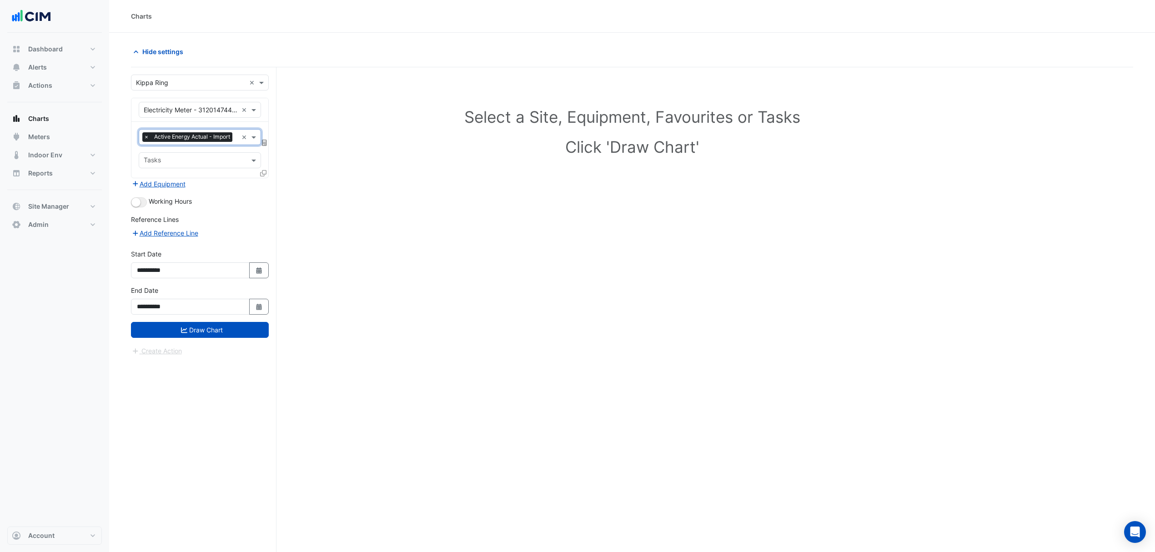
click at [212, 333] on button "Draw Chart" at bounding box center [200, 330] width 138 height 16
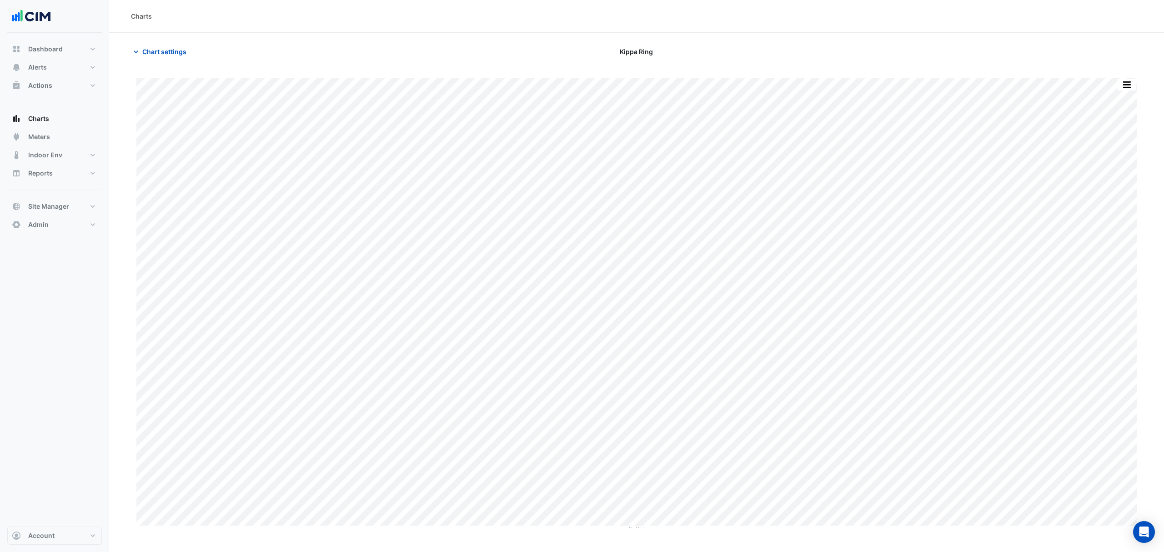
click at [155, 50] on span "Chart settings" at bounding box center [164, 52] width 44 height 10
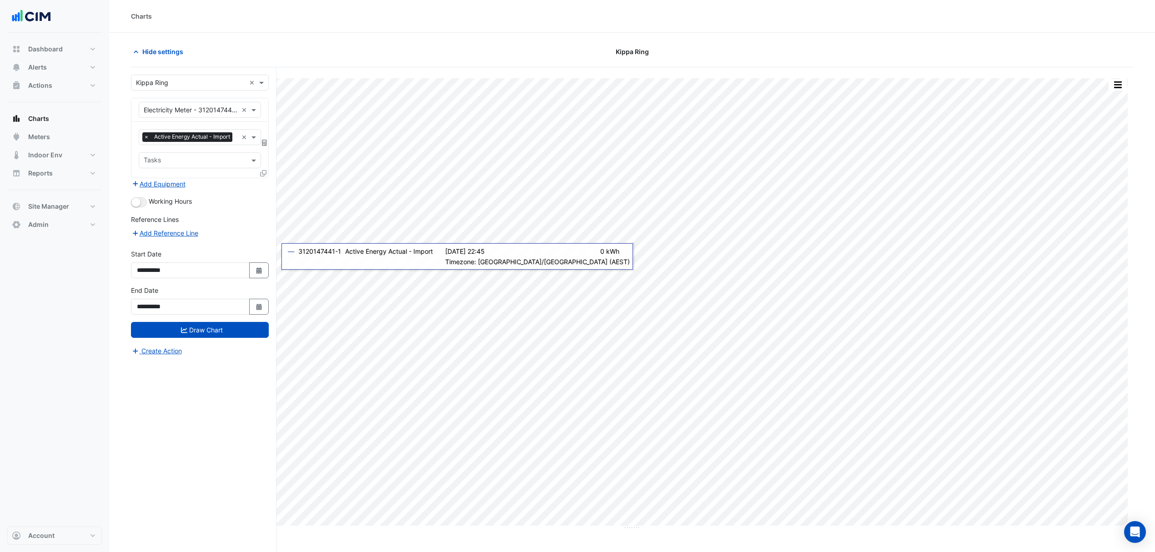
click at [268, 274] on button "Select Date" at bounding box center [259, 270] width 20 height 16
select select "*"
select select "****"
click at [144, 161] on span "Previous month" at bounding box center [146, 160] width 7 height 7
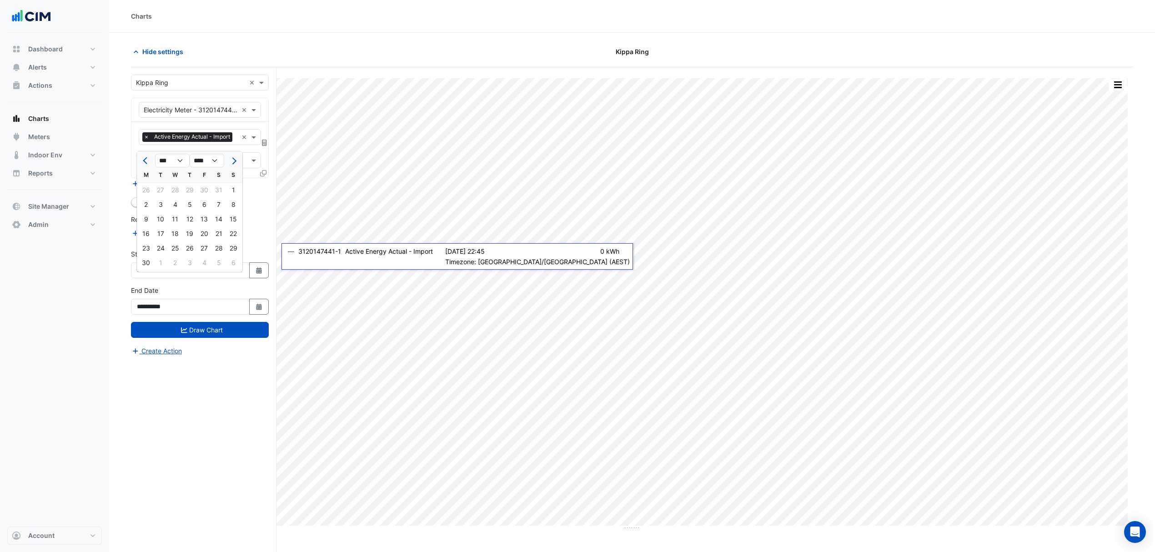
click at [144, 161] on span "Previous month" at bounding box center [146, 160] width 7 height 7
select select "*"
click at [162, 193] on div "1" at bounding box center [160, 190] width 15 height 15
type input "**********"
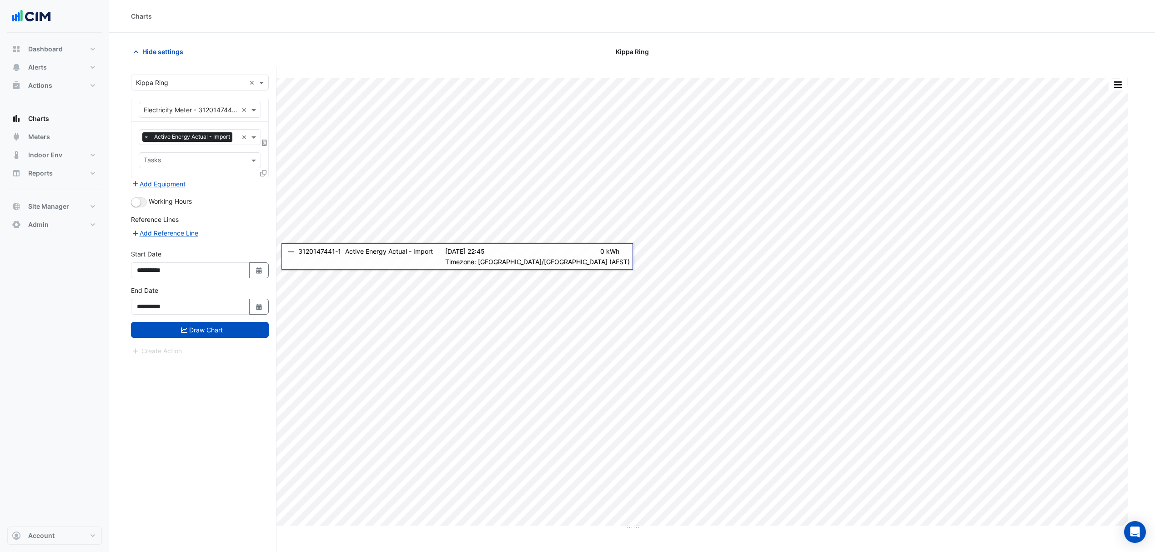
click at [175, 338] on button "Draw Chart" at bounding box center [200, 330] width 138 height 16
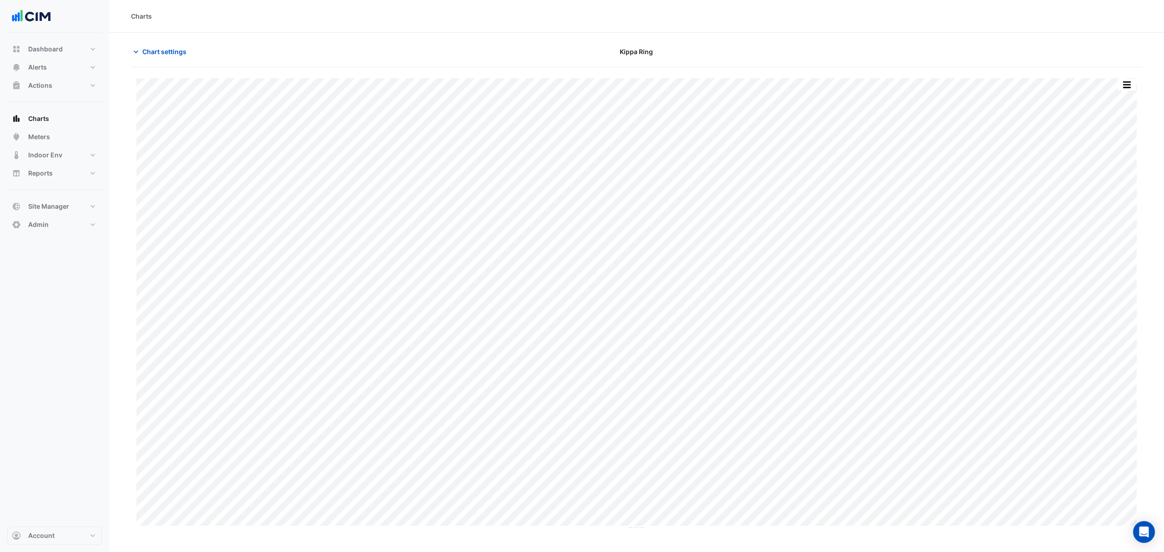
click at [183, 57] on button "Chart settings" at bounding box center [161, 52] width 61 height 16
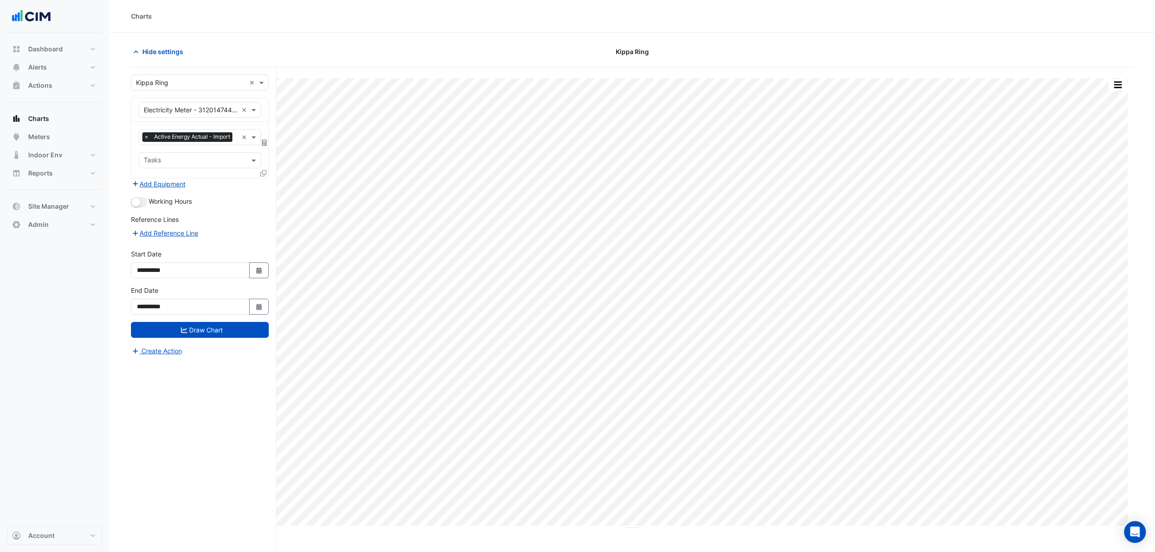
click at [256, 274] on icon "button" at bounding box center [258, 270] width 5 height 6
select select "*"
select select "****"
click at [146, 159] on span "Previous month" at bounding box center [146, 160] width 7 height 7
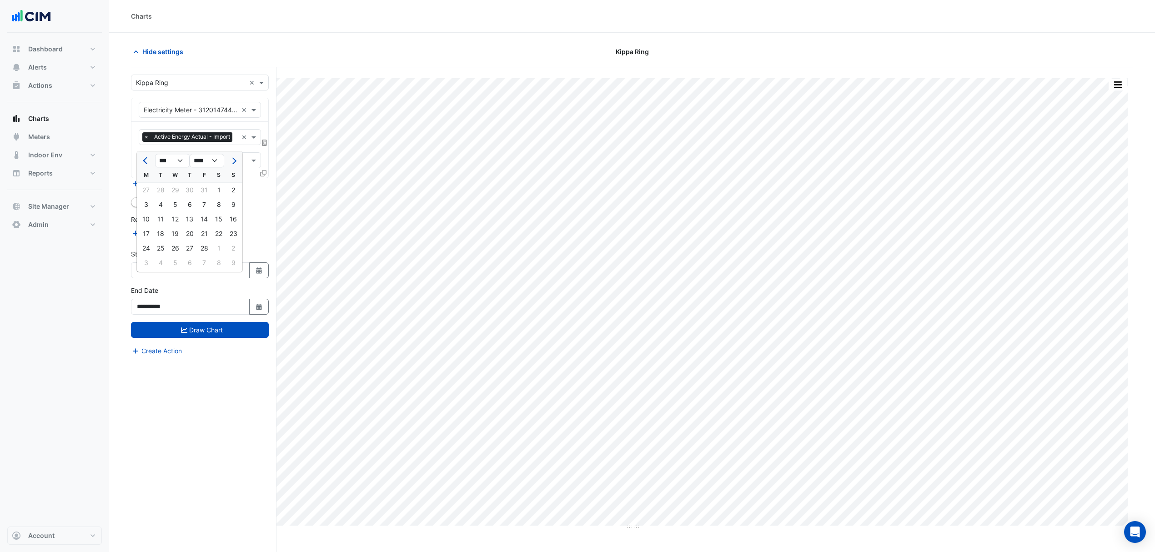
click at [146, 159] on span "Previous month" at bounding box center [146, 160] width 7 height 7
select select "**"
select select "****"
click at [227, 190] on div "1" at bounding box center [233, 190] width 15 height 15
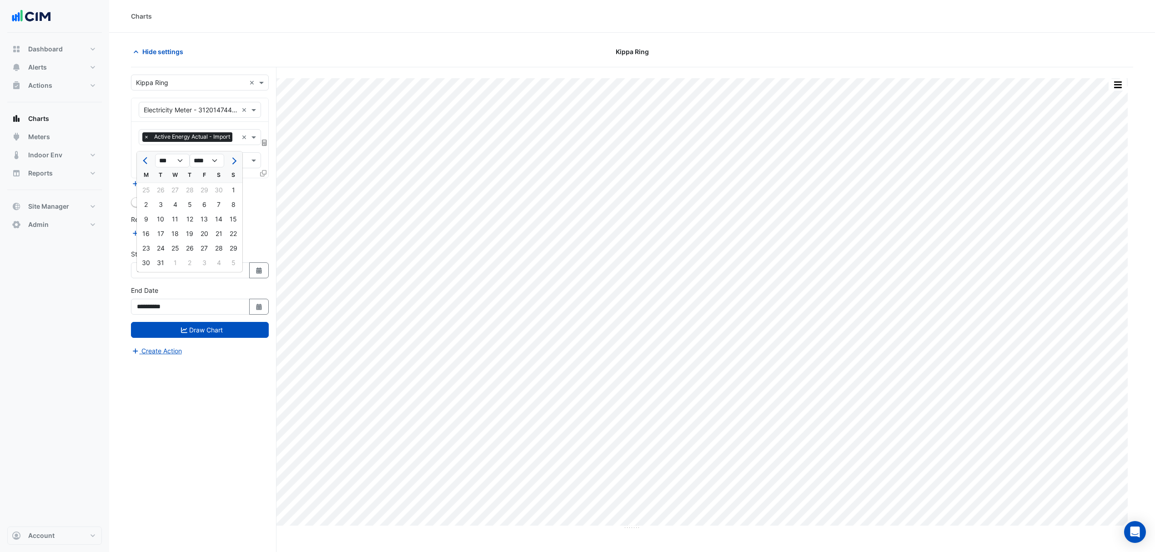
type input "**********"
click at [211, 337] on button "Draw Chart" at bounding box center [200, 330] width 138 height 16
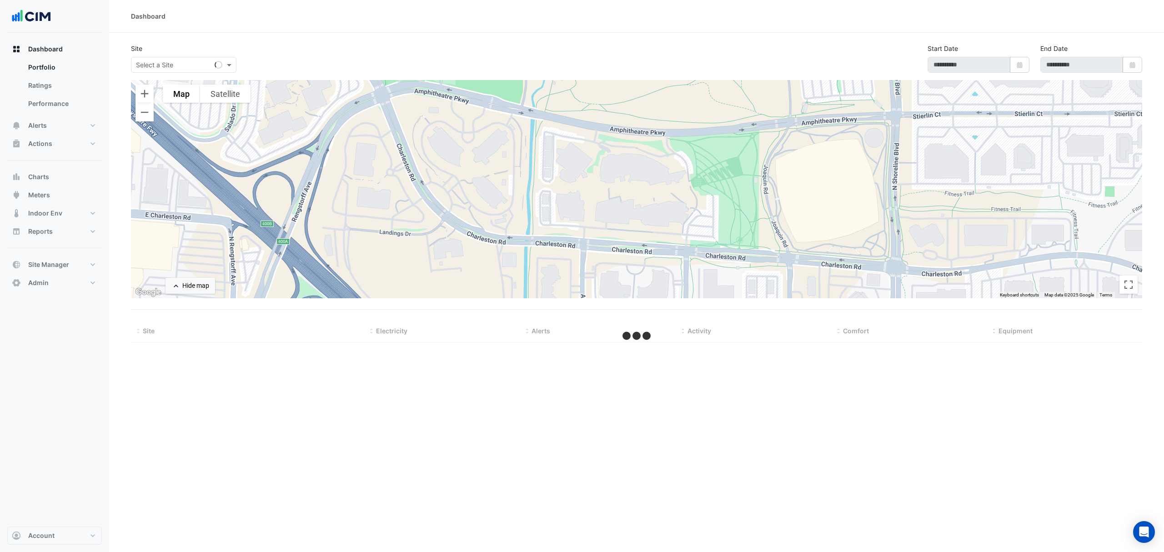
type input "**********"
select select "***"
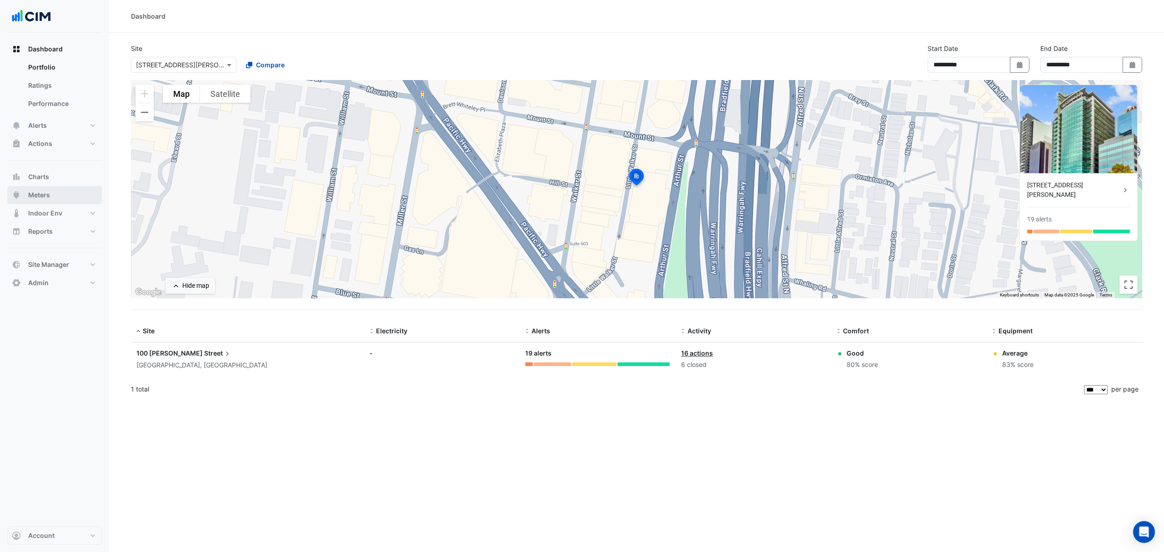
click at [35, 196] on span "Meters" at bounding box center [39, 195] width 22 height 9
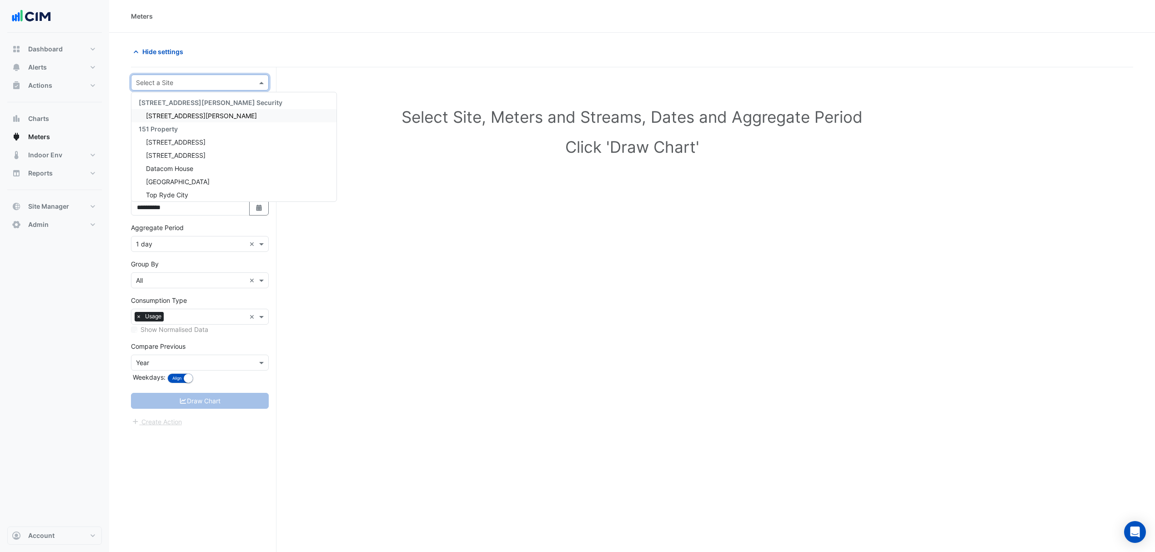
click at [151, 82] on input "text" at bounding box center [191, 83] width 110 height 10
type input "**********"
click at [191, 118] on span "66 Goulburn Street" at bounding box center [176, 116] width 60 height 8
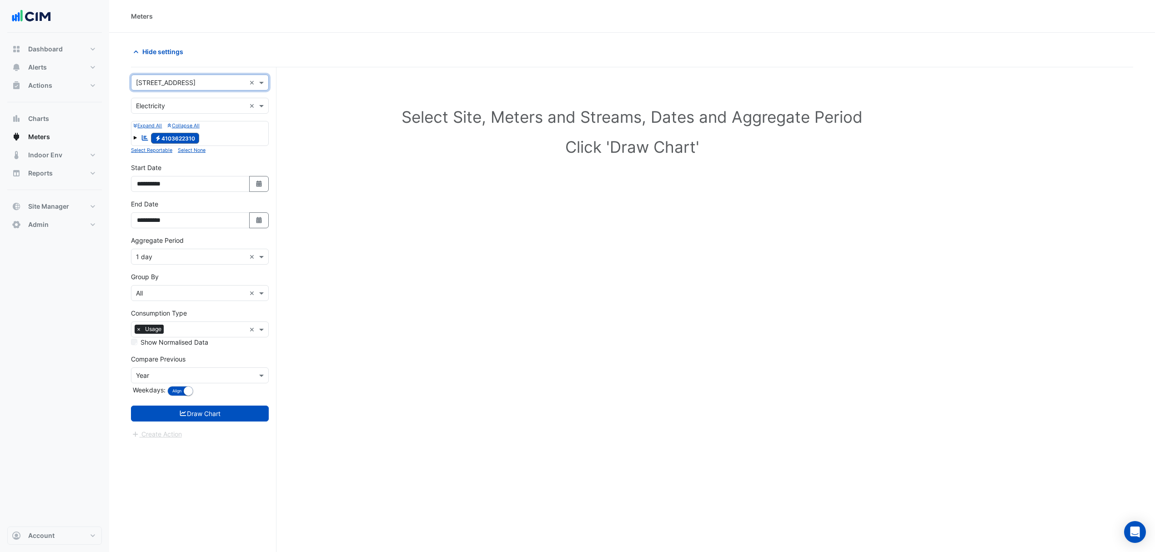
click at [196, 110] on input "text" at bounding box center [191, 106] width 110 height 10
click at [143, 154] on span "Water" at bounding box center [147, 152] width 17 height 8
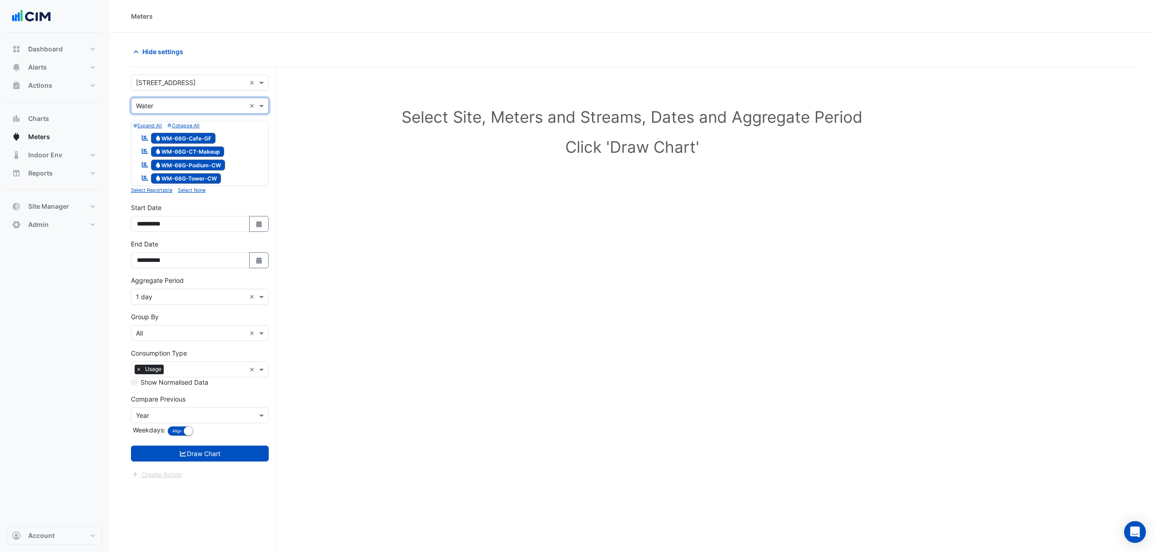
click at [190, 189] on small "Select None" at bounding box center [192, 190] width 28 height 6
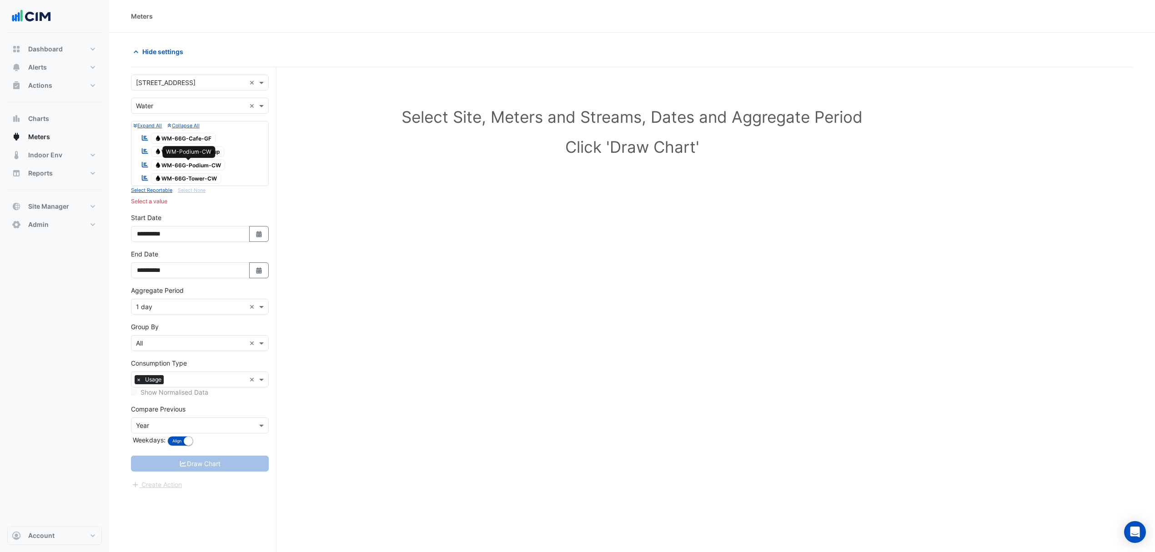
click at [207, 166] on span "Water WM-66G-Podium-CW" at bounding box center [188, 165] width 75 height 11
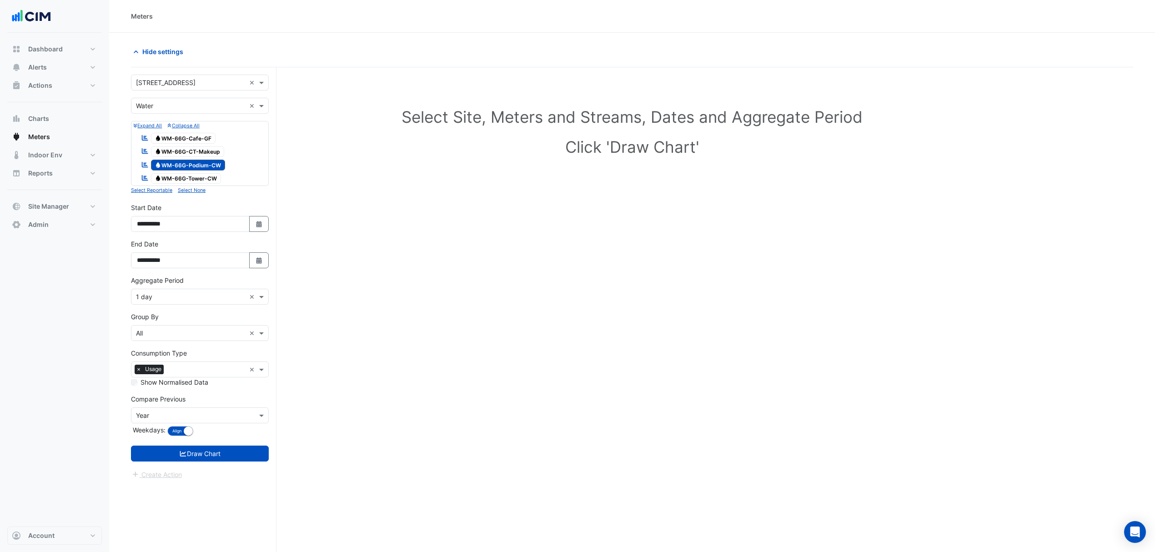
click at [263, 253] on div "**********" at bounding box center [200, 253] width 138 height 29
click at [259, 256] on button "Select Date" at bounding box center [259, 260] width 20 height 16
click at [232, 144] on button "Next month" at bounding box center [233, 141] width 11 height 15
click at [146, 147] on button "Previous month" at bounding box center [146, 141] width 11 height 15
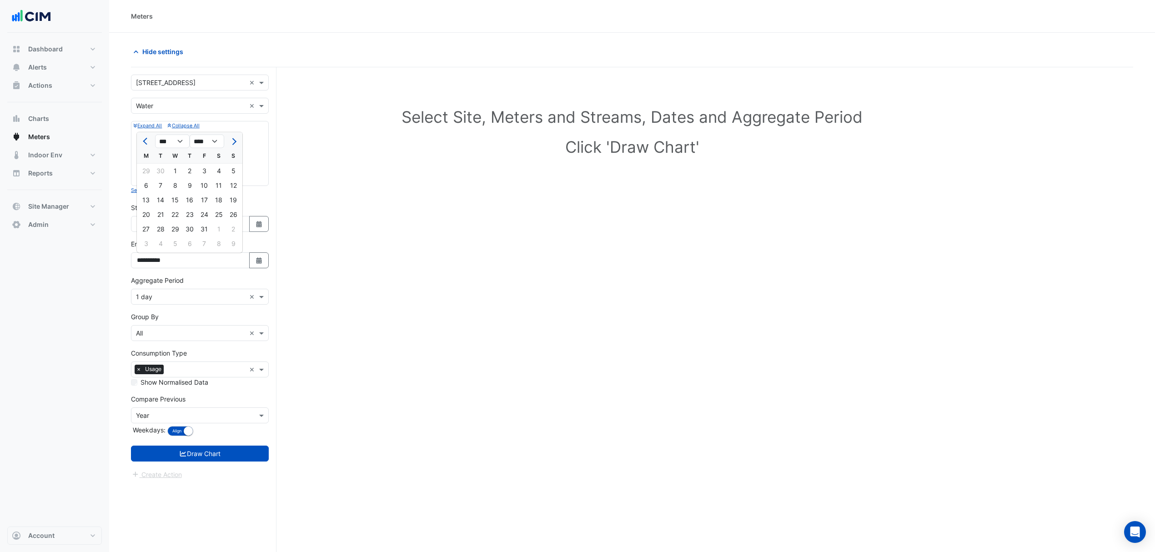
select select "*"
click at [166, 186] on div "9" at bounding box center [160, 185] width 15 height 15
type input "**********"
click at [186, 291] on div "Aggregate Period × 1 day ×" at bounding box center [200, 297] width 138 height 16
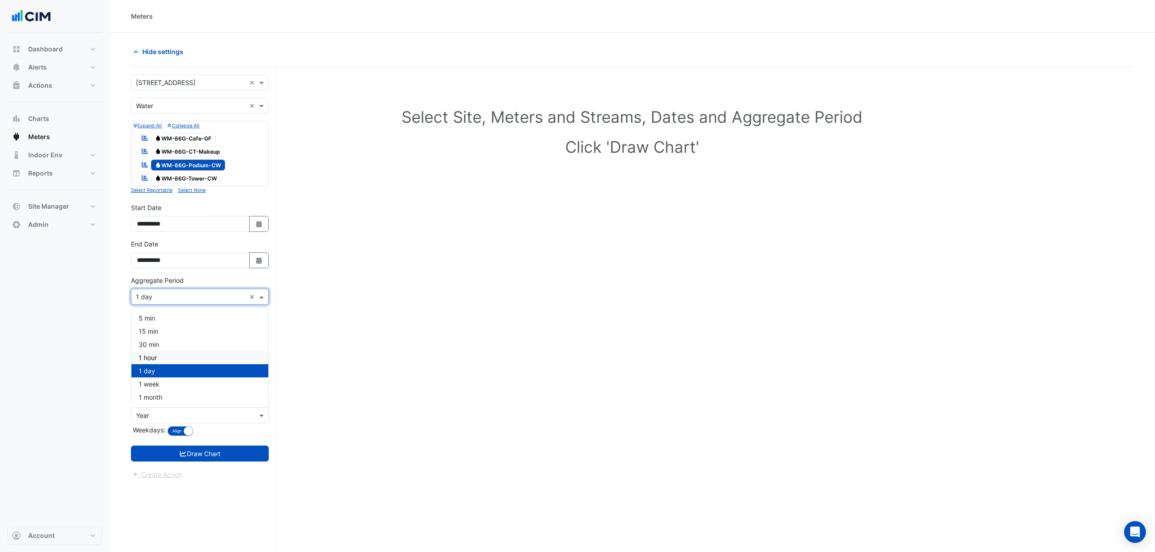
click at [148, 357] on span "1 hour" at bounding box center [148, 358] width 18 height 8
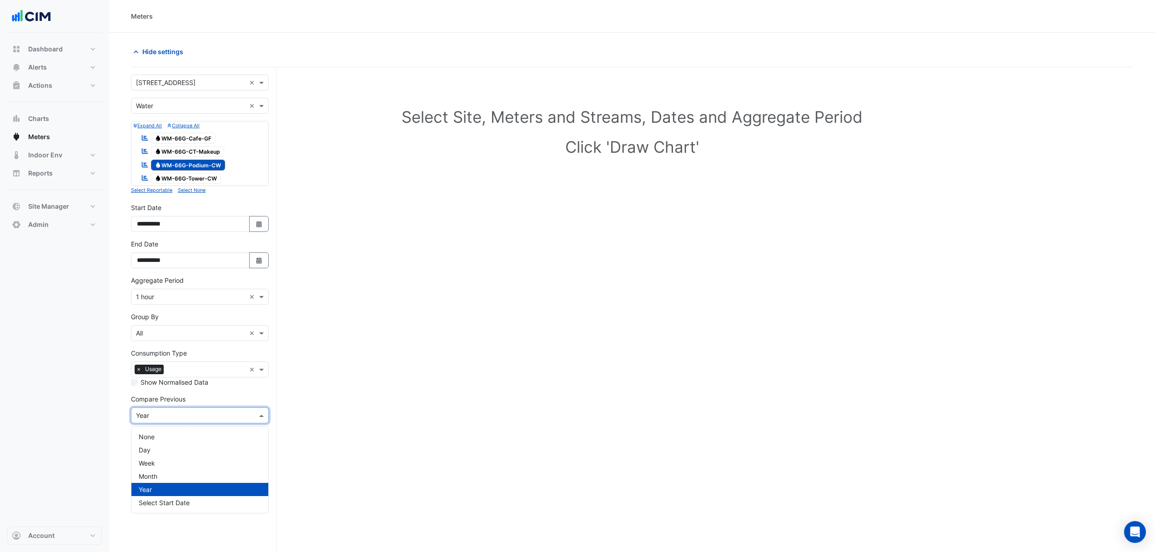
click at [242, 421] on input "text" at bounding box center [191, 416] width 110 height 10
click at [151, 433] on span "None" at bounding box center [147, 437] width 16 height 8
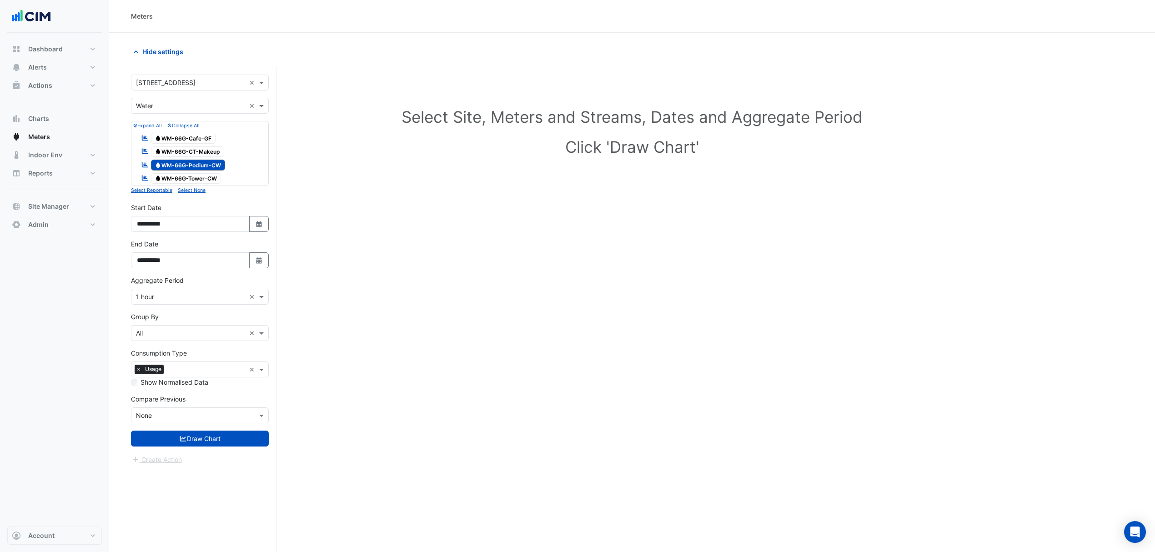
click at [186, 445] on button "Draw Chart" at bounding box center [200, 439] width 138 height 16
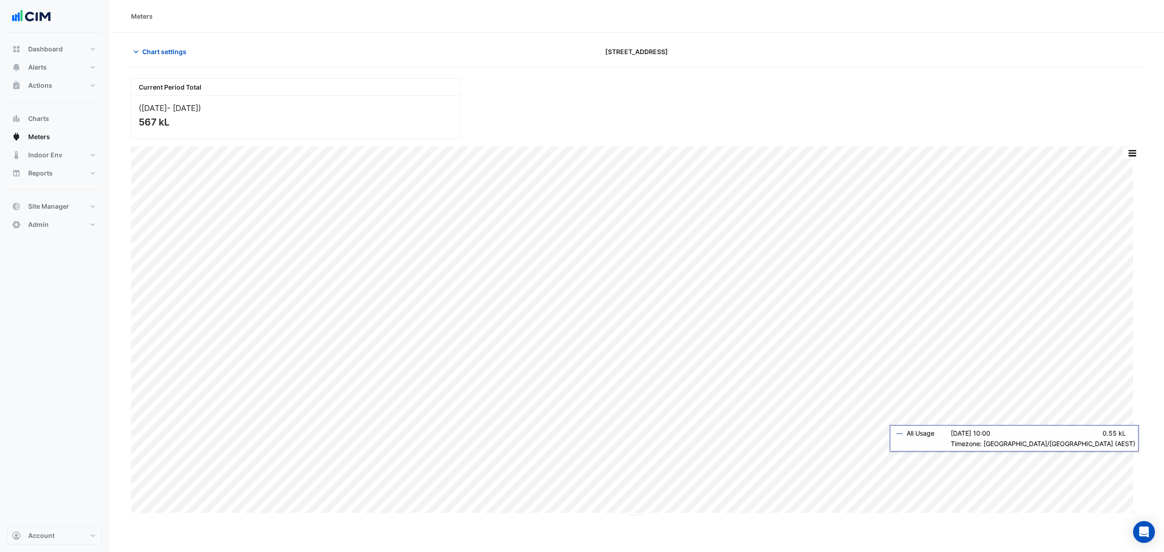
click at [1070, 456] on div "Print Save as JPEG Save as PNG Pivot Data Table Export CSV - Flat Export CSV - …" at bounding box center [636, 329] width 1011 height 366
click at [1121, 155] on button "button" at bounding box center [1114, 152] width 18 height 11
click at [1119, 155] on button "button" at bounding box center [1114, 152] width 18 height 11
click at [1115, 149] on button "button" at bounding box center [1114, 152] width 18 height 11
click at [157, 45] on button "Chart settings" at bounding box center [161, 52] width 61 height 16
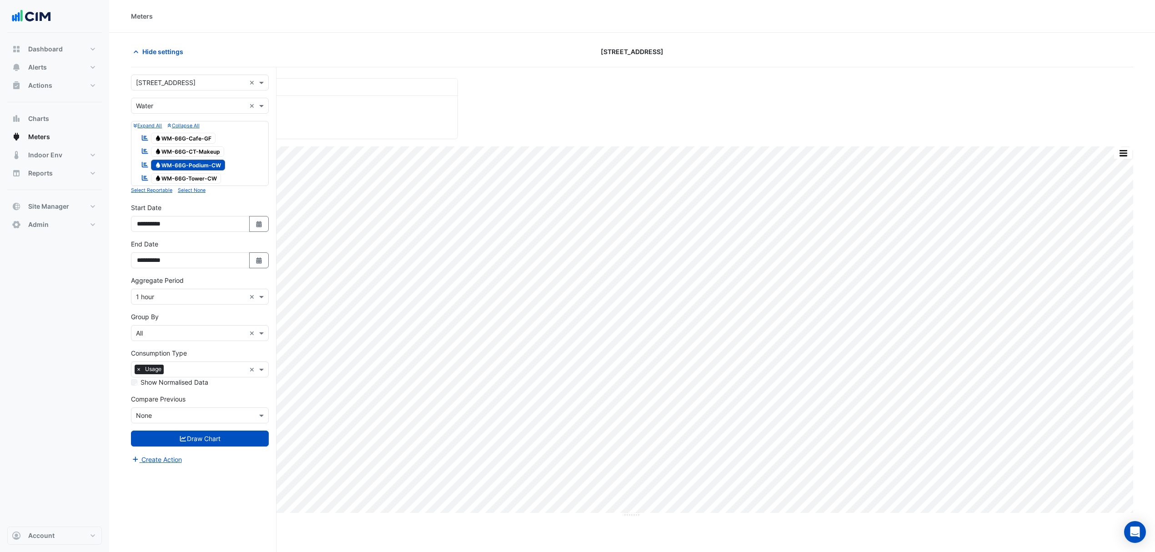
click at [255, 222] on icon "Select Date" at bounding box center [259, 224] width 8 height 6
select select "*"
select select "****"
click at [149, 106] on button "Previous month" at bounding box center [146, 105] width 11 height 15
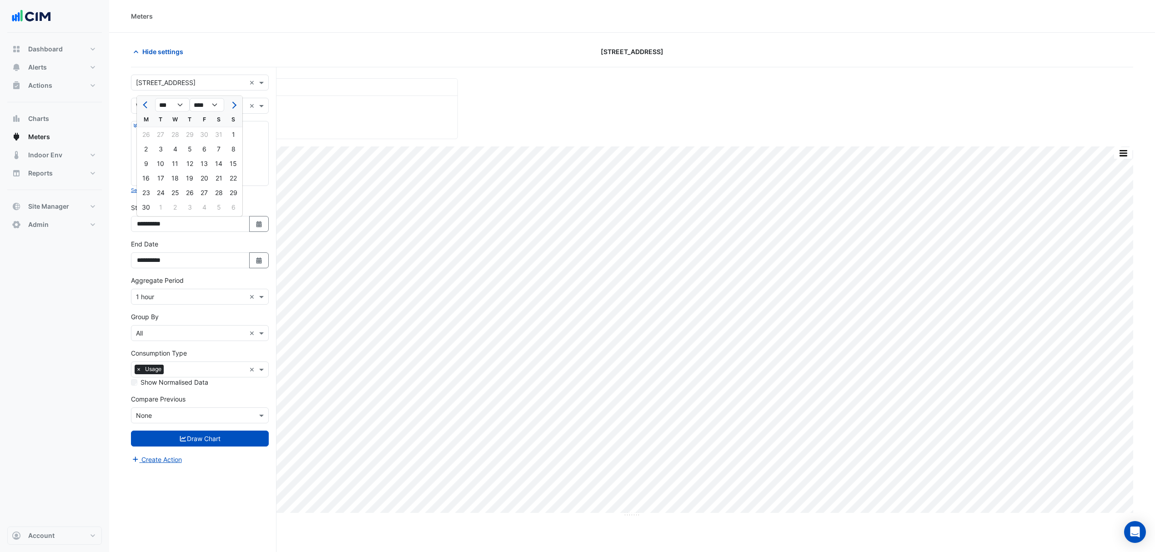
click at [149, 106] on button "Previous month" at bounding box center [146, 105] width 11 height 15
select select "*"
click at [158, 139] on div "1" at bounding box center [160, 134] width 15 height 15
type input "**********"
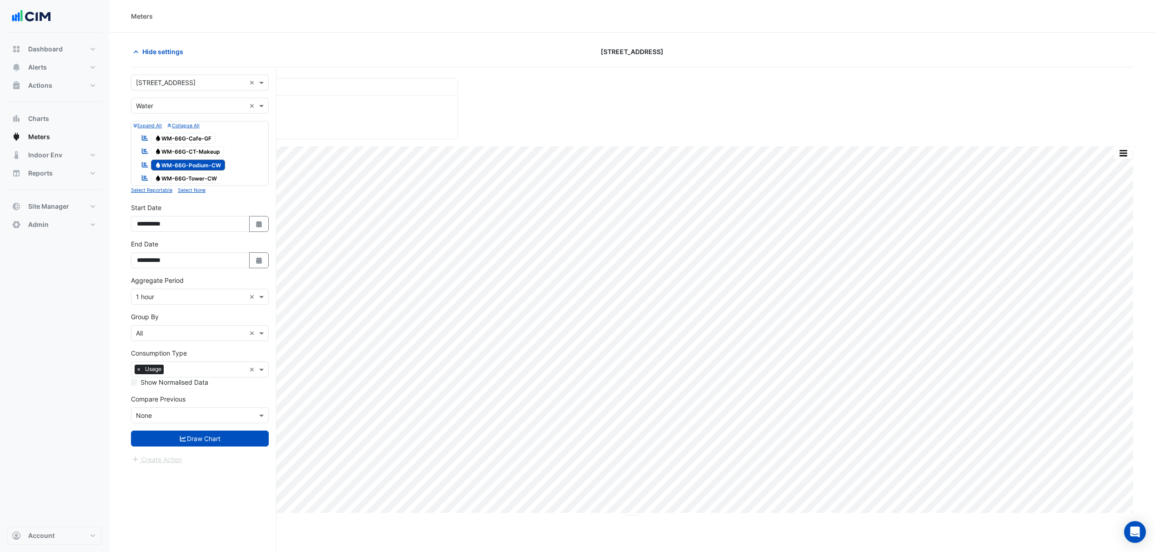
click at [182, 437] on icon "submit" at bounding box center [183, 439] width 8 height 6
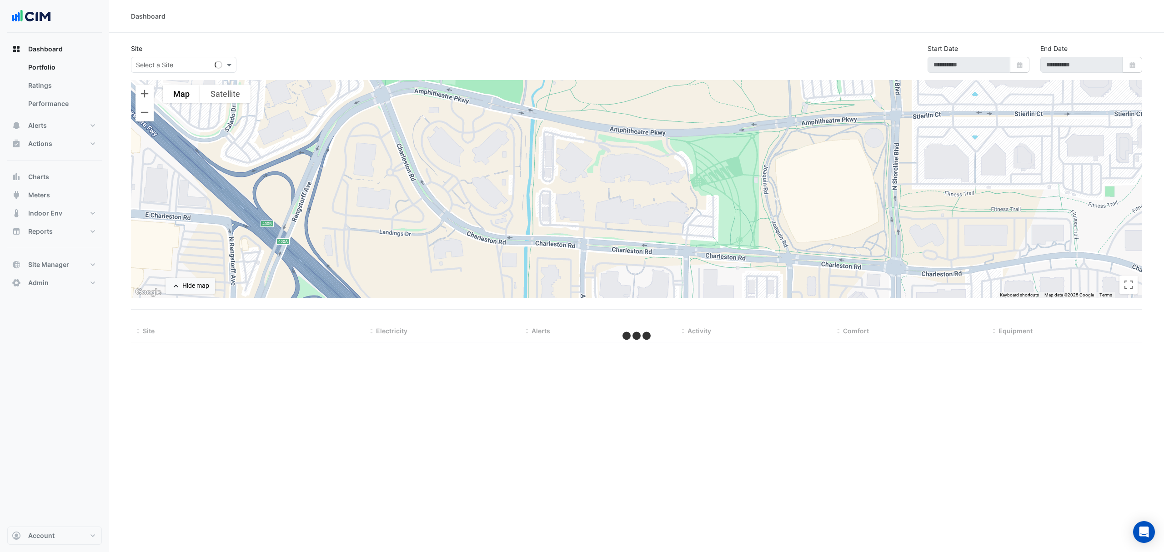
type input "**********"
select select "***"
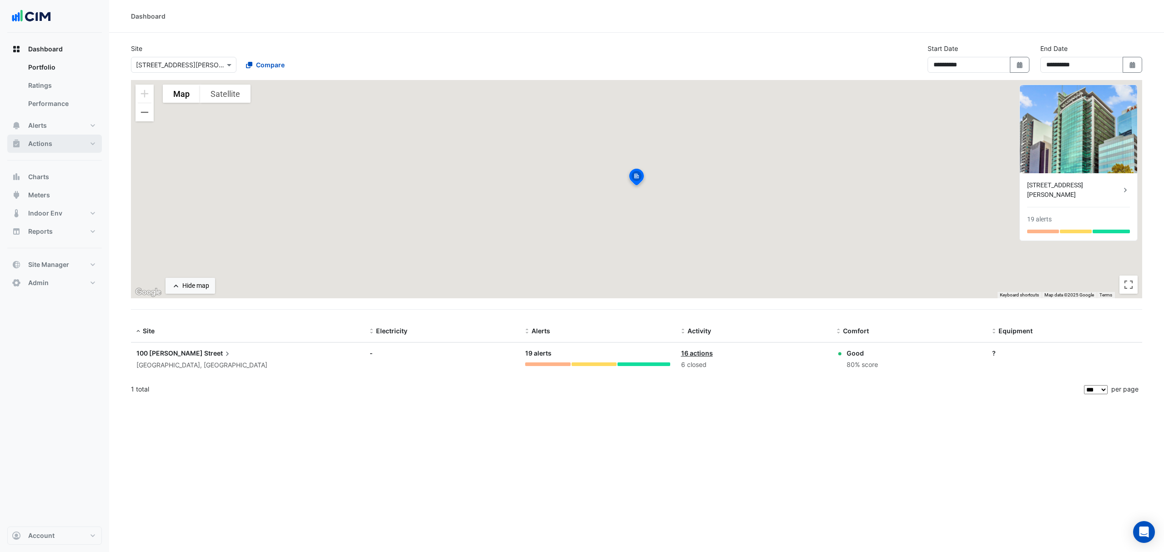
click at [54, 148] on button "Actions" at bounding box center [54, 144] width 95 height 18
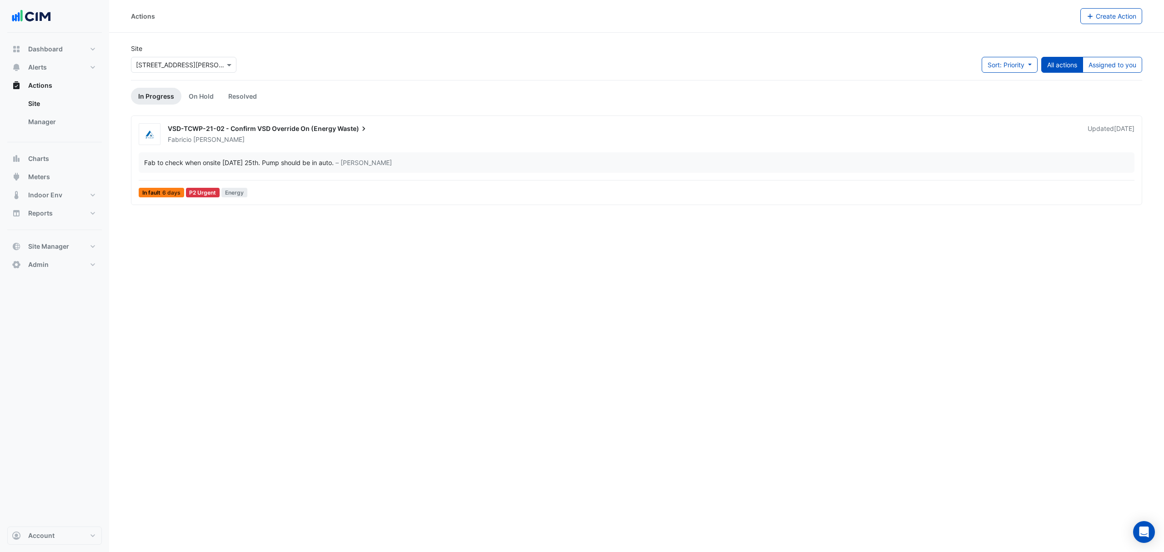
click at [57, 121] on link "Manager" at bounding box center [61, 122] width 81 height 18
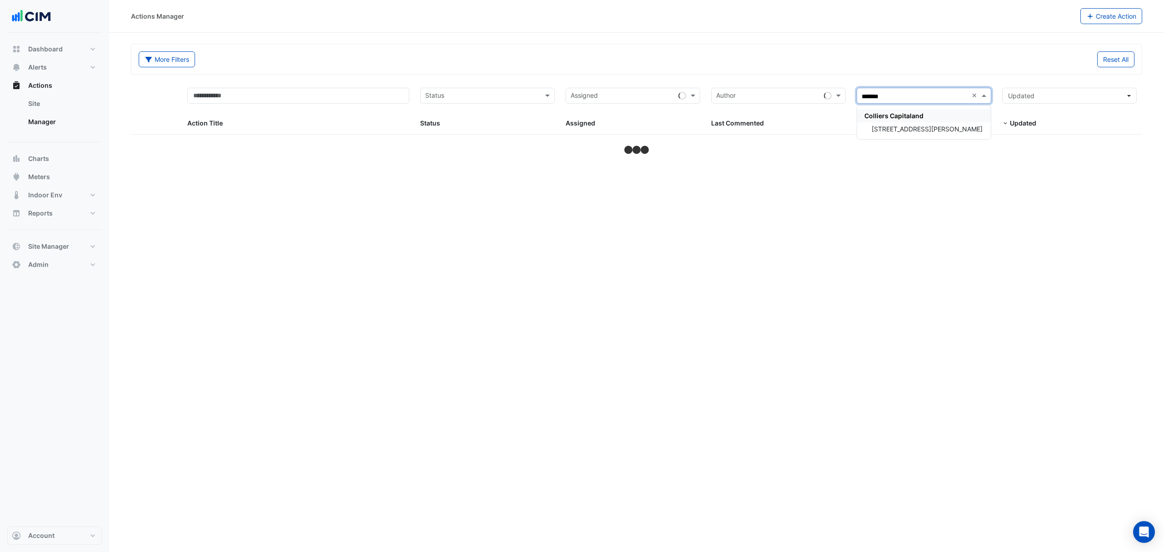
type input "********"
click at [895, 133] on span "[STREET_ADDRESS][PERSON_NAME]" at bounding box center [927, 129] width 111 height 8
select select "***"
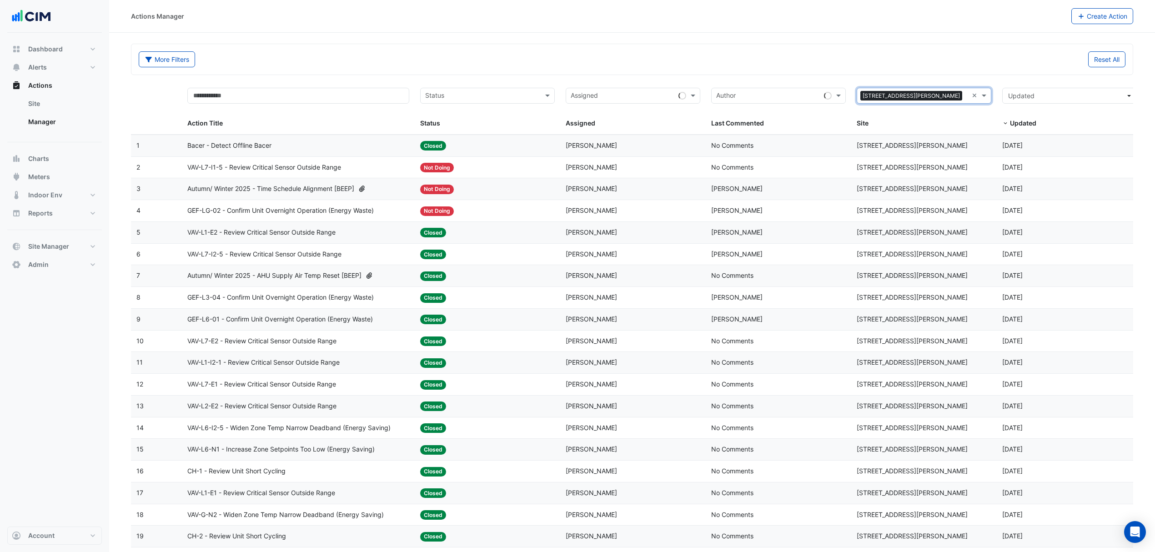
click at [240, 146] on span "Bacer - Detect Offline Bacer" at bounding box center [229, 146] width 84 height 10
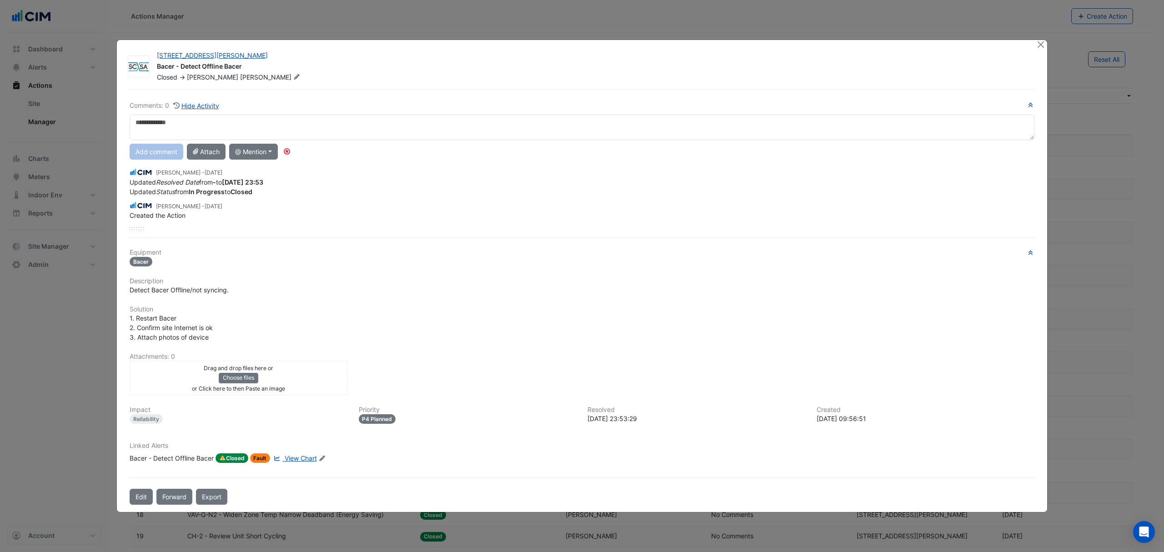
click at [199, 459] on div "Comments: 0 Hide Activity Add comment Attach @ Mention CIM BACER Notifications …" at bounding box center [582, 297] width 916 height 416
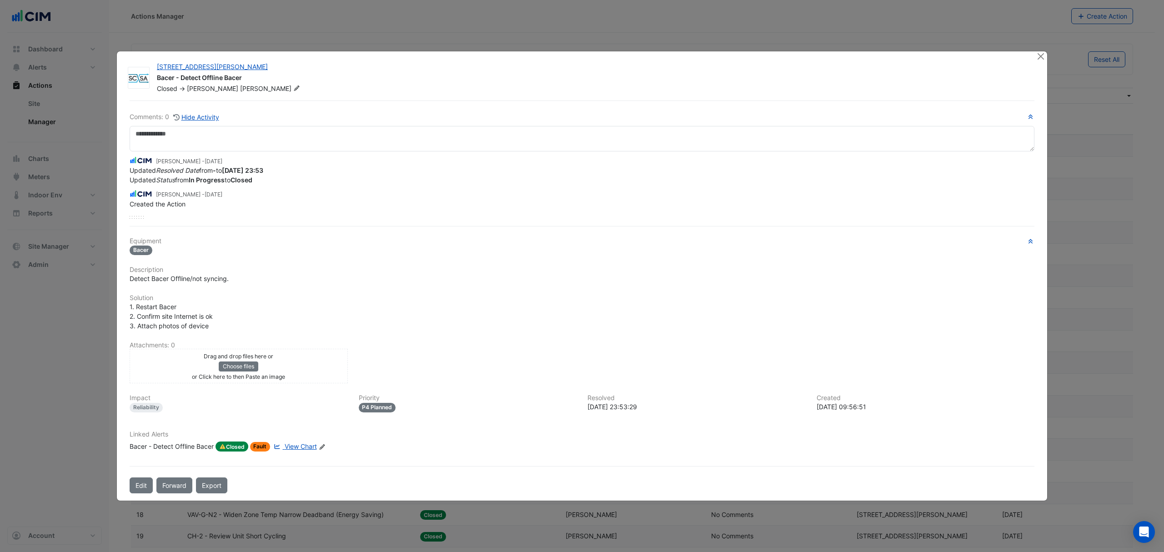
click at [293, 446] on span "View Chart" at bounding box center [301, 446] width 32 height 8
click at [1041, 59] on button "Close" at bounding box center [1041, 56] width 10 height 10
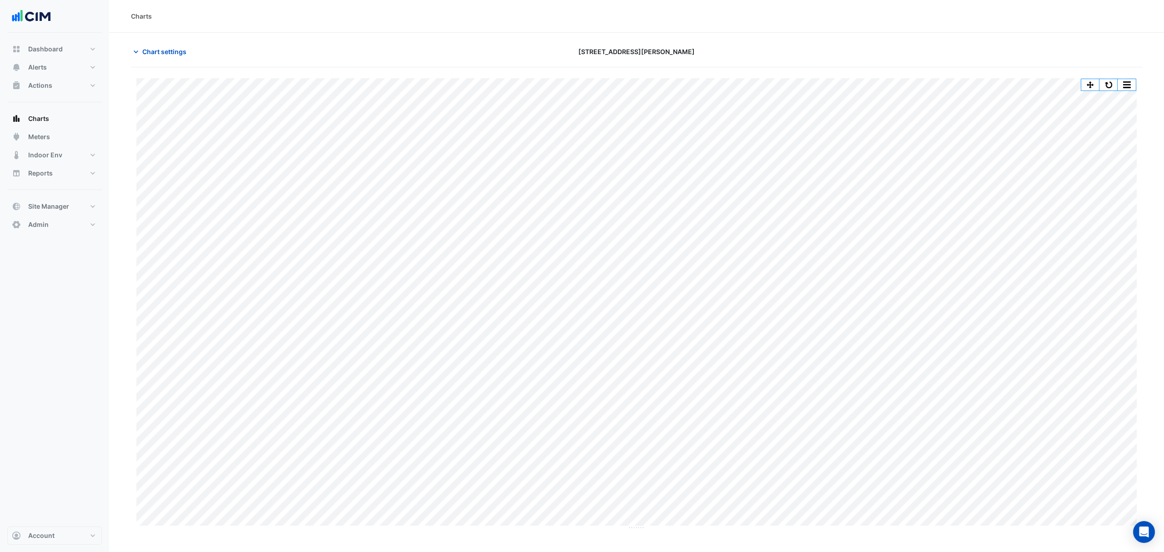
click at [160, 64] on div "Chart settings [STREET_ADDRESS][PERSON_NAME]" at bounding box center [636, 56] width 1011 height 24
click at [165, 60] on div "Chart settings [STREET_ADDRESS][PERSON_NAME]" at bounding box center [636, 56] width 1011 height 24
click at [175, 55] on span "Chart settings" at bounding box center [164, 52] width 44 height 10
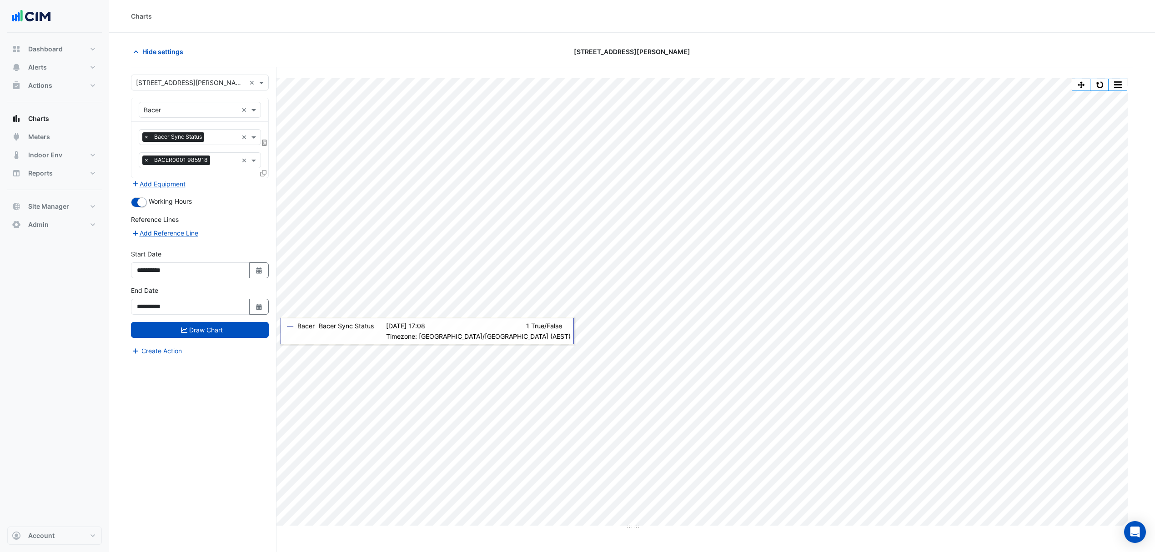
click at [260, 308] on icon "Select Date" at bounding box center [259, 307] width 8 height 6
click at [237, 186] on button "Next month" at bounding box center [233, 187] width 11 height 15
select select "*"
click at [165, 231] on div "9" at bounding box center [160, 231] width 15 height 15
type input "**********"
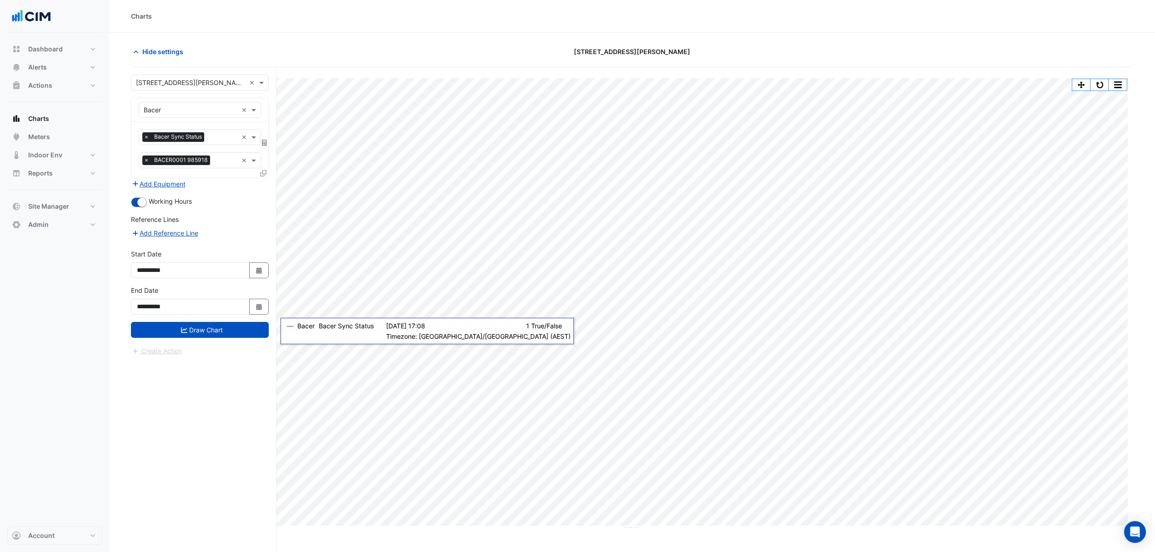
click at [179, 333] on button "Draw Chart" at bounding box center [200, 330] width 138 height 16
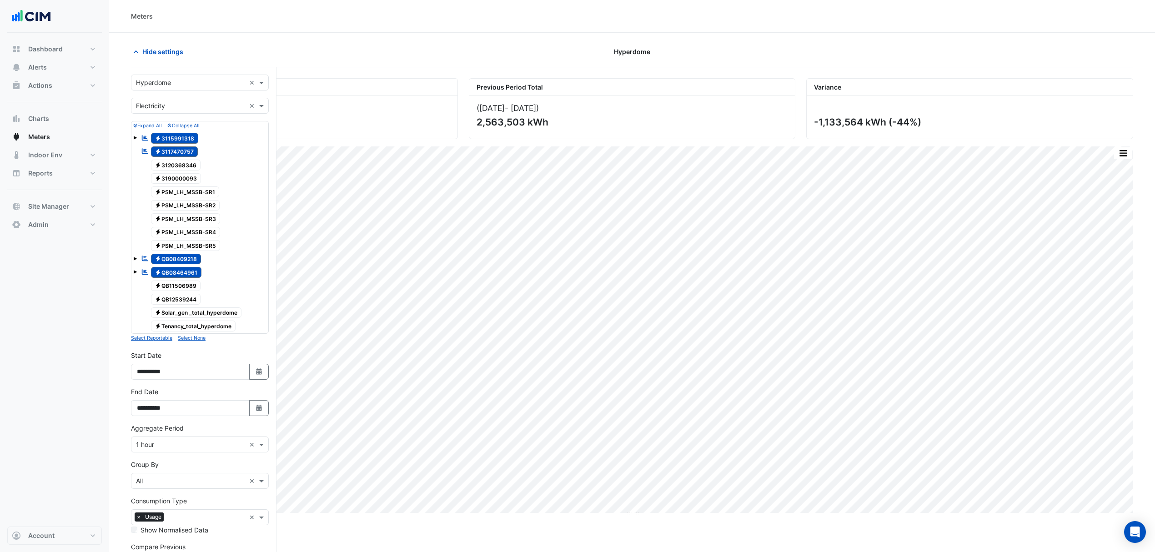
click at [197, 88] on div "Select a Site × Hyperdome ×" at bounding box center [200, 83] width 138 height 16
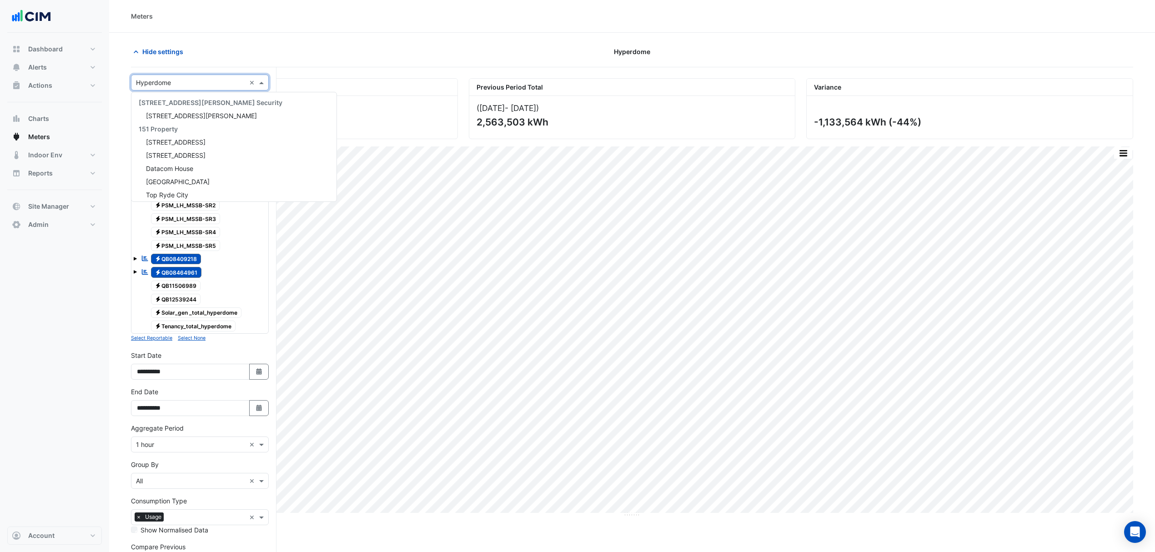
scroll to position [122, 0]
type input "*"
click at [199, 106] on div "Robina Town Centre" at bounding box center [233, 112] width 205 height 13
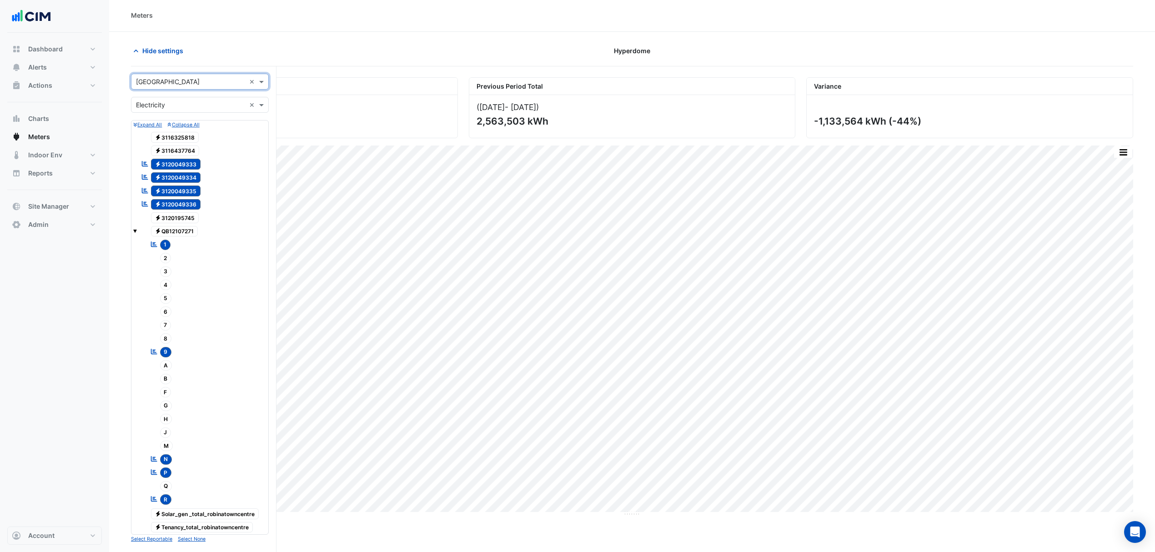
scroll to position [0, 0]
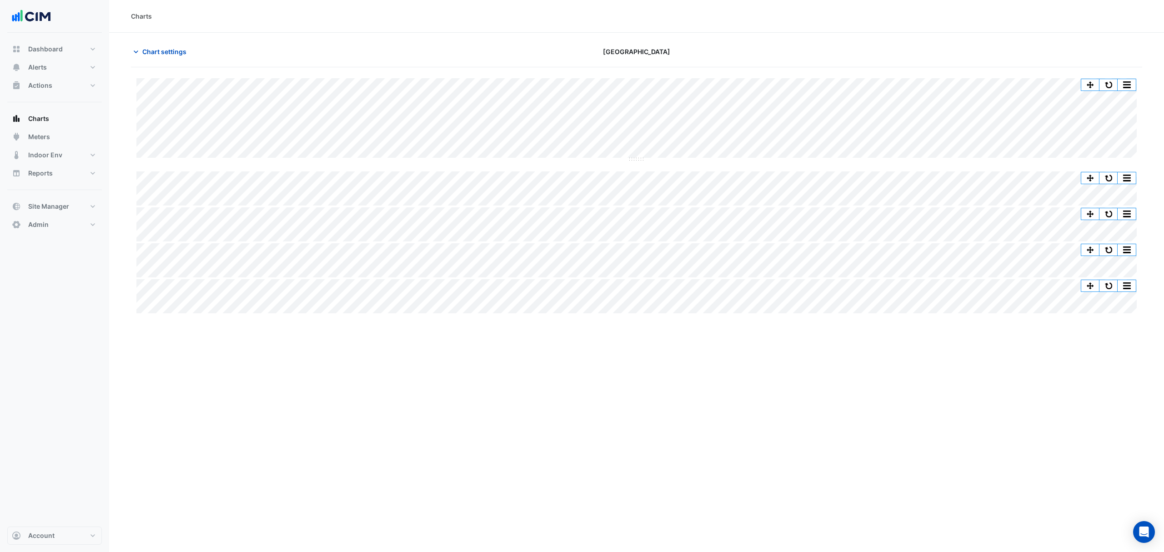
click at [170, 55] on span "Chart settings" at bounding box center [164, 52] width 44 height 10
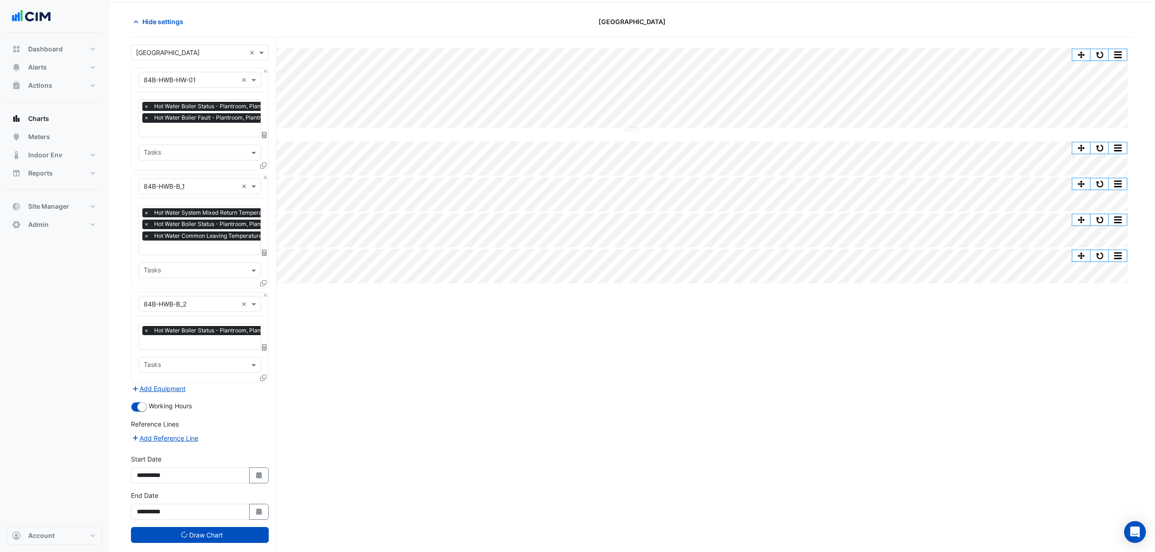
scroll to position [46, 0]
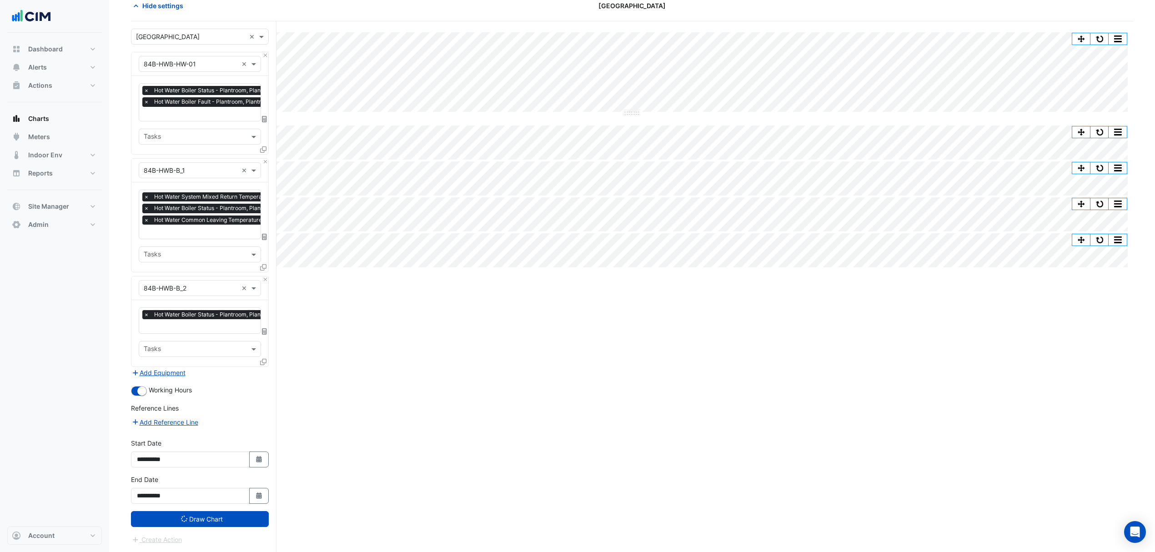
click at [250, 492] on button "Select Date" at bounding box center [259, 496] width 20 height 16
select select "*"
select select "****"
click at [242, 370] on div at bounding box center [233, 375] width 18 height 15
click at [238, 372] on button "Next month" at bounding box center [233, 375] width 11 height 15
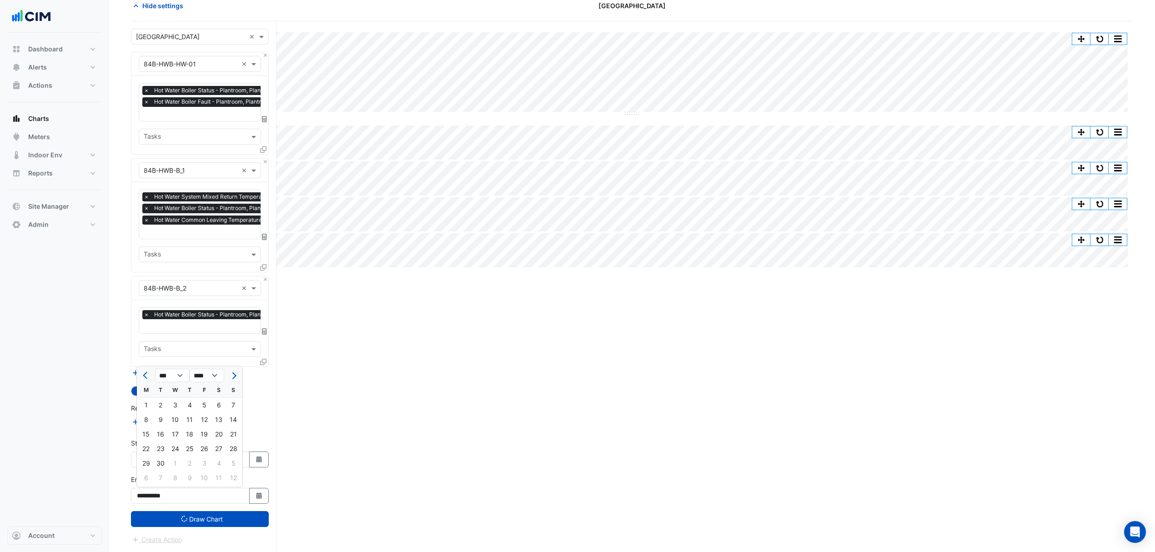
select select "*"
click at [144, 417] on div "8" at bounding box center [146, 419] width 15 height 15
type input "**********"
click at [207, 526] on button "Draw Chart" at bounding box center [200, 519] width 138 height 16
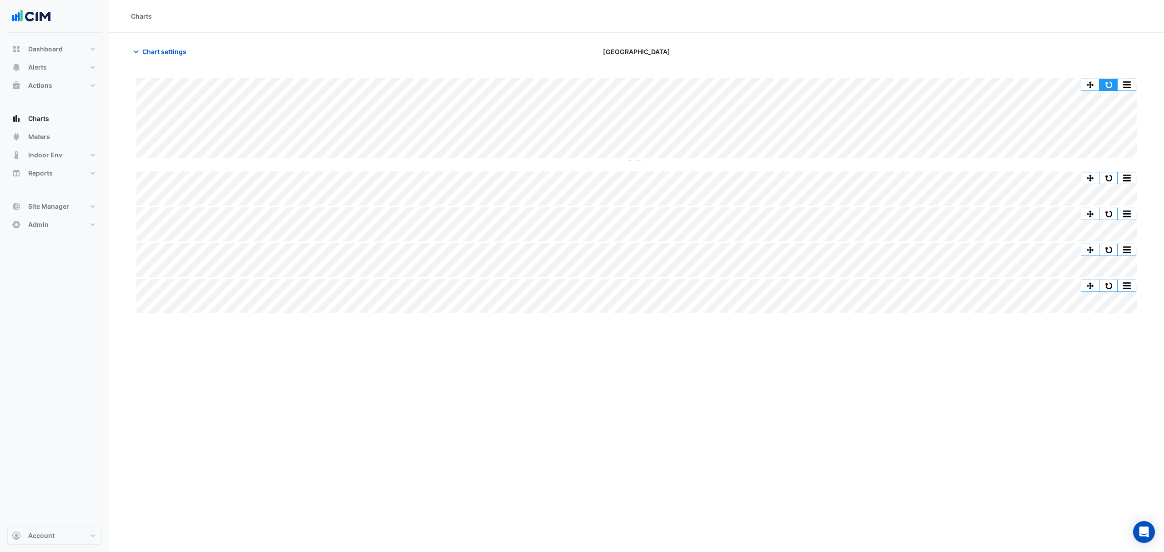
click at [1112, 81] on button "button" at bounding box center [1109, 84] width 18 height 11
click at [1110, 85] on button "button" at bounding box center [1109, 84] width 18 height 11
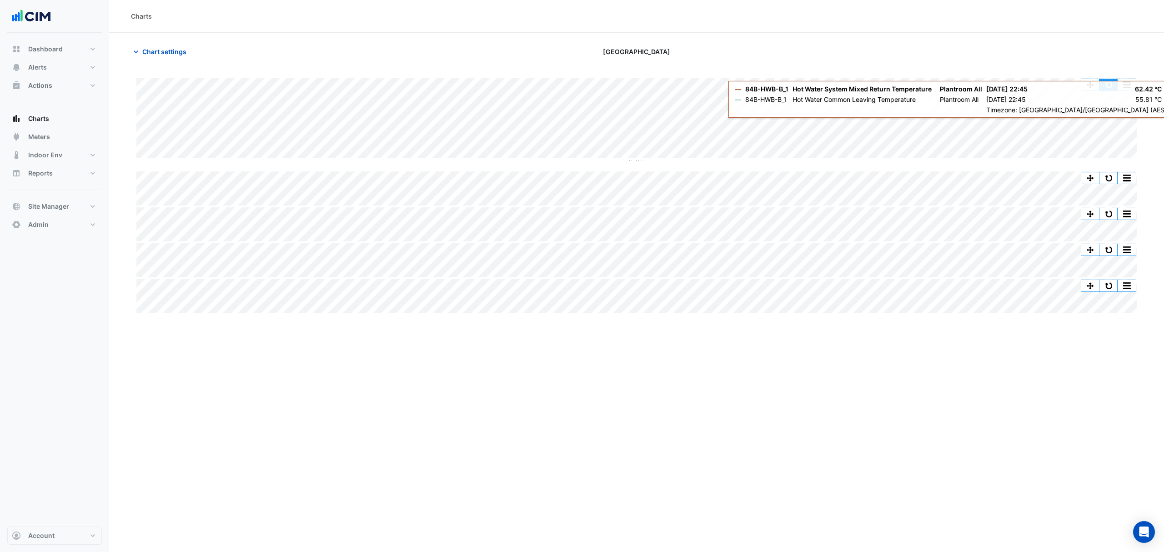
click at [1110, 82] on button "button" at bounding box center [1109, 84] width 18 height 11
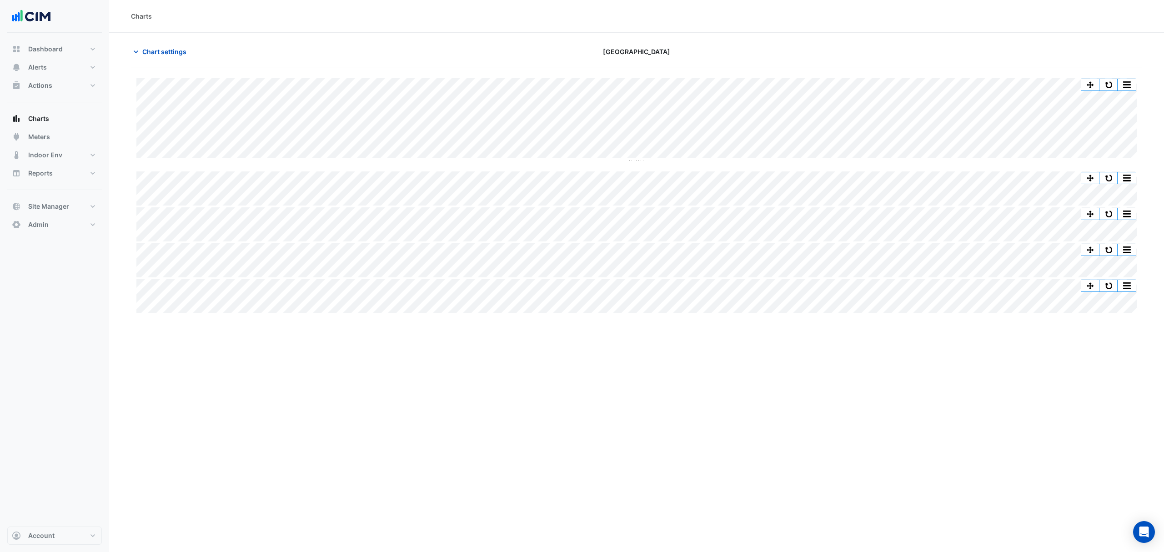
click at [127, 48] on div "Chart settings" at bounding box center [296, 52] width 341 height 16
click at [142, 49] on button "Chart settings" at bounding box center [161, 52] width 61 height 16
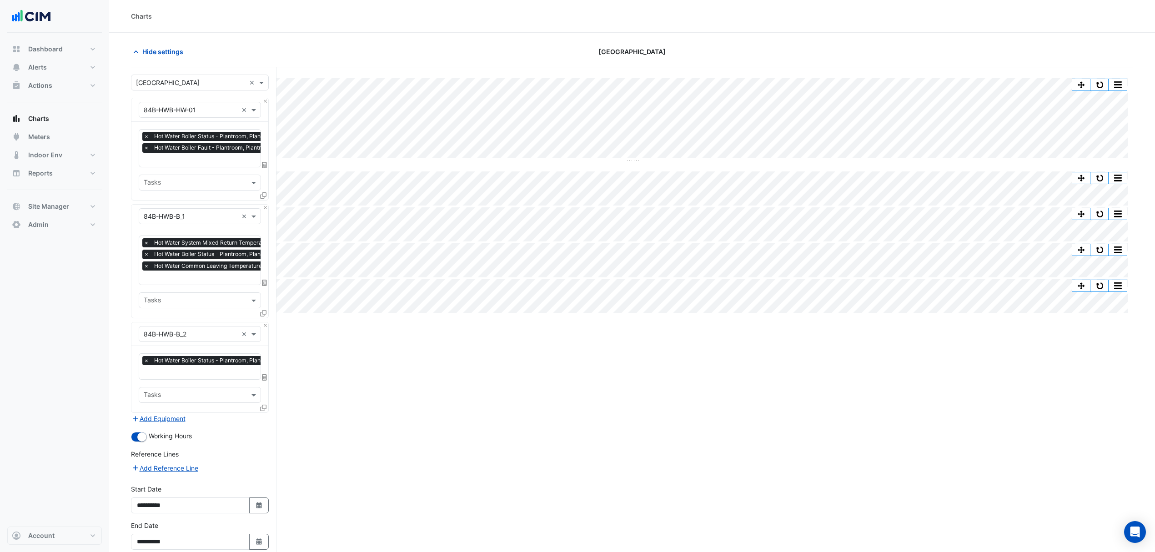
click at [144, 50] on span "Hide settings" at bounding box center [162, 52] width 41 height 10
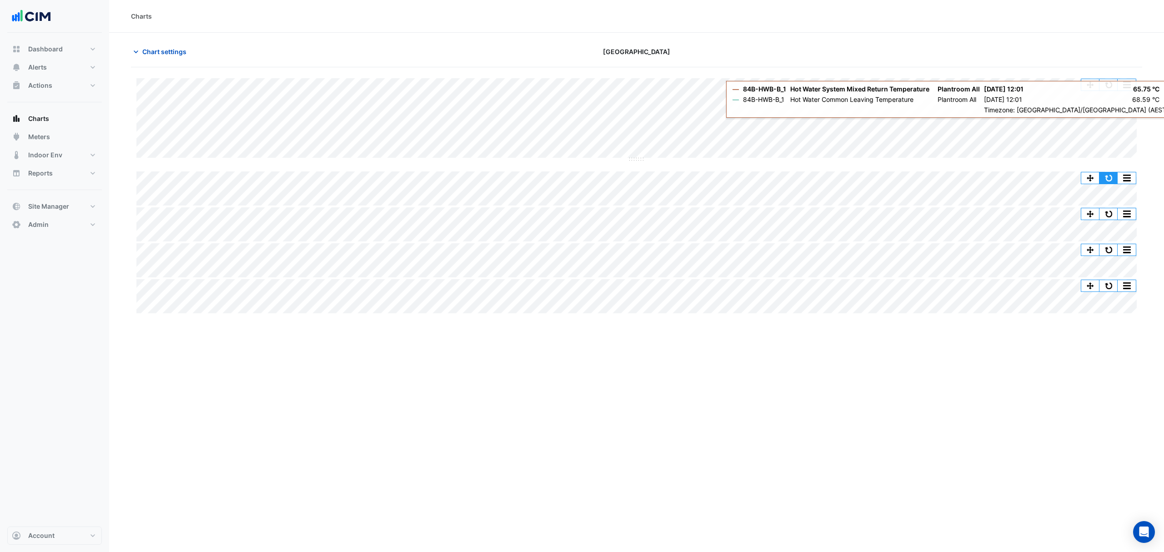
click at [1106, 179] on button "button" at bounding box center [1109, 177] width 18 height 11
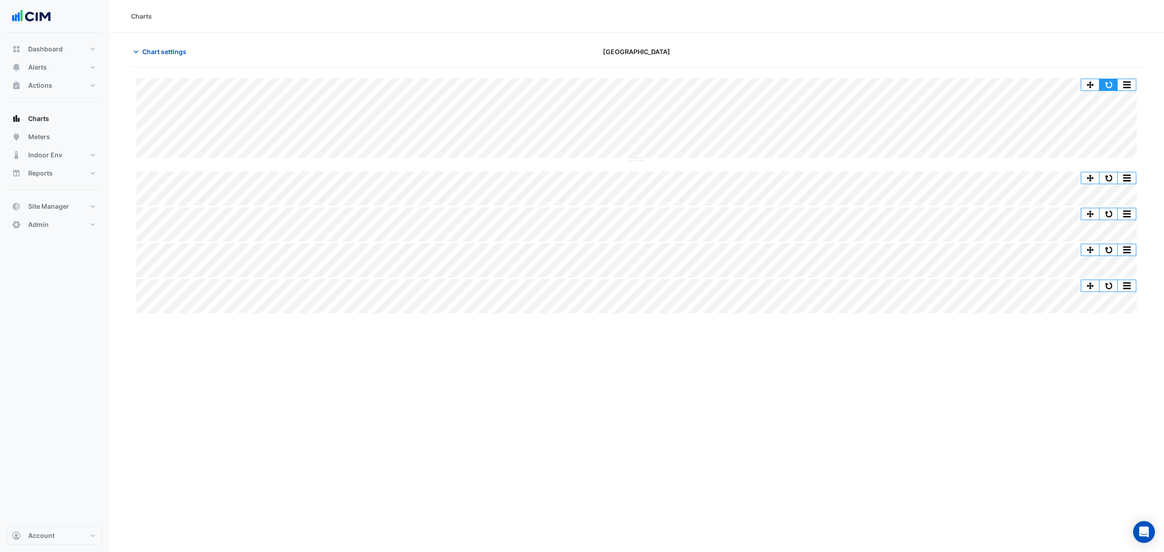
click at [1108, 84] on button "button" at bounding box center [1109, 84] width 18 height 11
click at [1116, 85] on button "button" at bounding box center [1109, 84] width 18 height 11
click at [1113, 85] on button "button" at bounding box center [1109, 84] width 18 height 11
click at [1105, 84] on button "button" at bounding box center [1109, 84] width 18 height 11
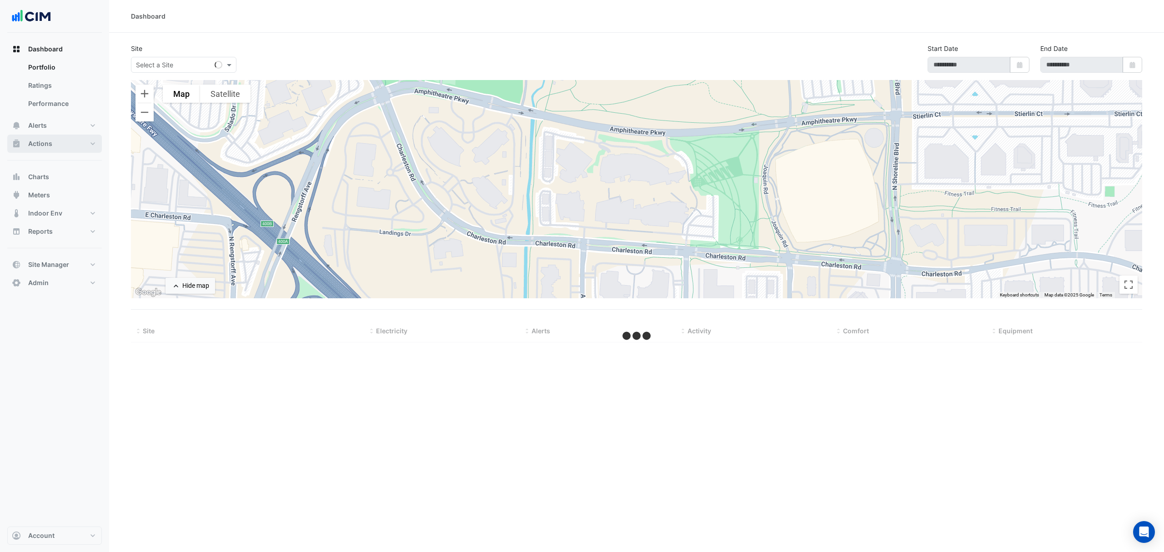
click at [79, 146] on button "Actions" at bounding box center [54, 144] width 95 height 18
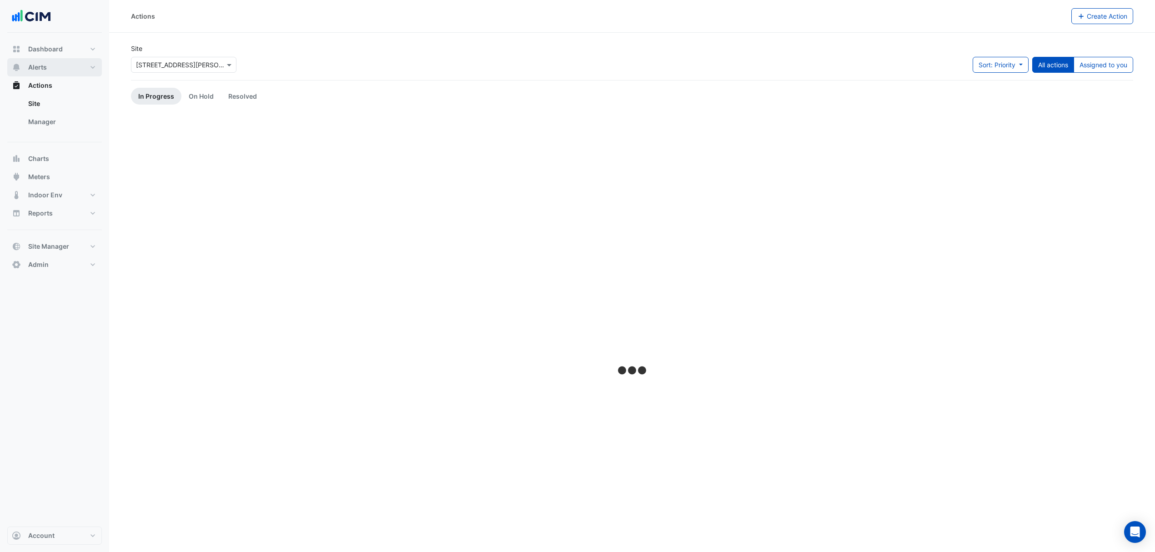
click at [50, 72] on button "Alerts" at bounding box center [54, 67] width 95 height 18
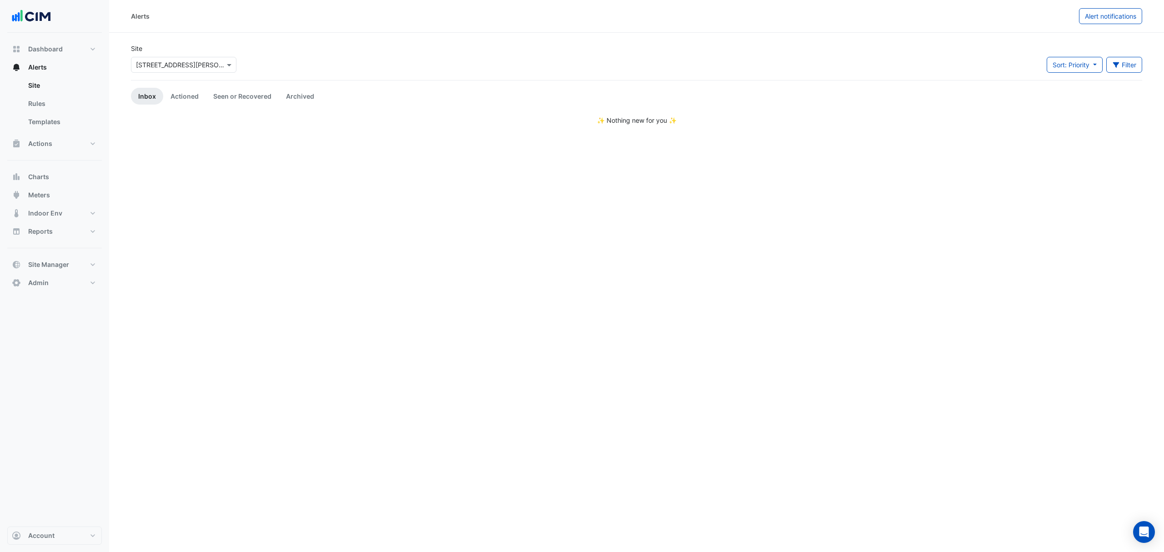
click at [234, 65] on span at bounding box center [230, 65] width 11 height 10
type input "********"
click at [162, 94] on span "[GEOGRAPHIC_DATA]" at bounding box center [178, 98] width 64 height 8
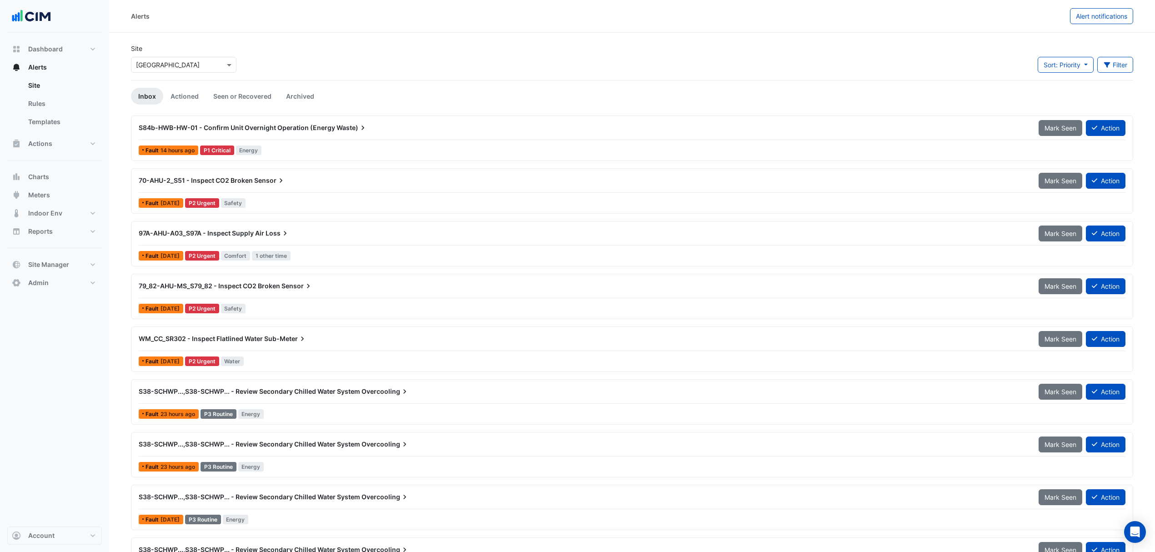
click at [1119, 66] on button "Filter" at bounding box center [1115, 65] width 36 height 16
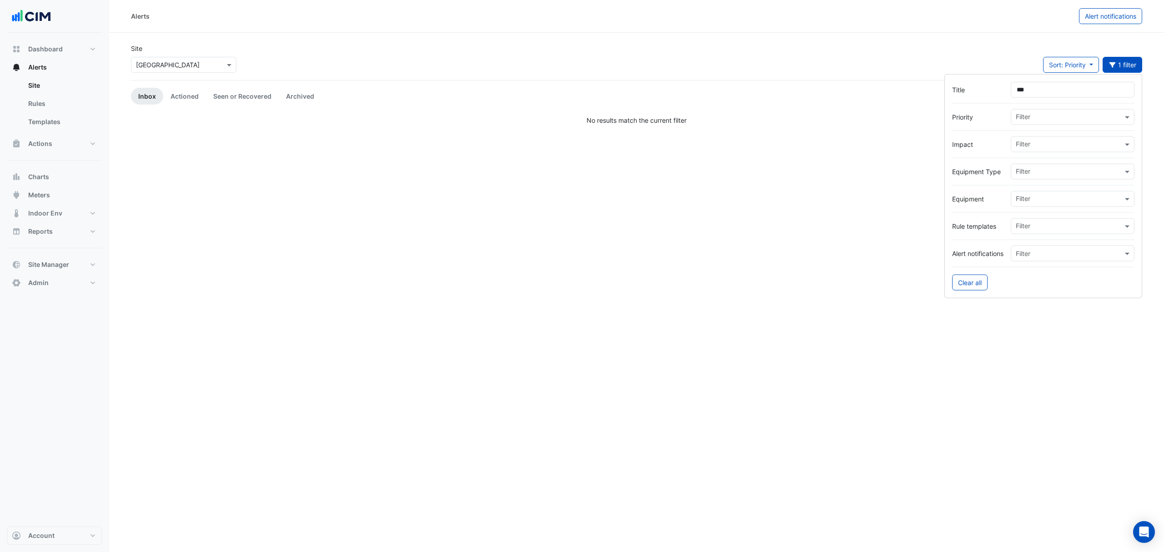
type input "***"
click at [894, 70] on div "Site Select a Site × [GEOGRAPHIC_DATA] Sort: Priority Priority Updated 1 filter" at bounding box center [637, 62] width 1022 height 36
click at [1118, 70] on button "1 filter" at bounding box center [1123, 65] width 40 height 16
click at [1030, 86] on input "***" at bounding box center [1073, 90] width 124 height 16
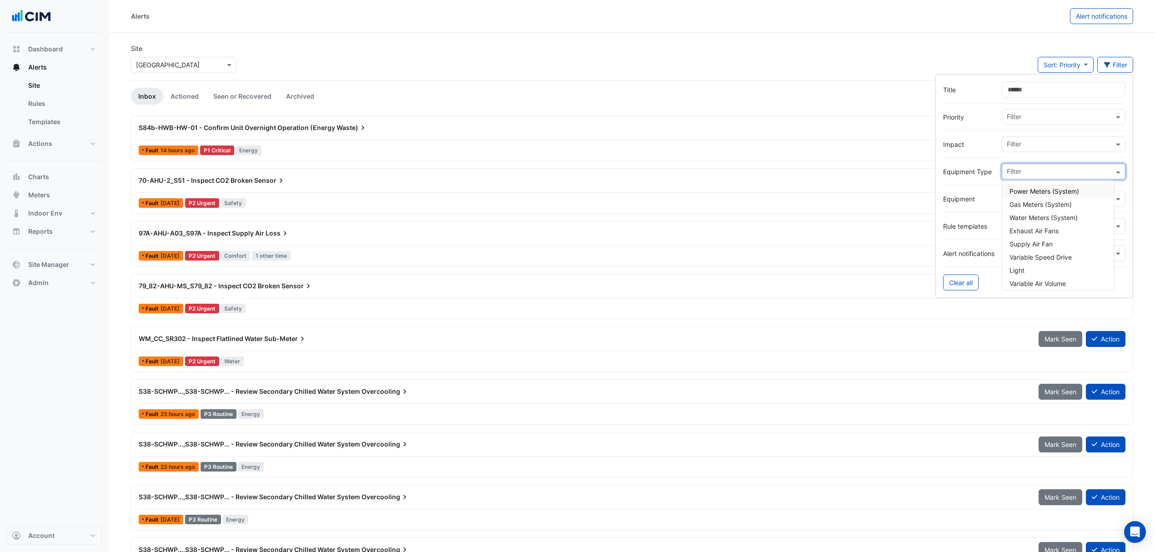
click at [1015, 174] on input "text" at bounding box center [1060, 173] width 107 height 10
click at [972, 186] on div at bounding box center [1034, 185] width 182 height 11
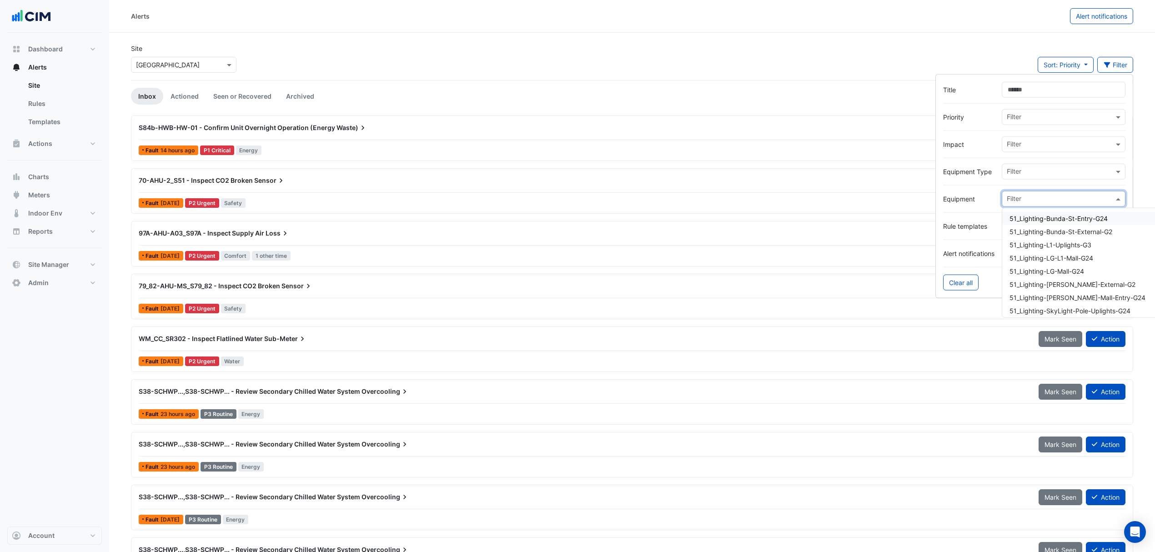
click at [1025, 199] on input "text" at bounding box center [1060, 200] width 107 height 10
type input "*"
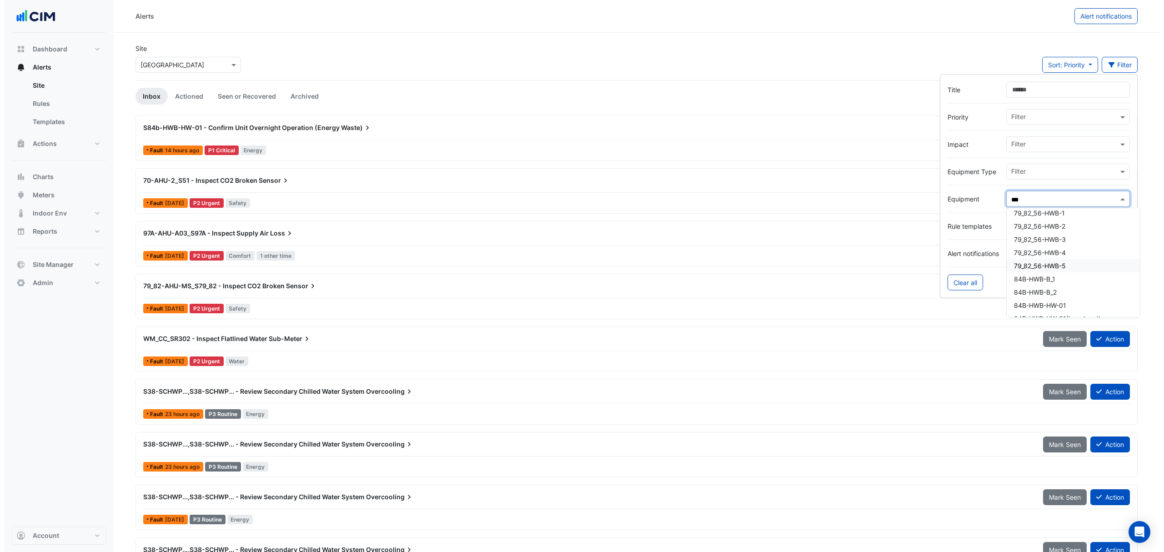
scroll to position [60, 0]
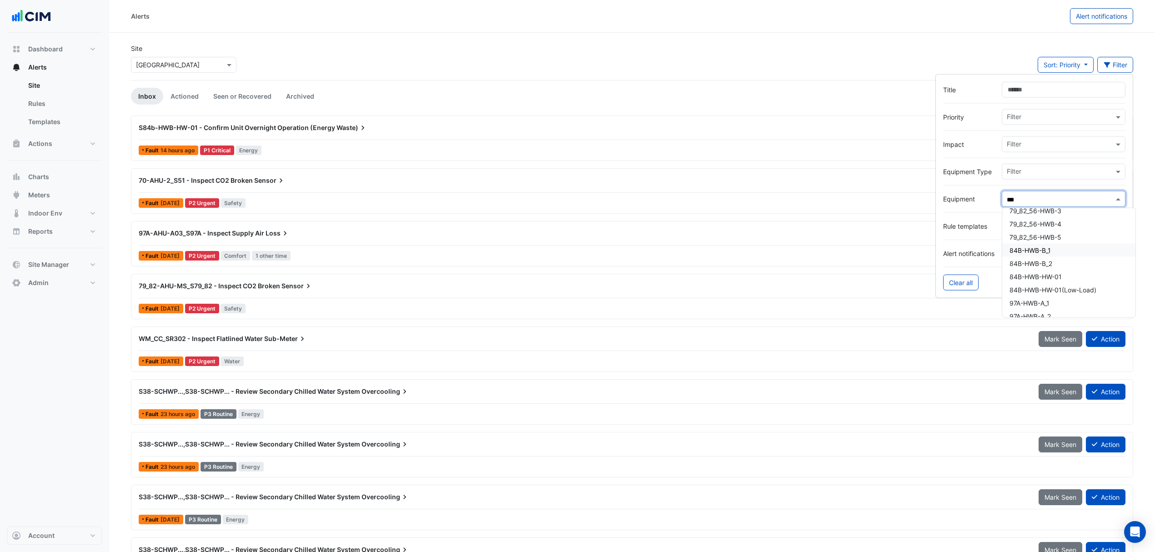
click at [1071, 256] on div "84B-HWB-B_1" at bounding box center [1068, 250] width 133 height 13
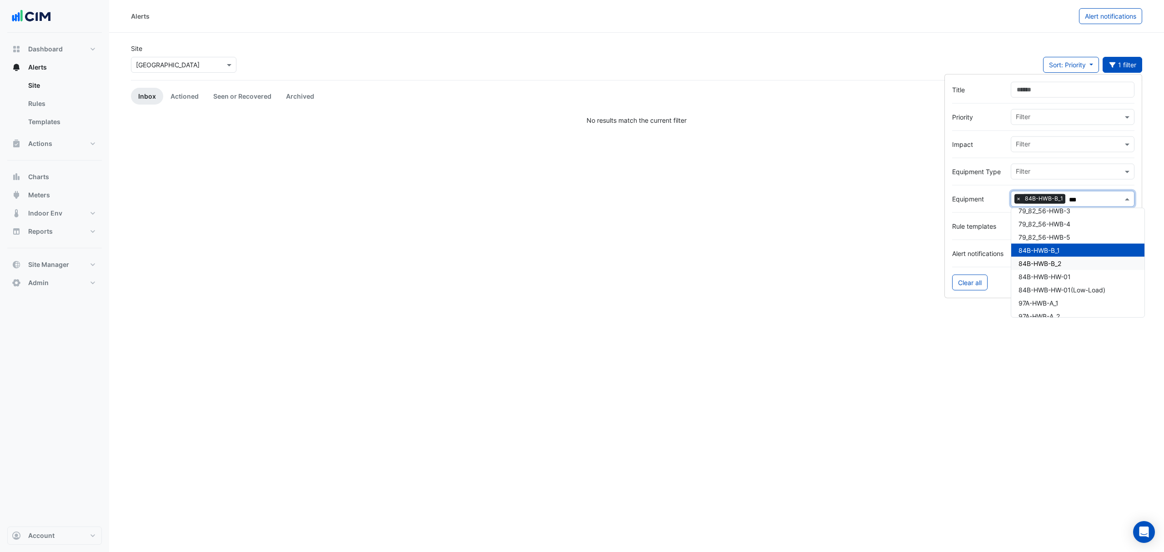
click at [1048, 261] on span "84B-HWB-B_2" at bounding box center [1040, 264] width 43 height 8
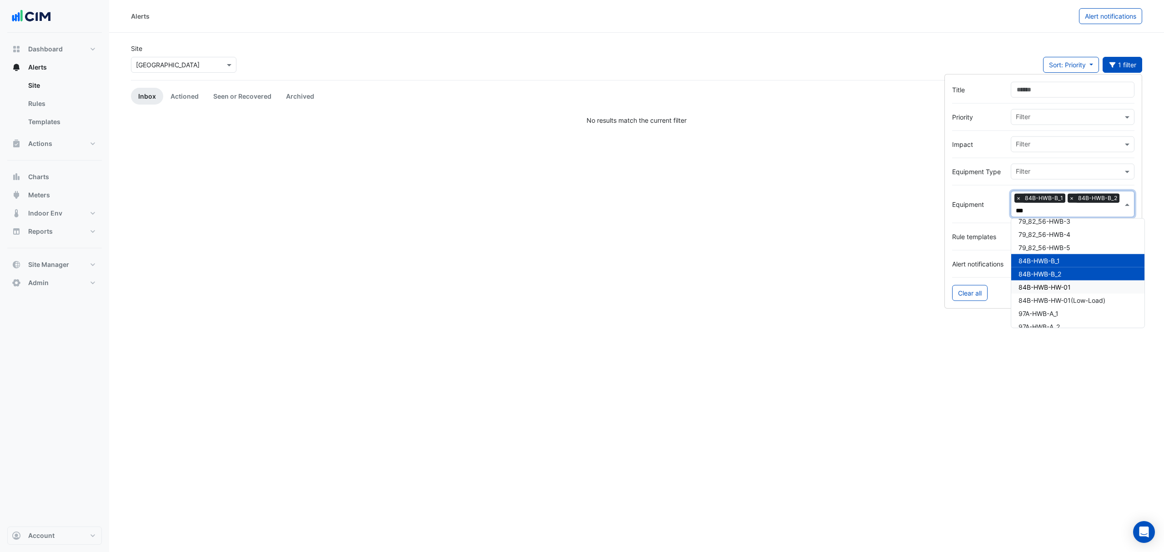
click at [1050, 281] on div "84B-HWB-HW-01" at bounding box center [1077, 287] width 133 height 13
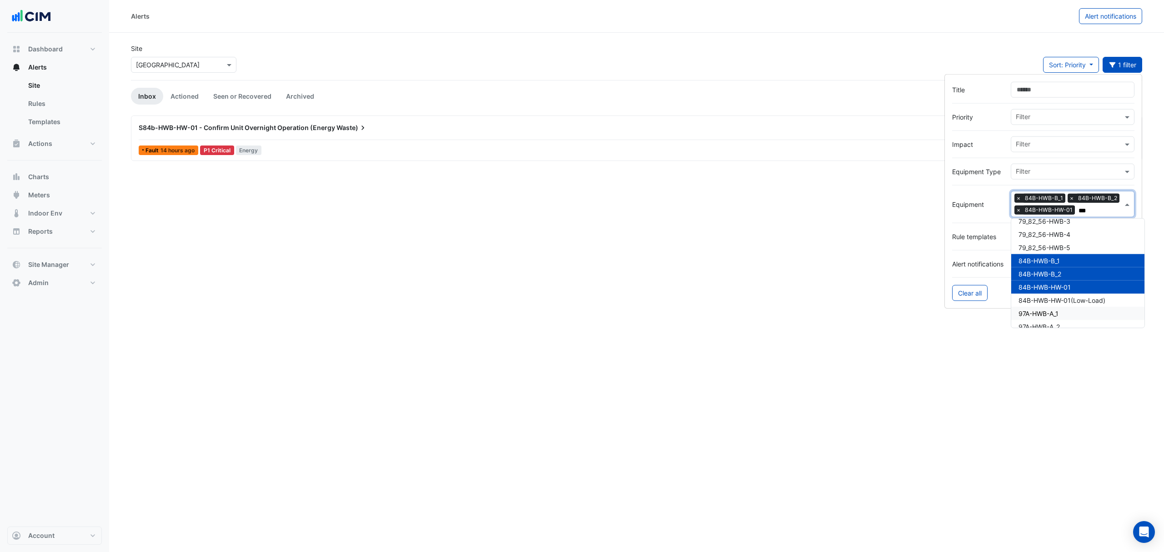
type input "***"
click at [1069, 448] on div "Alerts Alert notifications Site Select a Site × [GEOGRAPHIC_DATA] Sort: Priorit…" at bounding box center [636, 276] width 1055 height 552
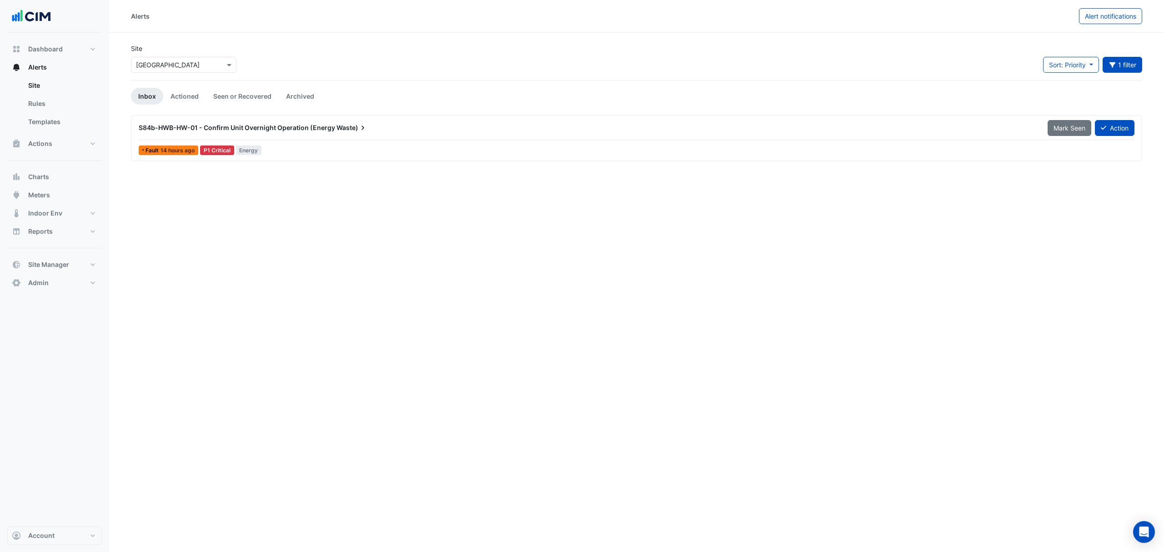
click at [182, 101] on link "Actioned" at bounding box center [184, 96] width 43 height 17
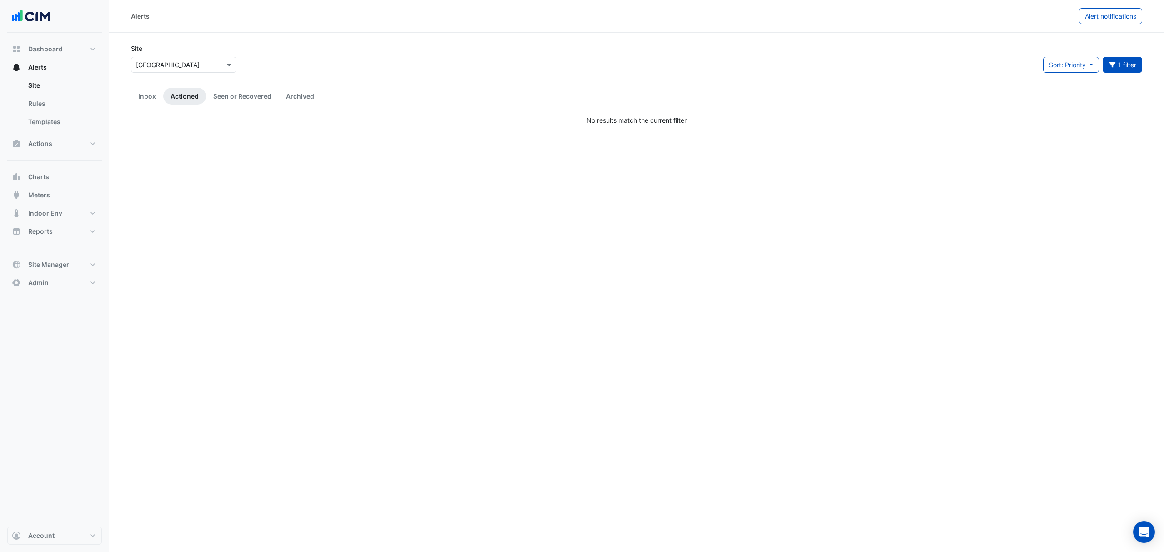
click at [238, 97] on link "Seen or Recovered" at bounding box center [242, 96] width 73 height 17
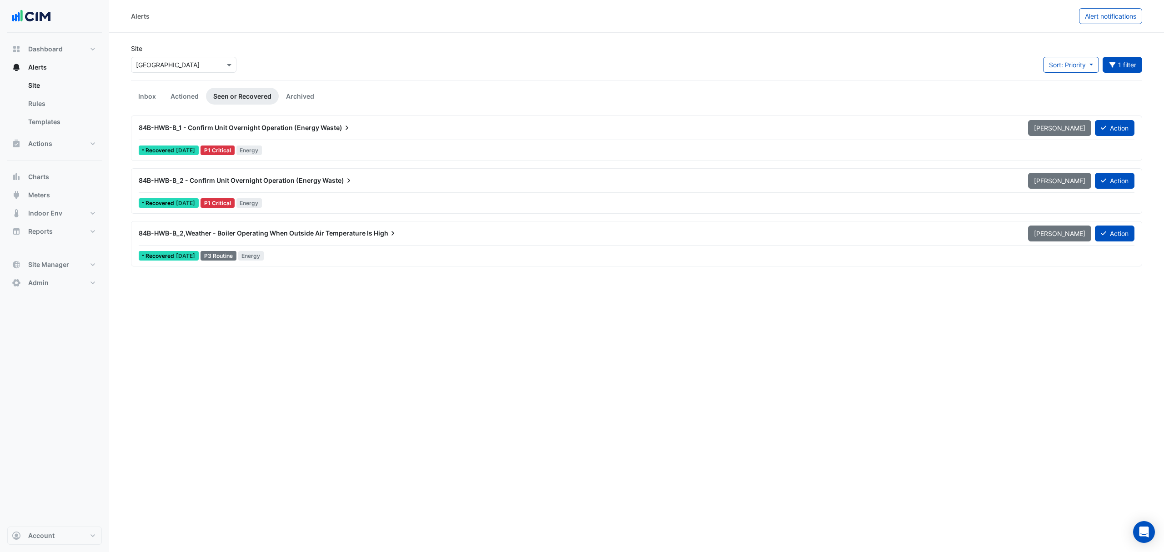
click at [299, 92] on link "Archived" at bounding box center [300, 96] width 43 height 17
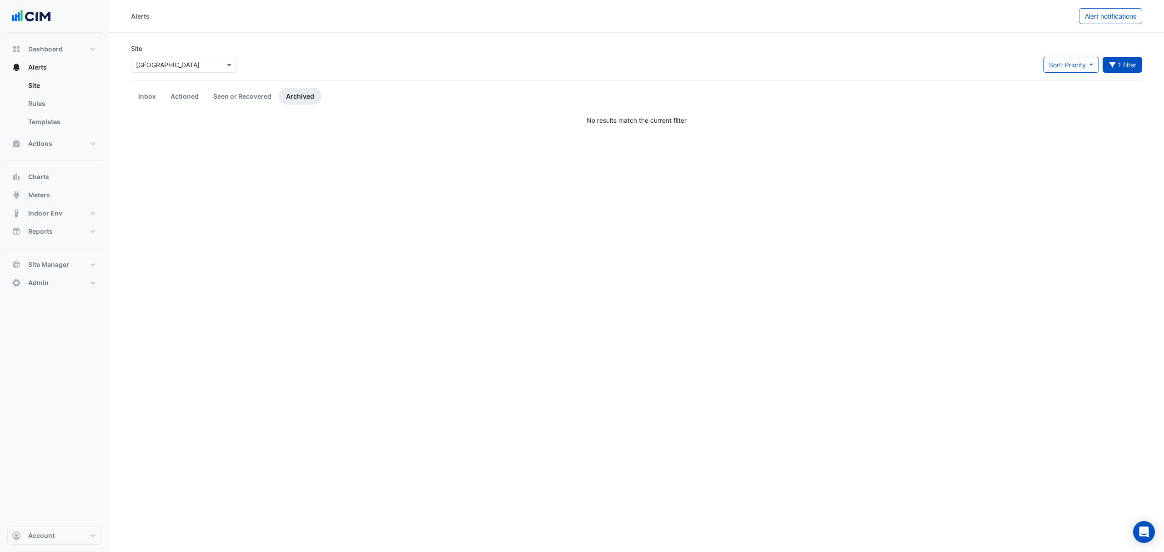
click at [232, 90] on link "Seen or Recovered" at bounding box center [242, 96] width 73 height 17
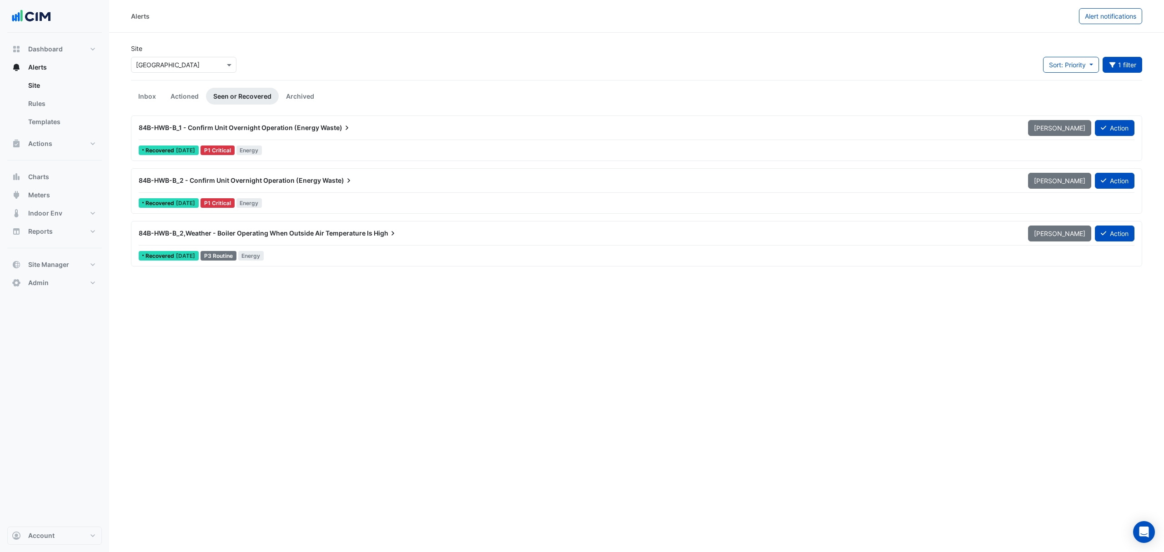
click at [186, 91] on link "Actioned" at bounding box center [184, 96] width 43 height 17
